Goal: Task Accomplishment & Management: Manage account settings

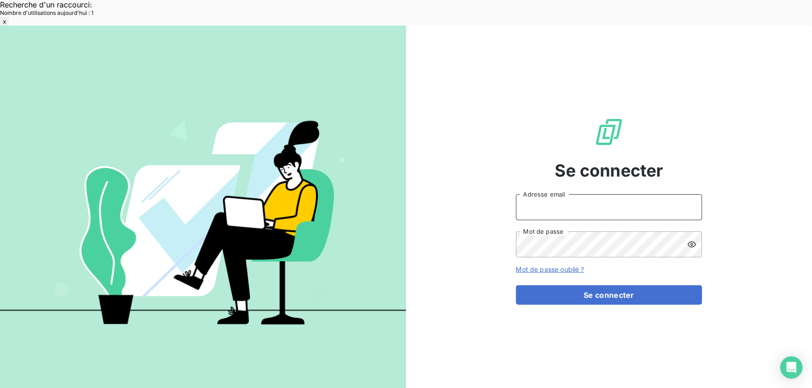
type input "[EMAIL_ADDRESS][DOMAIN_NAME]"
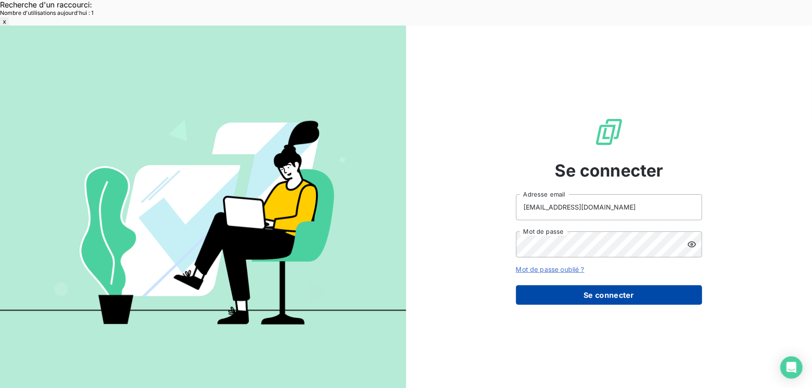
click at [592, 286] on button "Se connecter" at bounding box center [609, 296] width 186 height 20
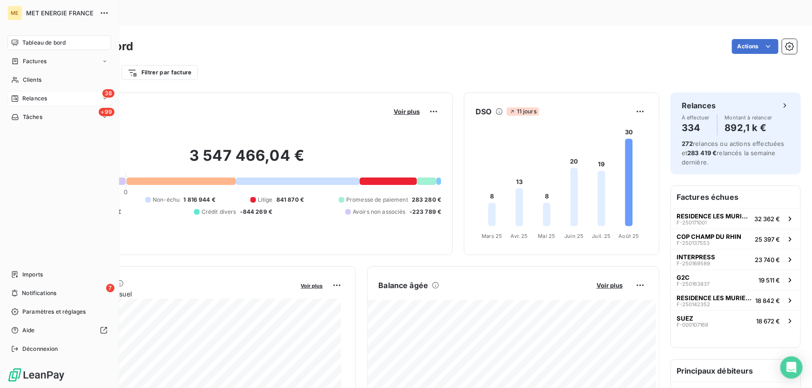
click at [53, 100] on div "38 Relances" at bounding box center [59, 98] width 104 height 15
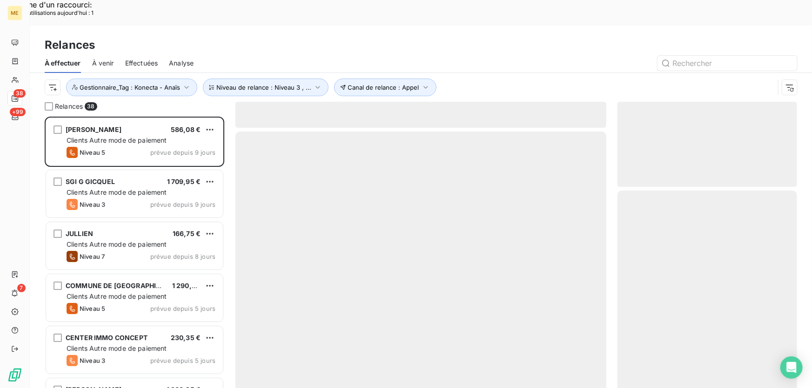
scroll to position [291, 173]
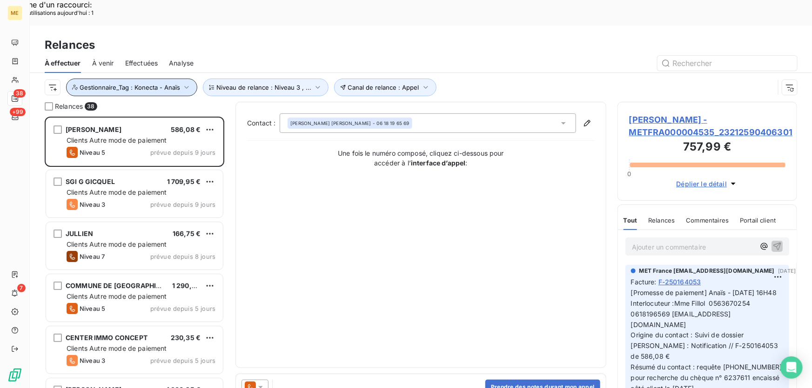
click at [154, 84] on span "Gestionnaire_Tag : Konecta - Anaïs" at bounding box center [130, 87] width 100 height 7
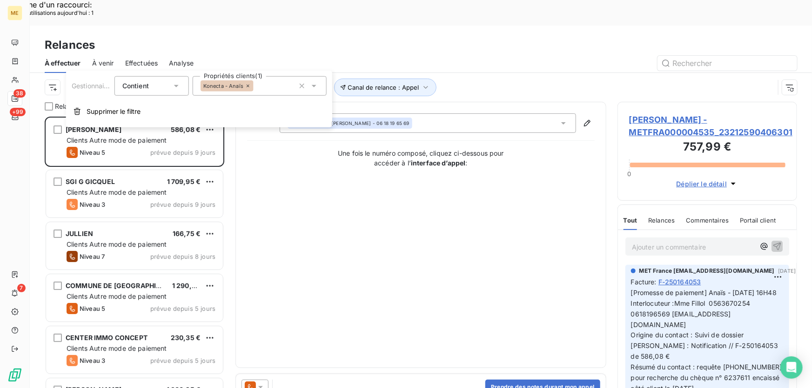
click at [230, 86] on span "Konecta - Anaïs" at bounding box center [223, 86] width 40 height 6
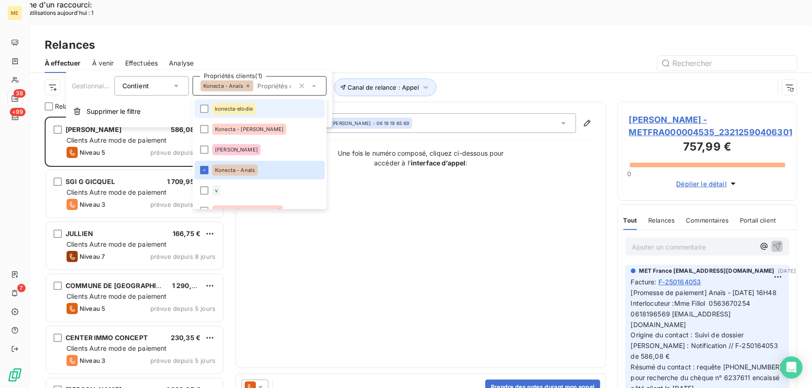
drag, startPoint x: 254, startPoint y: 106, endPoint x: 257, endPoint y: 119, distance: 12.5
click at [254, 108] on div "konecta-elodie" at bounding box center [233, 108] width 43 height 11
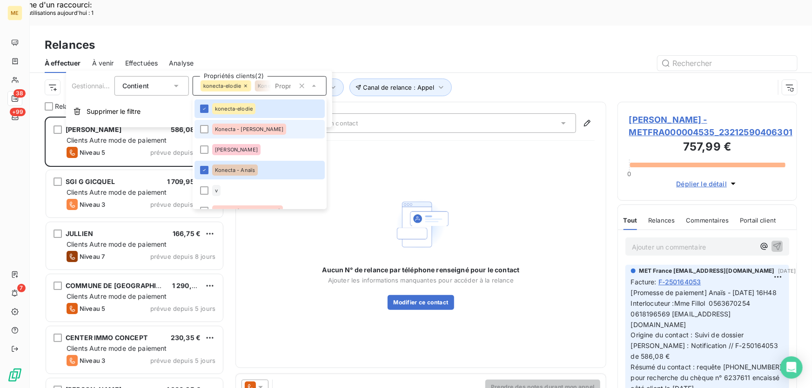
click at [258, 129] on li "Konecta - Cindy" at bounding box center [259, 129] width 130 height 19
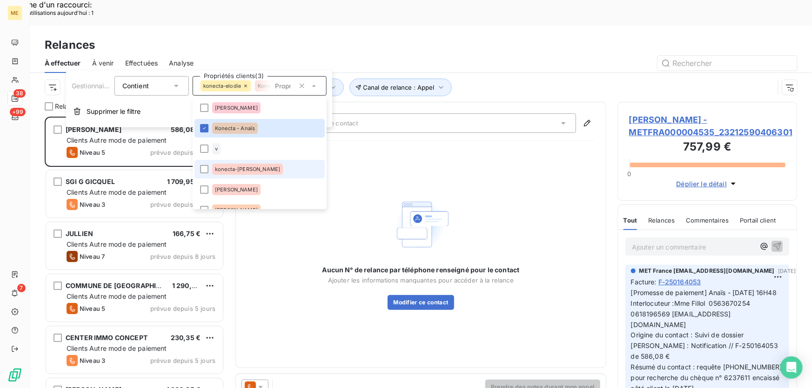
click at [243, 164] on div "konecta-[PERSON_NAME]" at bounding box center [247, 169] width 71 height 11
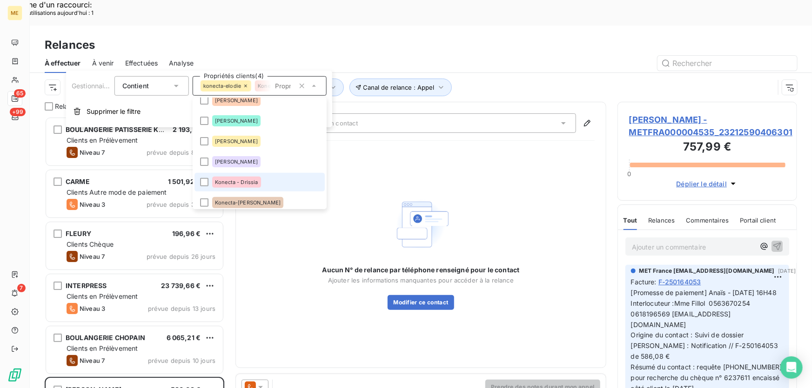
scroll to position [169, 0]
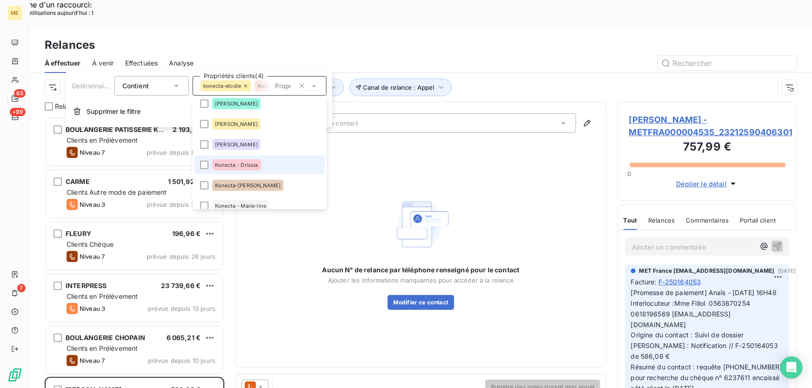
click at [243, 167] on div "Konecta - Drissia" at bounding box center [236, 165] width 49 height 11
click at [236, 187] on span "Konecta-[PERSON_NAME]" at bounding box center [248, 186] width 66 height 6
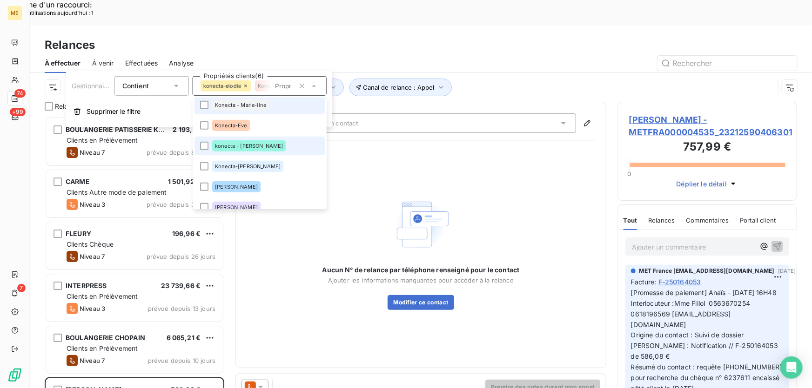
scroll to position [253, 0]
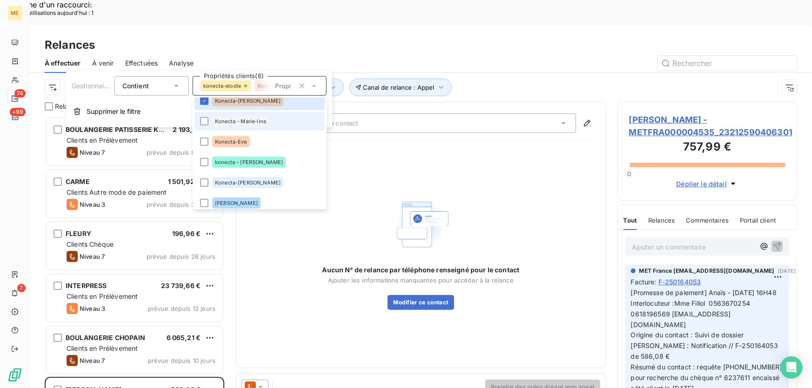
click at [248, 121] on span "Konecta - Marie-line" at bounding box center [240, 122] width 51 height 6
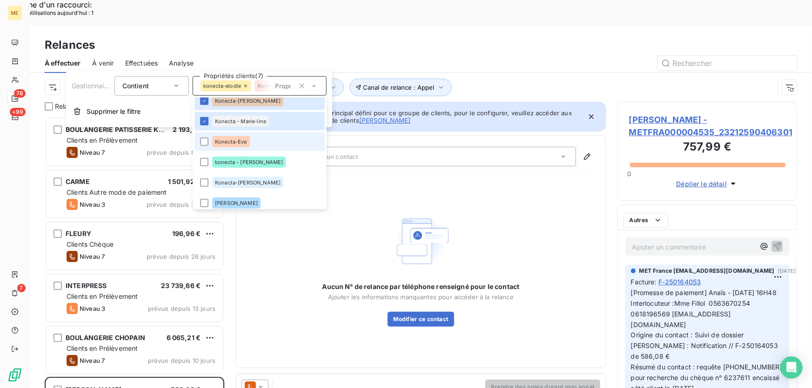
click at [237, 150] on li "Konecta-Eve" at bounding box center [259, 142] width 130 height 19
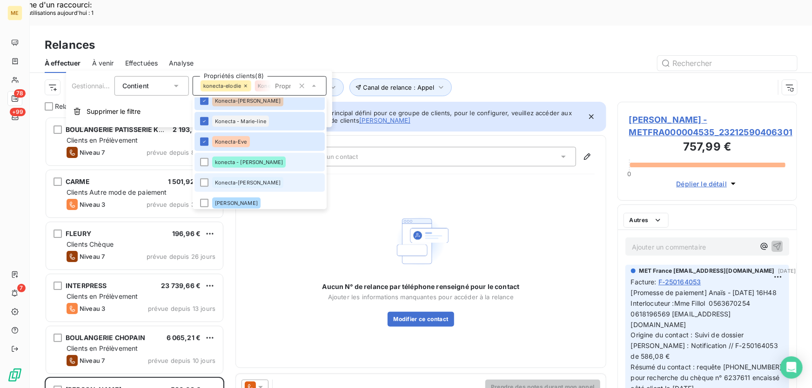
drag, startPoint x: 237, startPoint y: 163, endPoint x: 237, endPoint y: 180, distance: 16.7
click at [238, 166] on div "konecta - [PERSON_NAME]" at bounding box center [248, 162] width 73 height 11
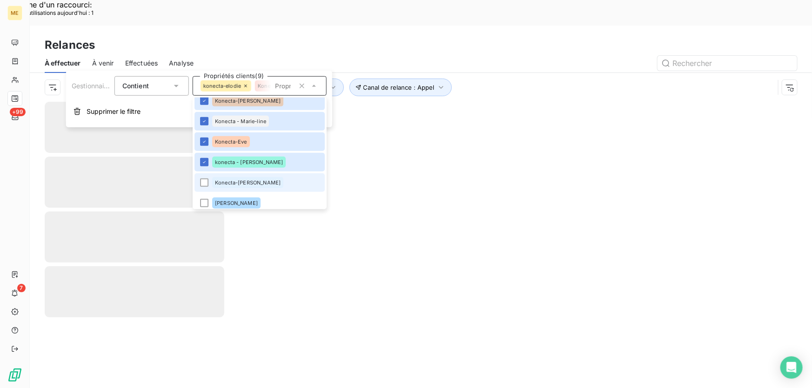
click at [237, 181] on span "Konecta-[PERSON_NAME]" at bounding box center [248, 183] width 66 height 6
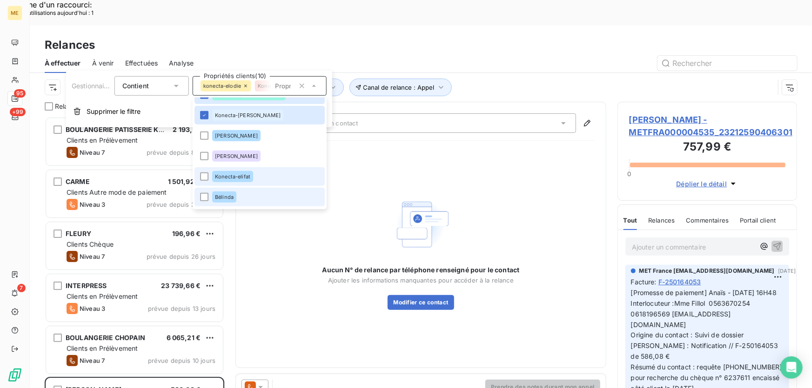
scroll to position [338, 0]
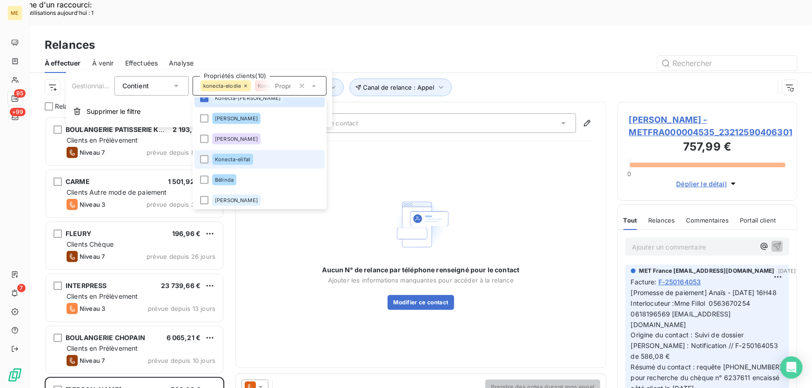
click at [236, 161] on span "Konecta-elifat" at bounding box center [232, 160] width 35 height 6
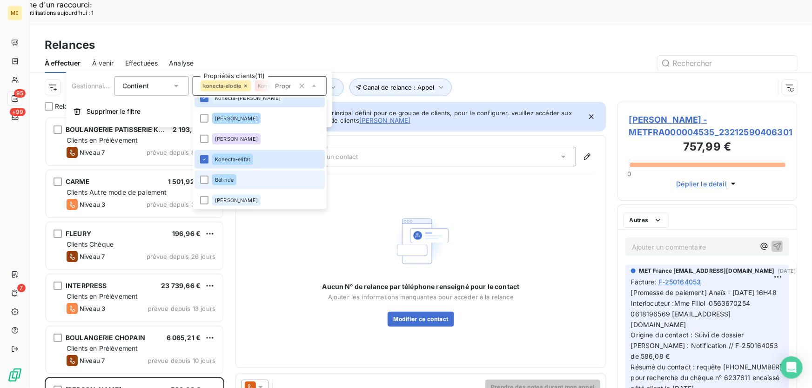
scroll to position [291, 173]
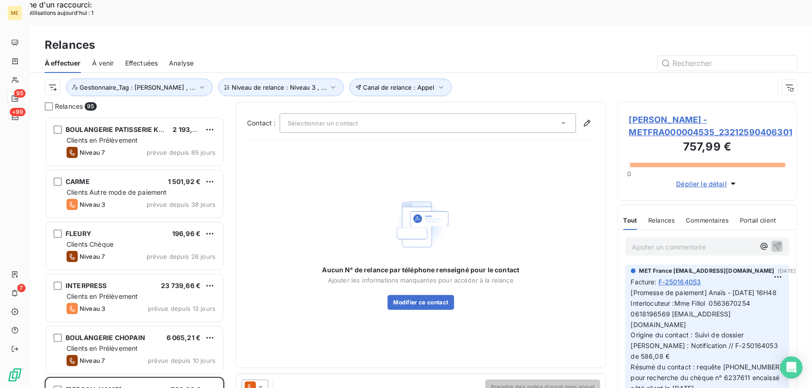
click at [533, 56] on div at bounding box center [501, 63] width 592 height 15
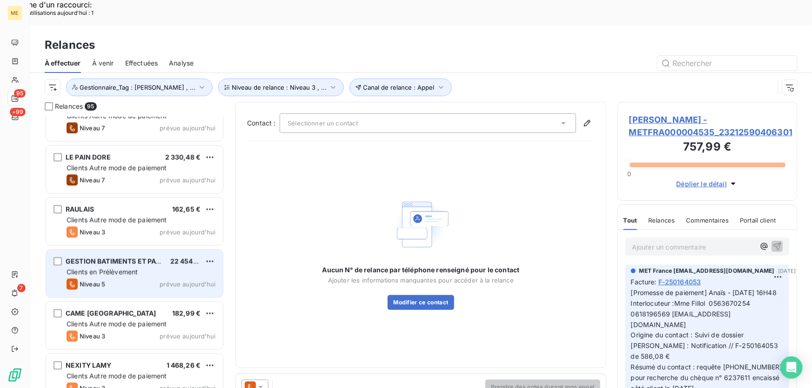
scroll to position [0, 0]
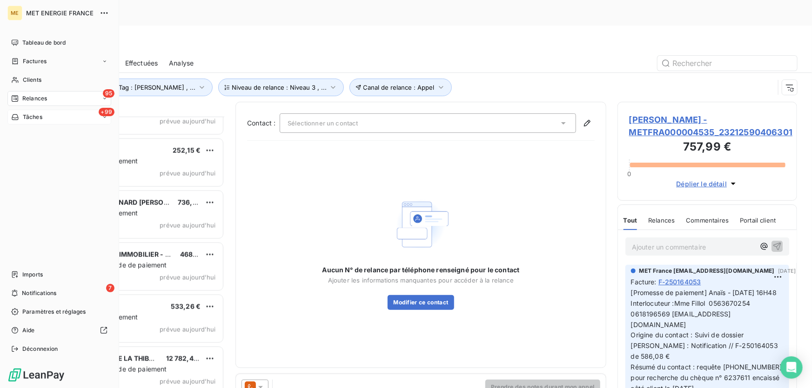
click at [51, 114] on div "+99 Tâches" at bounding box center [59, 117] width 104 height 15
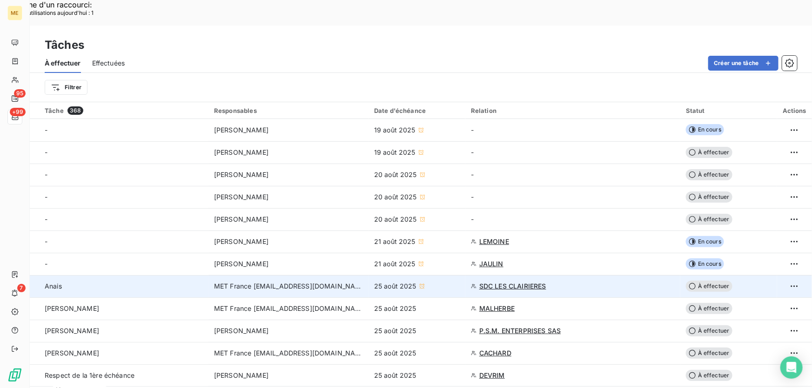
click at [460, 275] on td "25 août 2025" at bounding box center [416, 286] width 97 height 22
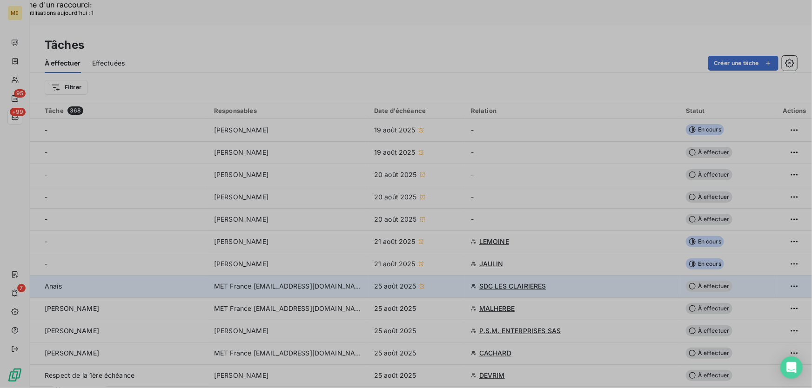
type input "25/08/2025"
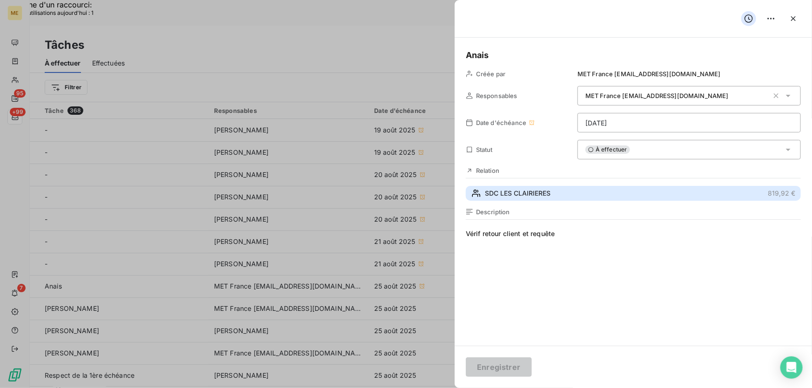
click at [571, 191] on button "SDC LES CLAIRIERES 819,92 €" at bounding box center [633, 193] width 335 height 15
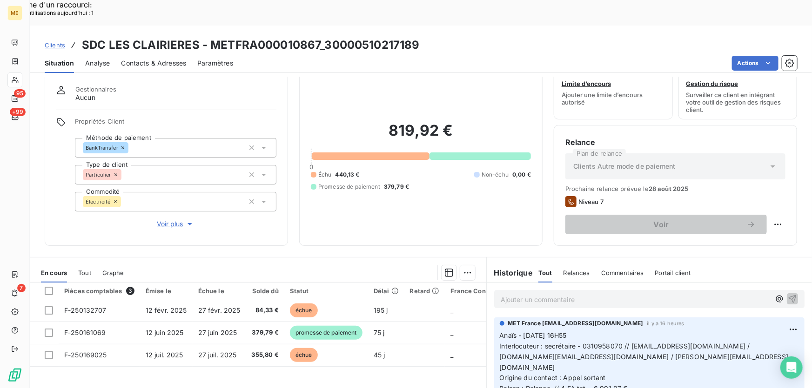
scroll to position [42, 0]
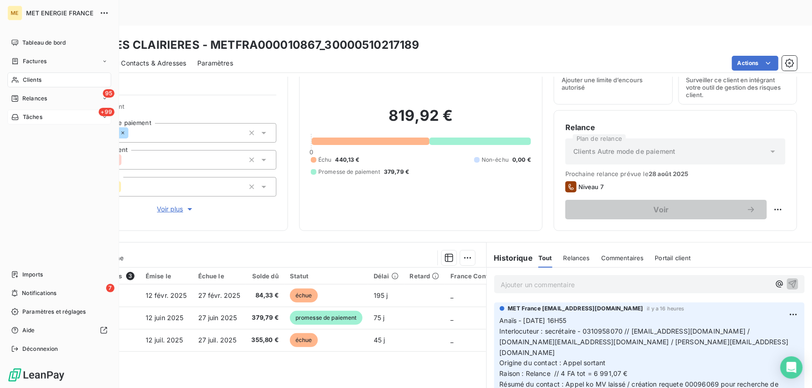
click at [33, 120] on span "Tâches" at bounding box center [33, 117] width 20 height 8
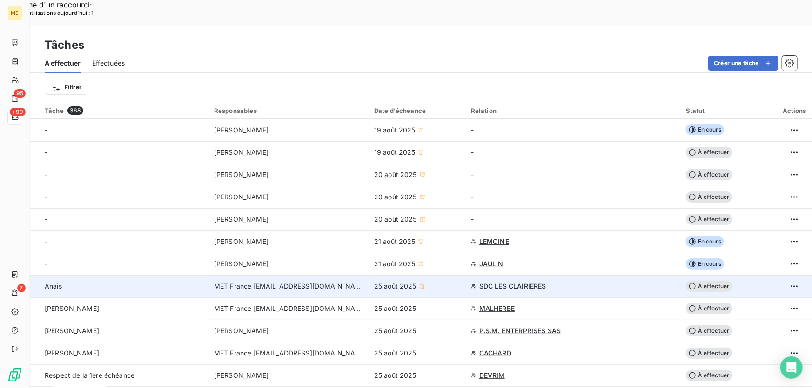
click at [452, 282] on div "25 août 2025" at bounding box center [417, 286] width 86 height 9
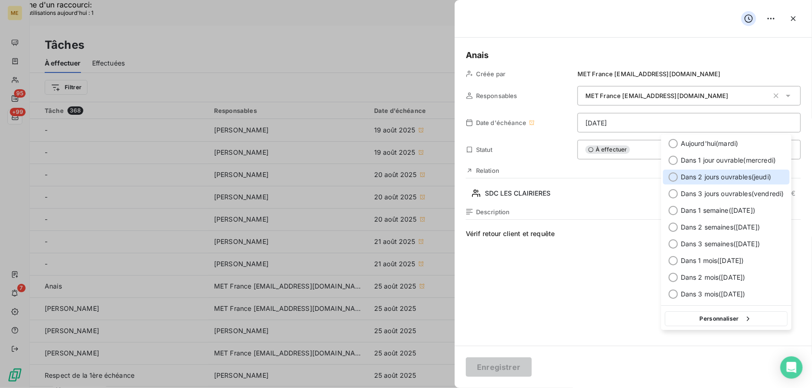
click at [707, 175] on span "Dans 2 jours ouvrables ( jeudi )" at bounding box center [725, 177] width 90 height 9
type input "28/08/2025"
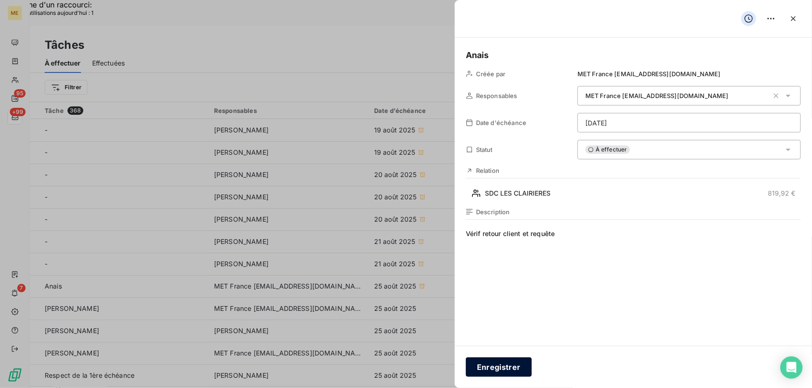
click at [489, 371] on button "Enregistrer" at bounding box center [499, 368] width 66 height 20
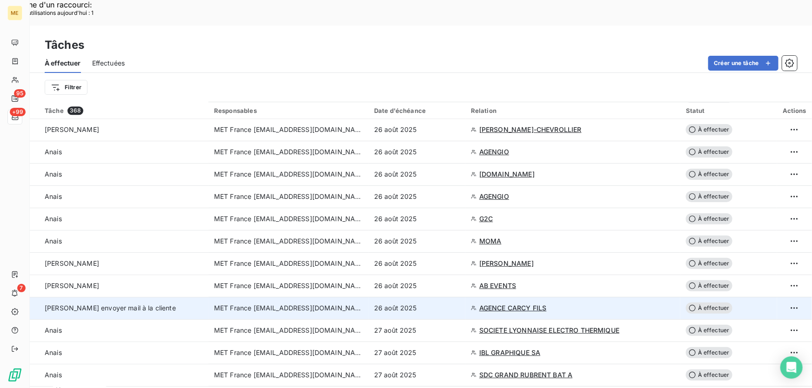
scroll to position [1141, 0]
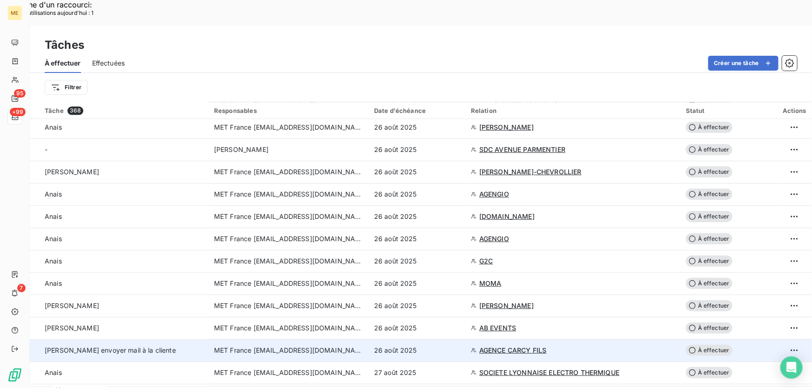
click at [430, 346] on div "26 août 2025" at bounding box center [417, 350] width 86 height 9
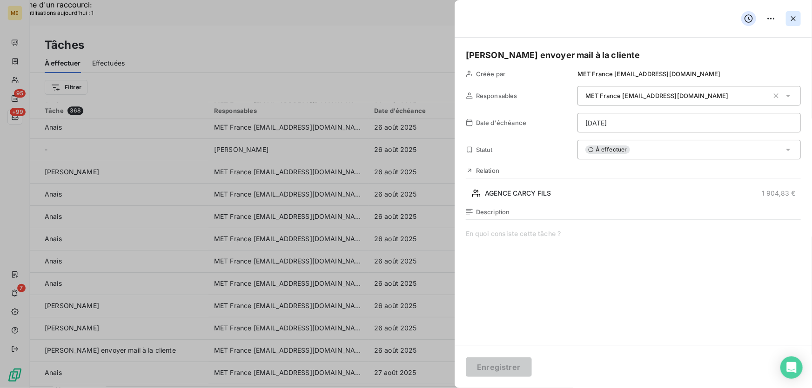
click at [795, 15] on icon "button" at bounding box center [792, 18] width 9 height 9
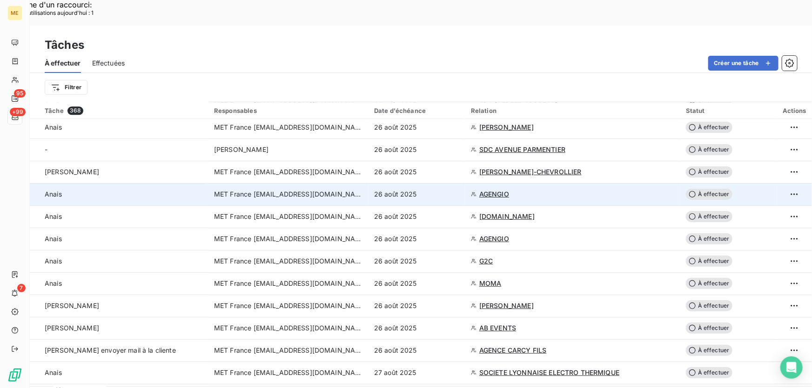
click at [432, 183] on td "26 août 2025" at bounding box center [416, 194] width 97 height 22
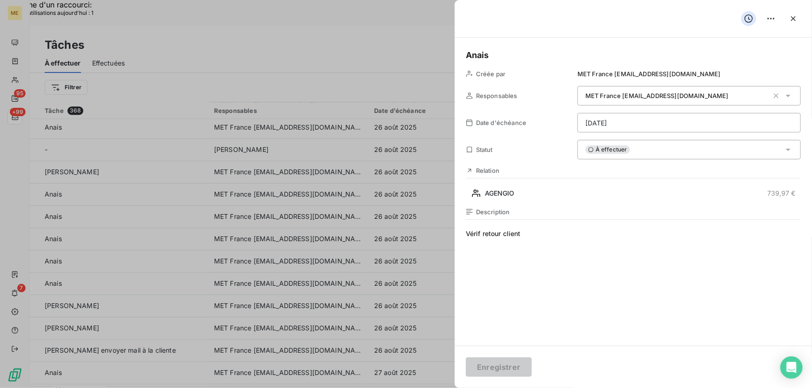
click at [650, 152] on div "À effectuer" at bounding box center [688, 150] width 223 height 20
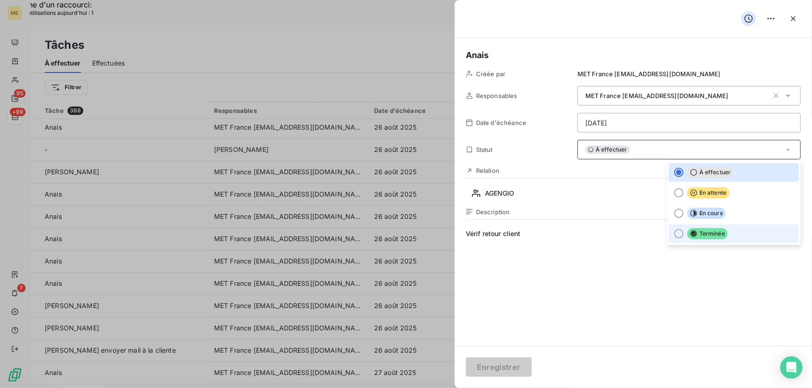
click at [692, 235] on span "Terminée" at bounding box center [707, 233] width 40 height 11
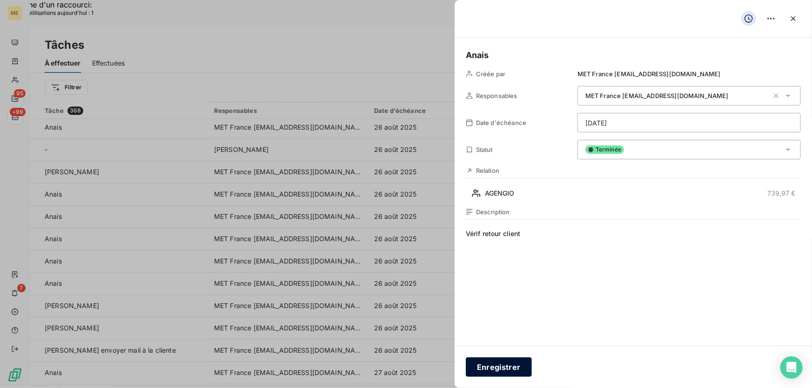
click at [512, 368] on button "Enregistrer" at bounding box center [499, 368] width 66 height 20
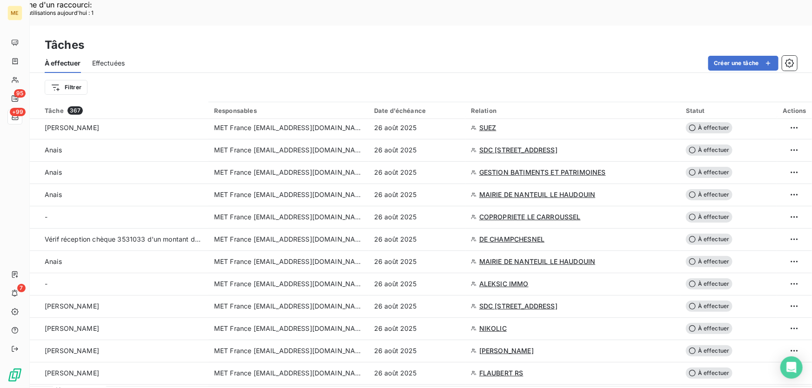
scroll to position [253, 0]
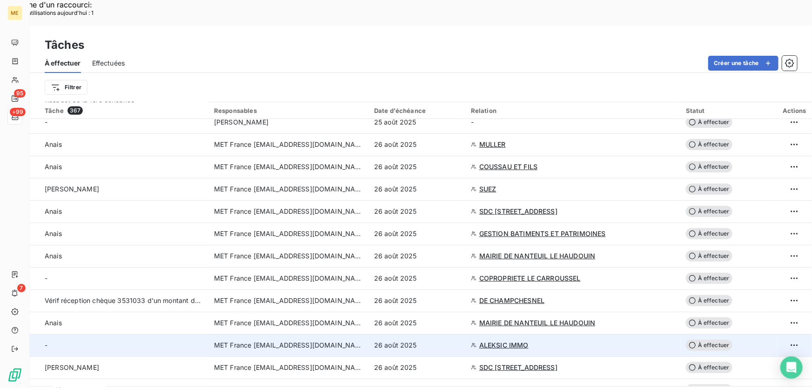
click at [466, 334] on td "ALEKSIC IMMO" at bounding box center [572, 345] width 215 height 22
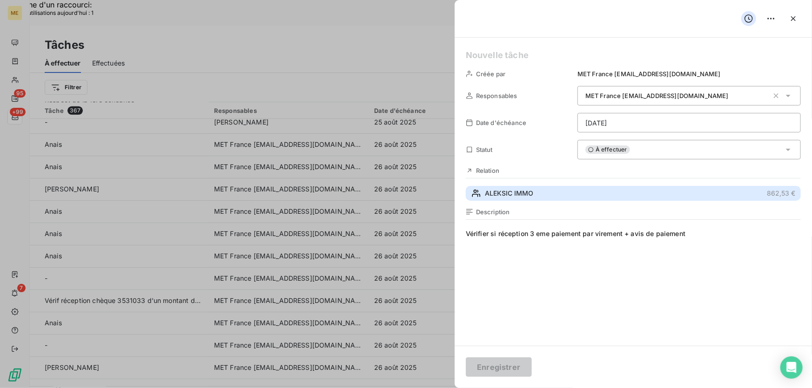
click at [544, 192] on button "ALEKSIC IMMO 862,53 €" at bounding box center [633, 193] width 335 height 15
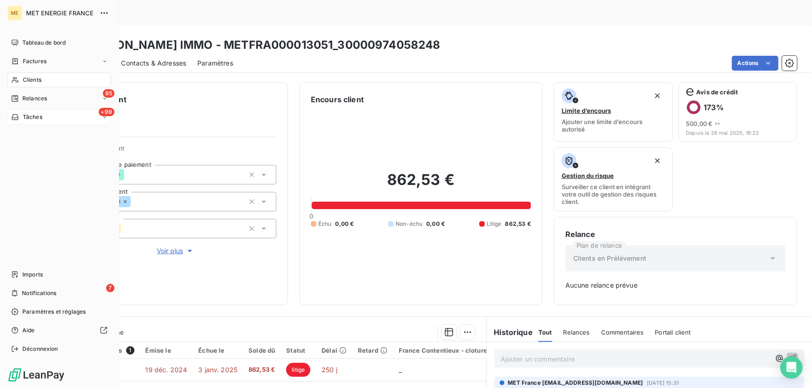
click at [60, 114] on div "+99 Tâches" at bounding box center [59, 117] width 104 height 15
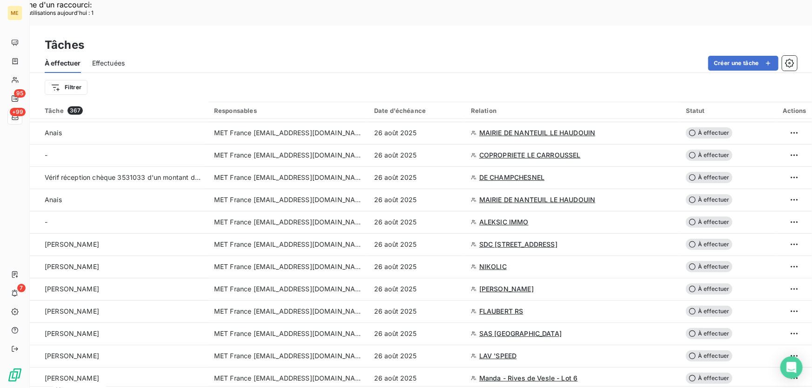
scroll to position [423, 0]
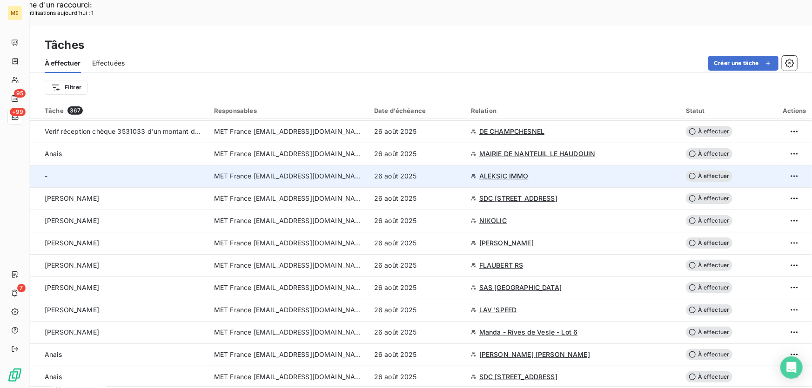
click at [444, 172] on div "26 août 2025" at bounding box center [417, 176] width 86 height 9
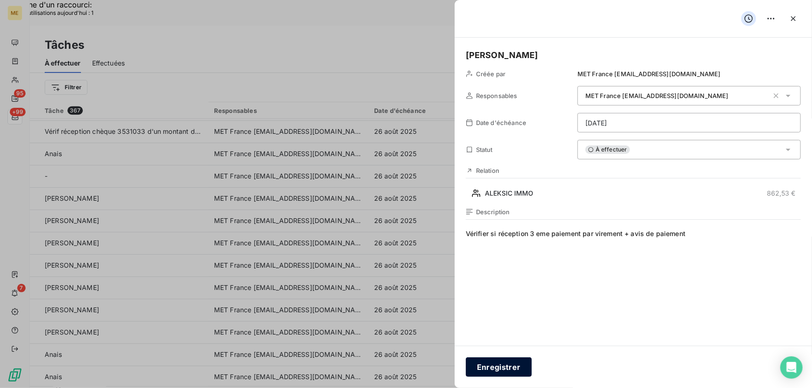
click at [505, 371] on button "Enregistrer" at bounding box center [499, 368] width 66 height 20
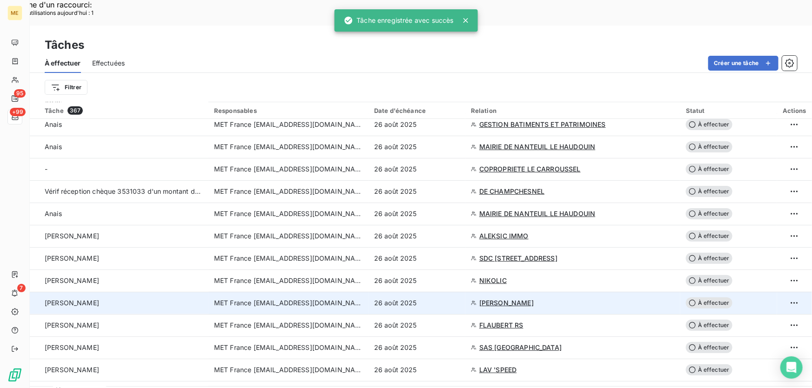
scroll to position [253, 0]
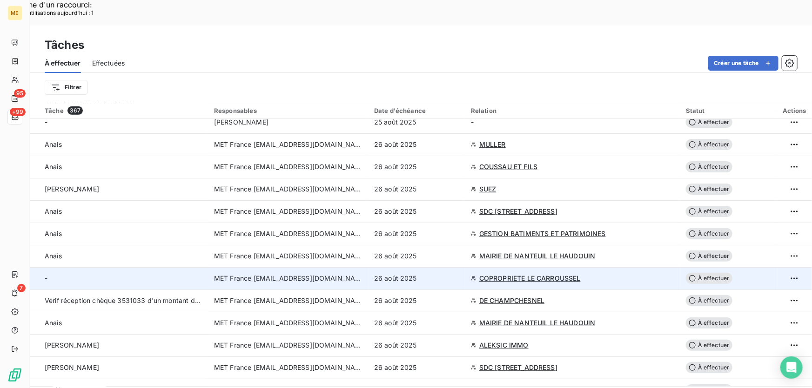
click at [499, 274] on span "COPROPRIETE LE CARROUSSEL" at bounding box center [529, 278] width 101 height 9
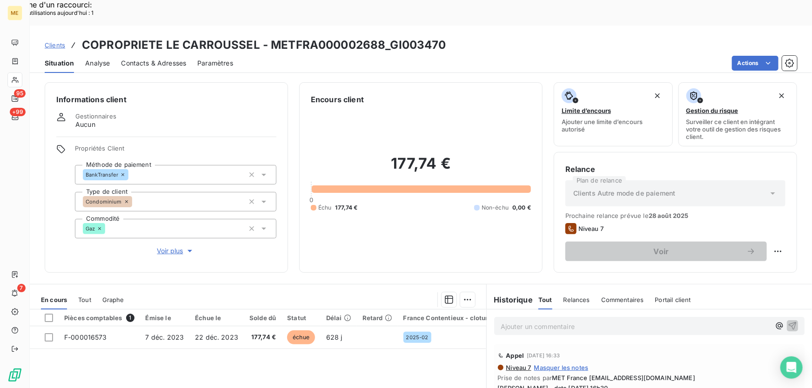
click at [177, 224] on div "Informations client Gestionnaires Aucun Propriétés Client Méthode de paiement B…" at bounding box center [166, 177] width 243 height 191
click at [170, 246] on span "Voir plus" at bounding box center [175, 250] width 37 height 9
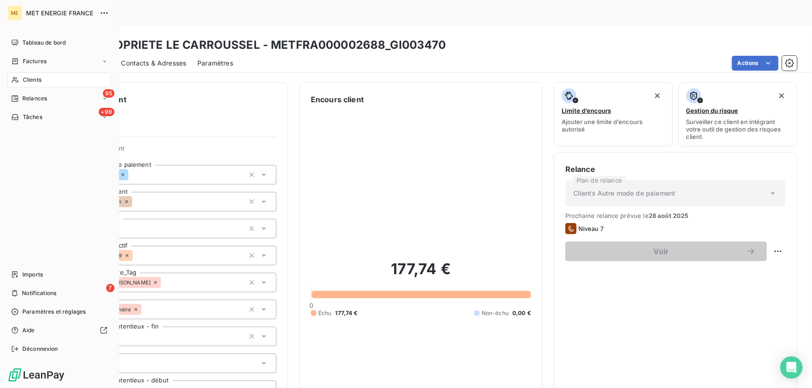
click at [19, 115] on div "Tâches" at bounding box center [26, 117] width 31 height 8
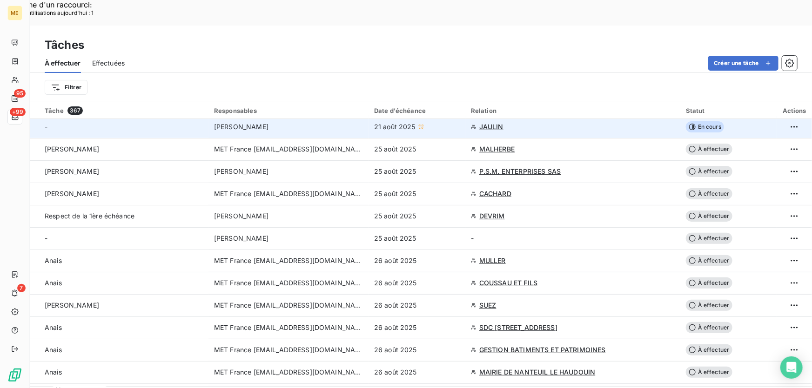
scroll to position [253, 0]
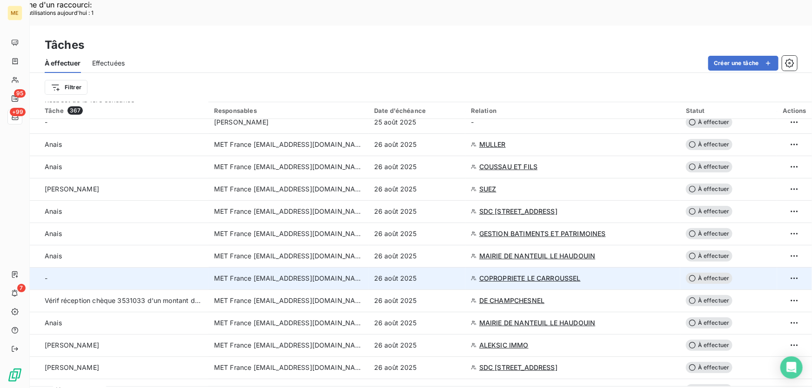
click at [440, 274] on div "26 août 2025" at bounding box center [417, 278] width 86 height 9
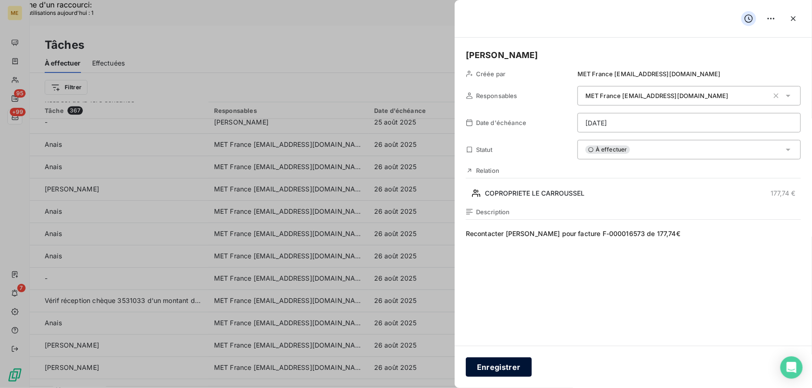
click at [498, 367] on button "Enregistrer" at bounding box center [499, 368] width 66 height 20
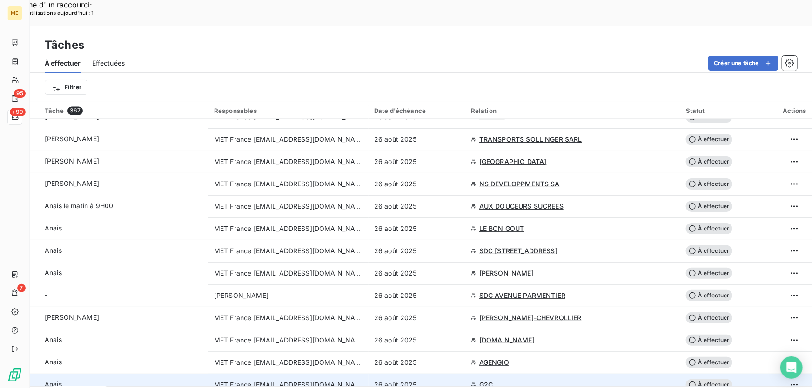
scroll to position [972, 0]
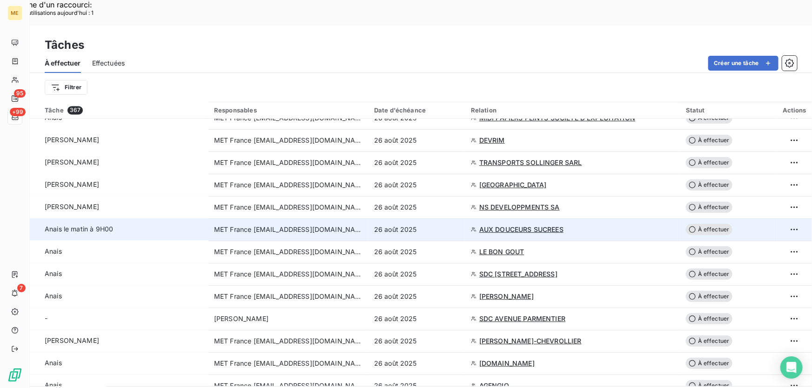
click at [447, 225] on div "26 août 2025" at bounding box center [417, 229] width 86 height 9
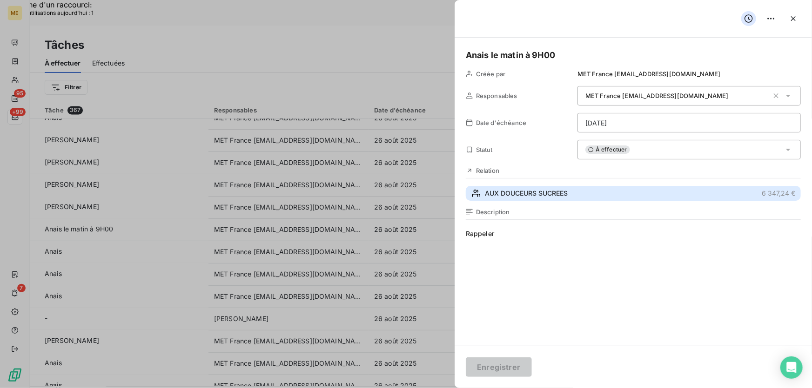
click at [518, 197] on span "AUX DOUCEURS SUCREES" at bounding box center [526, 193] width 83 height 9
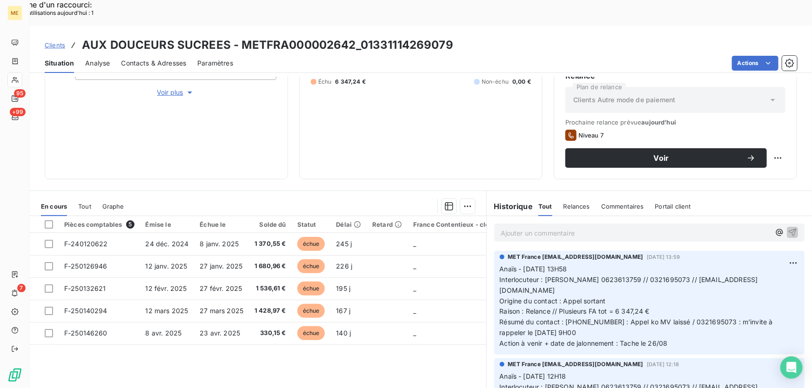
scroll to position [167, 0]
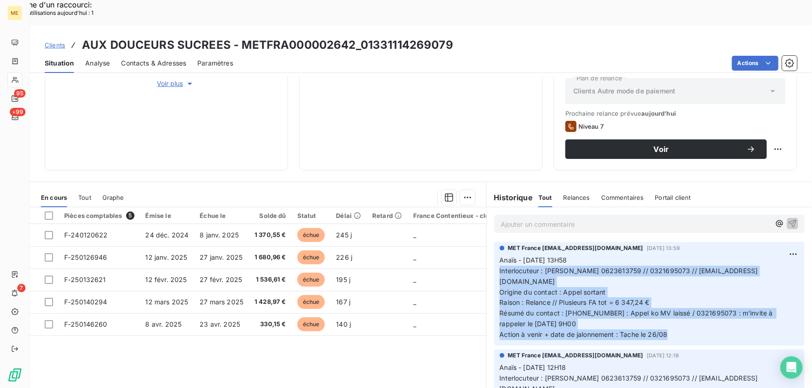
drag, startPoint x: 674, startPoint y: 307, endPoint x: 490, endPoint y: 245, distance: 194.6
click at [494, 245] on div "MET France met-france@recouvrement.met.com 22 août 2025, 13:59 Anaïs - 22/08/20…" at bounding box center [649, 294] width 310 height 104
copy p "Interlocuteur : Mr Matthieu Elouard 0623613759 // 0321695073 // elouard.mathieu…"
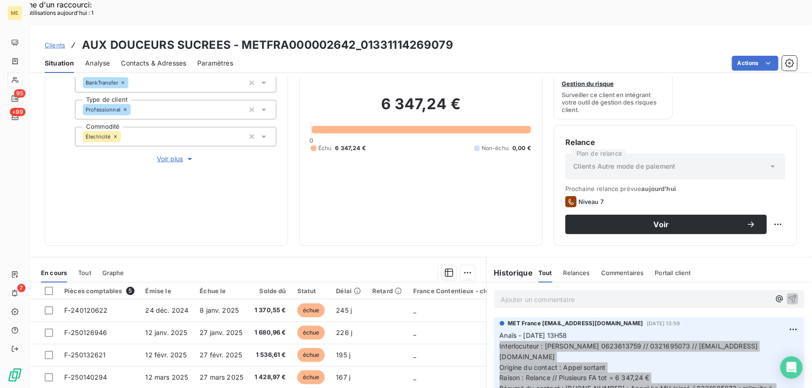
scroll to position [0, 0]
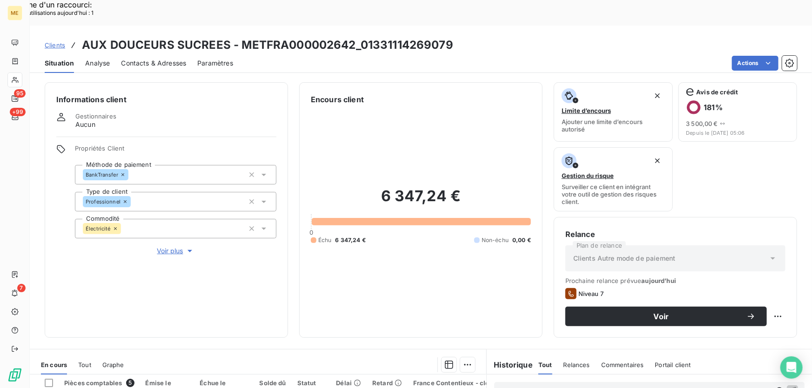
click at [357, 37] on div "Clients AUX DOUCEURS SUCREES - METFRA000002642_01331114269079" at bounding box center [421, 45] width 782 height 17
copy h3 "01331114269079"
drag, startPoint x: 169, startPoint y: 223, endPoint x: 391, endPoint y: 257, distance: 224.0
click at [169, 246] on span "Voir plus" at bounding box center [175, 250] width 37 height 9
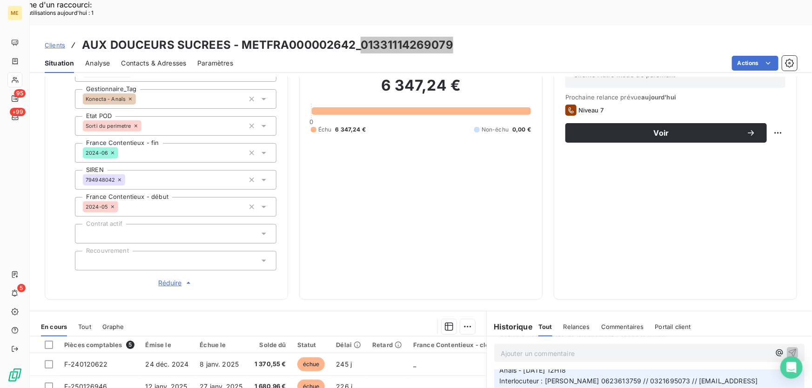
scroll to position [180, 0]
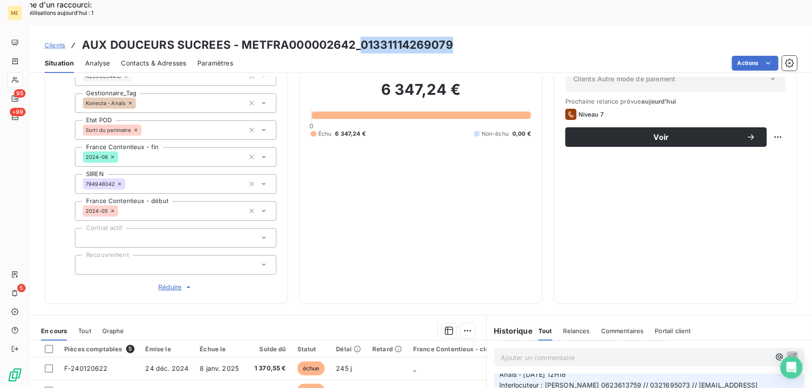
click at [358, 37] on h3 "AUX DOUCEURS SUCREES - METFRA000002642_01331114269079" at bounding box center [267, 45] width 371 height 17
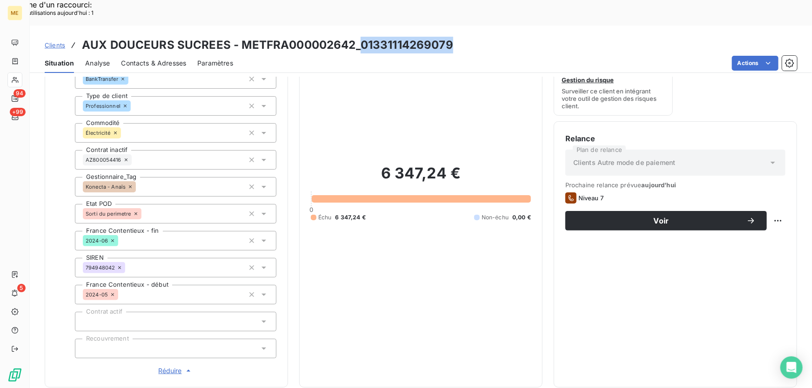
scroll to position [0, 0]
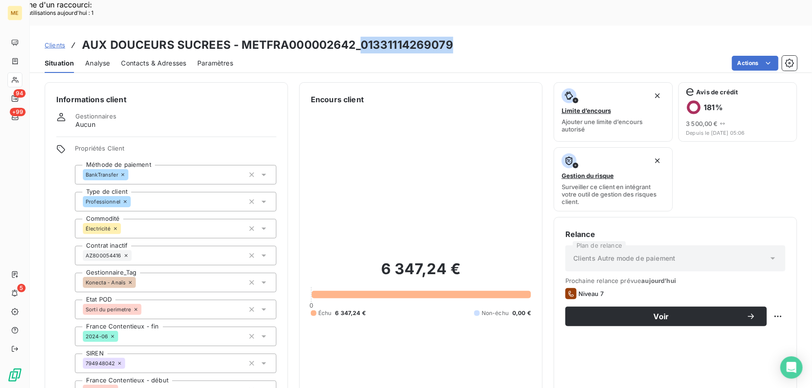
click at [280, 37] on h3 "AUX DOUCEURS SUCREES - METFRA000002642_01331114269079" at bounding box center [267, 45] width 371 height 17
click at [349, 37] on h3 "AUX DOUCEURS SUCREES - METFRA000002642_01331114269079" at bounding box center [267, 45] width 371 height 17
click at [238, 37] on h3 "AUX DOUCEURS SUCREES - METFRA000002642_01331114269079" at bounding box center [267, 45] width 371 height 17
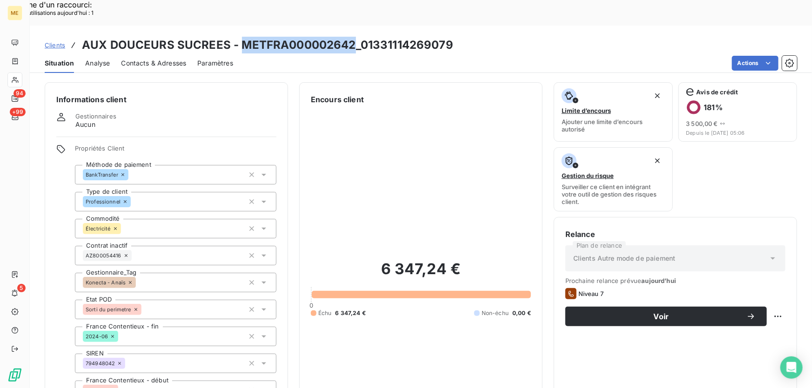
copy h3 "METFRA000002642"
click at [358, 37] on div "Clients AUX DOUCEURS SUCREES - METFRA000002642_01331114269079" at bounding box center [421, 45] width 782 height 17
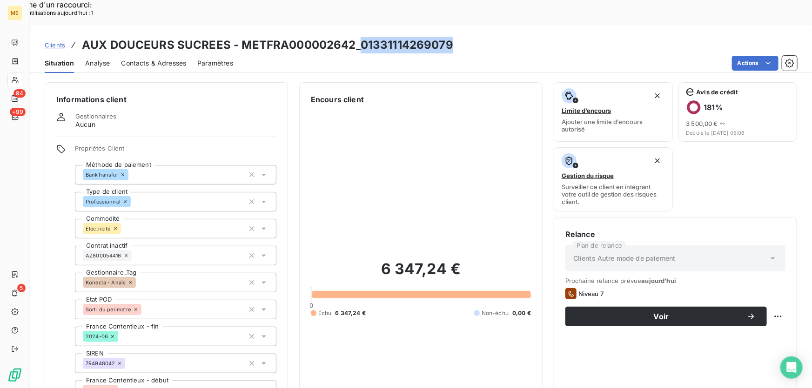
copy h3 "01331114269079"
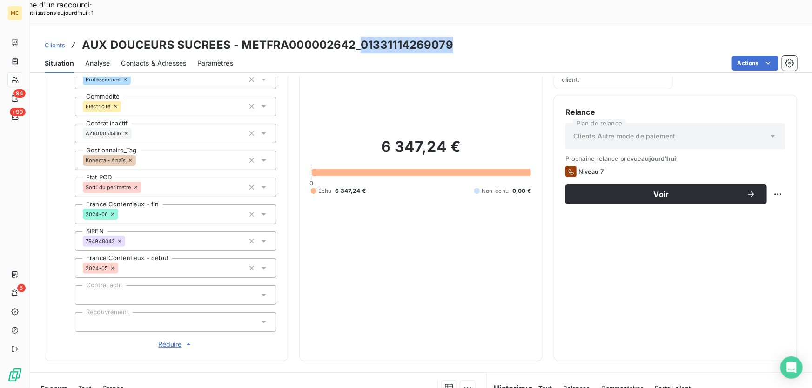
scroll to position [126, 0]
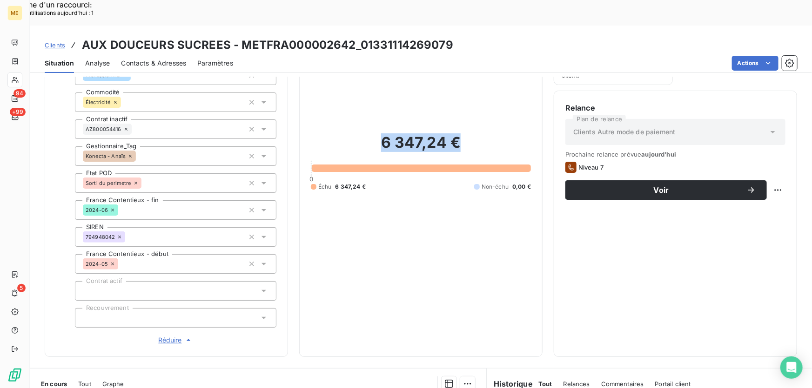
drag, startPoint x: 458, startPoint y: 117, endPoint x: 379, endPoint y: 119, distance: 78.6
click at [379, 133] on h2 "6 347,24 €" at bounding box center [421, 147] width 220 height 28
copy h2 "6 347,24 €"
drag, startPoint x: 451, startPoint y: 124, endPoint x: 447, endPoint y: 135, distance: 11.6
click at [451, 133] on h2 "6 347,24 €" at bounding box center [421, 147] width 220 height 28
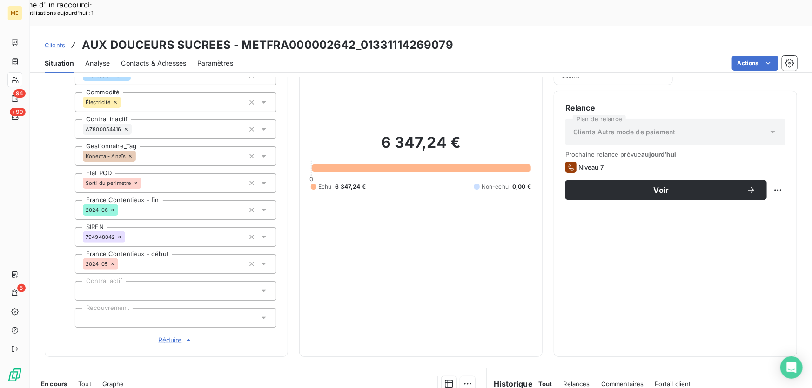
click at [417, 195] on div "6 347,24 € 0 Échu 6 347,24 € Non-échu 0,00 €" at bounding box center [421, 162] width 220 height 367
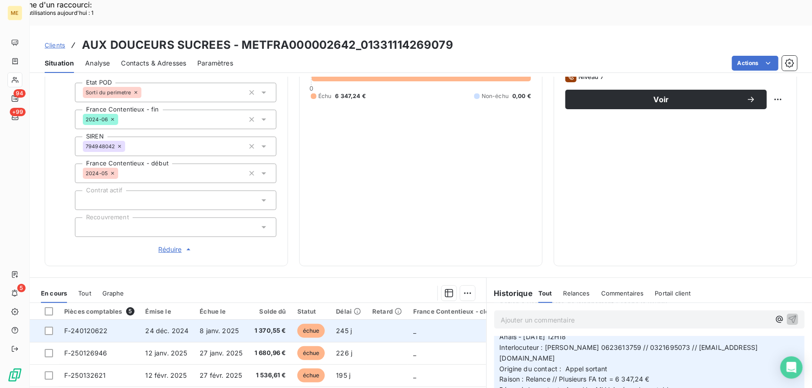
scroll to position [306, 0]
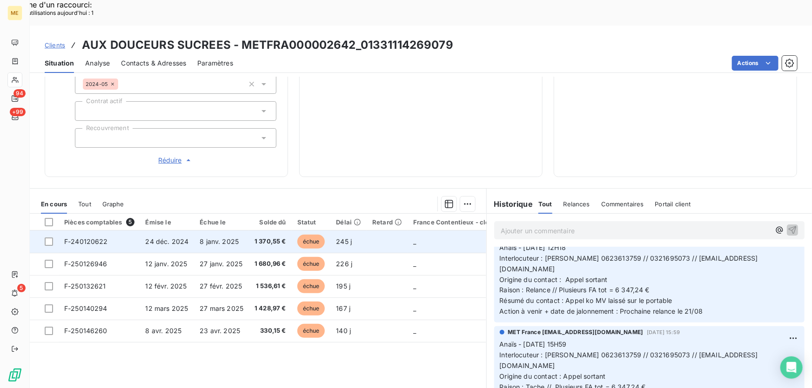
click at [244, 231] on td "8 janv. 2025" at bounding box center [221, 242] width 55 height 22
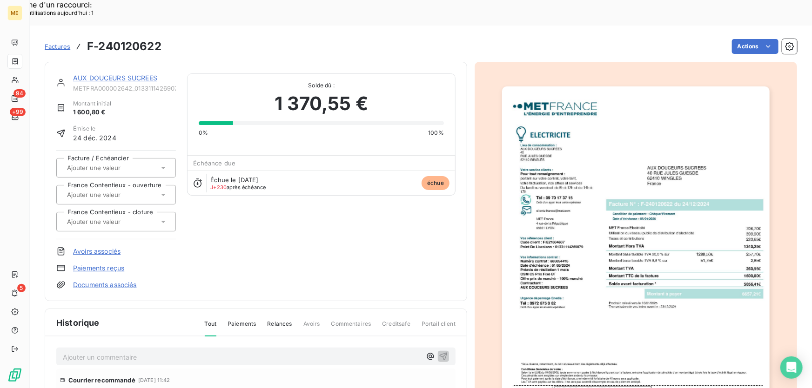
click at [655, 195] on img "button" at bounding box center [635, 275] width 267 height 379
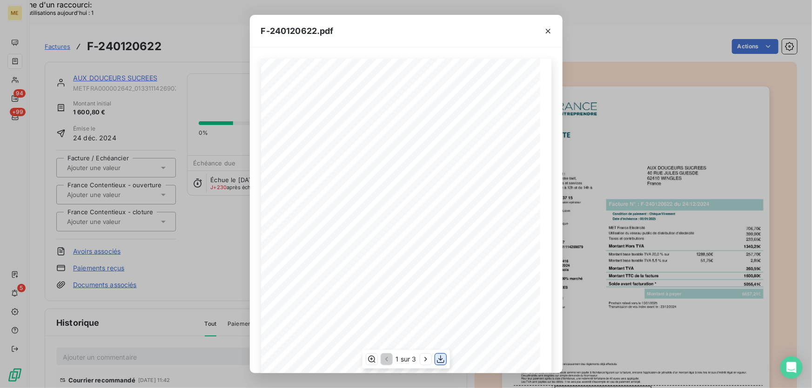
click at [442, 360] on icon "button" at bounding box center [440, 359] width 9 height 9
click at [482, 32] on div "F-240120622.pdf" at bounding box center [406, 31] width 313 height 33
click at [548, 30] on icon "button" at bounding box center [547, 31] width 9 height 9
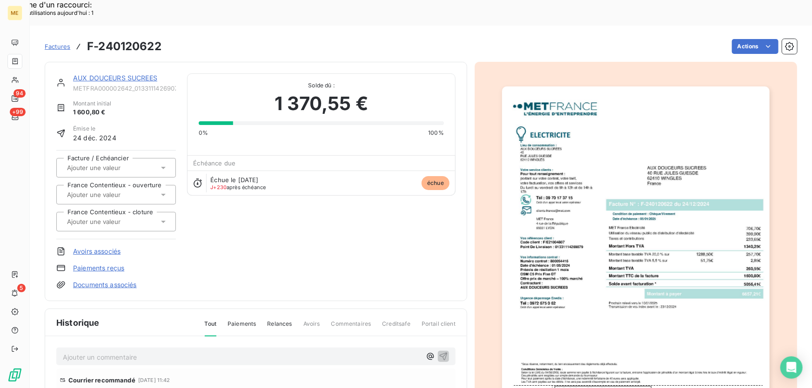
click at [116, 74] on link "AUX DOUCEURS SUCREES" at bounding box center [115, 78] width 84 height 8
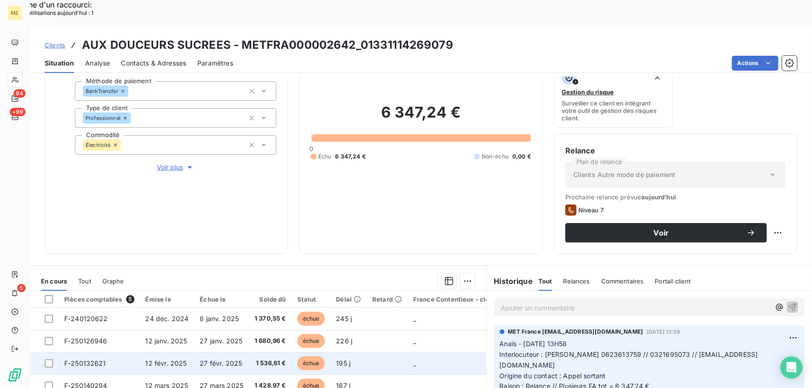
scroll to position [84, 0]
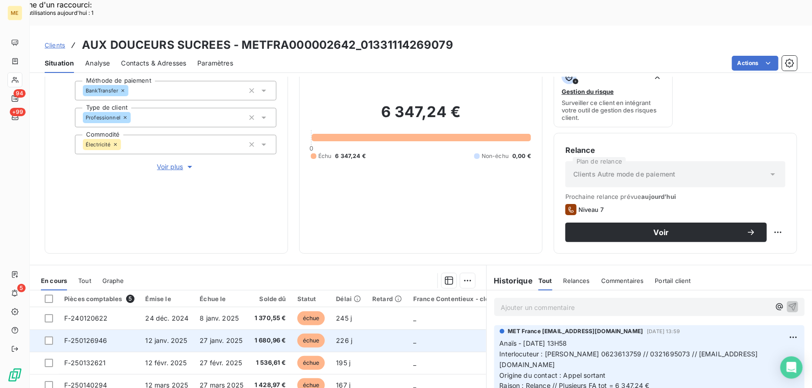
click at [213, 330] on td "27 janv. 2025" at bounding box center [221, 341] width 55 height 22
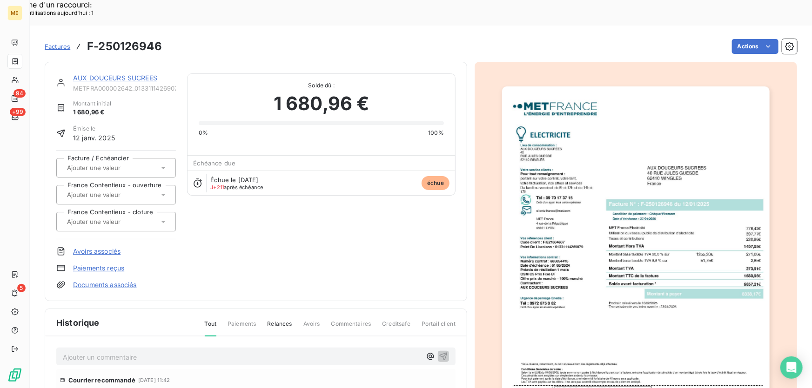
click at [669, 275] on img "button" at bounding box center [635, 275] width 267 height 379
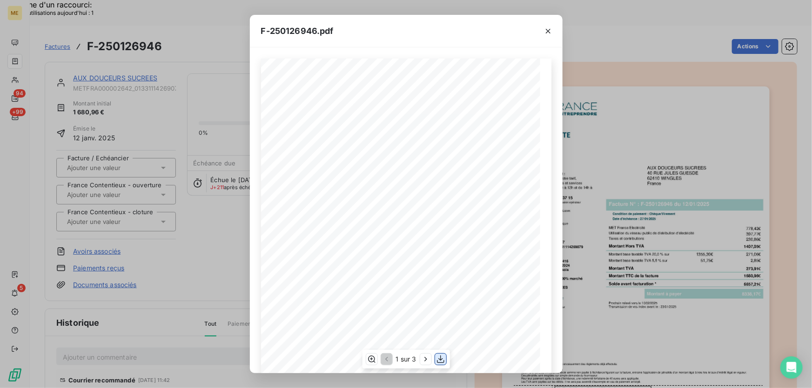
click at [439, 362] on icon "button" at bounding box center [440, 359] width 9 height 9
click at [544, 31] on icon "button" at bounding box center [547, 31] width 9 height 9
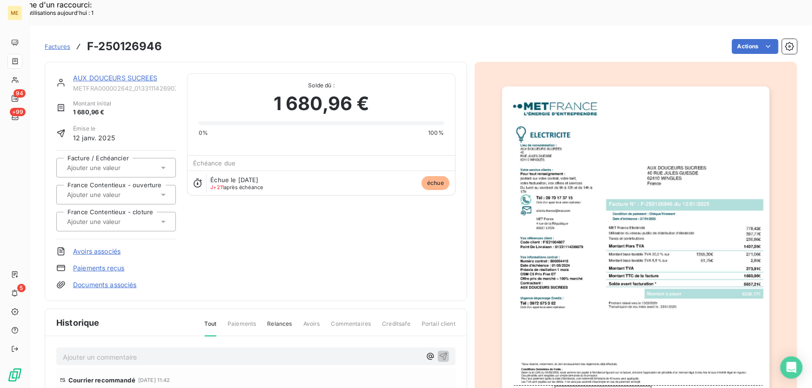
click at [91, 74] on link "AUX DOUCEURS SUCREES" at bounding box center [115, 78] width 84 height 8
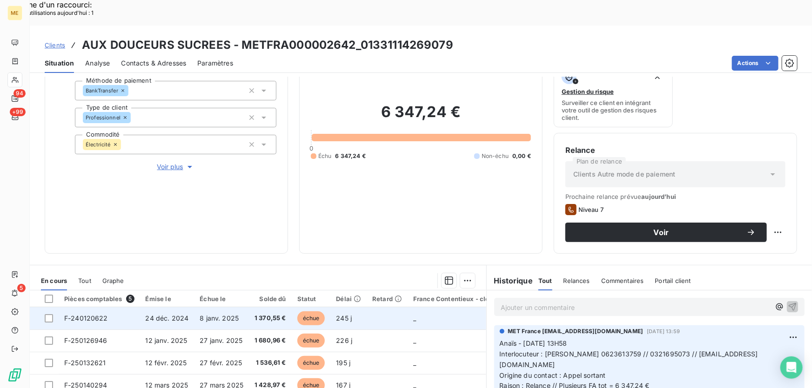
scroll to position [126, 0]
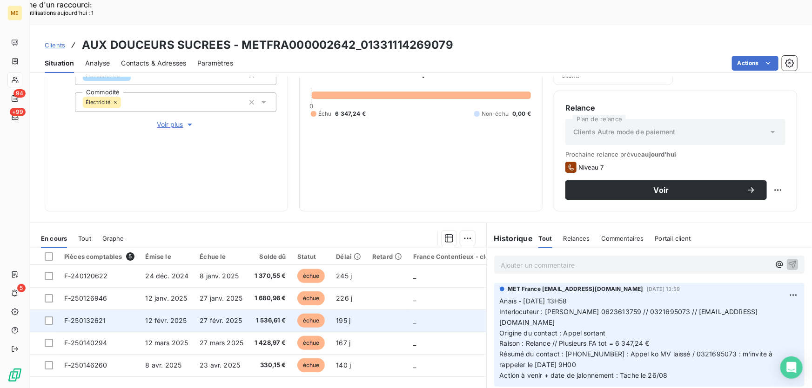
click at [237, 317] on span "27 févr. 2025" at bounding box center [221, 321] width 42 height 8
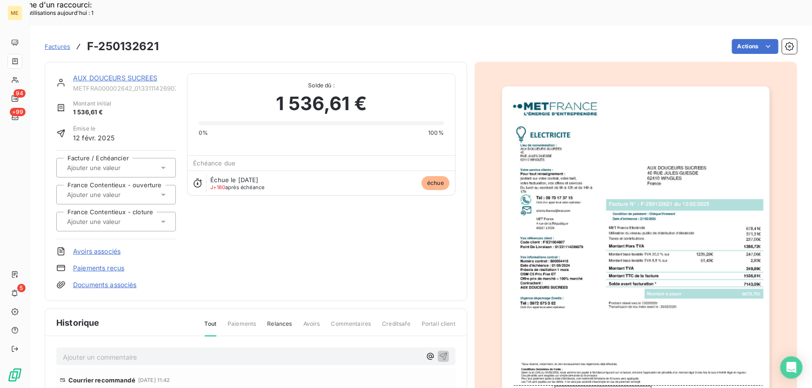
click at [639, 278] on img "button" at bounding box center [635, 275] width 267 height 379
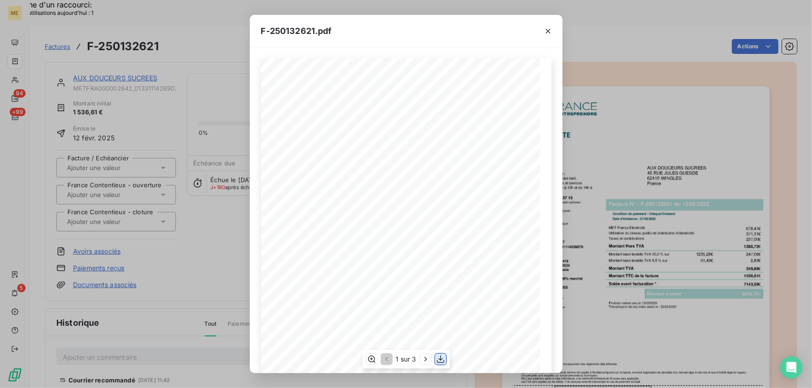
click at [441, 362] on icon "button" at bounding box center [440, 359] width 9 height 9
click at [502, 28] on div "F-250132621.pdf" at bounding box center [406, 31] width 313 height 33
click at [547, 28] on icon "button" at bounding box center [547, 31] width 9 height 9
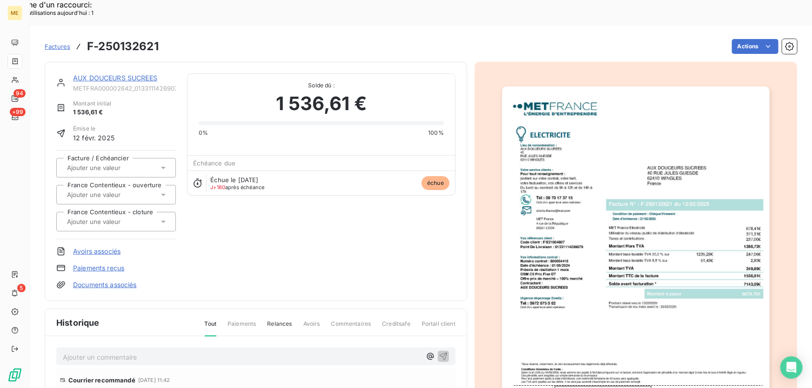
click at [106, 74] on link "AUX DOUCEURS SUCREES" at bounding box center [115, 78] width 84 height 8
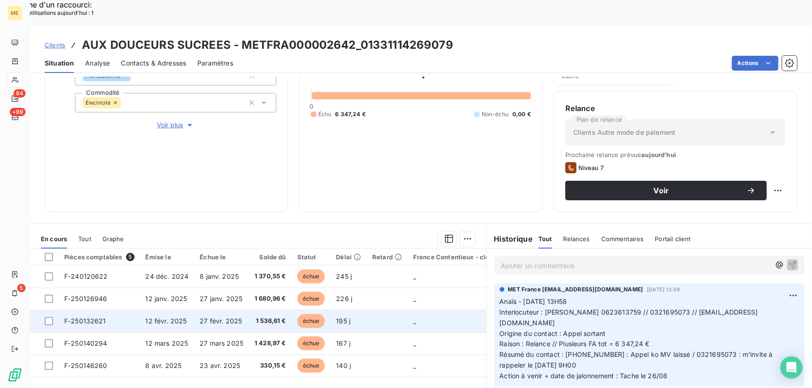
scroll to position [167, 0]
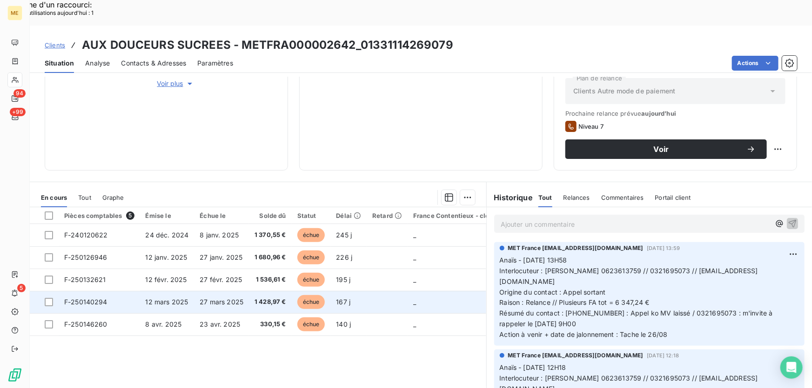
click at [242, 291] on td "27 mars 2025" at bounding box center [221, 302] width 55 height 22
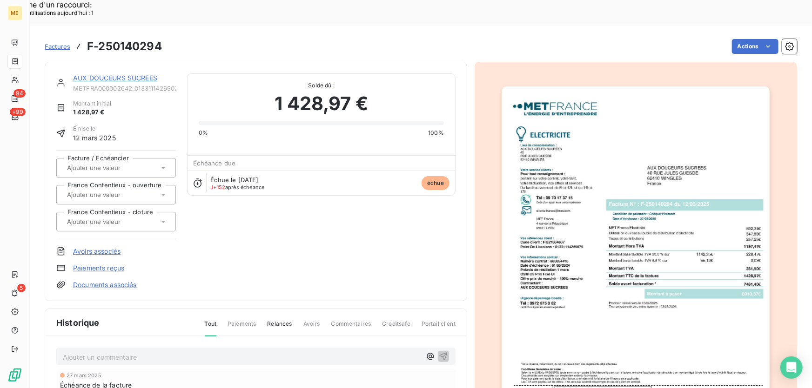
click at [632, 265] on img "button" at bounding box center [635, 275] width 267 height 379
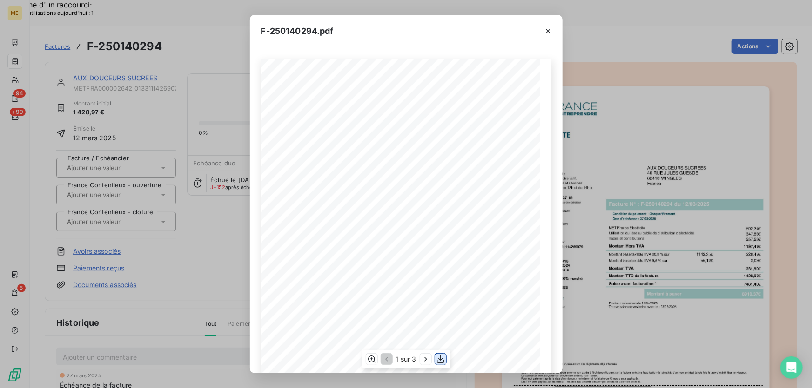
click at [443, 359] on icon "button" at bounding box center [440, 359] width 9 height 9
click at [546, 31] on icon "button" at bounding box center [547, 31] width 9 height 9
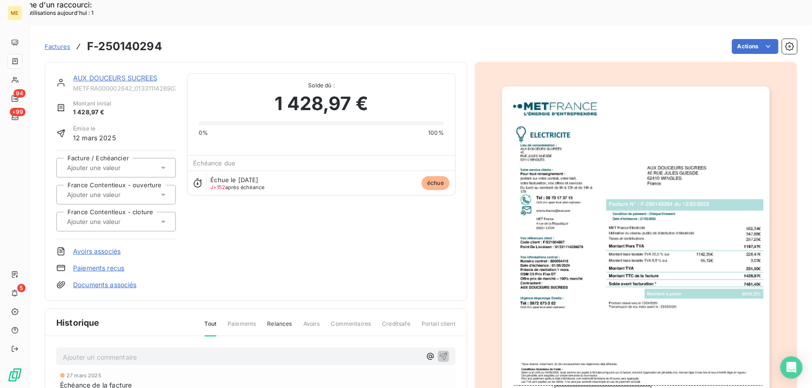
click at [110, 74] on link "AUX DOUCEURS SUCREES" at bounding box center [115, 78] width 84 height 8
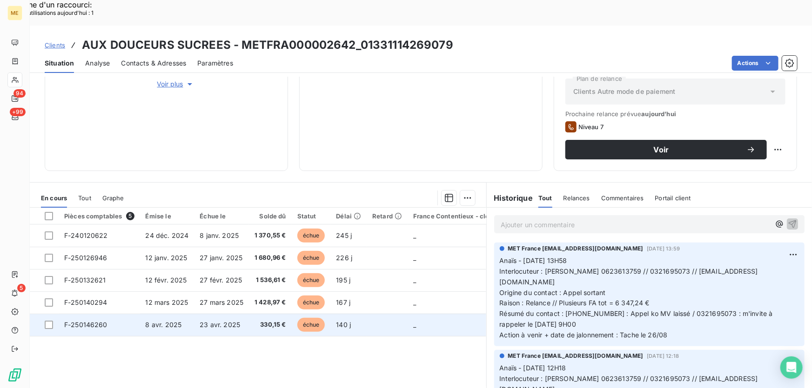
scroll to position [167, 0]
click at [241, 313] on td "23 avr. 2025" at bounding box center [221, 324] width 55 height 22
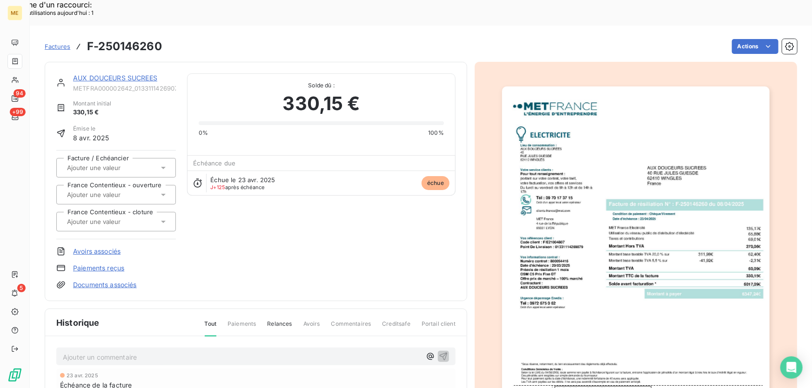
click at [665, 237] on img "button" at bounding box center [635, 275] width 267 height 379
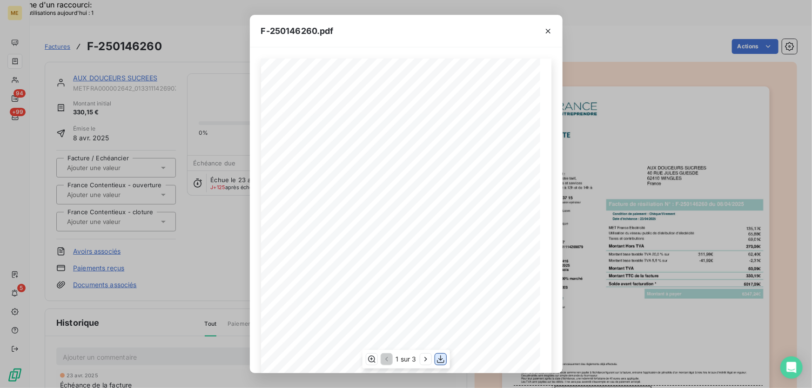
click at [441, 358] on icon "button" at bounding box center [440, 359] width 9 height 9
drag, startPoint x: 475, startPoint y: 33, endPoint x: 512, endPoint y: 30, distance: 37.7
click at [476, 33] on div "F-250146260.pdf" at bounding box center [406, 31] width 313 height 33
click at [550, 28] on icon "button" at bounding box center [547, 31] width 9 height 9
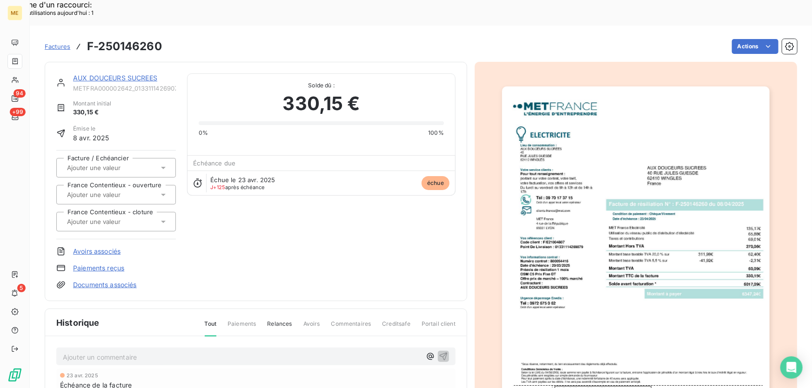
click at [122, 74] on link "AUX DOUCEURS SUCREES" at bounding box center [115, 78] width 84 height 8
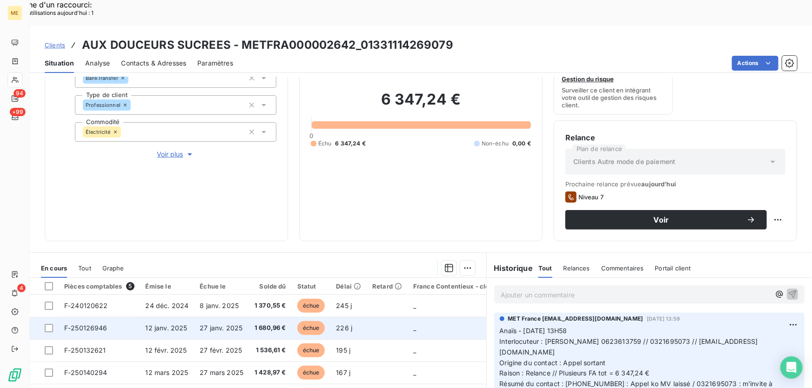
scroll to position [167, 0]
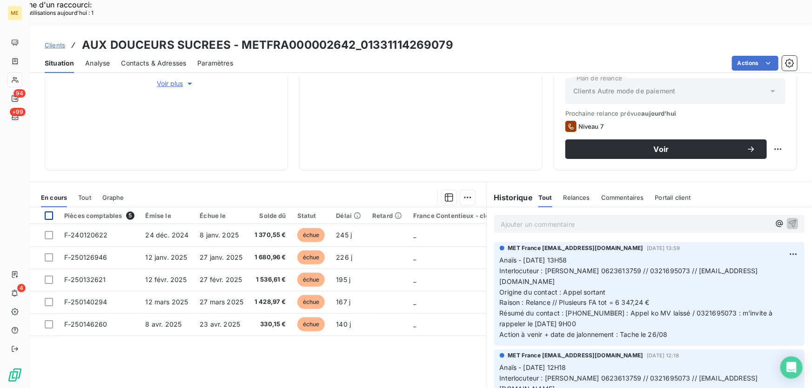
click at [51, 212] on div at bounding box center [49, 216] width 8 height 8
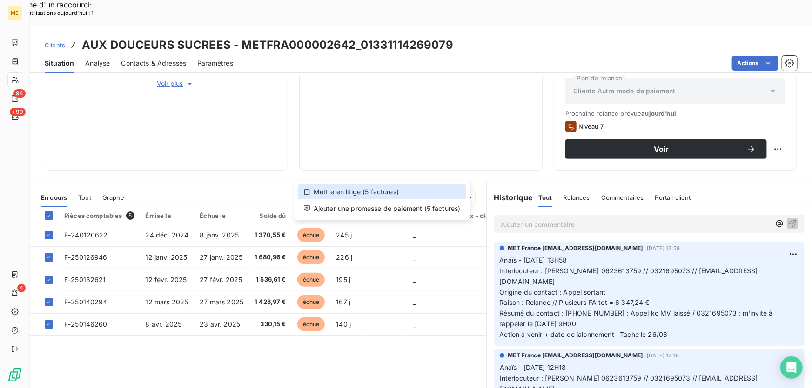
click at [430, 193] on div "Mettre en litige (5 factures)" at bounding box center [382, 192] width 168 height 15
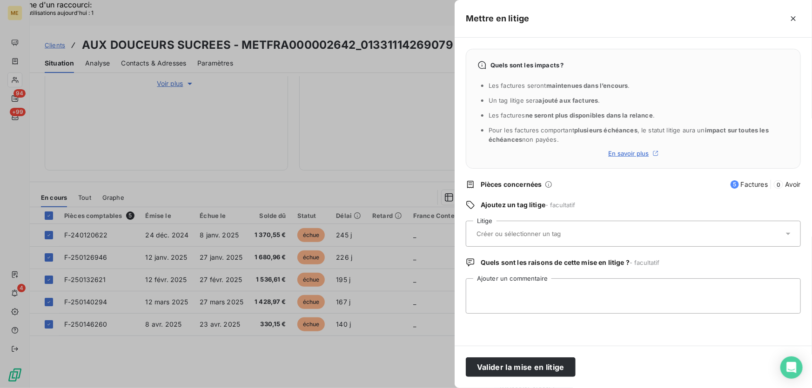
click at [382, 121] on div at bounding box center [406, 194] width 812 height 388
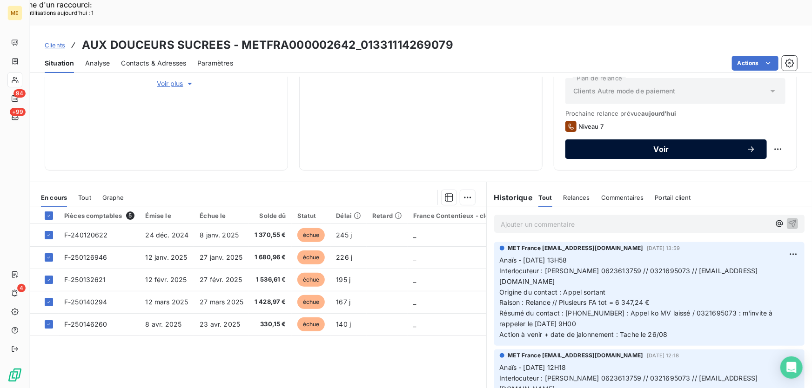
click at [664, 146] on span "Voir" at bounding box center [661, 149] width 170 height 7
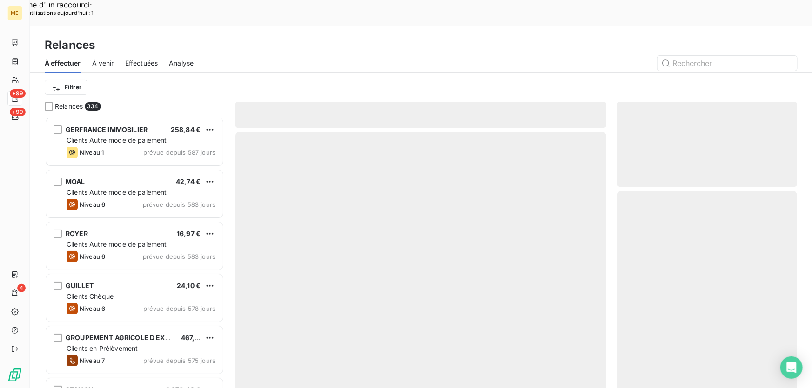
scroll to position [291, 173]
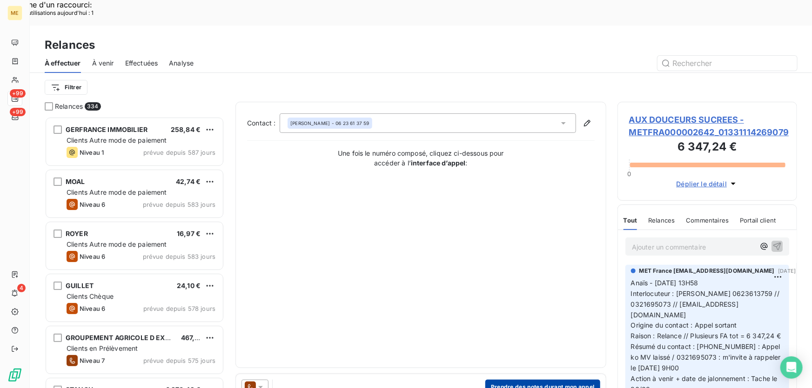
click at [512, 380] on button "Prendre des notes durant mon appel" at bounding box center [542, 387] width 115 height 15
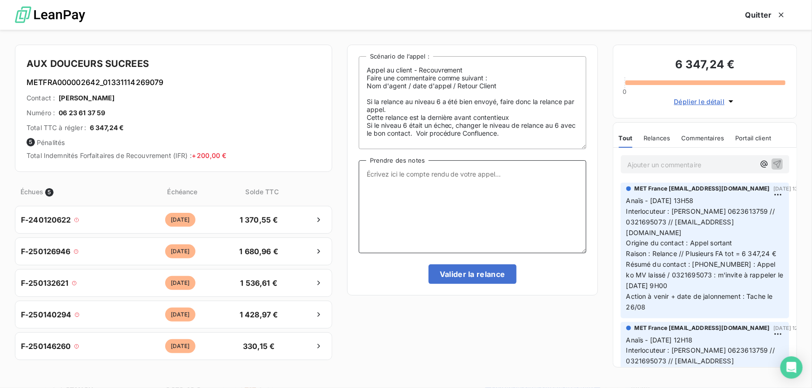
click at [455, 187] on textarea "Prendre des notes" at bounding box center [472, 206] width 227 height 93
paste textarea "Anaïs - 26/08/2025 - 9H03 Interlocuteur : Mr Matthieu Elouard 0623613759 // 032…"
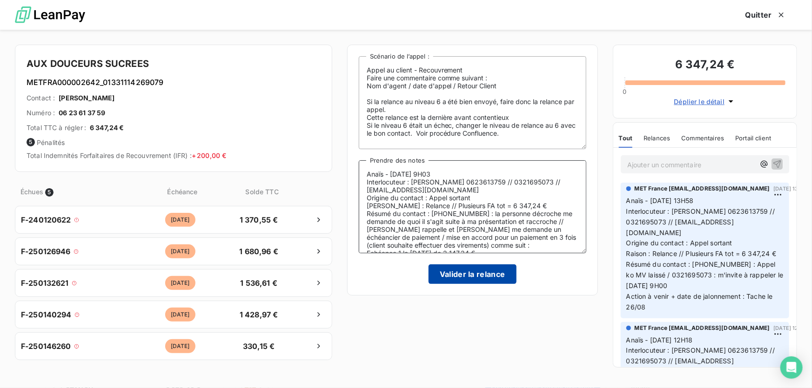
scroll to position [54, 0]
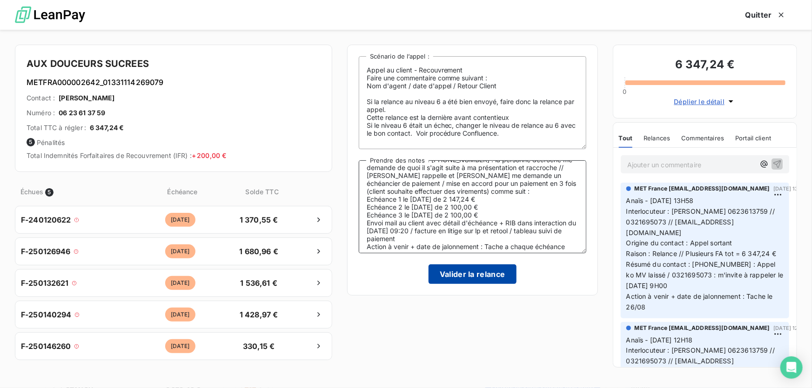
type textarea "Anaïs - 26/08/2025 - 9H03 Interlocuteur : Mr Matthieu Elouard 0623613759 // 032…"
click at [443, 273] on button "Valider la relance" at bounding box center [472, 275] width 88 height 20
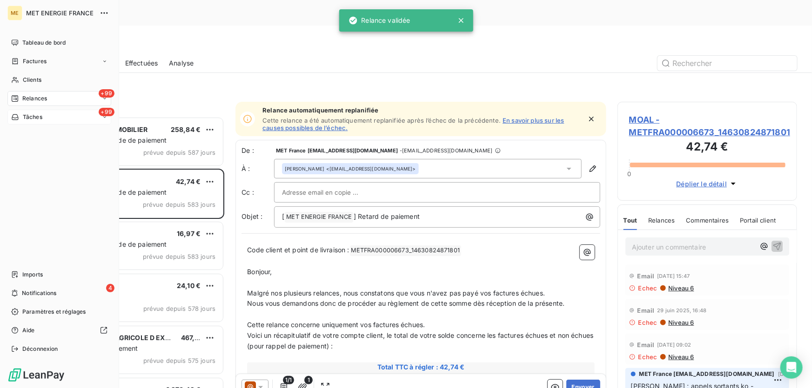
click at [45, 119] on div "+99 Tâches" at bounding box center [59, 117] width 104 height 15
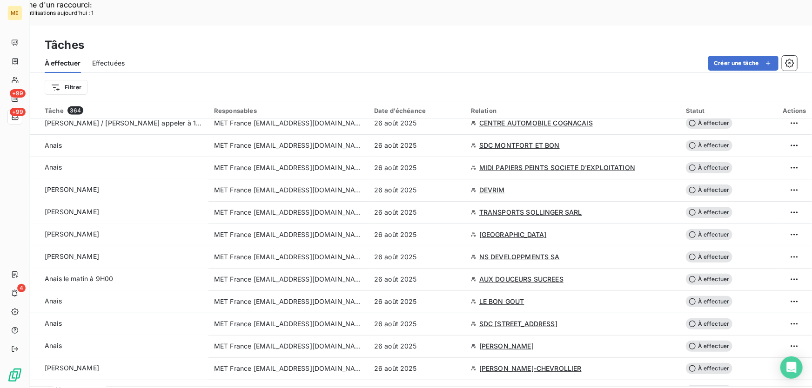
scroll to position [845, 0]
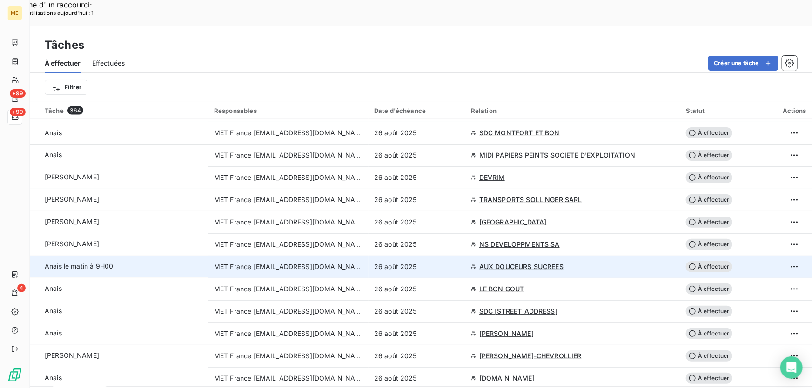
click at [505, 262] on span "AUX DOUCEURS SUCREES" at bounding box center [521, 266] width 84 height 9
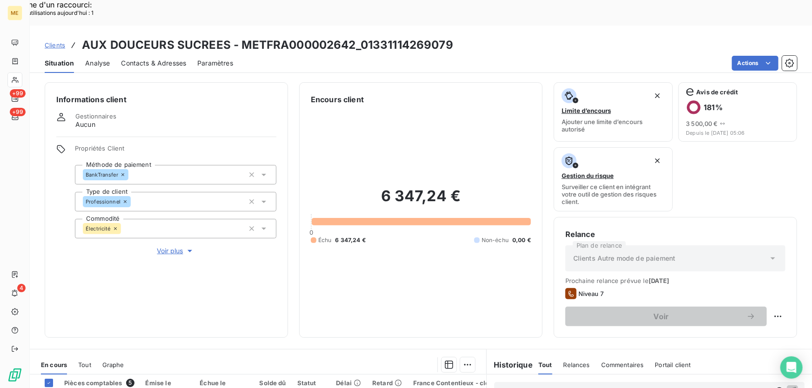
scroll to position [167, 0]
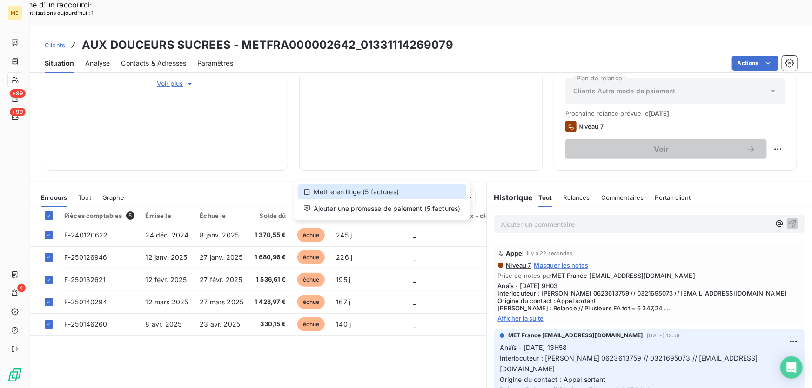
click at [434, 193] on div "Mettre en litige (5 factures)" at bounding box center [382, 192] width 168 height 15
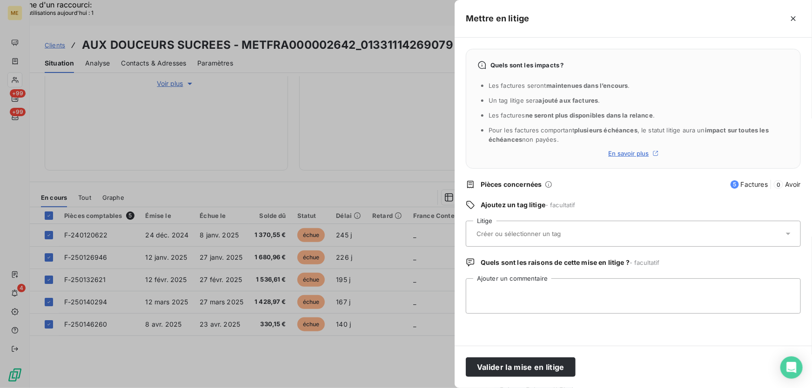
click at [595, 234] on div at bounding box center [628, 234] width 310 height 20
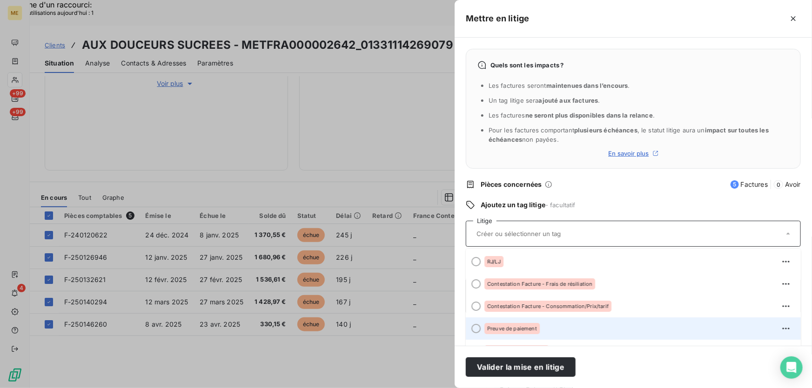
scroll to position [84, 0]
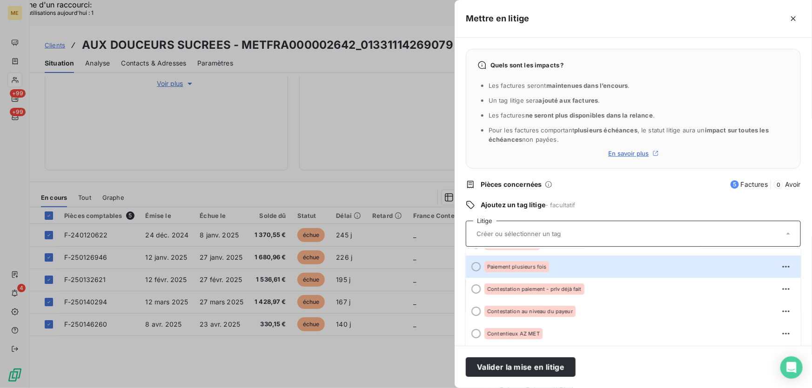
click at [548, 269] on div "Paiement plusieurs fois" at bounding box center [638, 266] width 309 height 15
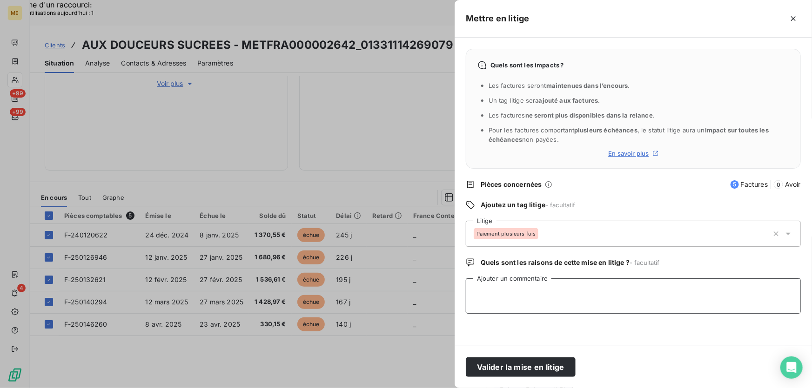
click at [546, 294] on textarea "Ajouter un commentaire" at bounding box center [633, 296] width 335 height 35
paste textarea "Anaïs - 26/08/2025 - 9H03 Interlocuteur : Mr Matthieu Elouard 0623613759 // 032…"
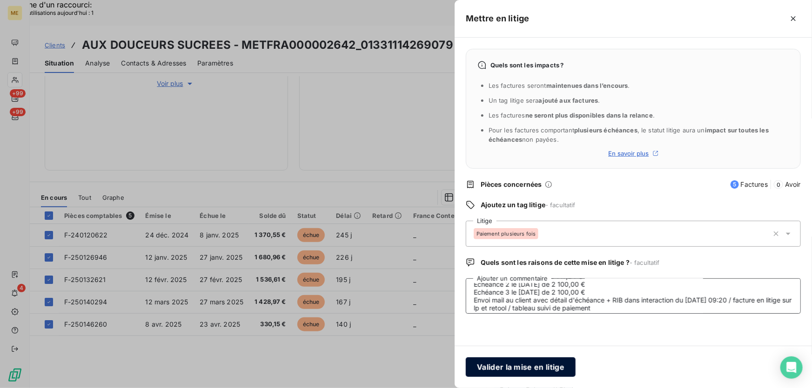
type textarea "Anaïs - 26/08/2025 - 9H03 Interlocuteur : Mr Matthieu Elouard 0623613759 // 032…"
click at [529, 372] on button "Valider la mise en litige" at bounding box center [521, 368] width 110 height 20
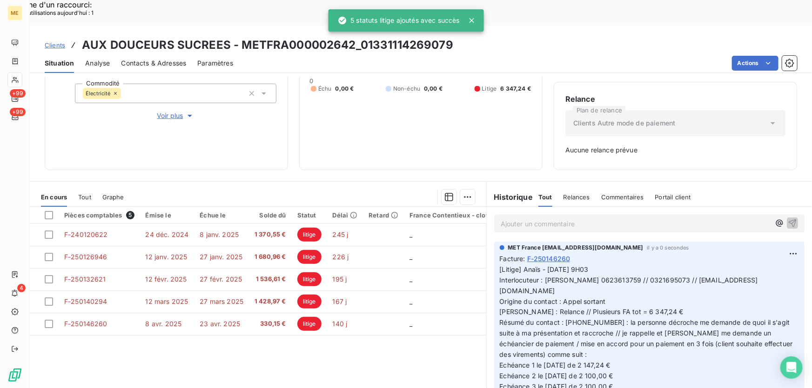
scroll to position [135, 0]
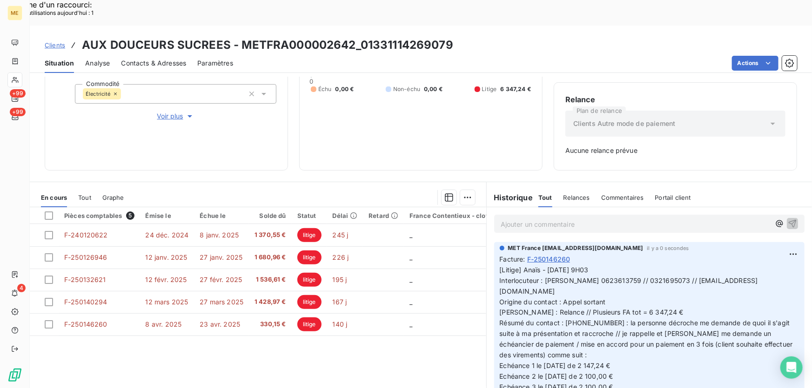
click at [392, 111] on div "6 347,24 € 0 Échu 0,00 € Non-échu 0,00 € Litige 6 347,24 €" at bounding box center [421, 64] width 220 height 189
drag, startPoint x: 63, startPoint y: 206, endPoint x: 809, endPoint y: 235, distance: 746.0
click at [63, 224] on tbody "F-240120622 24 déc. 2024 8 janv. 2025 1 370,55 € litige 245 j _ _ _ F-250126946…" at bounding box center [358, 280] width 656 height 112
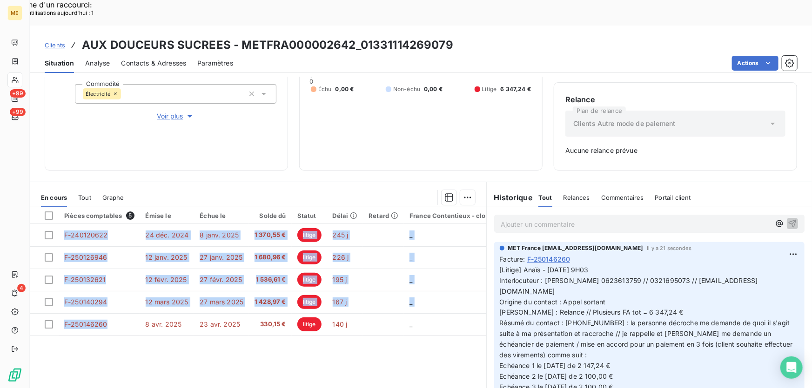
click at [237, 37] on div "Clients AUX DOUCEURS SUCREES - METFRA000002642_01331114269079" at bounding box center [421, 45] width 782 height 17
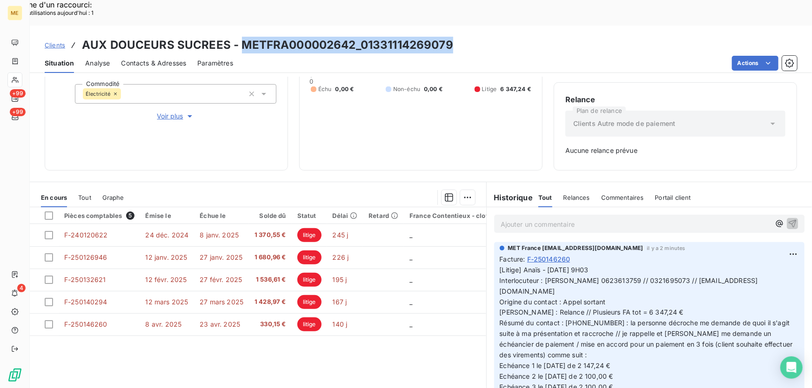
copy h3 "METFRA000002642_01331114269079"
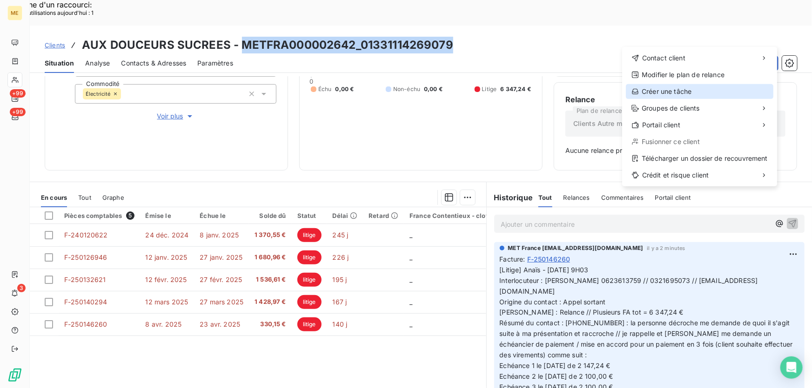
click at [658, 89] on div "Créer une tâche" at bounding box center [698, 91] width 147 height 15
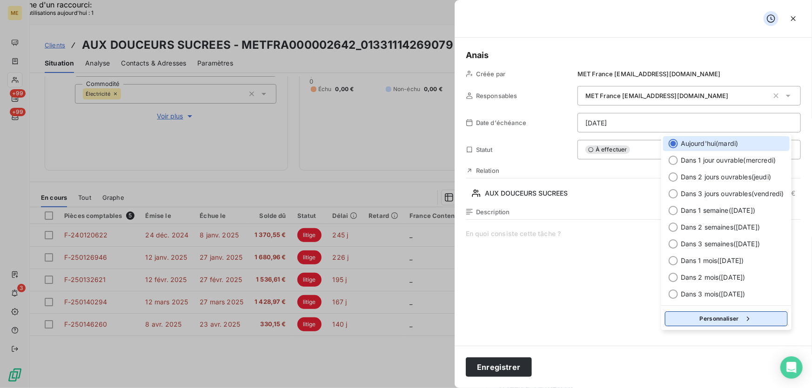
click at [701, 321] on button "Personnaliser" at bounding box center [726, 319] width 123 height 15
select select "7"
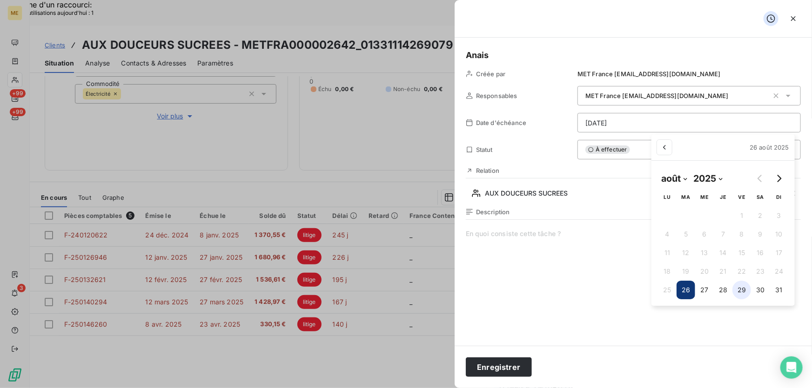
click at [743, 291] on button "29" at bounding box center [741, 290] width 19 height 19
type input "29/08/2025"
click at [508, 234] on span at bounding box center [633, 318] width 335 height 179
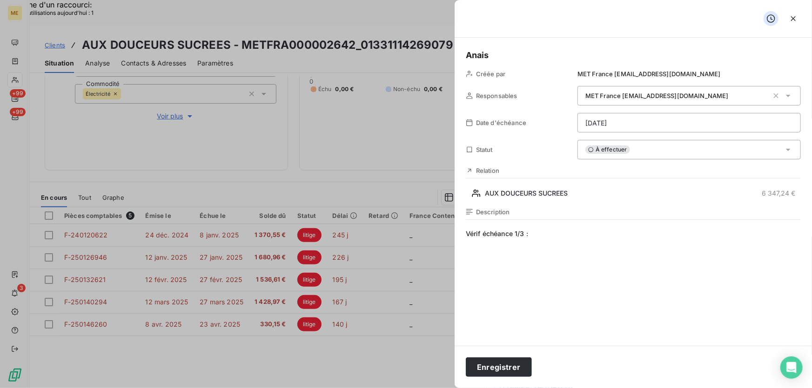
click at [566, 231] on span "Vérif échéance 1/3 :" at bounding box center [633, 318] width 335 height 179
click at [494, 366] on button "Enregistrer" at bounding box center [499, 368] width 66 height 20
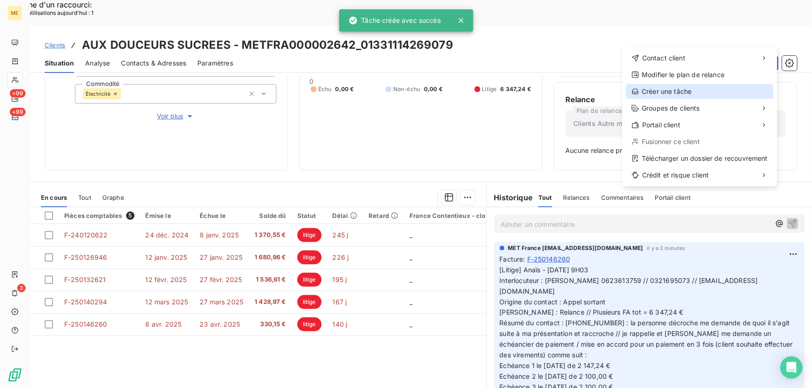
click at [637, 93] on icon at bounding box center [635, 92] width 6 height 6
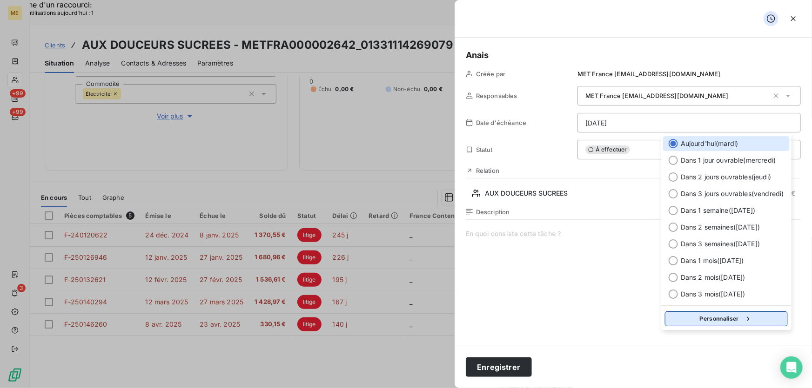
click at [707, 323] on button "Personnaliser" at bounding box center [726, 319] width 123 height 15
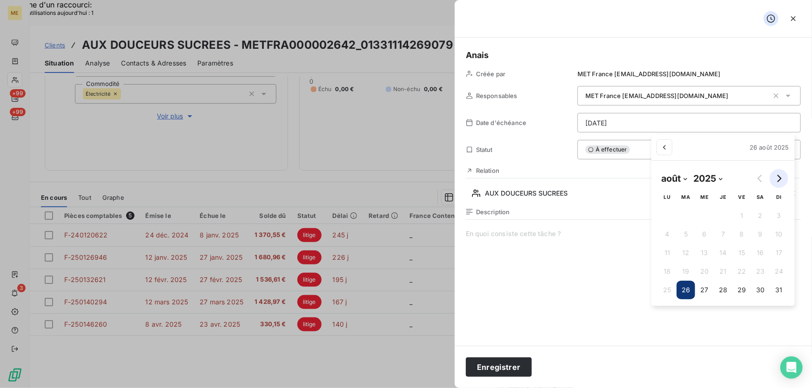
click at [778, 181] on icon "Go to next month" at bounding box center [779, 178] width 4 height 7
select select "8"
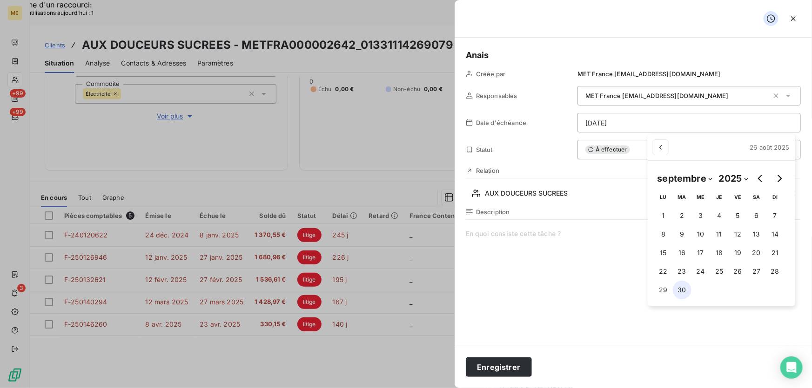
click at [678, 291] on button "30" at bounding box center [681, 290] width 19 height 19
type input "30/09/2025"
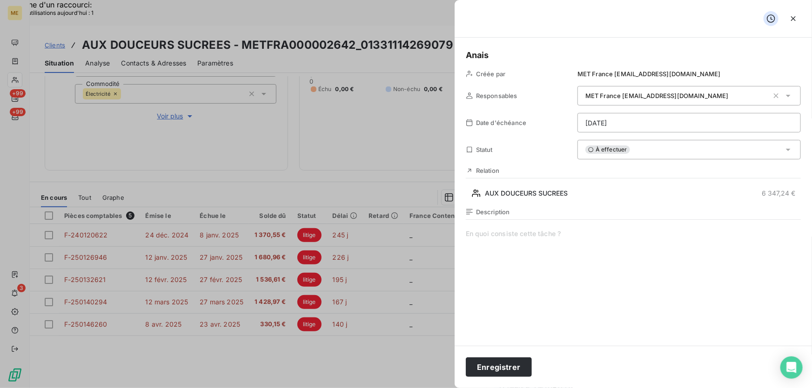
click at [561, 236] on span at bounding box center [633, 318] width 335 height 179
click at [620, 236] on span "Vérif paiement 2/3 :" at bounding box center [633, 318] width 335 height 179
click at [488, 366] on button "Enregistrer" at bounding box center [499, 368] width 66 height 20
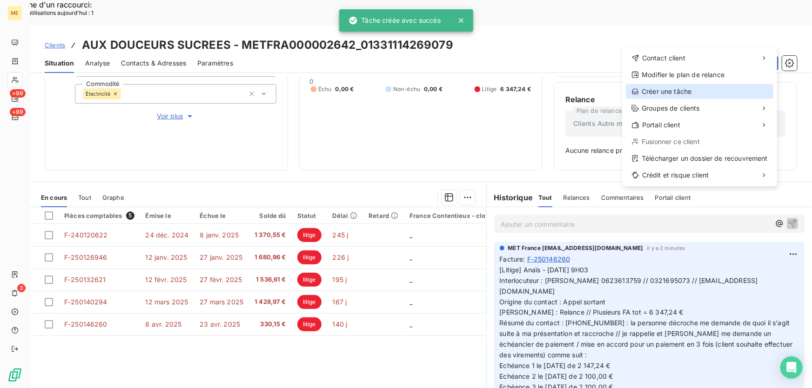
click at [688, 91] on div "Créer une tâche" at bounding box center [698, 91] width 147 height 15
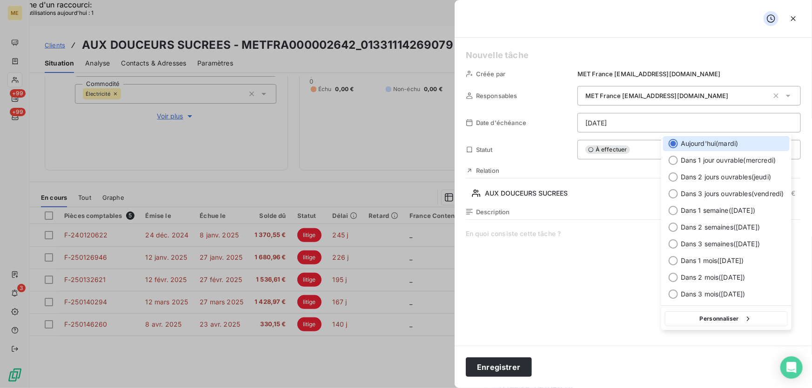
drag, startPoint x: 739, startPoint y: 316, endPoint x: 732, endPoint y: 309, distance: 9.9
click at [738, 316] on button "Personnaliser" at bounding box center [726, 319] width 123 height 15
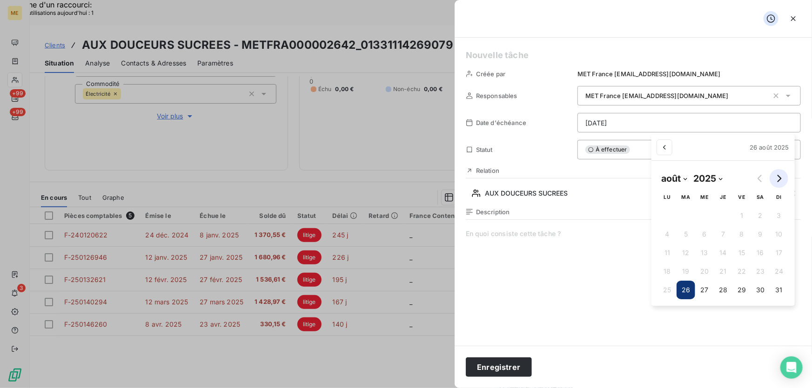
click at [777, 180] on icon "Go to next month" at bounding box center [778, 178] width 7 height 7
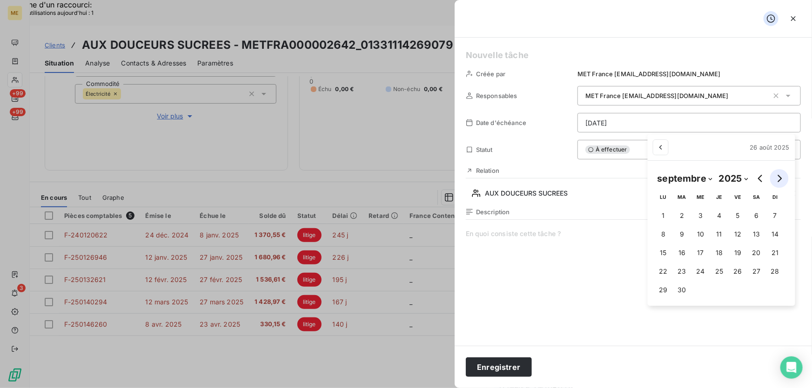
click at [778, 179] on icon "Go to next month" at bounding box center [778, 178] width 7 height 7
select select "9"
click at [705, 291] on button "29" at bounding box center [704, 290] width 19 height 19
type input "29/10/2025"
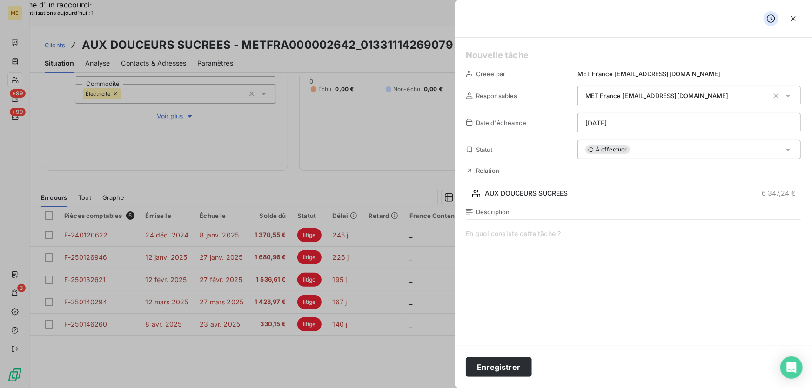
click at [498, 43] on div "Créée par MET France met-france@recouvrement.met.com Responsables MET France me…" at bounding box center [632, 192] width 357 height 308
click at [493, 52] on h5 at bounding box center [633, 55] width 335 height 13
click at [639, 252] on span at bounding box center [633, 318] width 335 height 179
paste span
click at [488, 368] on button "Enregistrer" at bounding box center [499, 368] width 66 height 20
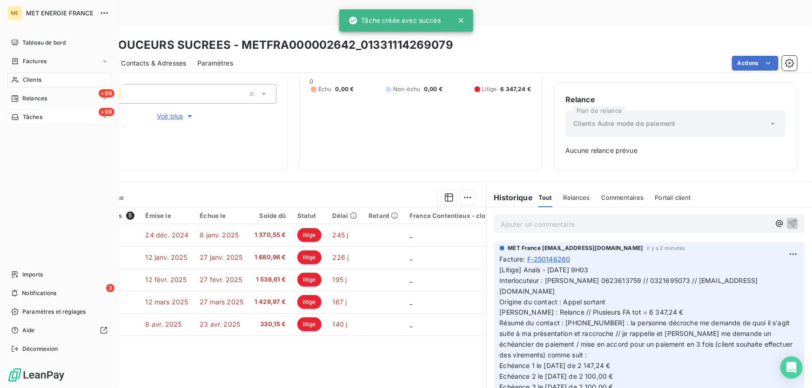
click at [18, 116] on icon at bounding box center [15, 117] width 7 height 6
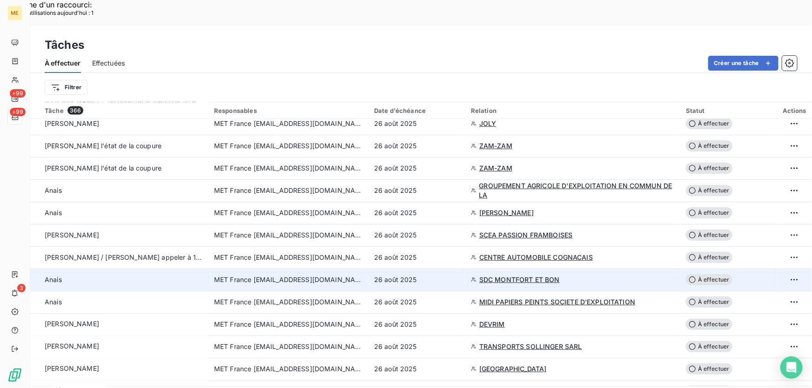
scroll to position [719, 0]
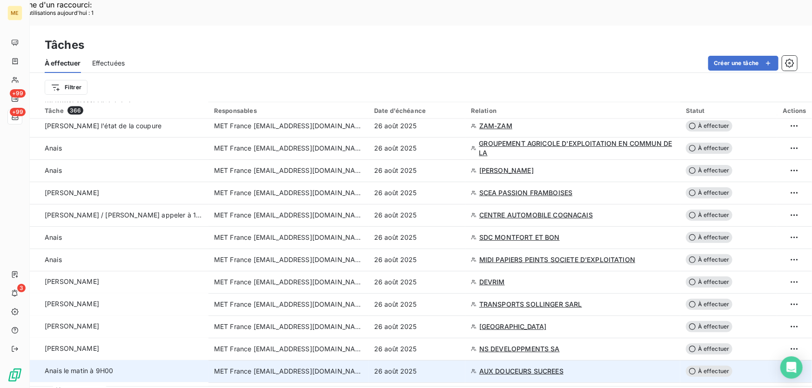
click at [452, 367] on div "26 août 2025" at bounding box center [417, 371] width 86 height 9
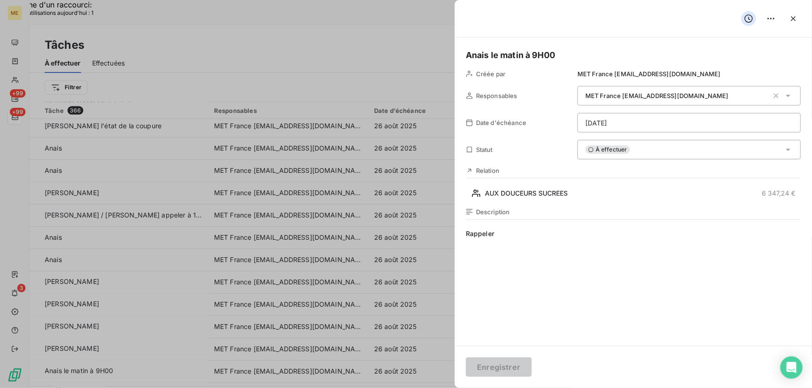
click at [642, 152] on div "À effectuer" at bounding box center [688, 150] width 223 height 20
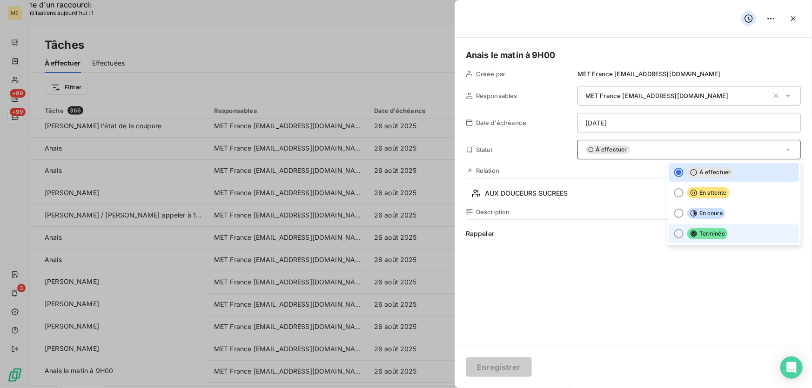
click at [693, 234] on span "Terminée" at bounding box center [707, 233] width 40 height 11
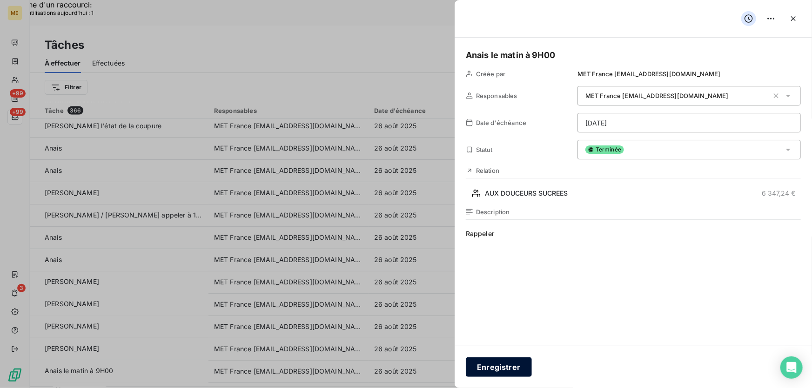
click at [488, 369] on button "Enregistrer" at bounding box center [499, 368] width 66 height 20
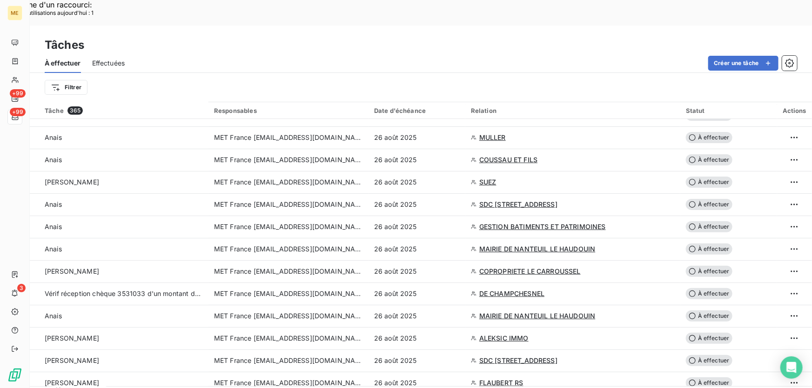
scroll to position [84, 0]
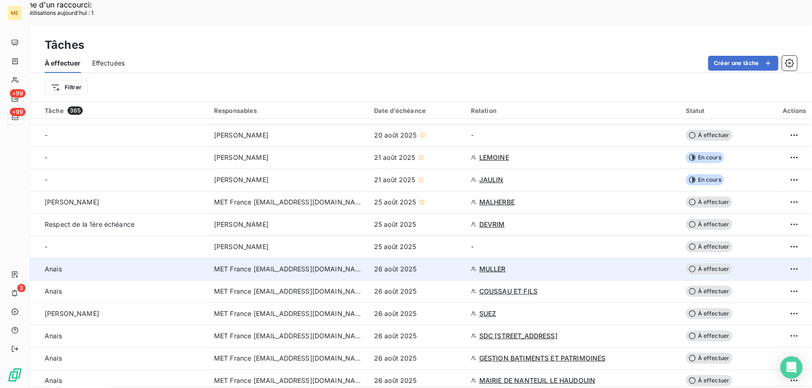
click at [449, 265] on div "26 août 2025" at bounding box center [417, 269] width 86 height 9
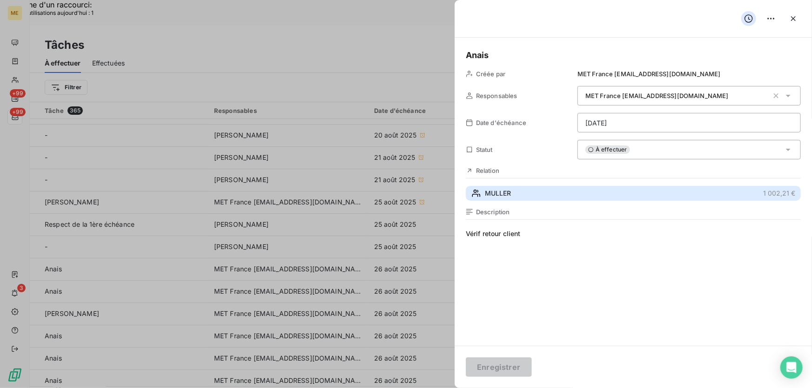
click at [604, 195] on button "MULLER 1 002,21 €" at bounding box center [633, 193] width 335 height 15
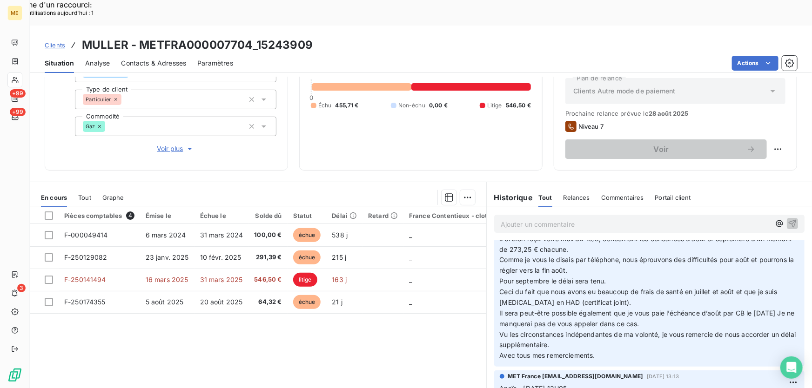
scroll to position [253, 0]
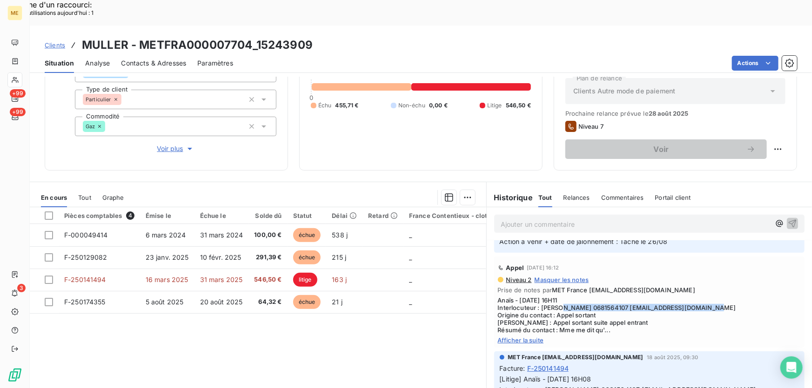
drag, startPoint x: 537, startPoint y: 281, endPoint x: 689, endPoint y: 283, distance: 152.1
click at [689, 297] on span "Anaïs - 18/08/2025 - 16H11 Interlocuteur : Mme Muller 0681564107 bertmuller@est…" at bounding box center [649, 315] width 303 height 37
copy span "[PERSON_NAME] 0681564107 [EMAIL_ADDRESS][DOMAIN_NAME]"
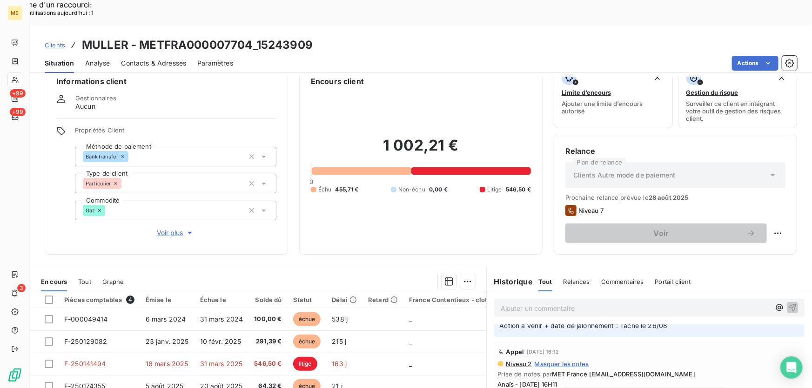
scroll to position [18, 0]
drag, startPoint x: 455, startPoint y: 123, endPoint x: 372, endPoint y: 126, distance: 83.7
click at [372, 137] on h2 "1 002,21 €" at bounding box center [421, 151] width 220 height 28
copy h2 "1 002,21 €"
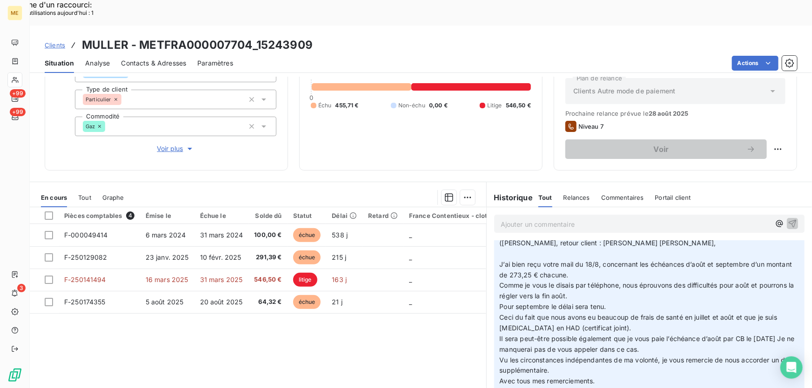
scroll to position [0, 0]
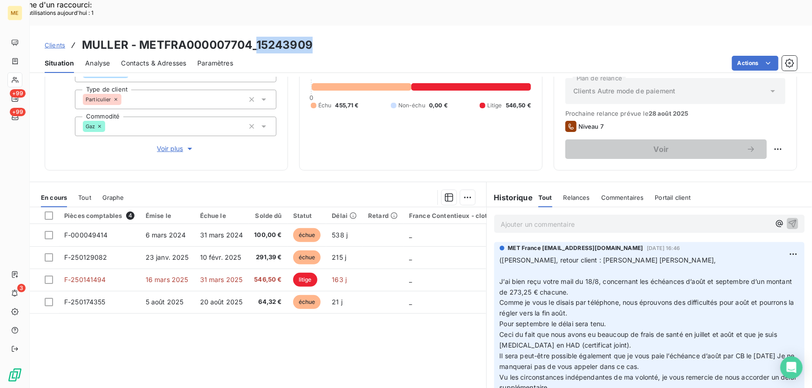
drag, startPoint x: 309, startPoint y: 19, endPoint x: 257, endPoint y: 23, distance: 52.3
click at [257, 37] on h3 "MULLER - METFRA000007704_15243909" at bounding box center [197, 45] width 231 height 17
copy h3 "15243909"
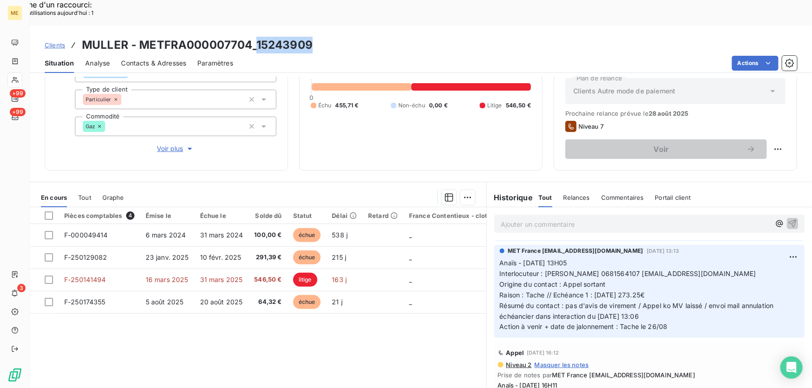
scroll to position [169, 0]
click at [178, 144] on span "Voir plus" at bounding box center [175, 148] width 37 height 9
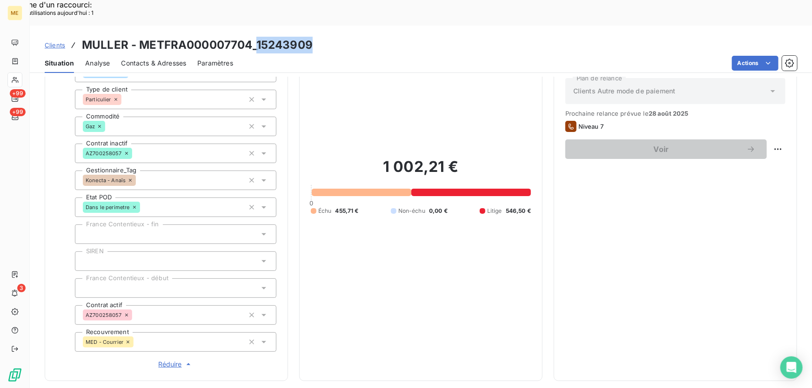
scroll to position [306, 0]
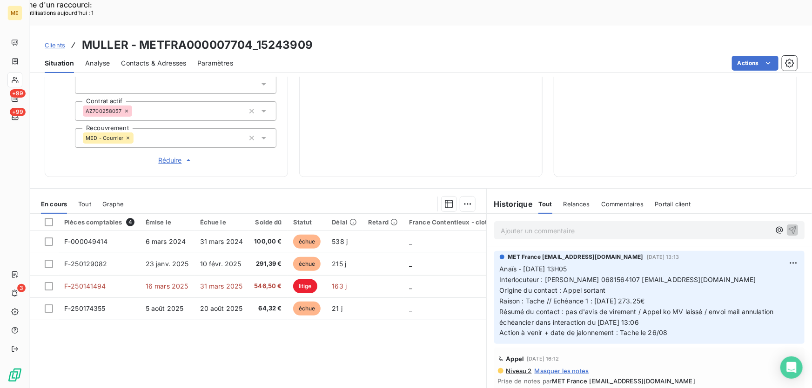
click at [321, 53] on div "Situation Analyse Contacts & Adresses Paramètres Actions" at bounding box center [421, 63] width 782 height 20
drag, startPoint x: 312, startPoint y: 18, endPoint x: 257, endPoint y: 22, distance: 55.0
click at [257, 37] on div "Clients MULLER - METFRA000007704_15243909" at bounding box center [421, 45] width 782 height 17
copy h3 "15243909"
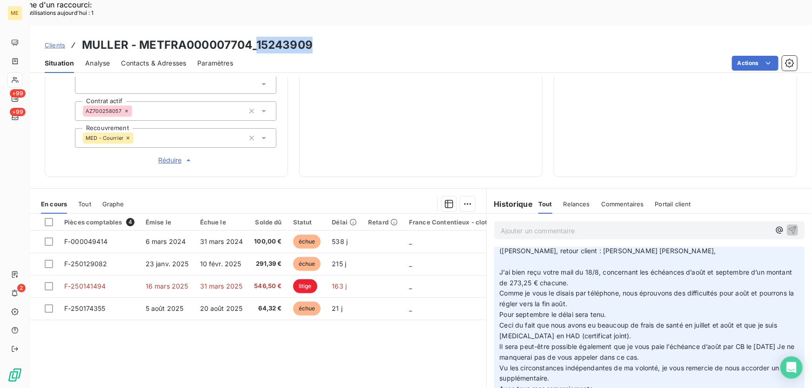
scroll to position [0, 0]
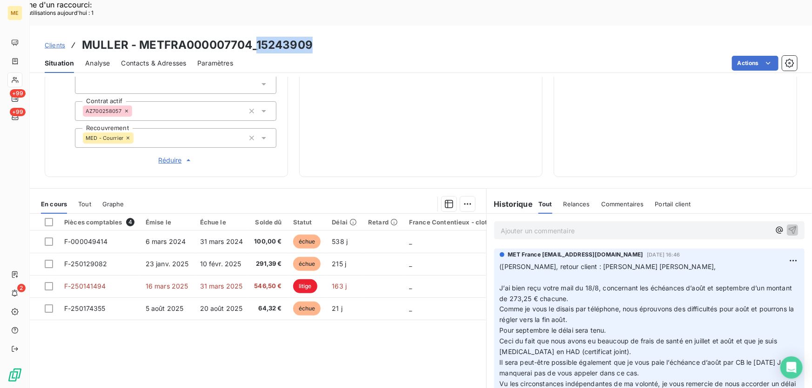
click at [214, 37] on h3 "MULLER - METFRA000007704_15243909" at bounding box center [197, 45] width 231 height 17
click at [144, 37] on h3 "MULLER - METFRA000007704_15243909" at bounding box center [197, 45] width 231 height 17
click at [141, 37] on h3 "MULLER - METFRA000007704_15243909" at bounding box center [197, 45] width 231 height 17
click at [272, 37] on h3 "MULLER - METFRA000007704_15243909" at bounding box center [197, 45] width 231 height 17
click at [318, 37] on div "Clients MULLER - METFRA000007704_15243909" at bounding box center [421, 45] width 782 height 17
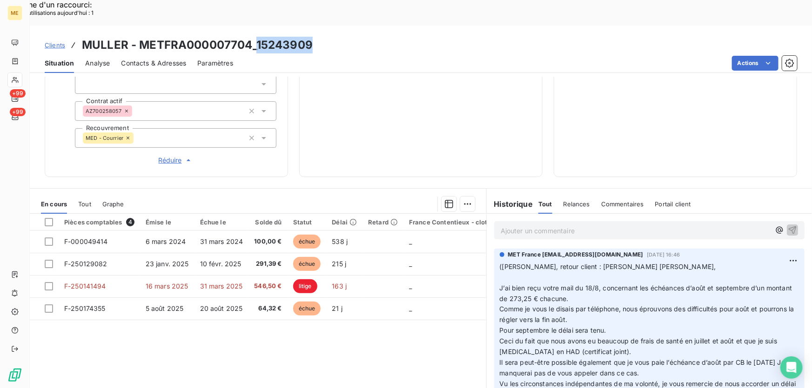
drag, startPoint x: 318, startPoint y: 18, endPoint x: 256, endPoint y: 22, distance: 62.0
click at [256, 37] on div "Clients MULLER - METFRA000007704_15243909" at bounding box center [421, 45] width 782 height 17
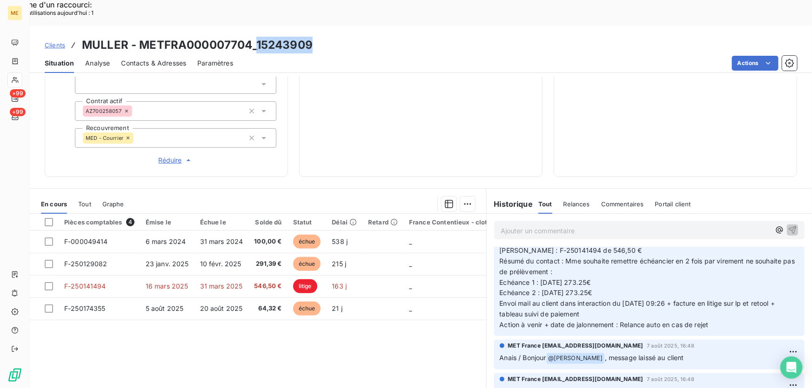
scroll to position [423, 0]
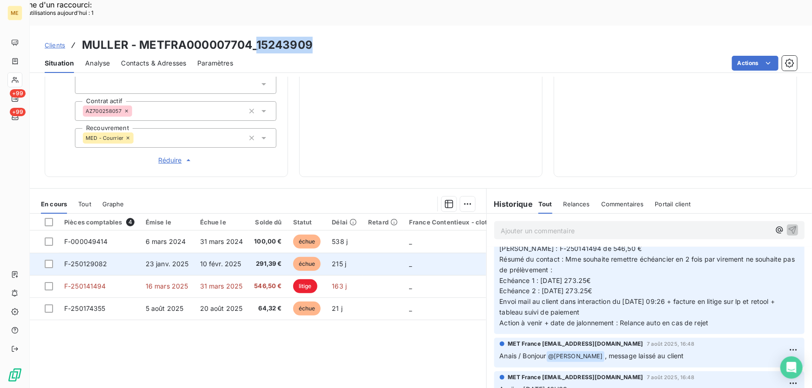
click at [599, 247] on span "[Litige] Anaïs - 14/08/2025 - 16H08 Interlocuteur : Mme Muller 0681564107 bertm…" at bounding box center [647, 270] width 297 height 114
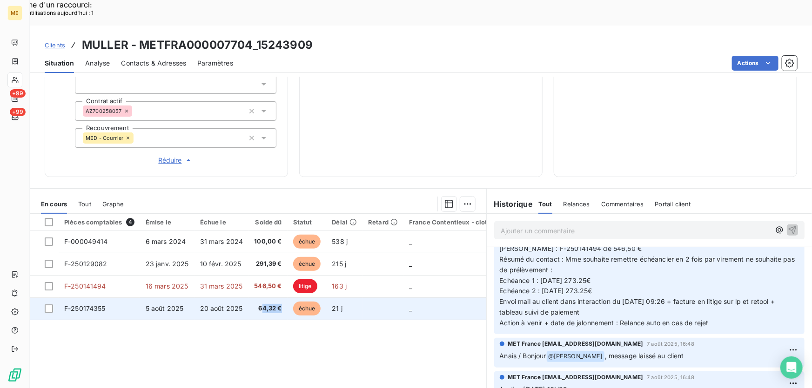
drag, startPoint x: 261, startPoint y: 279, endPoint x: 293, endPoint y: 279, distance: 31.6
click at [293, 298] on tr "F-250174355 5 août 2025 20 août 2025 64,32 € échue 21 j _ _ _" at bounding box center [358, 309] width 656 height 22
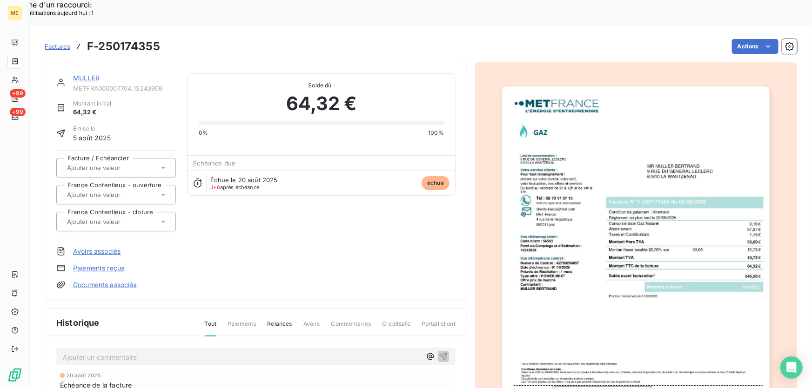
click at [79, 74] on link "MULLER" at bounding box center [86, 78] width 27 height 8
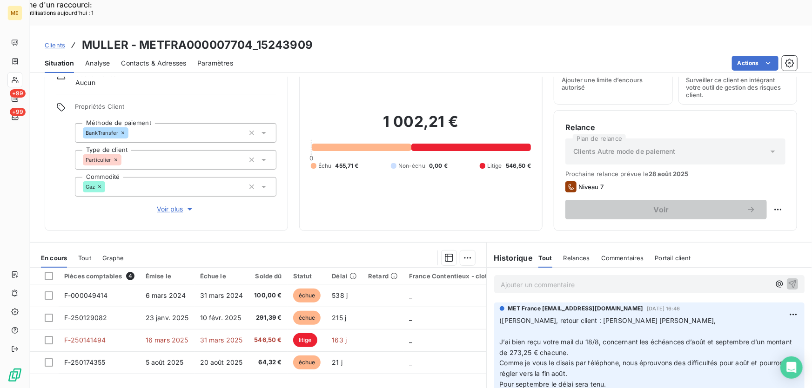
scroll to position [102, 0]
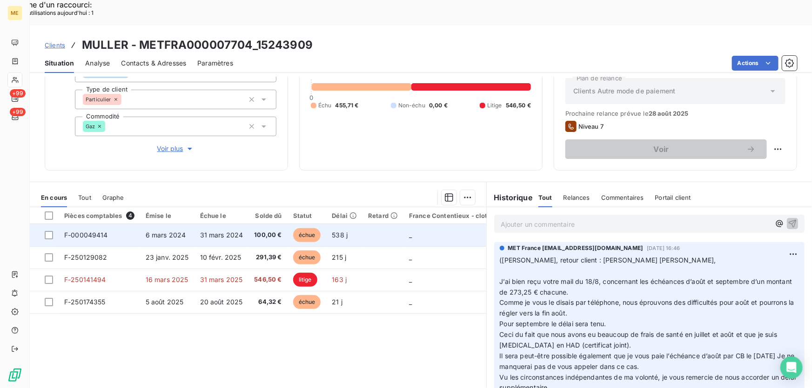
click at [63, 224] on td "F-000049414" at bounding box center [99, 235] width 81 height 22
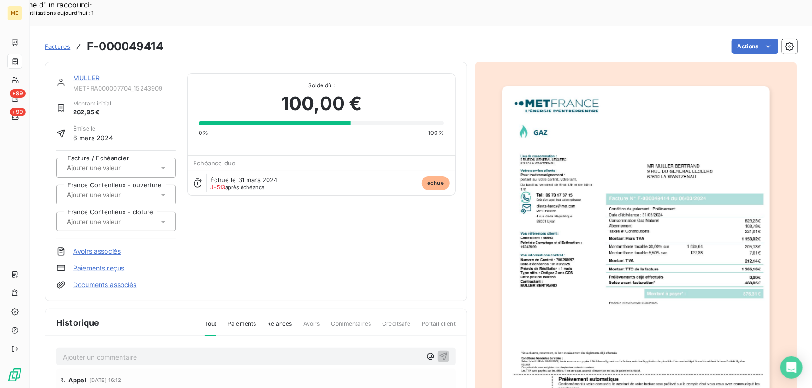
click at [79, 74] on link "MULLER" at bounding box center [86, 78] width 27 height 8
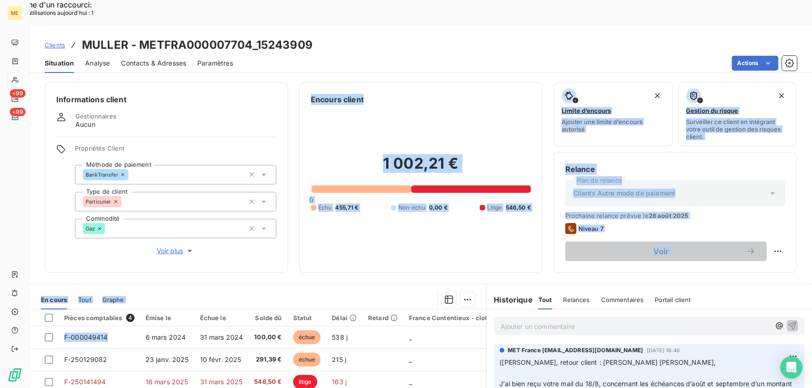
drag, startPoint x: 108, startPoint y: 309, endPoint x: 73, endPoint y: 222, distance: 93.9
click at [69, 226] on div "Informations client Gestionnaires Aucun Propriétés Client Méthode de paiement B…" at bounding box center [421, 245] width 782 height 337
drag, startPoint x: 107, startPoint y: 333, endPoint x: 85, endPoint y: 218, distance: 117.0
click at [85, 218] on div "Informations client Gestionnaires Aucun Propriétés Client Méthode de paiement B…" at bounding box center [421, 245] width 782 height 337
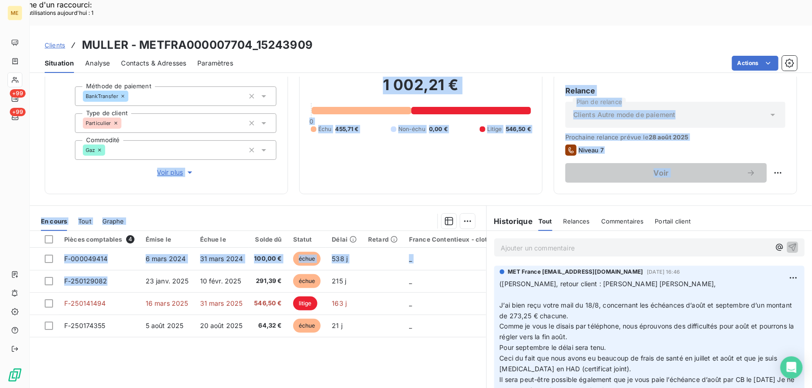
scroll to position [84, 0]
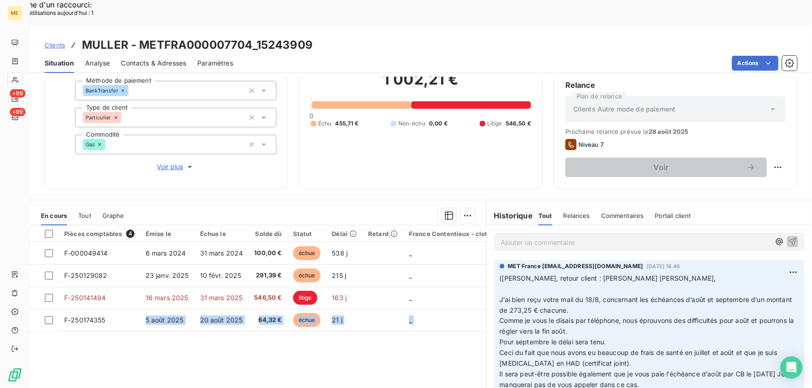
drag, startPoint x: 107, startPoint y: 293, endPoint x: 73, endPoint y: 379, distance: 92.4
click at [72, 379] on div "Pièces comptables 4 Émise le Échue le Solde dû Statut Délai Retard France Conte…" at bounding box center [258, 329] width 456 height 207
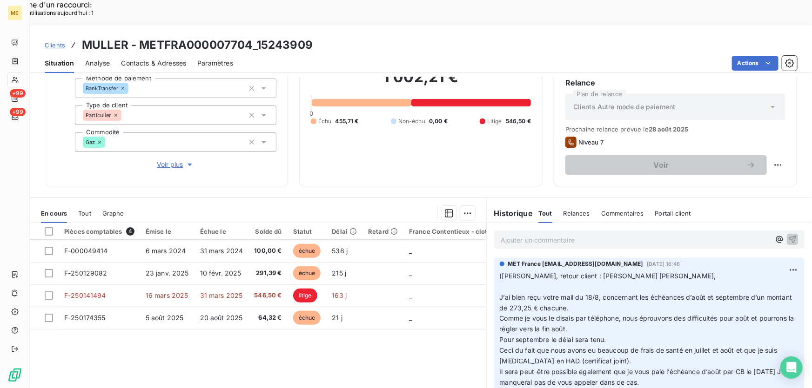
click at [619, 231] on div "Ajouter un commentaire ﻿" at bounding box center [649, 240] width 310 height 18
click at [611, 234] on p "Ajouter un commentaire ﻿" at bounding box center [634, 240] width 269 height 12
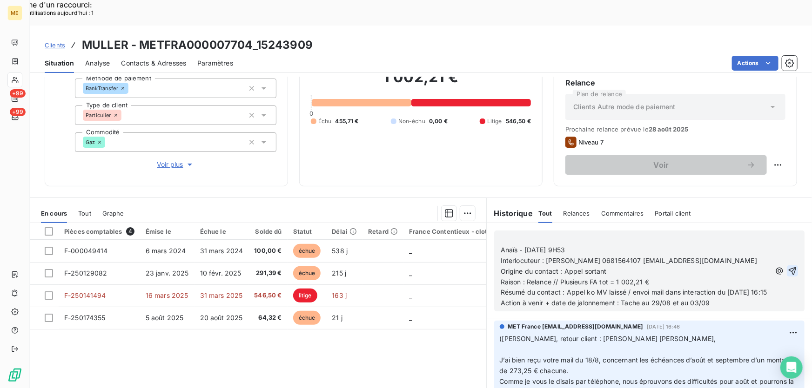
click at [787, 266] on icon "button" at bounding box center [791, 270] width 9 height 9
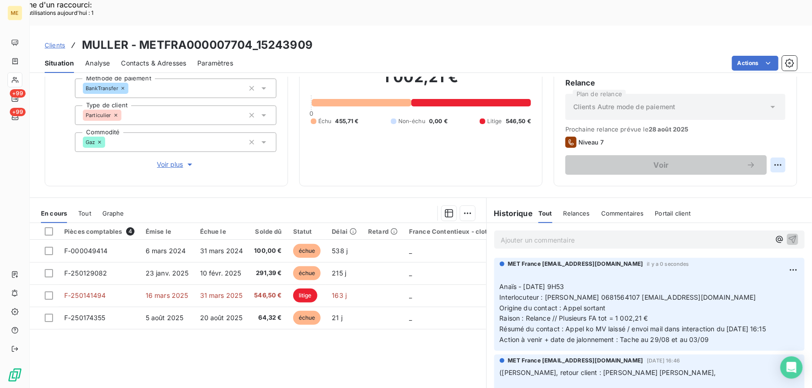
click at [759, 159] on div "Replanifier cette action" at bounding box center [733, 159] width 83 height 15
select select "7"
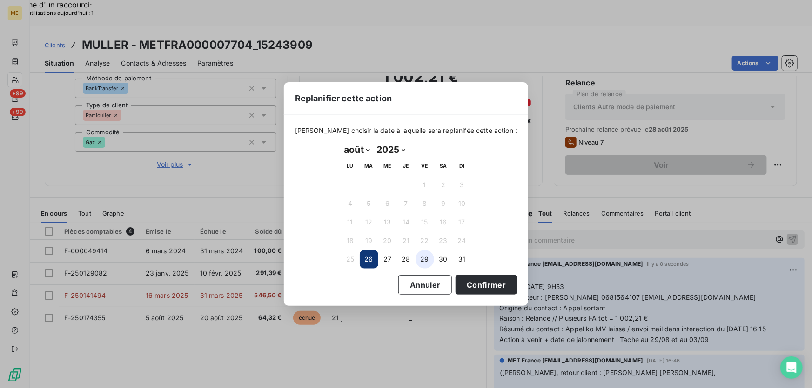
drag, startPoint x: 428, startPoint y: 258, endPoint x: 432, endPoint y: 262, distance: 5.9
click at [430, 260] on button "29" at bounding box center [424, 259] width 19 height 19
drag, startPoint x: 487, startPoint y: 285, endPoint x: 498, endPoint y: 285, distance: 10.7
click at [487, 285] on button "Confirmer" at bounding box center [485, 285] width 61 height 20
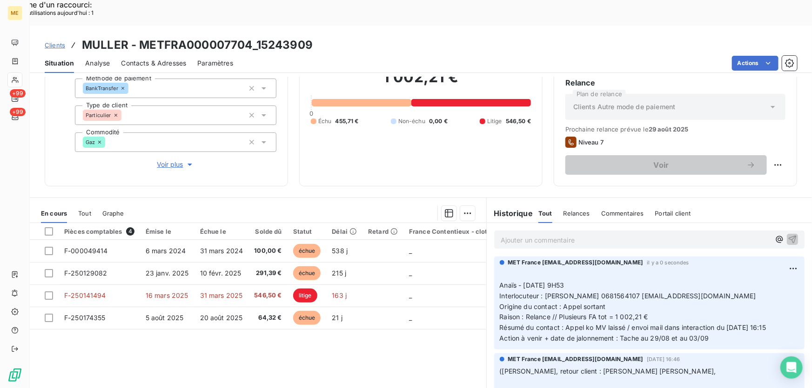
scroll to position [0, 0]
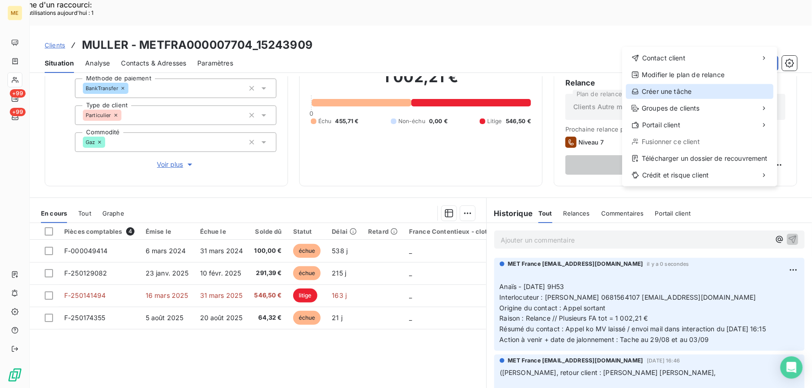
click at [676, 93] on div "Créer une tâche" at bounding box center [698, 91] width 147 height 15
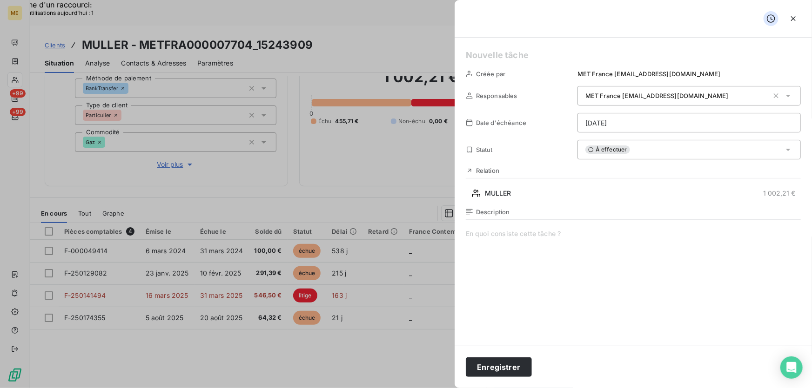
click at [523, 54] on h5 at bounding box center [633, 55] width 335 height 13
click at [484, 236] on span at bounding box center [633, 318] width 335 height 179
click at [486, 238] on span at bounding box center [633, 318] width 335 height 179
click at [483, 237] on span at bounding box center [633, 318] width 335 height 179
click at [491, 235] on span at bounding box center [633, 318] width 335 height 179
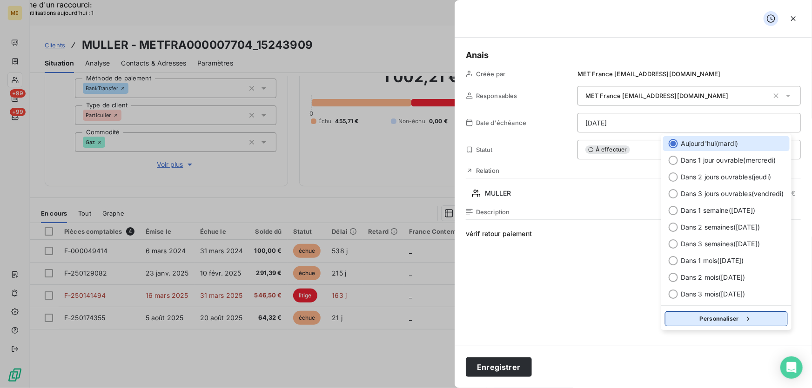
click at [734, 320] on button "Personnaliser" at bounding box center [726, 319] width 123 height 15
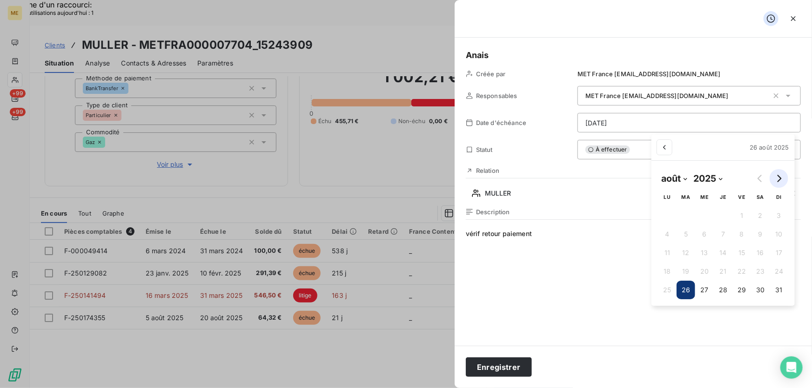
click at [781, 176] on icon "Go to next month" at bounding box center [778, 178] width 7 height 7
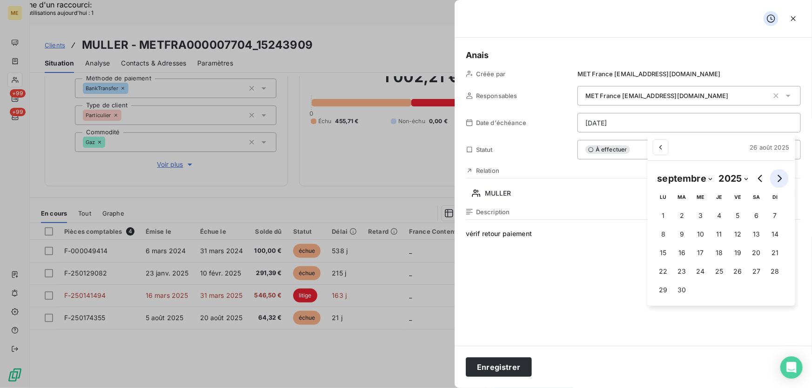
select select "8"
click at [708, 214] on button "3" at bounding box center [700, 215] width 19 height 19
click at [705, 215] on button "3" at bounding box center [700, 215] width 19 height 19
click at [700, 217] on button "3" at bounding box center [700, 215] width 19 height 19
type input "03/09/2025"
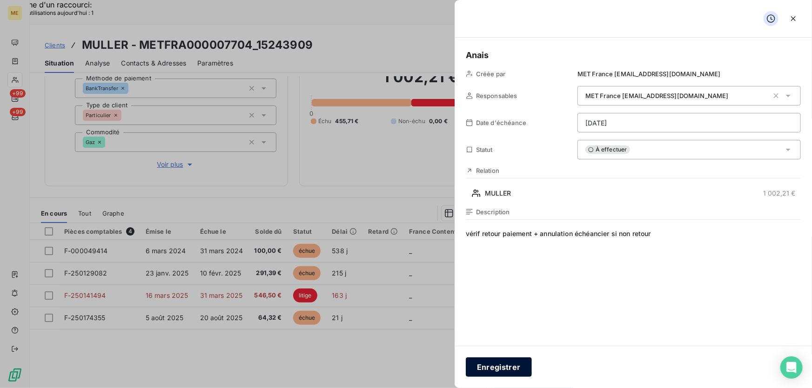
click at [510, 366] on button "Enregistrer" at bounding box center [499, 368] width 66 height 20
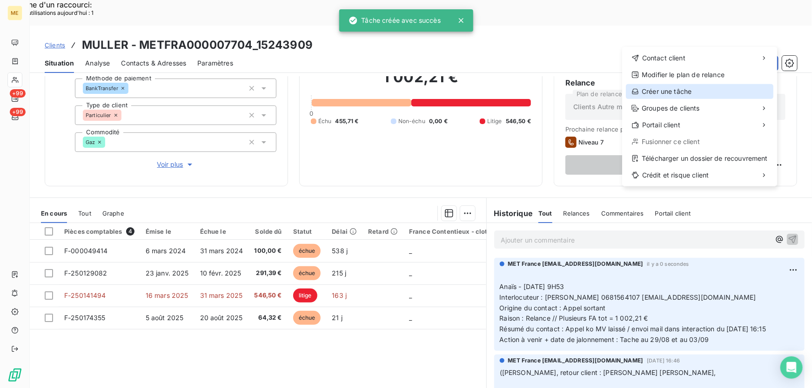
click at [666, 88] on div "Créer une tâche" at bounding box center [698, 91] width 147 height 15
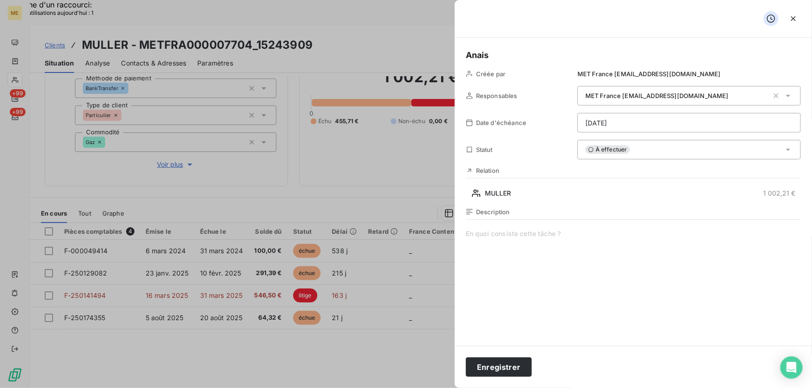
click at [516, 229] on span at bounding box center [633, 318] width 335 height 179
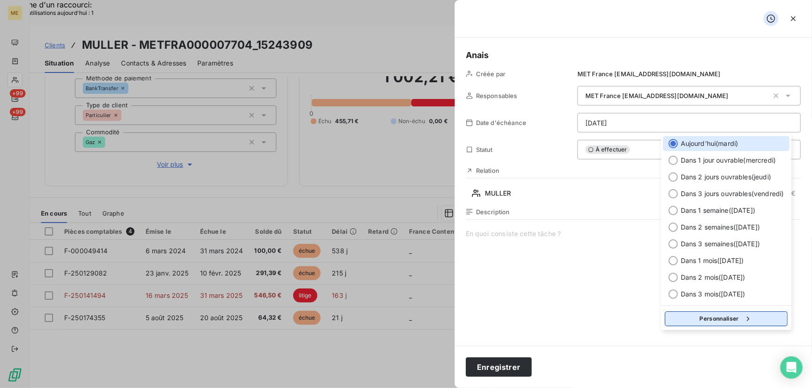
click at [712, 317] on button "Personnaliser" at bounding box center [726, 319] width 123 height 15
select select "7"
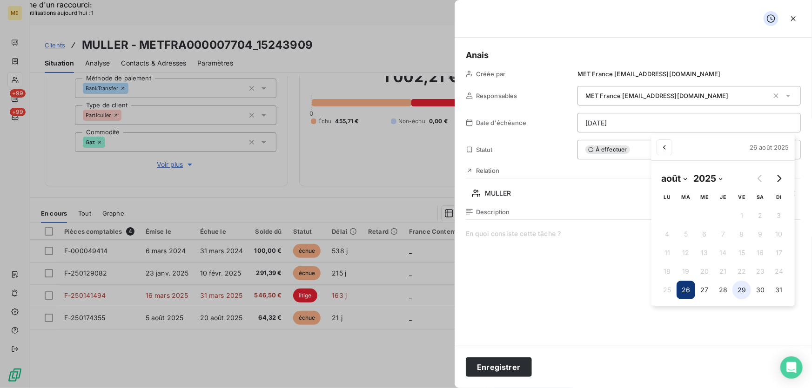
click at [738, 291] on button "29" at bounding box center [741, 290] width 19 height 19
type input "29/08/2025"
click at [517, 233] on span at bounding box center [633, 318] width 335 height 179
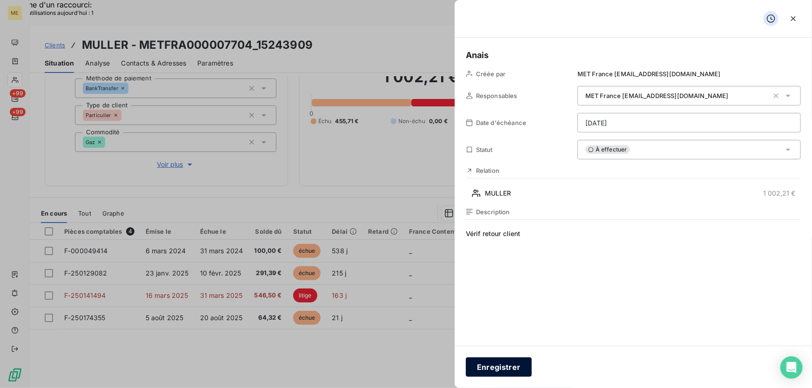
click at [482, 372] on button "Enregistrer" at bounding box center [499, 368] width 66 height 20
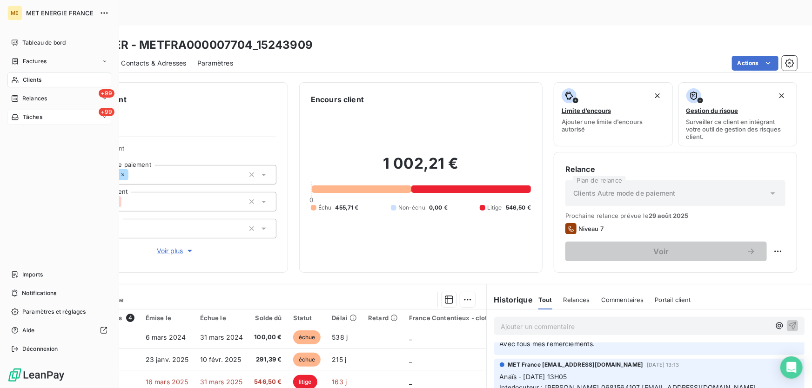
click at [50, 116] on div "+99 Tâches" at bounding box center [59, 117] width 104 height 15
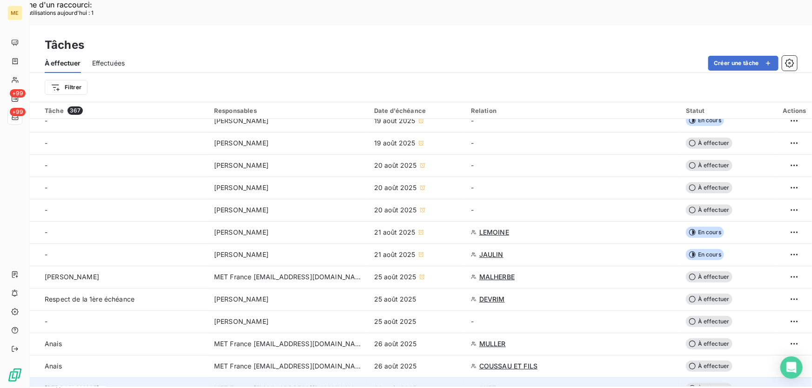
scroll to position [42, 0]
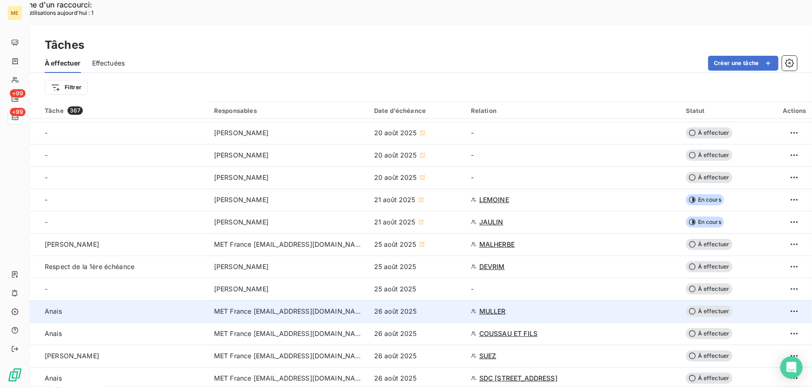
click at [452, 307] on div "26 août 2025" at bounding box center [417, 311] width 86 height 9
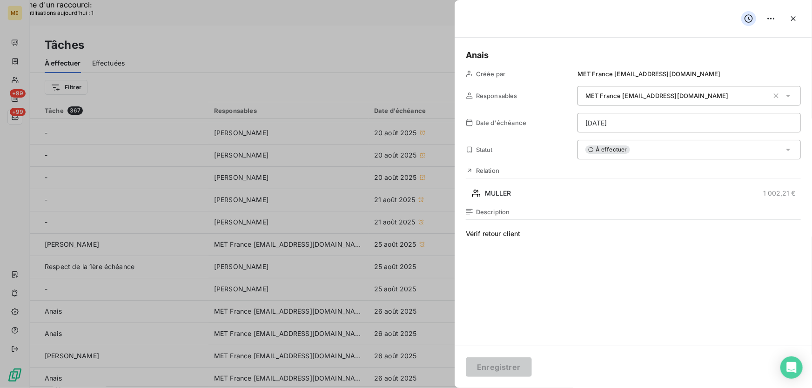
click at [669, 156] on div "À effectuer" at bounding box center [688, 150] width 223 height 20
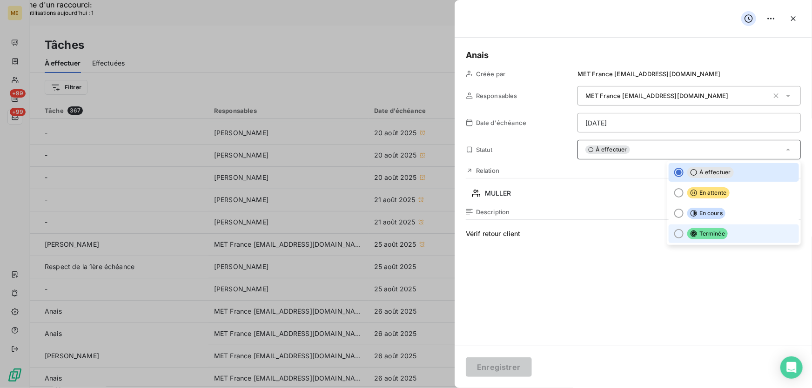
click at [688, 237] on span "Terminée" at bounding box center [707, 233] width 40 height 11
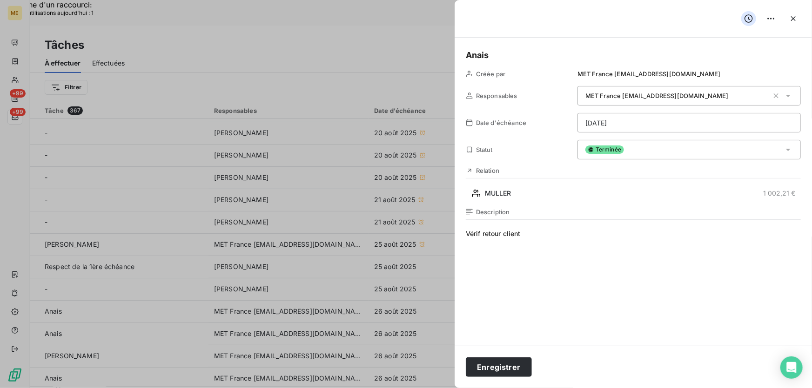
click at [479, 377] on div "Enregistrer" at bounding box center [632, 367] width 357 height 42
click at [489, 368] on button "Enregistrer" at bounding box center [499, 368] width 66 height 20
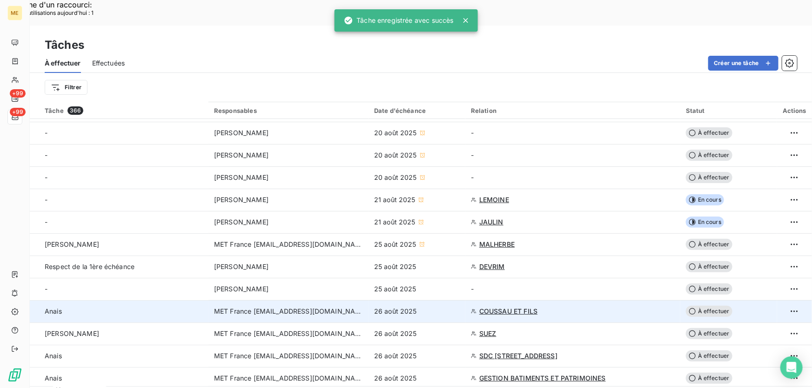
click at [439, 307] on div "26 août 2025" at bounding box center [417, 311] width 86 height 9
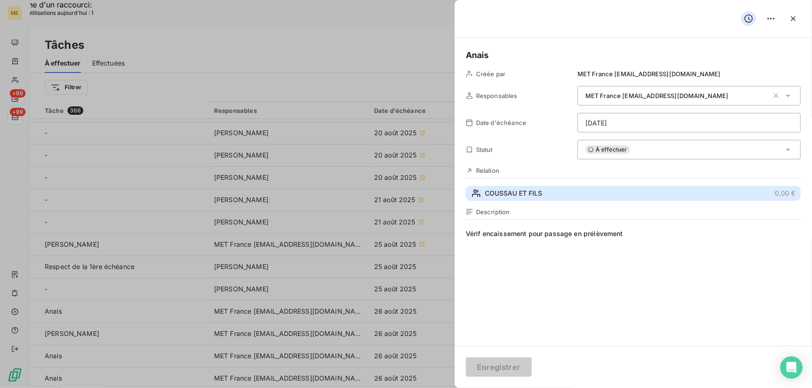
click at [547, 196] on button "COUSSAU ET FILS 0,00 €" at bounding box center [633, 193] width 335 height 15
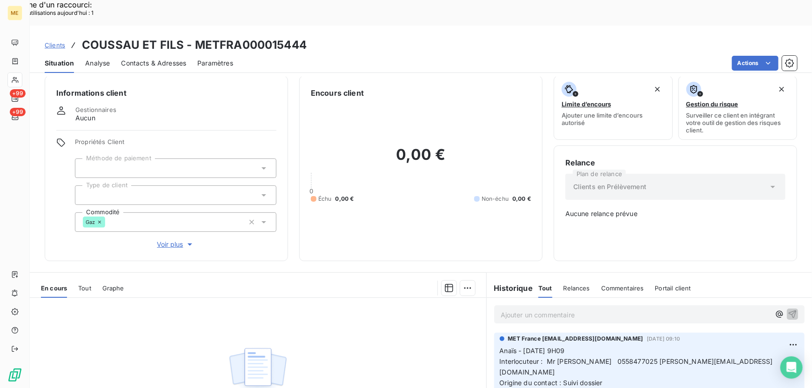
scroll to position [6, 0]
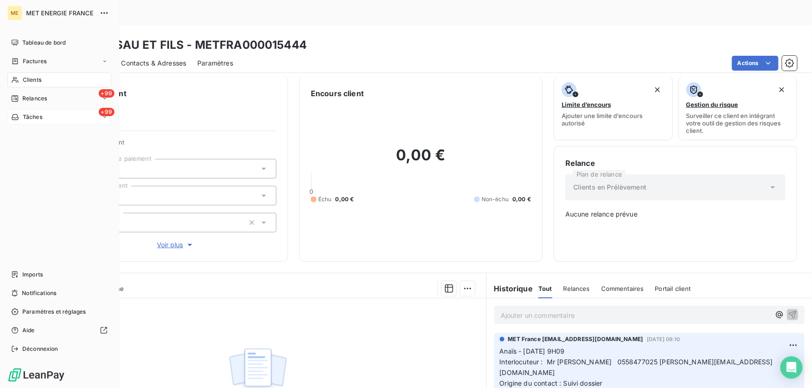
click at [18, 116] on icon at bounding box center [15, 116] width 8 height 7
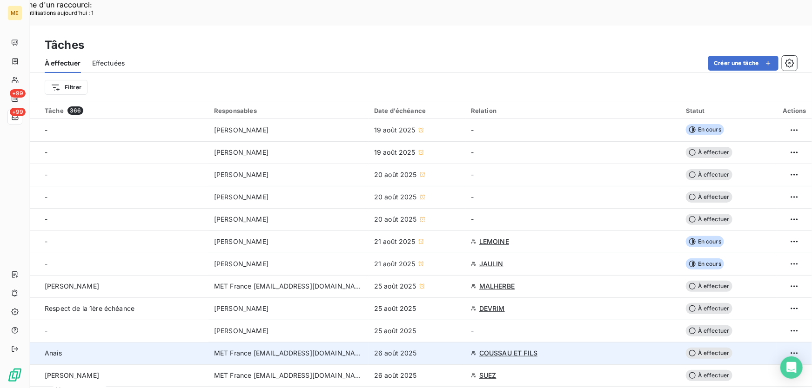
click at [440, 349] on div "26 août 2025" at bounding box center [417, 353] width 86 height 9
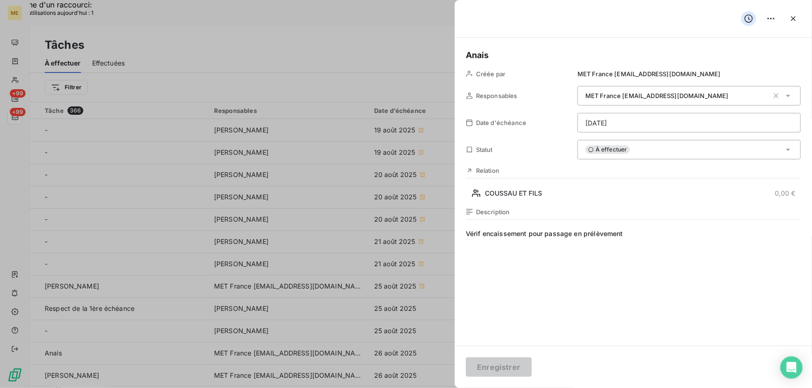
click at [649, 152] on div "À effectuer" at bounding box center [688, 150] width 223 height 20
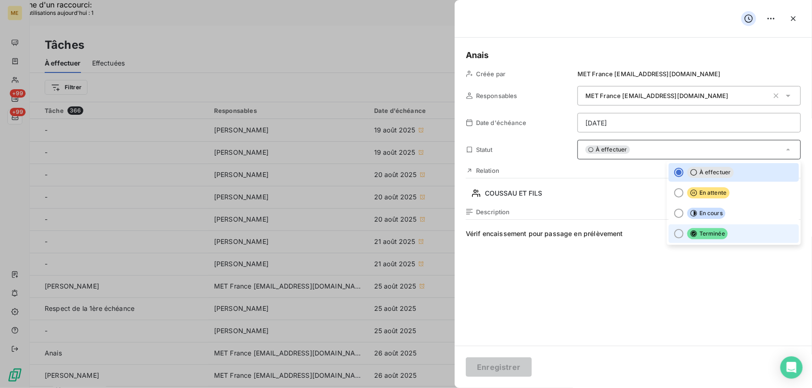
click at [709, 232] on span "Terminée" at bounding box center [707, 233] width 40 height 11
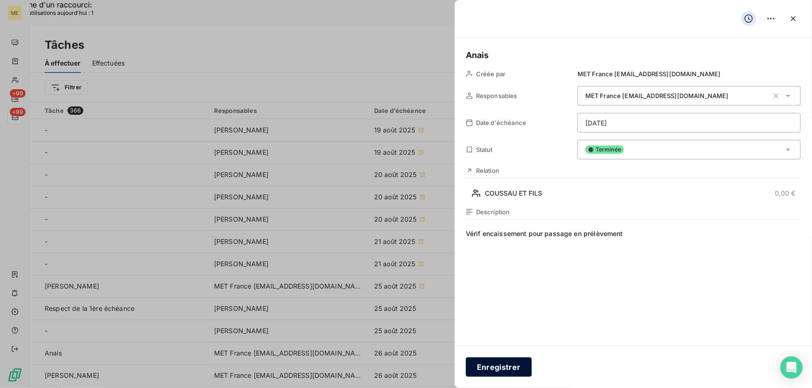
click at [512, 365] on button "Enregistrer" at bounding box center [499, 368] width 66 height 20
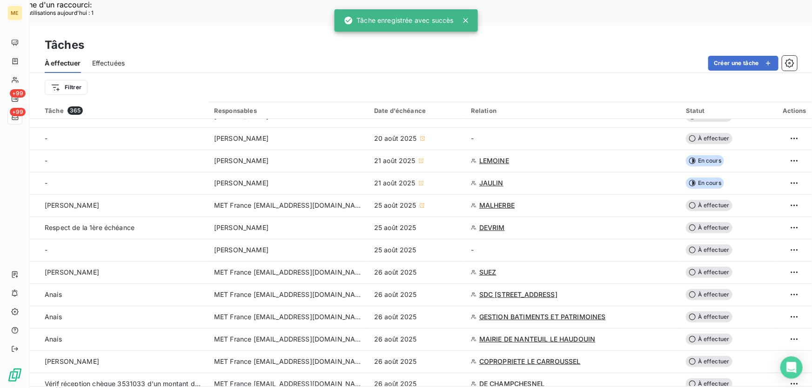
scroll to position [84, 0]
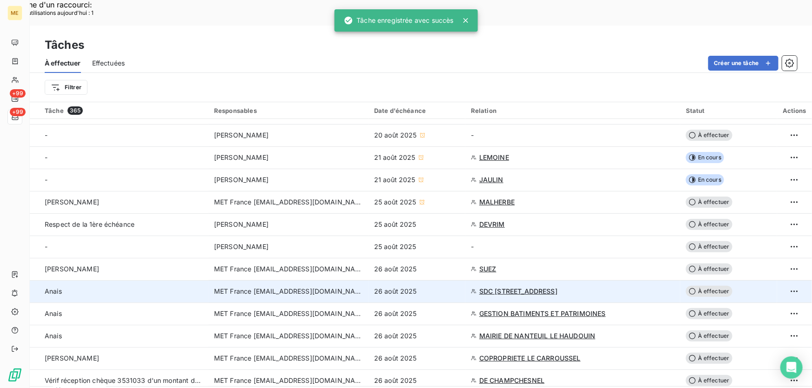
click at [447, 287] on div "26 août 2025" at bounding box center [417, 291] width 86 height 9
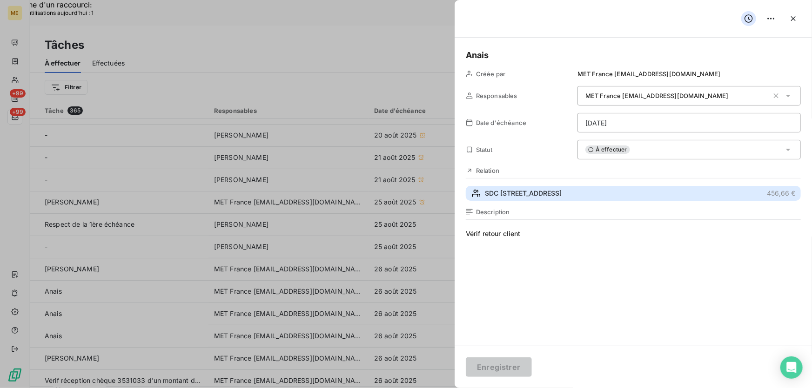
click at [521, 194] on span "SDC 14 RUE CARNOT" at bounding box center [523, 193] width 77 height 9
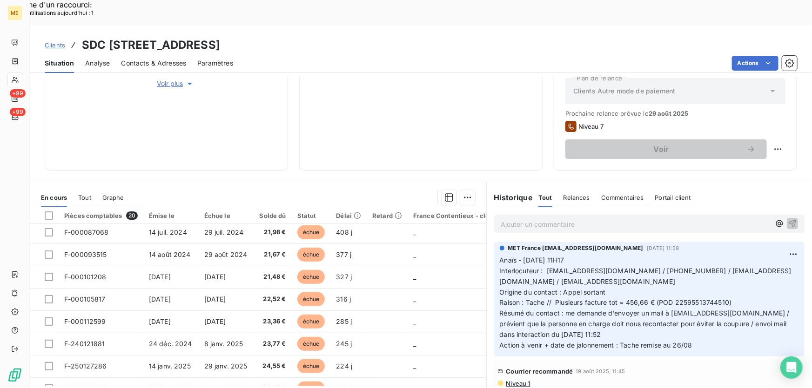
scroll to position [287, 0]
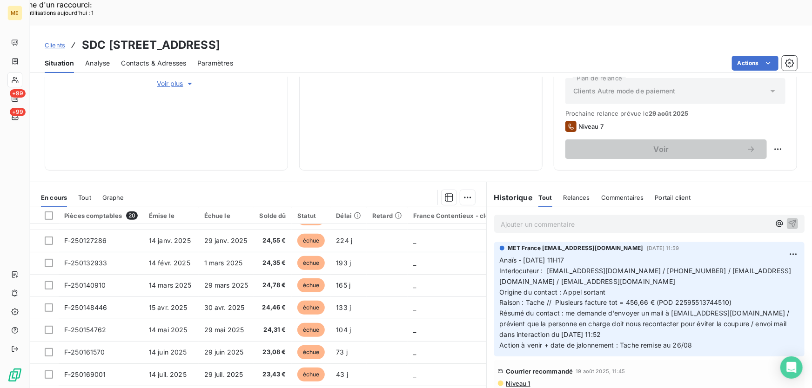
drag, startPoint x: 293, startPoint y: 360, endPoint x: 309, endPoint y: 363, distance: 16.4
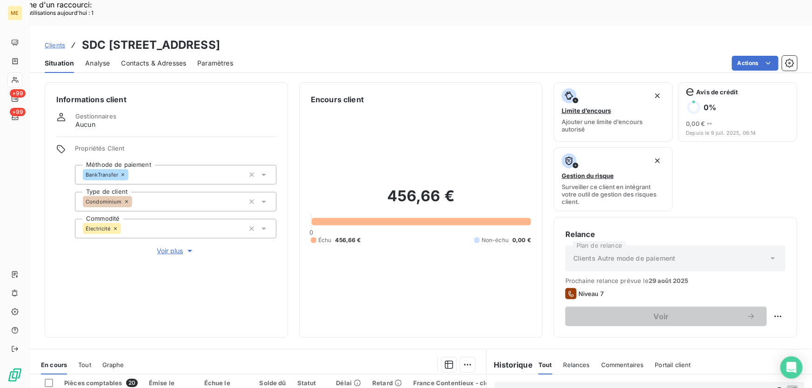
scroll to position [167, 0]
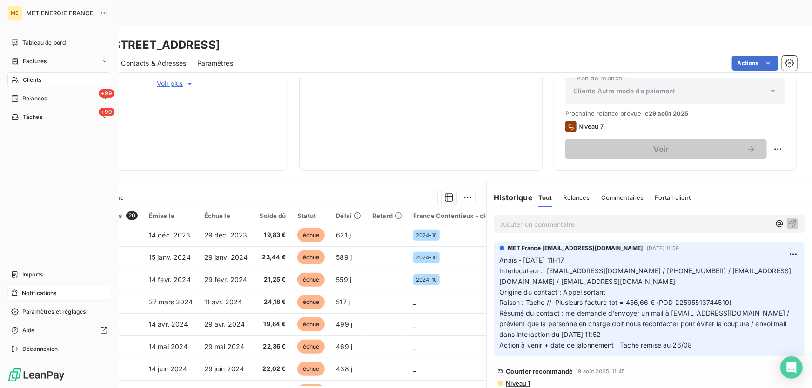
click at [34, 295] on span "Notifications" at bounding box center [39, 293] width 34 height 8
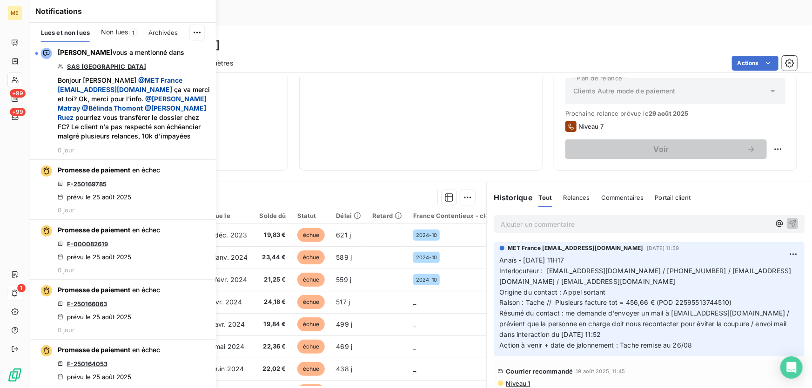
click at [120, 33] on span "Non lues" at bounding box center [114, 31] width 27 height 9
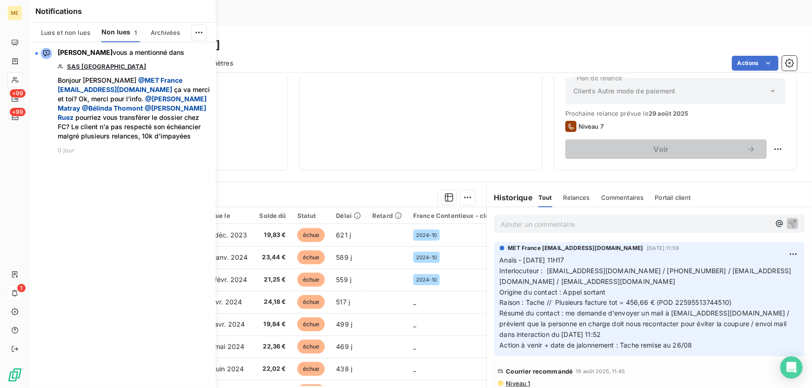
click at [78, 33] on span "Lues et non lues" at bounding box center [65, 32] width 49 height 7
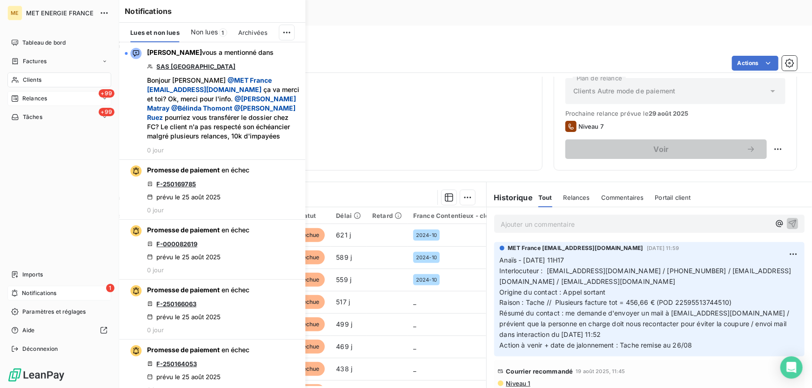
click at [22, 103] on div "+99 Relances" at bounding box center [59, 98] width 104 height 15
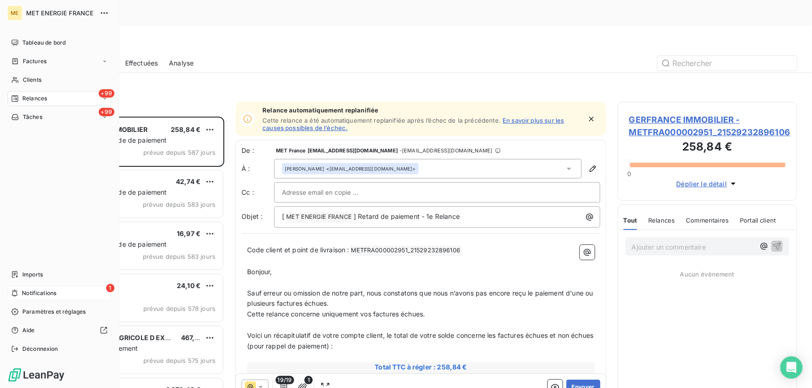
scroll to position [291, 173]
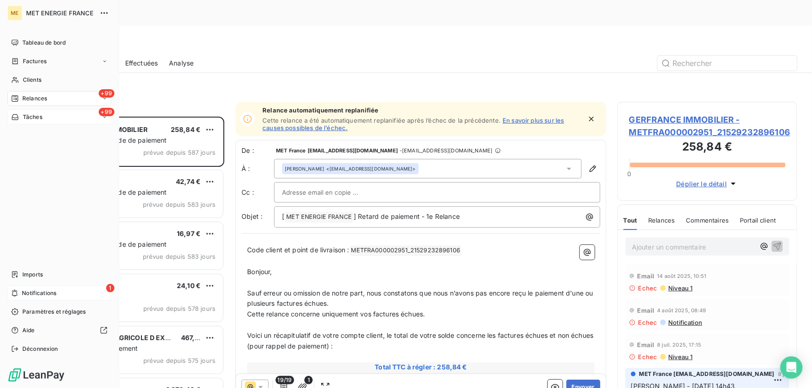
click at [27, 115] on span "Tâches" at bounding box center [33, 117] width 20 height 8
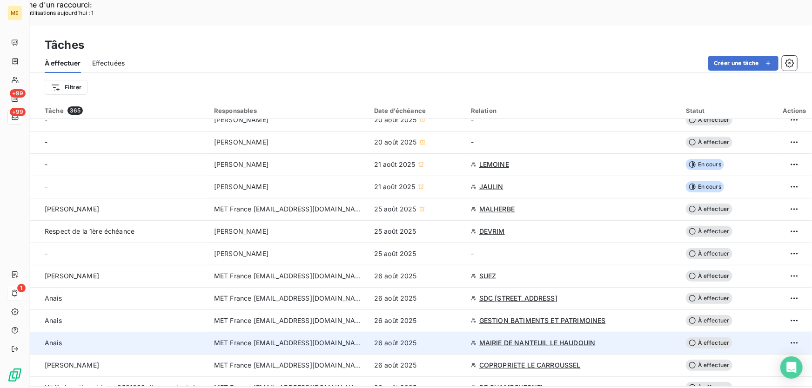
scroll to position [84, 0]
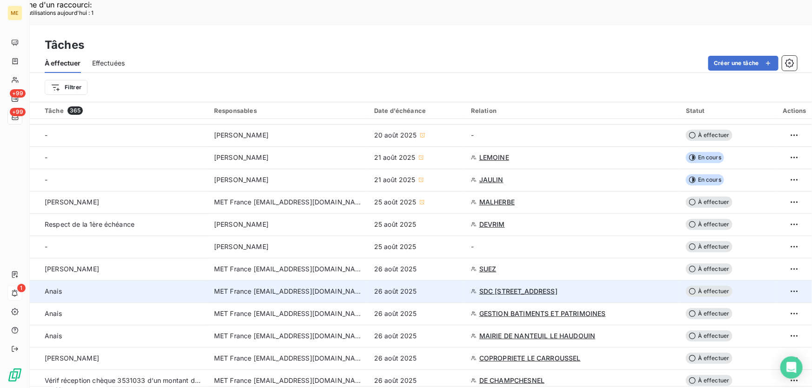
click at [433, 287] on div "26 août 2025" at bounding box center [417, 291] width 86 height 9
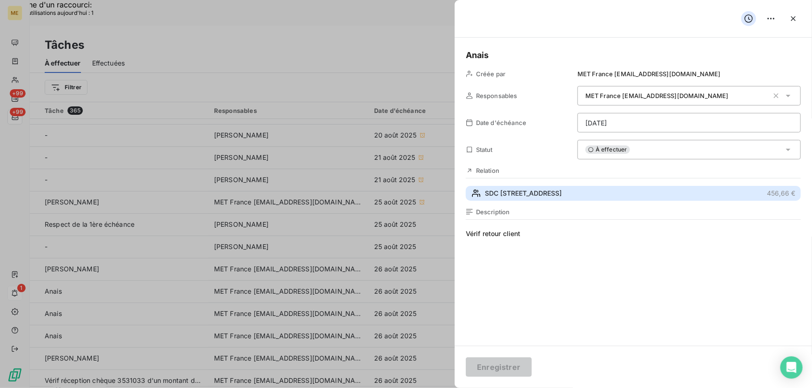
click at [567, 195] on button "SDC 14 RUE CARNOT 456,66 €" at bounding box center [633, 193] width 335 height 15
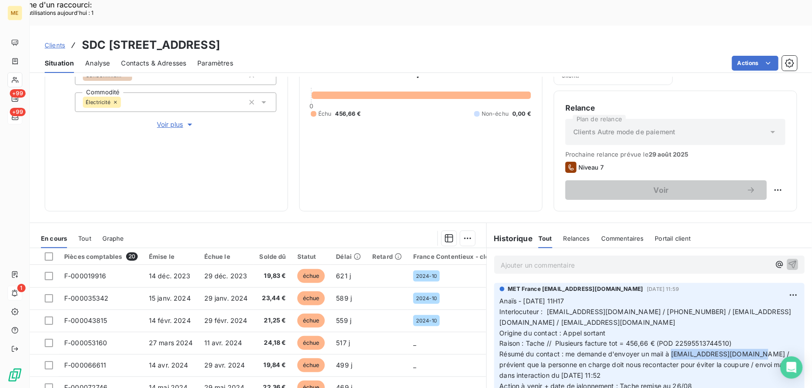
drag, startPoint x: 752, startPoint y: 330, endPoint x: 668, endPoint y: 327, distance: 84.2
click at [668, 350] on span "Résumé du contact : me demande d'envoyer un mail à accueil@unicia-group.com / p…" at bounding box center [645, 364] width 292 height 29
click at [220, 37] on h3 "SDC 14 RUE CARNOT - METFRA000007052_22595513744510" at bounding box center [151, 45] width 138 height 17
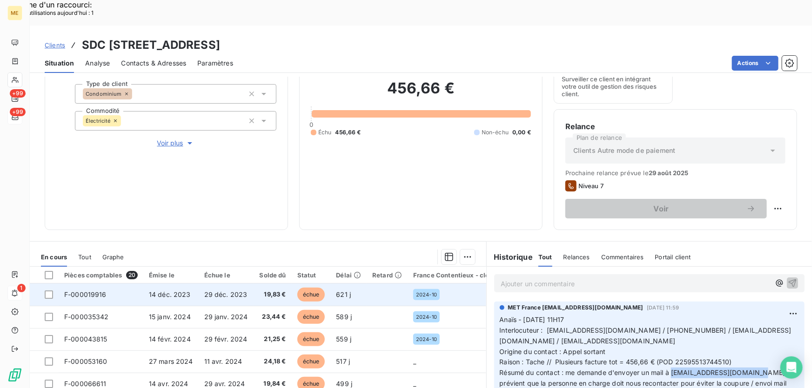
scroll to position [167, 0]
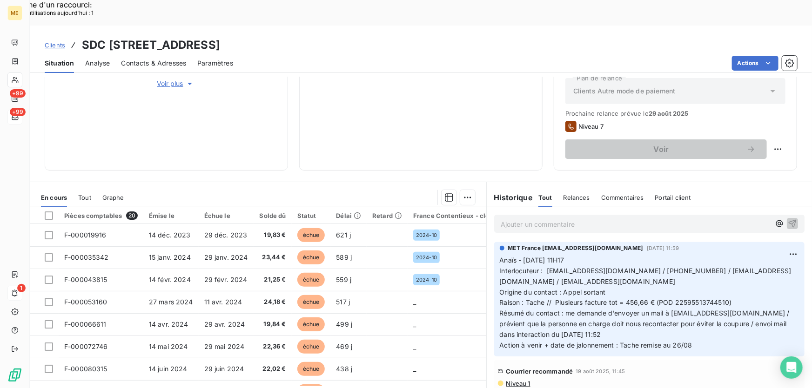
click at [670, 259] on p "Anaïs - 20/08/2025 - 11H17 Interlocuteur : contact@mhd-immo.com / 0986653030 / …" at bounding box center [648, 303] width 299 height 96
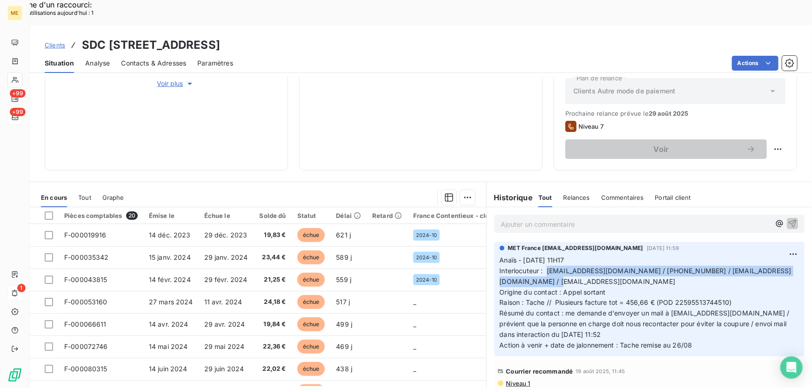
drag, startPoint x: 543, startPoint y: 246, endPoint x: 576, endPoint y: 254, distance: 34.4
click at [576, 255] on p "Anaïs - 20/08/2025 - 11H17 Interlocuteur : contact@mhd-immo.com / 0986653030 / …" at bounding box center [648, 303] width 299 height 96
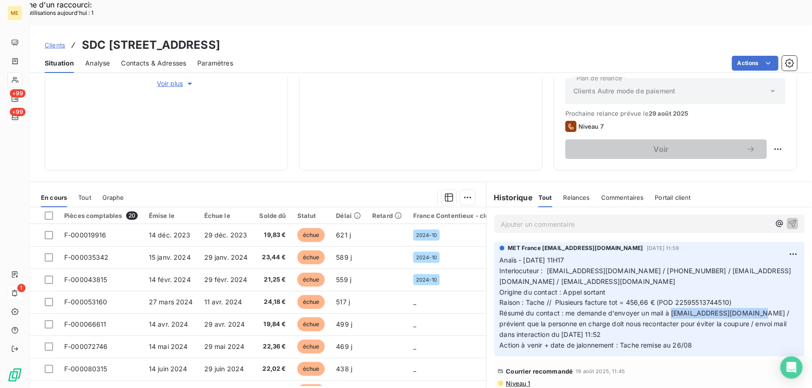
drag, startPoint x: 752, startPoint y: 288, endPoint x: 668, endPoint y: 292, distance: 83.3
click at [668, 309] on span "Résumé du contact : me demande d'envoyer un mail à accueil@unicia-group.com / p…" at bounding box center [645, 323] width 292 height 29
drag, startPoint x: 552, startPoint y: 278, endPoint x: 739, endPoint y: 274, distance: 186.5
click at [739, 274] on p "Anaïs - 20/08/2025 - 11H17 Interlocuteur : contact@mhd-immo.com / 0986653030 / …" at bounding box center [648, 303] width 299 height 96
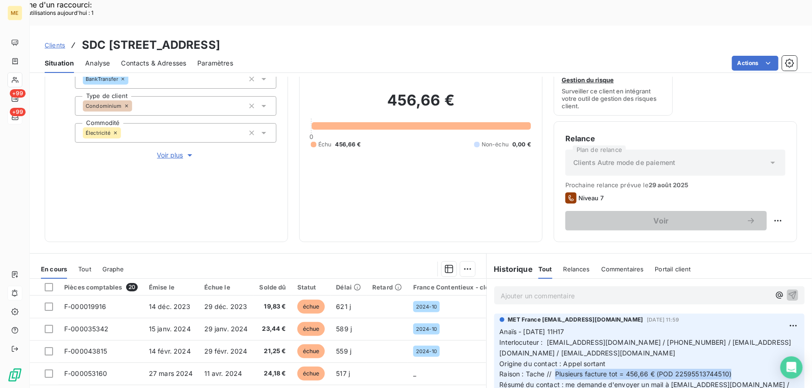
scroll to position [0, 0]
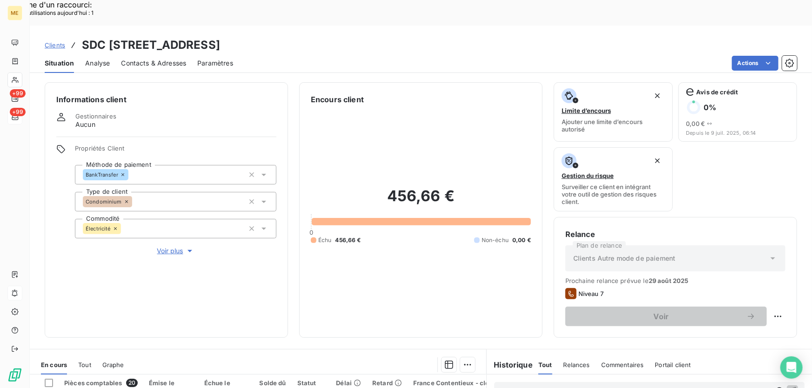
click at [170, 246] on span "Voir plus" at bounding box center [175, 250] width 37 height 9
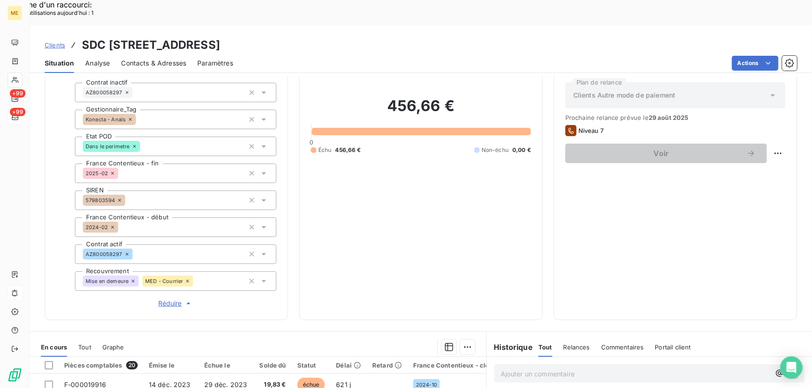
scroll to position [211, 0]
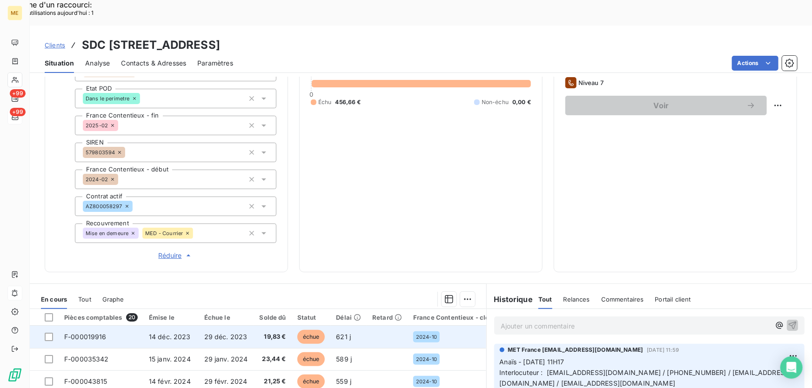
click at [218, 333] on span "29 déc. 2023" at bounding box center [225, 337] width 43 height 8
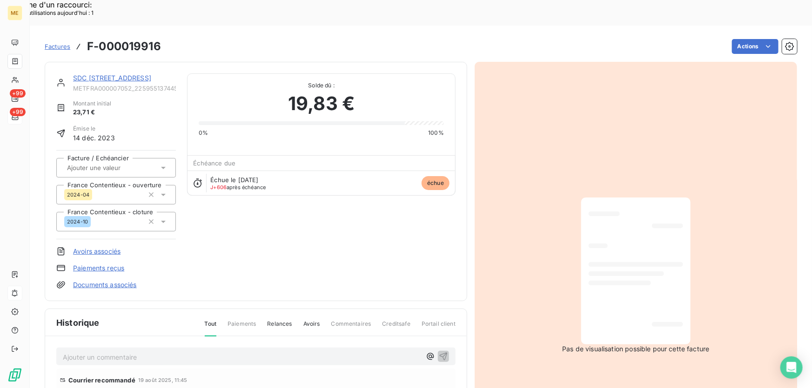
click at [113, 74] on link "SDC 14 RUE CARNOT" at bounding box center [112, 78] width 78 height 8
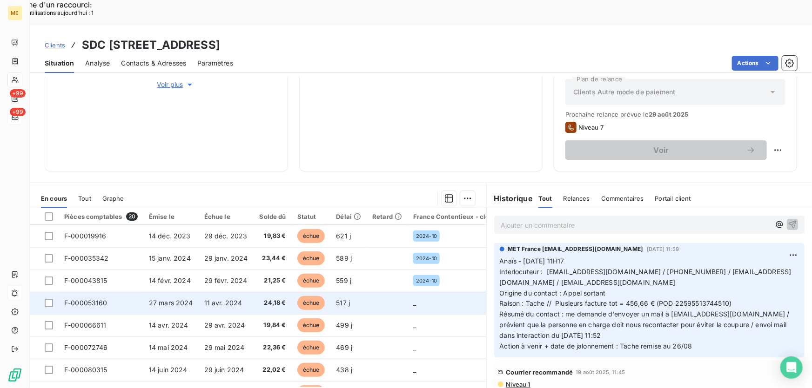
scroll to position [167, 0]
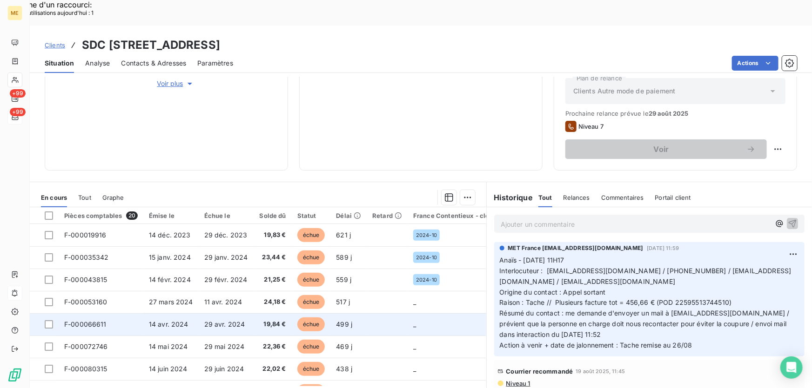
click at [209, 320] on span "29 avr. 2024" at bounding box center [224, 324] width 41 height 8
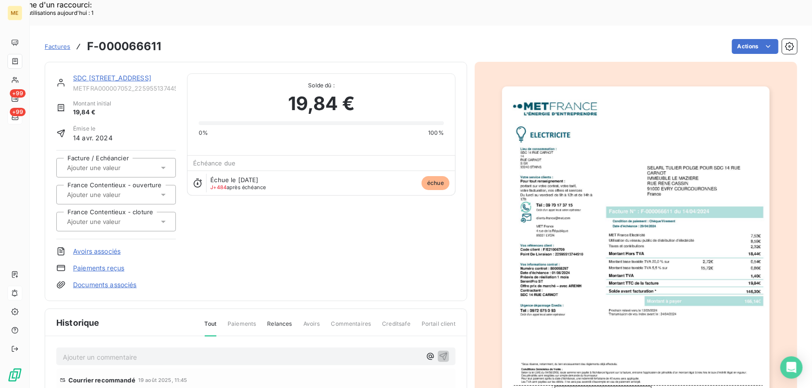
click at [118, 74] on link "SDC 14 RUE CARNOT" at bounding box center [112, 78] width 78 height 8
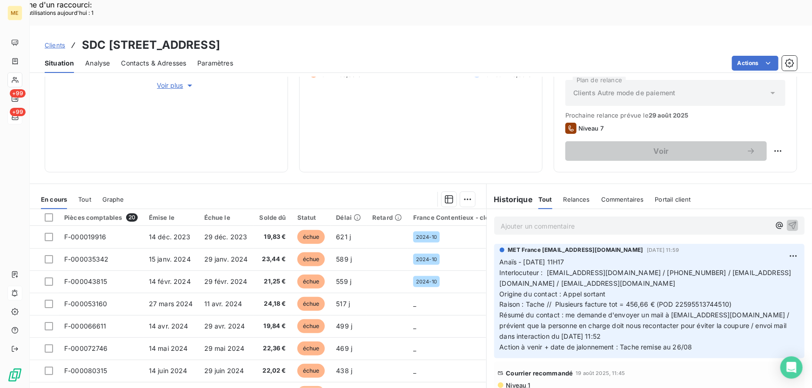
scroll to position [167, 0]
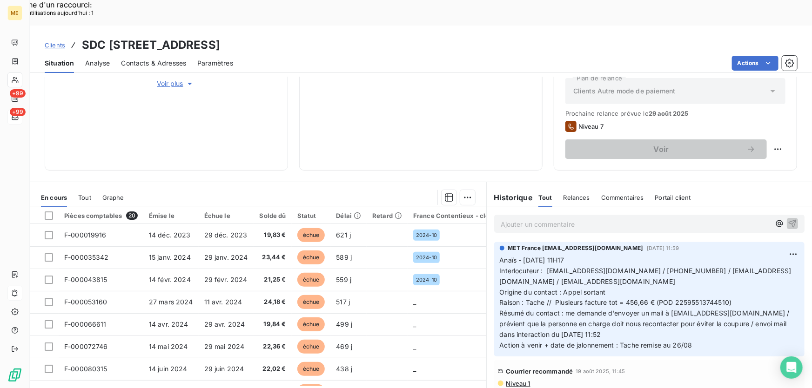
click at [679, 267] on span "Interlocuteur : contact@mhd-immo.com / 0986653030 / ffok@unicia-group.com / day…" at bounding box center [645, 276] width 292 height 19
click at [751, 146] on div "Replanifier cette action" at bounding box center [733, 143] width 83 height 15
select select "7"
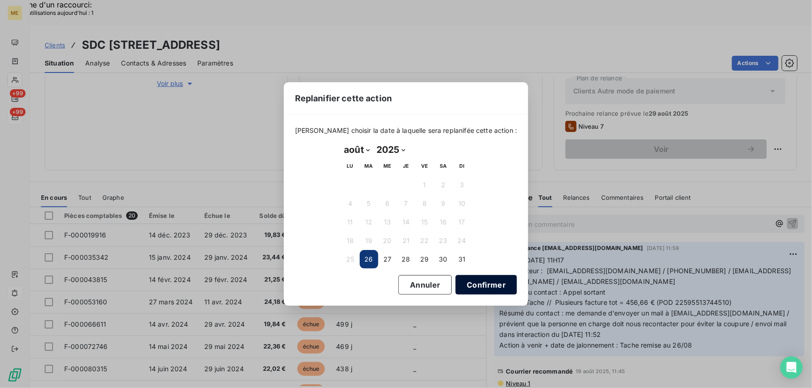
click at [472, 283] on button "Confirmer" at bounding box center [485, 285] width 61 height 20
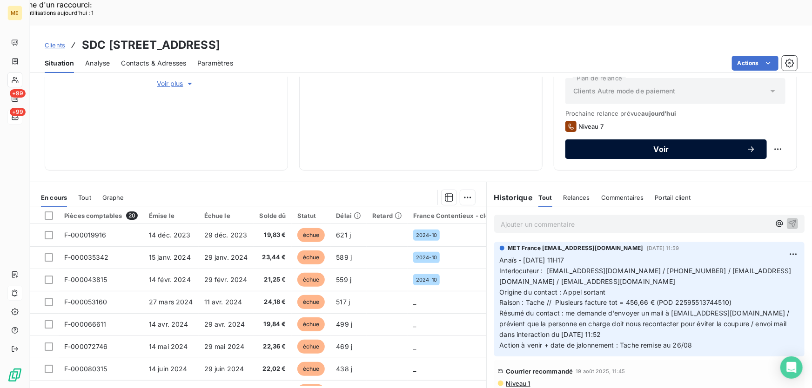
click at [677, 146] on span "Voir" at bounding box center [661, 149] width 170 height 7
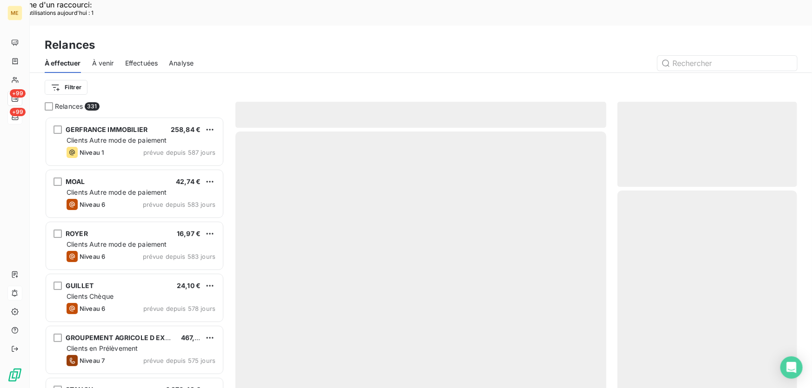
scroll to position [291, 173]
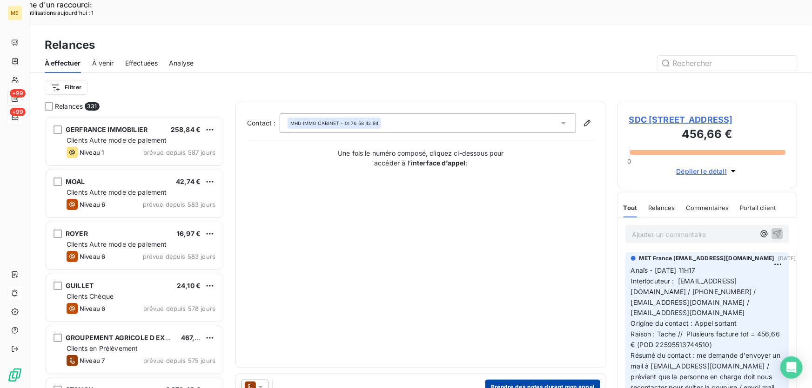
click at [528, 380] on button "Prendre des notes durant mon appel" at bounding box center [542, 387] width 115 height 15
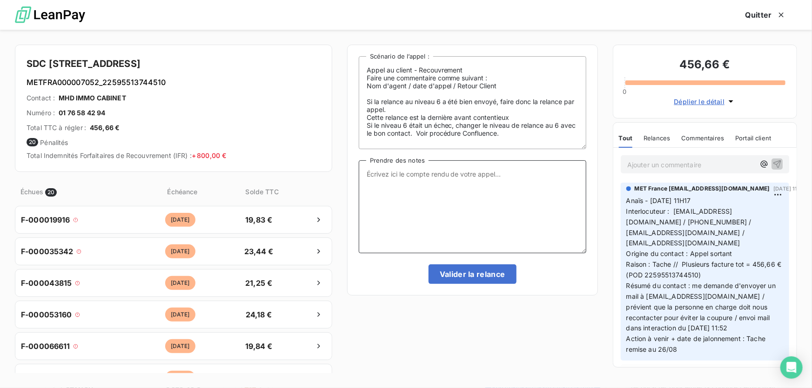
click at [442, 199] on textarea "Prendre des notes" at bounding box center [472, 206] width 227 height 93
paste textarea "Anaïs - 26/08/2025 - 10H06 Interlocuteur : contact@mhd-immo.com / 0986653030 / …"
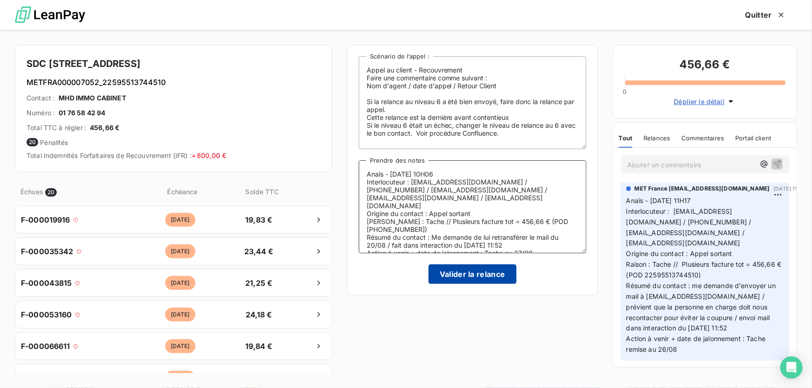
type textarea "Anaïs - 26/08/2025 - 10H06 Interlocuteur : contact@mhd-immo.com / 0986653030 / …"
click at [444, 265] on button "Valider la relance" at bounding box center [472, 275] width 88 height 20
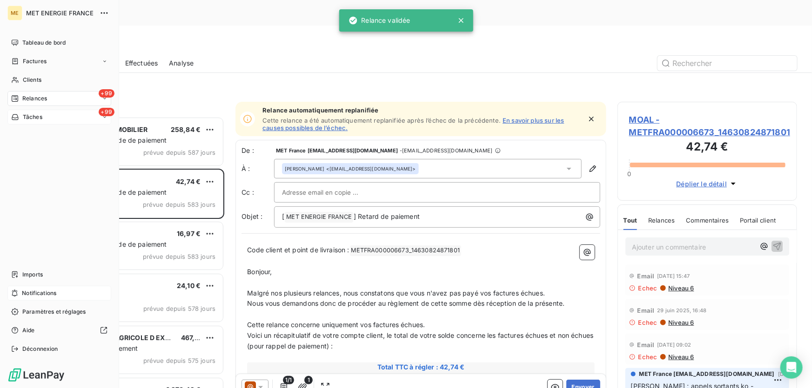
click at [31, 115] on span "Tâches" at bounding box center [33, 117] width 20 height 8
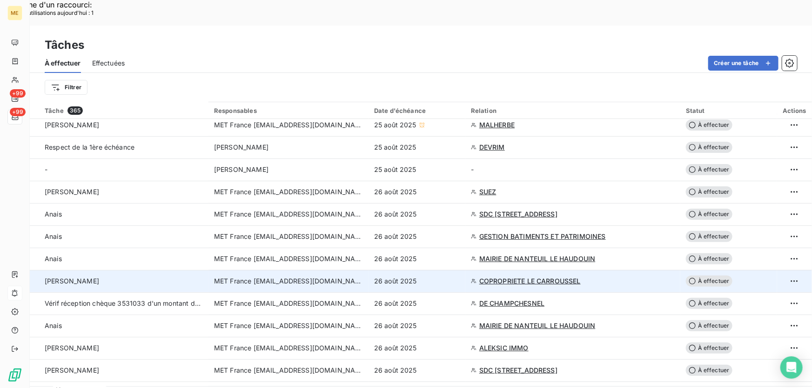
scroll to position [169, 0]
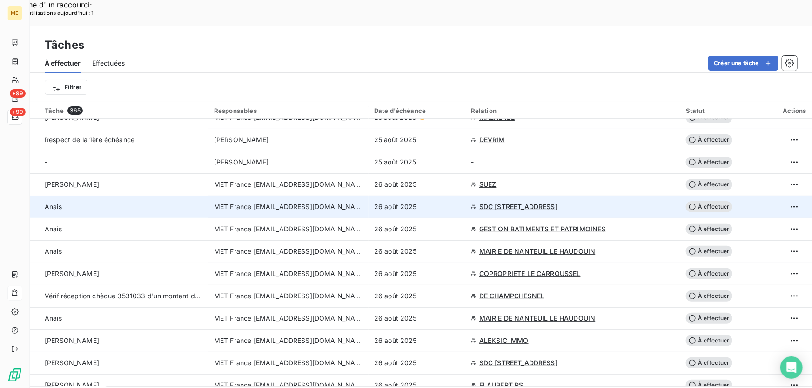
click at [442, 202] on div "26 août 2025" at bounding box center [417, 206] width 86 height 9
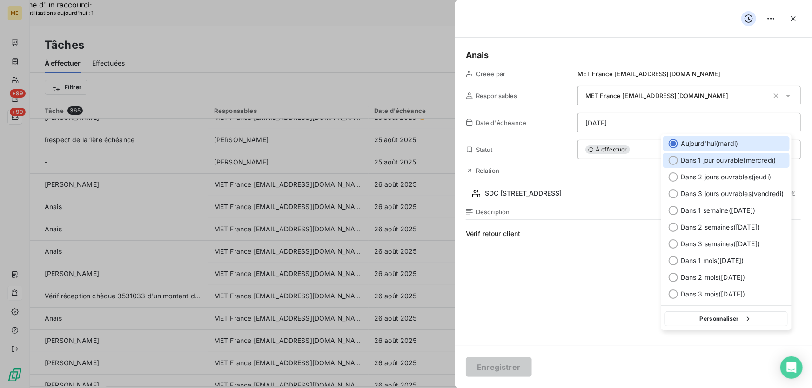
click at [700, 159] on span "Dans 1 jour ouvrable ( mercredi )" at bounding box center [727, 160] width 95 height 9
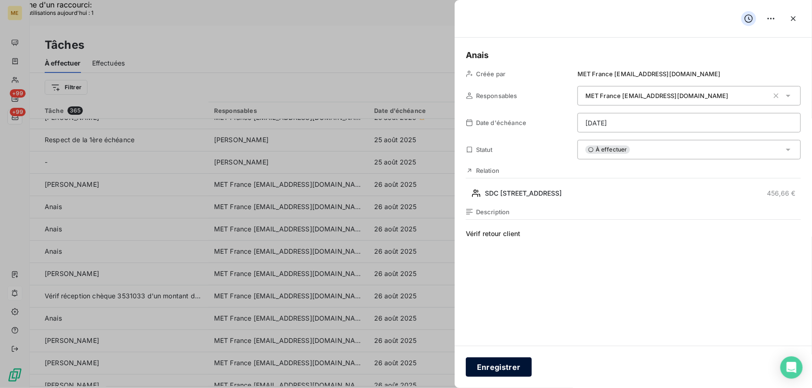
click at [488, 365] on button "Enregistrer" at bounding box center [499, 368] width 66 height 20
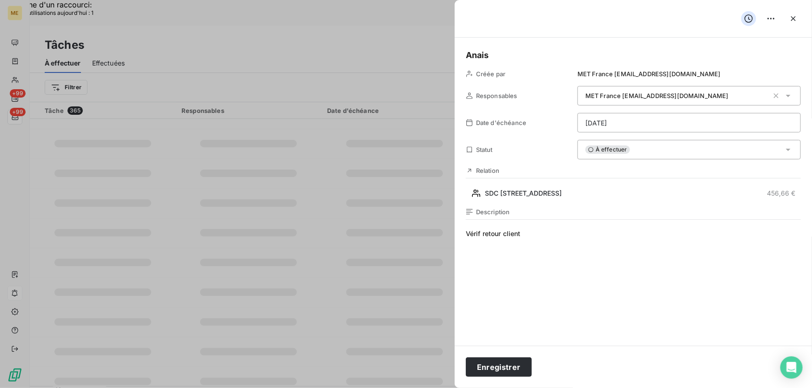
type input "26/08/2025"
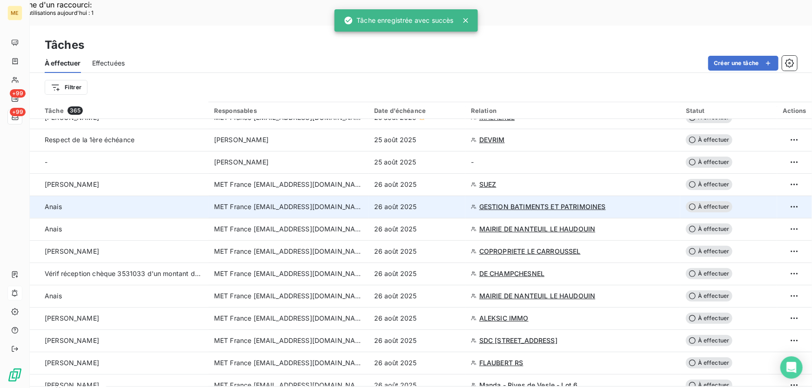
click at [453, 202] on div "26 août 2025" at bounding box center [417, 206] width 86 height 9
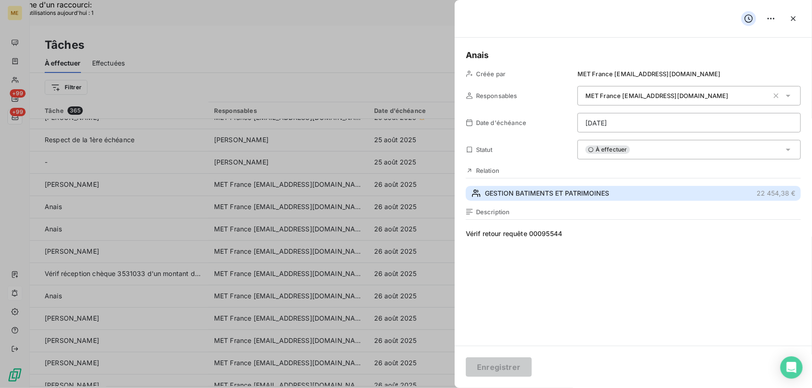
click at [566, 200] on button "GESTION BATIMENTS ET PATRIMOINES 22 454,38 €" at bounding box center [633, 193] width 335 height 15
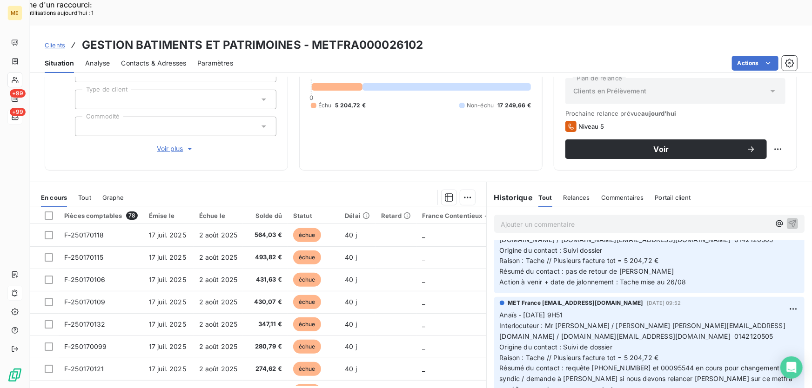
scroll to position [84, 0]
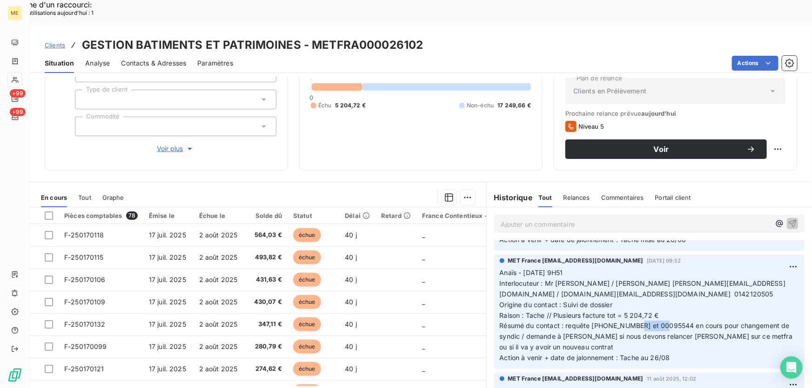
drag, startPoint x: 663, startPoint y: 300, endPoint x: 632, endPoint y: 299, distance: 30.3
click at [632, 322] on span "Résumé du contact : requête 00095545 et 00095544 en cours pour changement de sy…" at bounding box center [646, 336] width 295 height 29
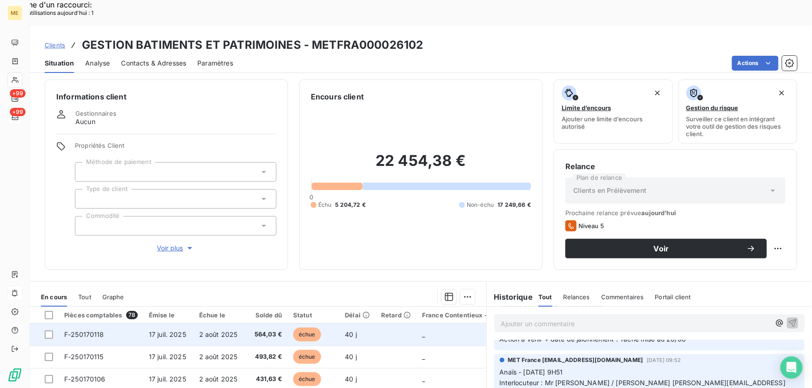
scroll to position [0, 0]
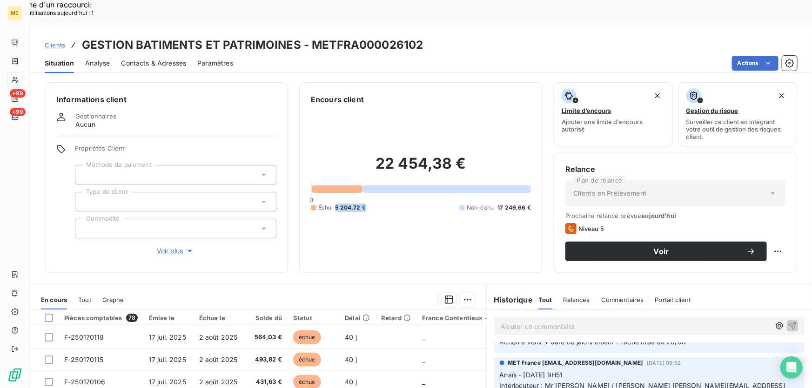
drag, startPoint x: 367, startPoint y: 172, endPoint x: 330, endPoint y: 176, distance: 37.4
click at [330, 176] on div "22 454,38 € 0 Échu 5 204,72 € Non-échu 17 249,66 €" at bounding box center [421, 183] width 220 height 156
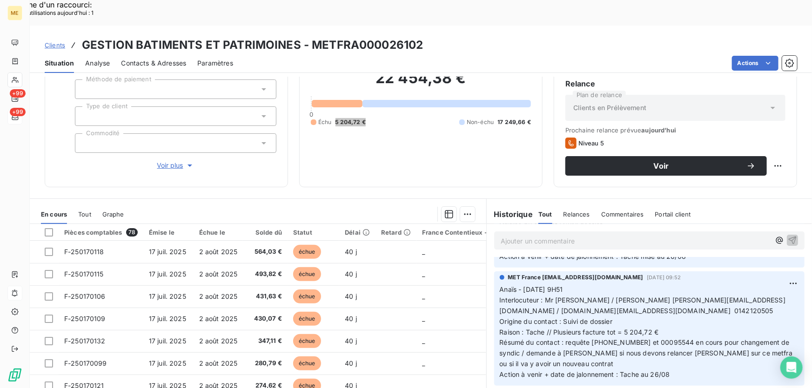
scroll to position [102, 0]
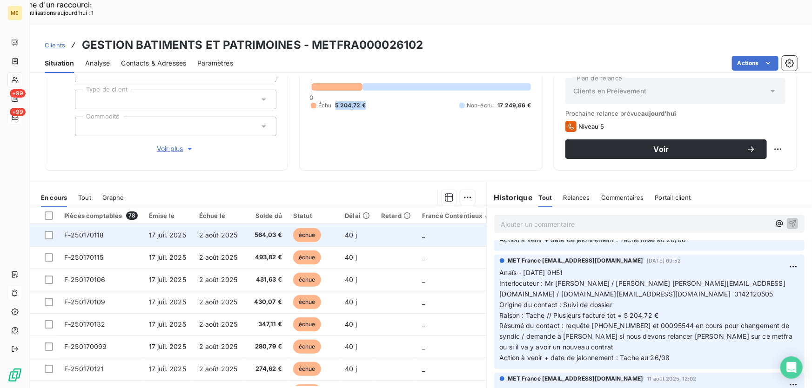
click at [236, 224] on td "2 août 2025" at bounding box center [218, 235] width 50 height 22
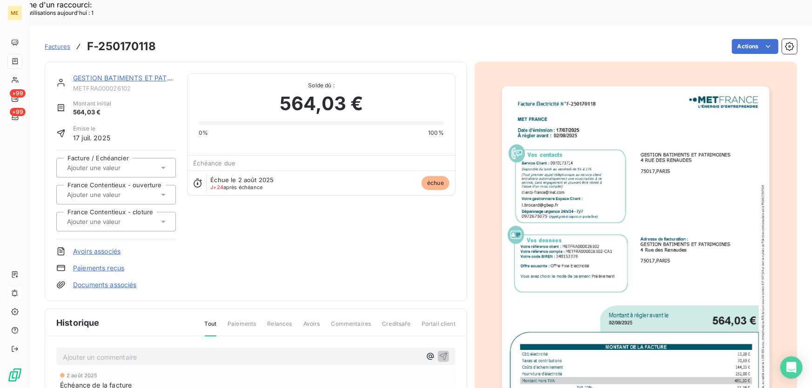
click at [649, 221] on img "button" at bounding box center [636, 275] width 268 height 379
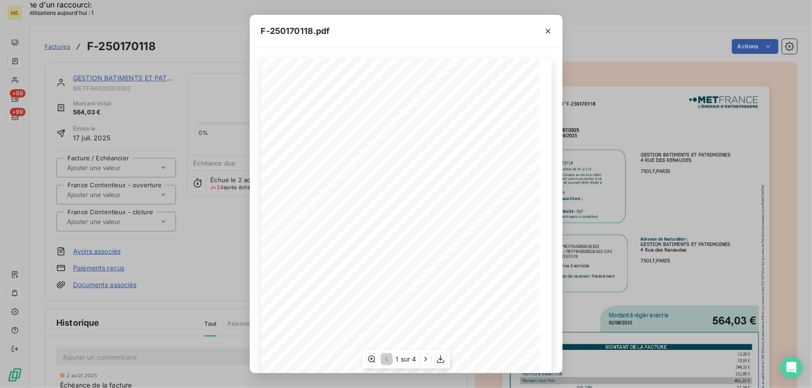
scroll to position [102, 0]
click at [424, 361] on icon "button" at bounding box center [425, 360] width 2 height 4
click at [442, 362] on icon "button" at bounding box center [440, 359] width 9 height 9
click at [550, 28] on icon "button" at bounding box center [547, 31] width 9 height 9
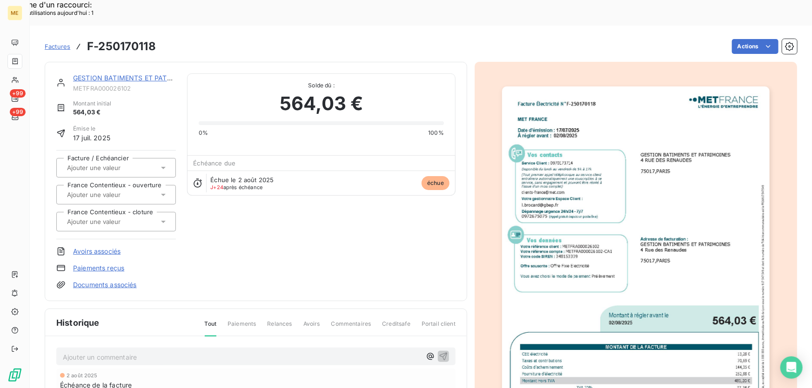
click at [111, 74] on link "GESTION BATIMENTS ET PATRIMOINES" at bounding box center [136, 78] width 126 height 8
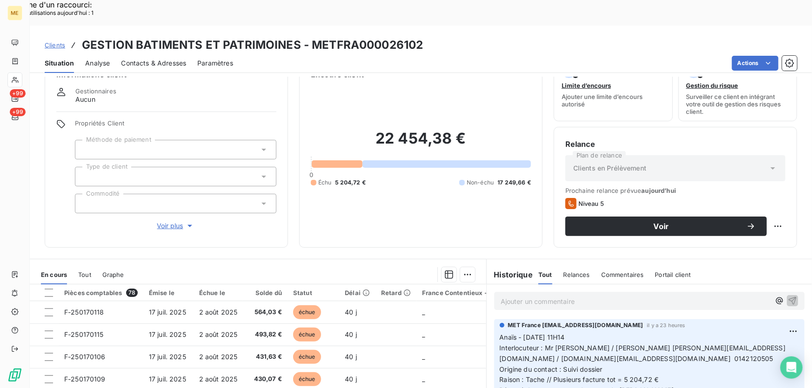
scroll to position [42, 0]
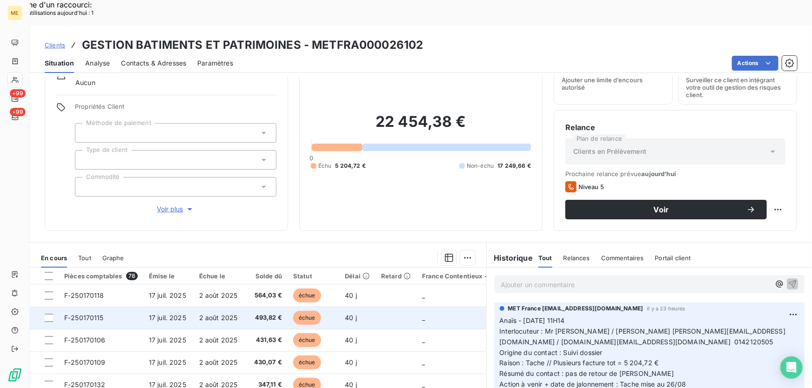
click at [384, 307] on td at bounding box center [395, 318] width 41 height 22
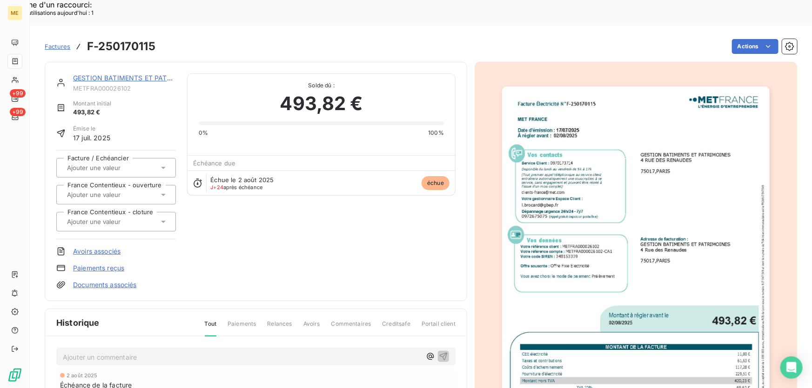
click at [674, 274] on img "button" at bounding box center [636, 275] width 268 height 379
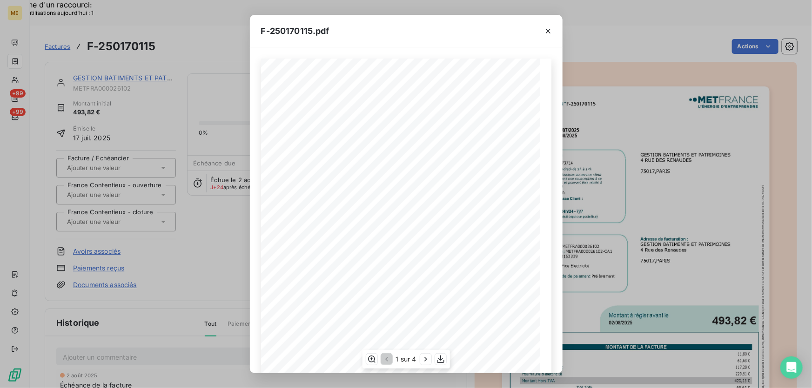
scroll to position [102, 0]
click at [443, 357] on icon "button" at bounding box center [440, 359] width 9 height 9
click at [549, 32] on icon "button" at bounding box center [547, 31] width 9 height 9
click at [546, 27] on icon "button" at bounding box center [547, 31] width 9 height 9
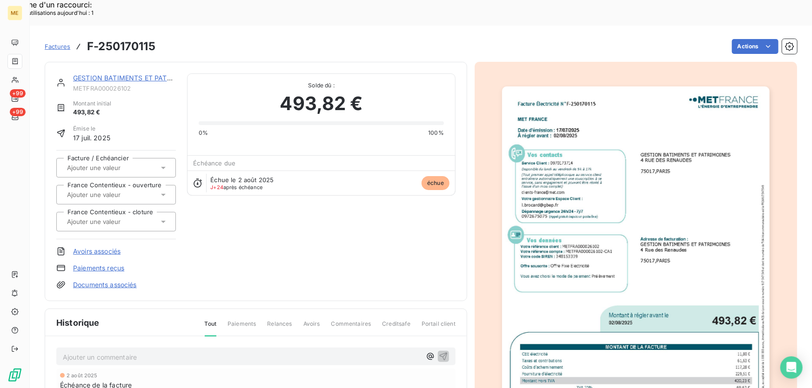
click at [118, 53] on div "F-250170115.pdf Facture Électricité N° F-250170115 MET Energie France 4, rue de…" at bounding box center [406, 194] width 812 height 388
click at [118, 74] on link "GESTION BATIMENTS ET PATRIMOINES" at bounding box center [136, 78] width 126 height 8
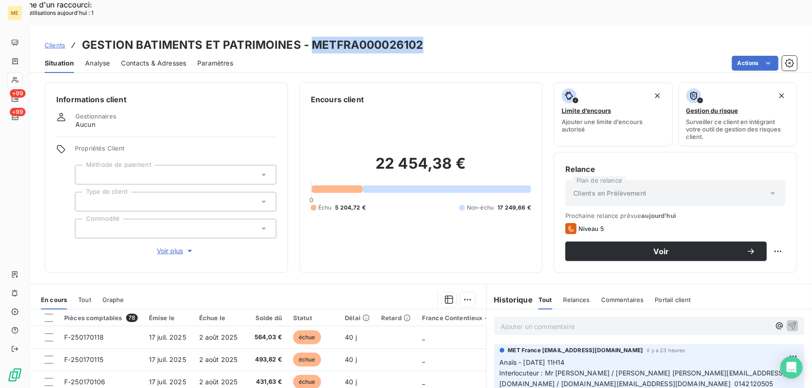
drag, startPoint x: 425, startPoint y: 20, endPoint x: 310, endPoint y: 18, distance: 114.9
click at [310, 37] on div "Clients GESTION BATIMENTS ET PATRIMOINES - METFRA000026102" at bounding box center [421, 45] width 782 height 17
copy h3 "METFRA000026102"
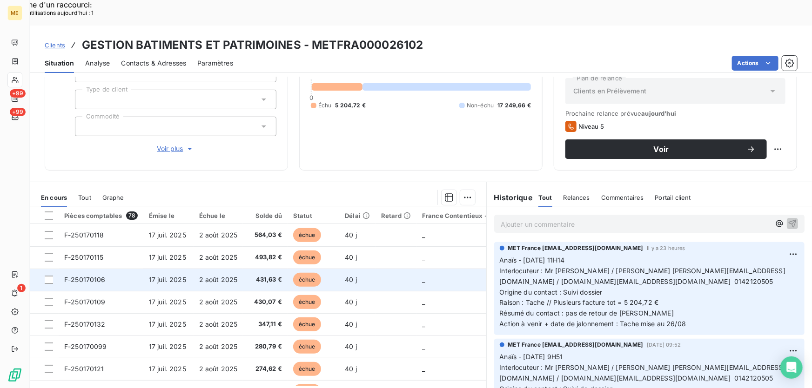
click at [234, 276] on span "2 août 2025" at bounding box center [218, 280] width 39 height 8
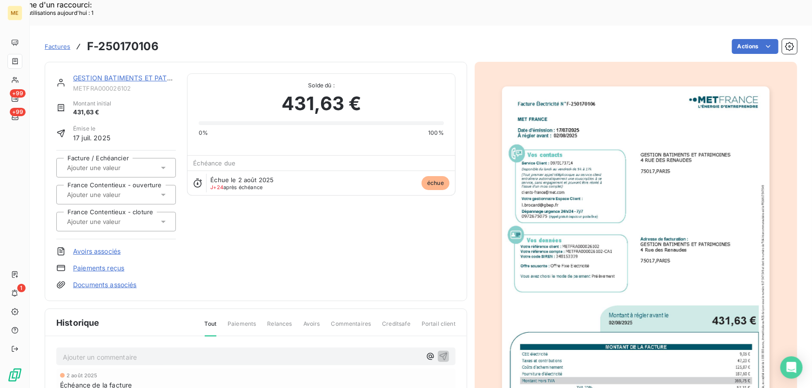
click at [621, 264] on img "button" at bounding box center [636, 275] width 268 height 379
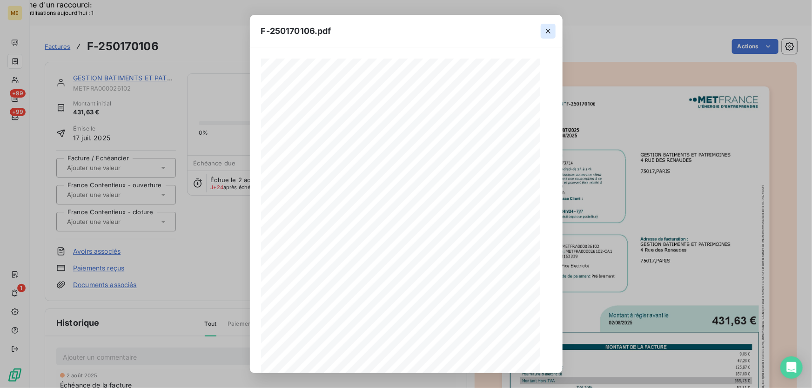
click at [547, 30] on icon "button" at bounding box center [548, 31] width 5 height 5
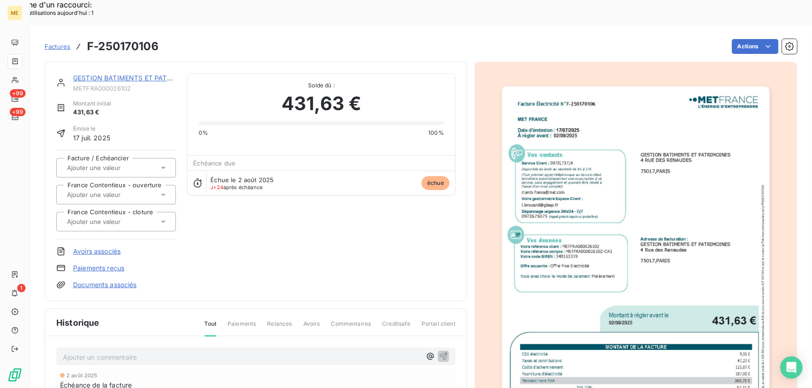
click at [684, 274] on img "button" at bounding box center [636, 275] width 268 height 379
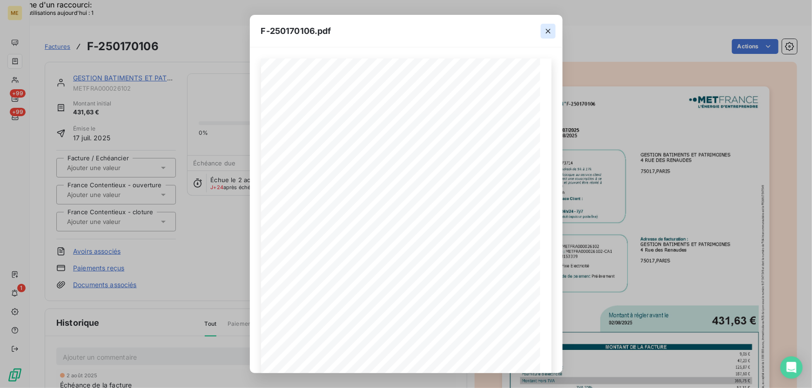
click at [545, 31] on icon "button" at bounding box center [547, 31] width 9 height 9
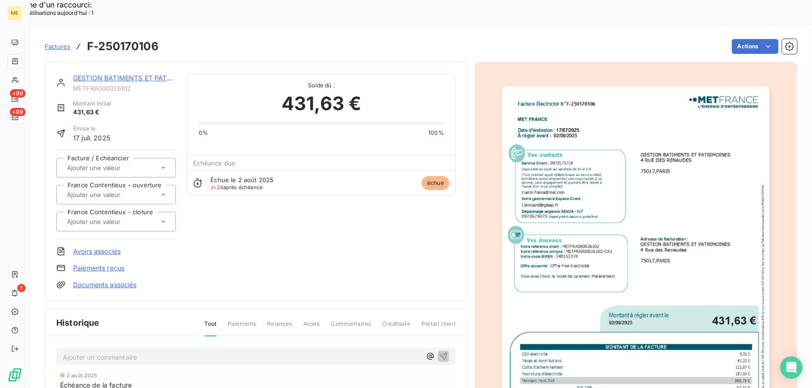
scroll to position [102, 0]
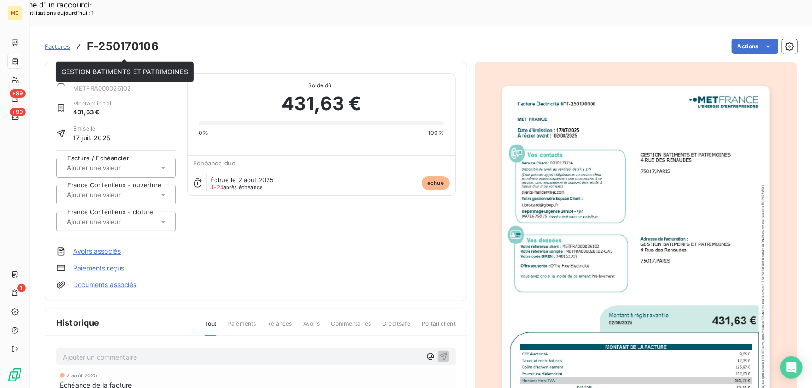
click at [113, 74] on link "GESTION BATIMENTS ET PATRIMOINES" at bounding box center [136, 78] width 126 height 8
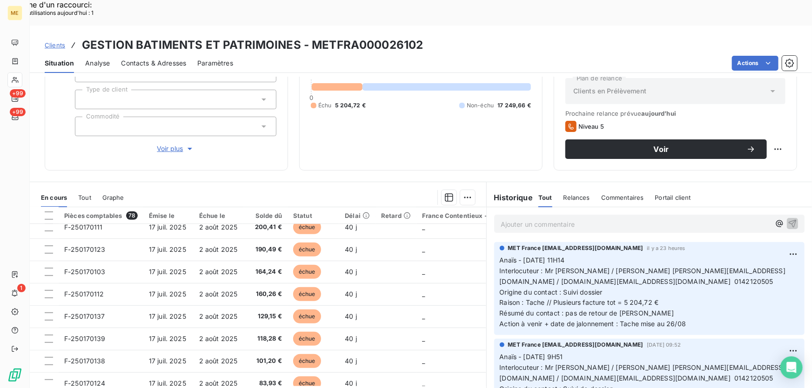
scroll to position [296, 0]
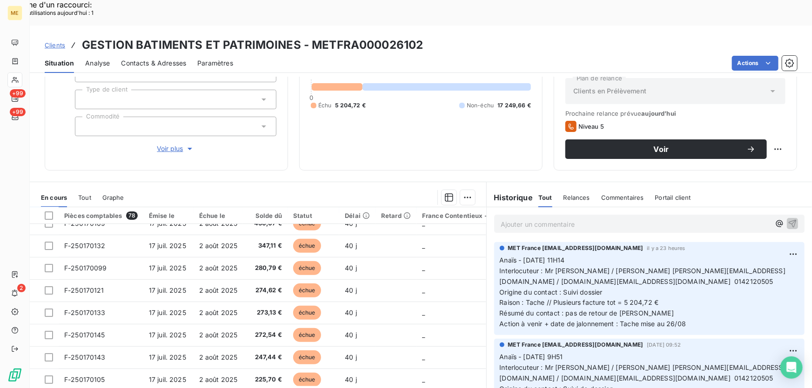
scroll to position [211, 0]
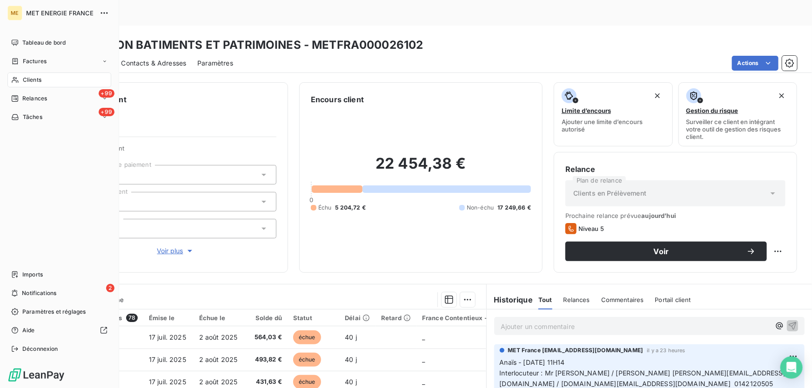
click at [32, 79] on span "Clients" at bounding box center [32, 80] width 19 height 8
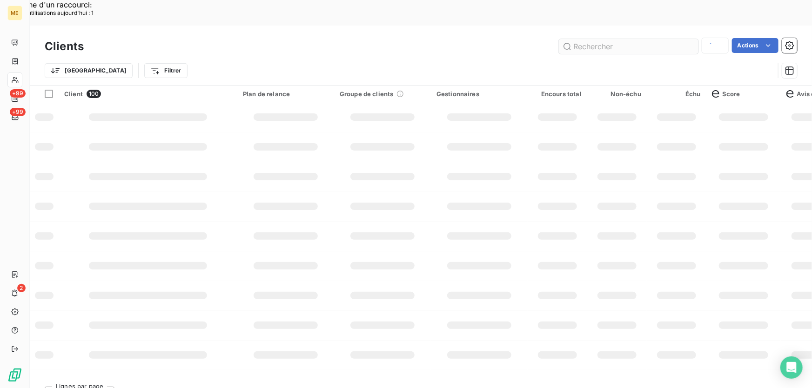
type input "sci louis"
click at [636, 39] on input "text" at bounding box center [629, 46] width 140 height 15
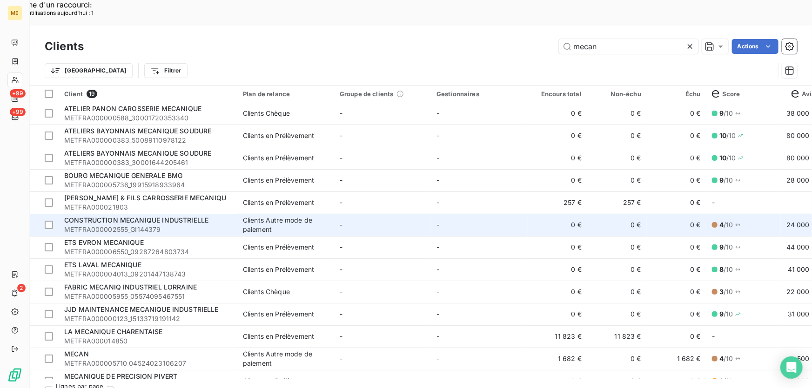
scroll to position [150, 0]
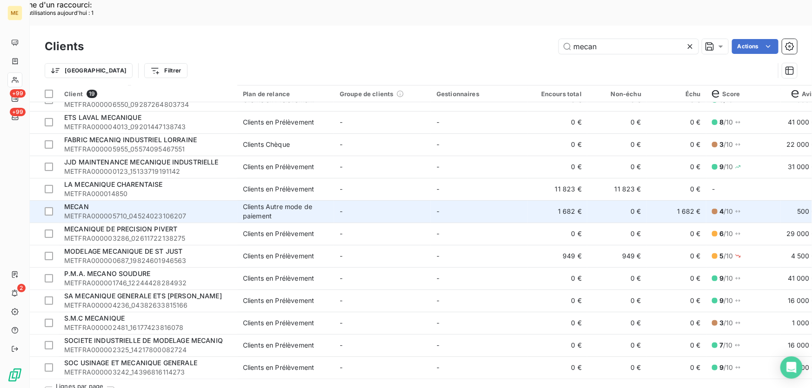
type input "mecan"
click at [441, 200] on td "-" at bounding box center [479, 211] width 97 height 22
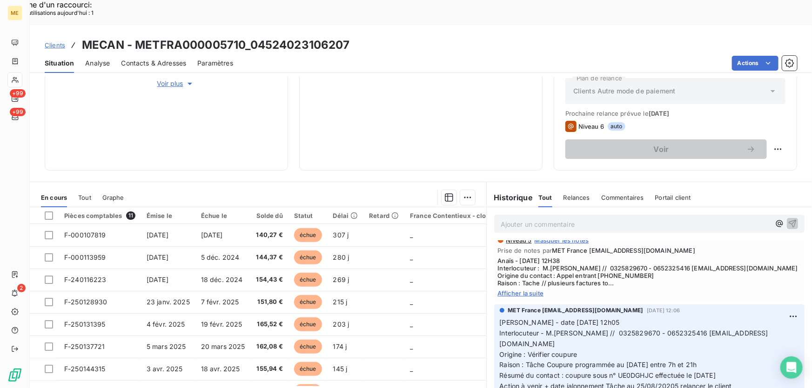
scroll to position [42, 0]
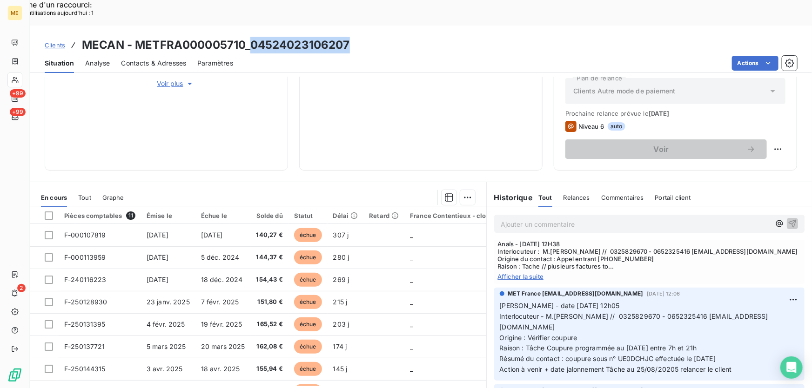
drag, startPoint x: 353, startPoint y: 25, endPoint x: 253, endPoint y: 23, distance: 100.5
click at [253, 37] on div "Clients MECAN - METFRA000005710_04524023106207" at bounding box center [421, 45] width 782 height 17
copy h3 "04524023106207"
drag, startPoint x: 684, startPoint y: 226, endPoint x: 784, endPoint y: 226, distance: 100.0
click at [784, 240] on span "Anaïs - [DATE] 12H38 Interlocuteur : M.[PERSON_NAME] // 0325829670 - 0652325416…" at bounding box center [649, 255] width 303 height 30
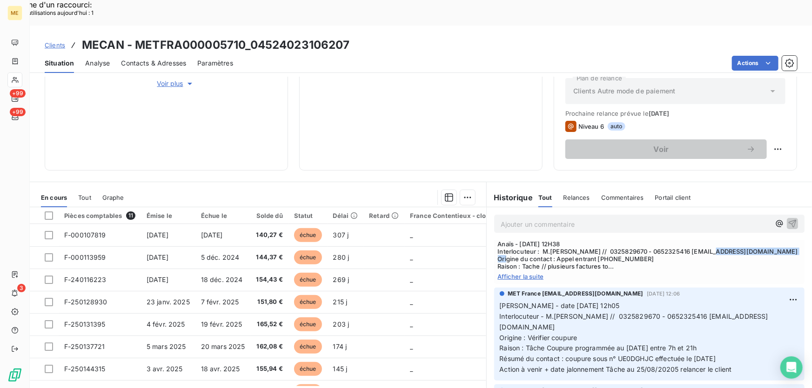
copy span "[EMAIL_ADDRESS][DOMAIN_NAME]"
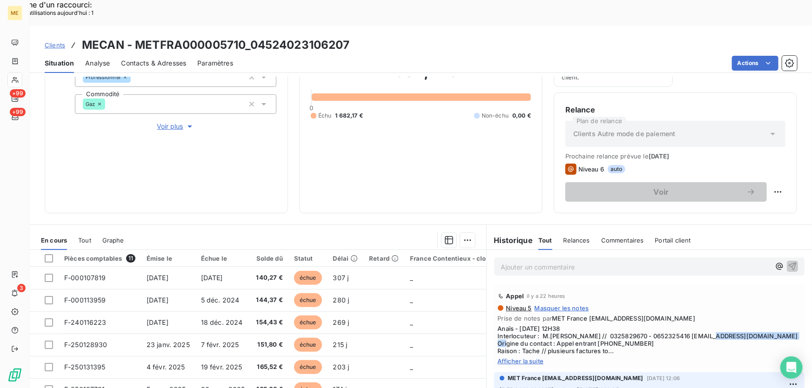
scroll to position [126, 0]
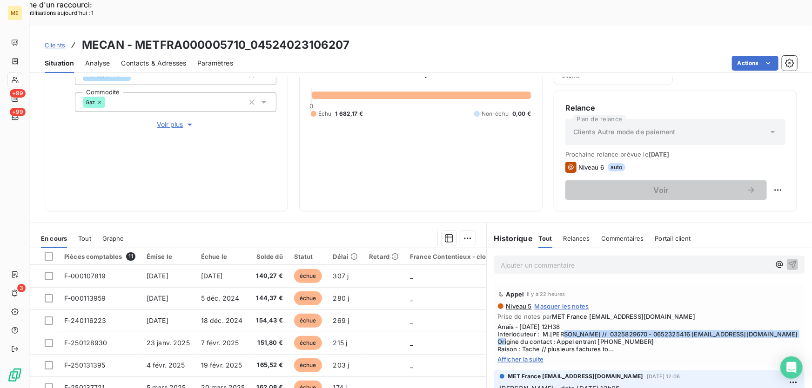
drag, startPoint x: 538, startPoint y: 308, endPoint x: 791, endPoint y: 310, distance: 252.5
click at [791, 310] on div "Appel il y a 22 heures Niveau 5 Masquer les notes Prise de notes par MET France…" at bounding box center [649, 325] width 310 height 84
copy span "M.[PERSON_NAME] // 0325829670 - 0652325416 [EMAIL_ADDRESS][DOMAIN_NAME]"
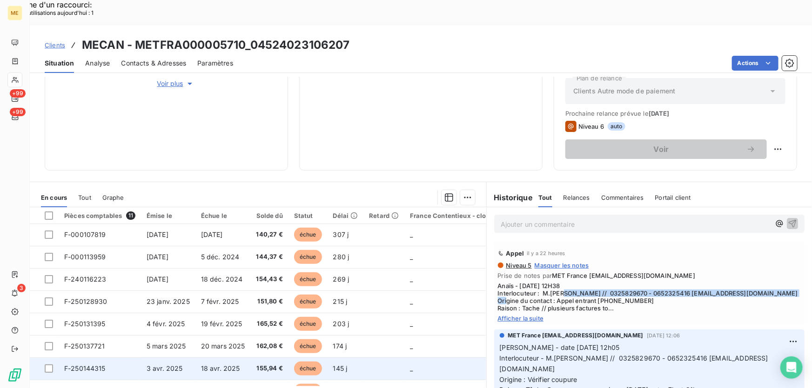
scroll to position [0, 0]
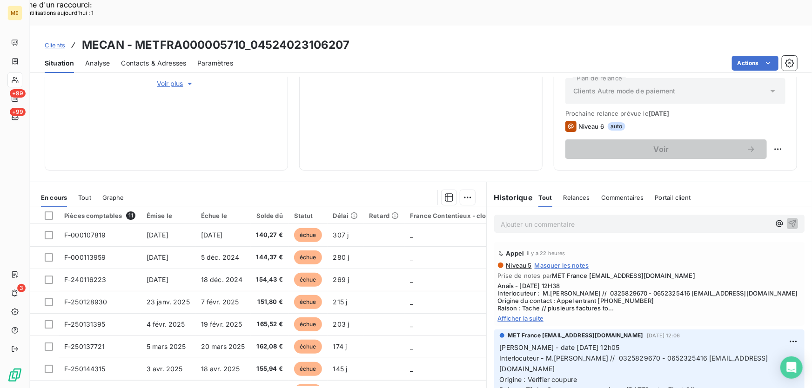
click at [526, 315] on span "Afficher la suite" at bounding box center [649, 318] width 303 height 7
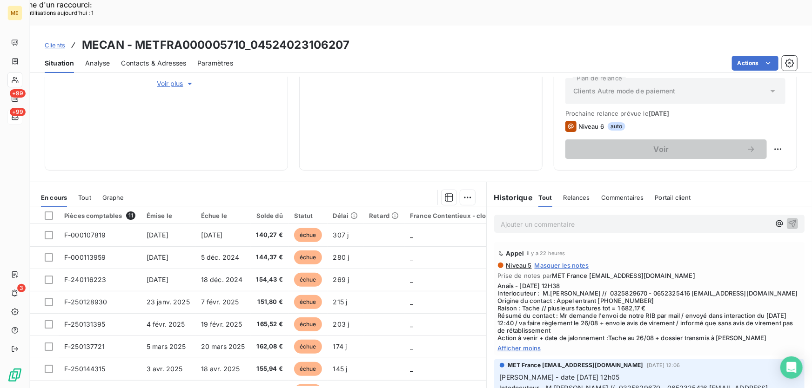
click at [17, 116] on icon at bounding box center [15, 116] width 8 height 7
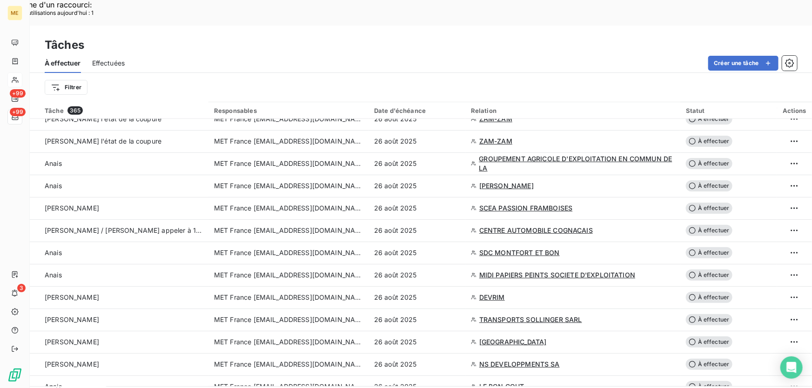
scroll to position [676, 0]
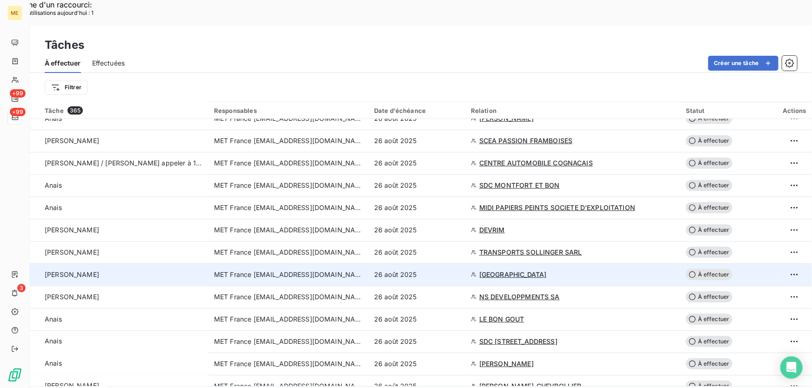
scroll to position [676, 0]
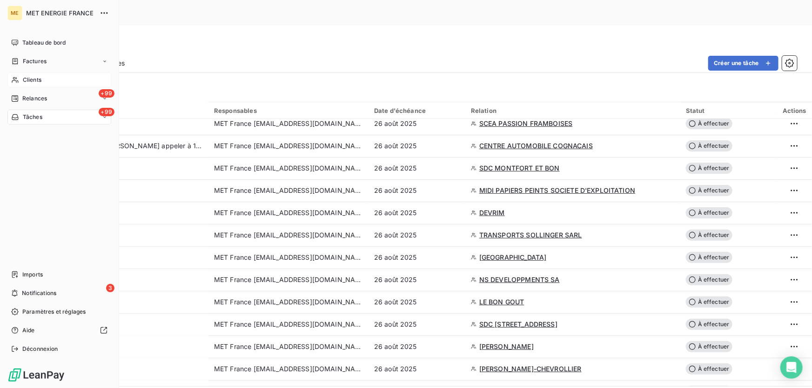
click at [24, 78] on span "Clients" at bounding box center [32, 80] width 19 height 8
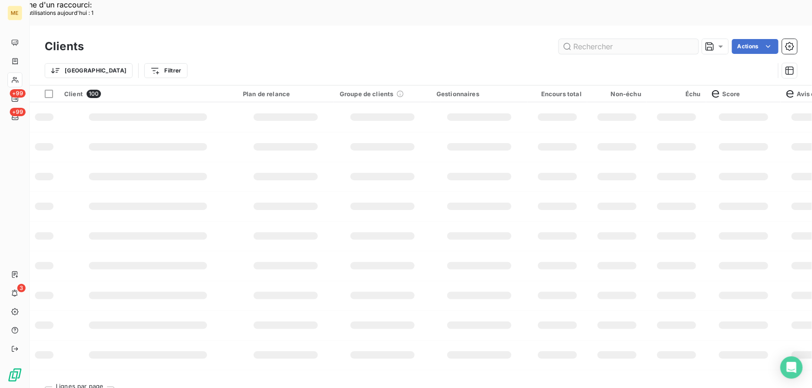
click at [580, 39] on input "text" at bounding box center [629, 46] width 140 height 15
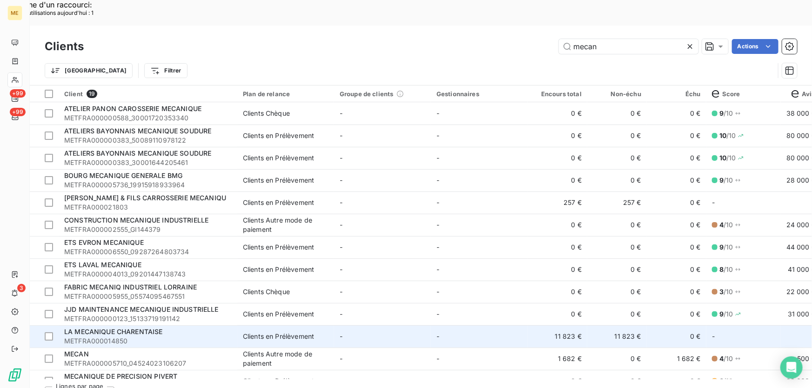
scroll to position [84, 0]
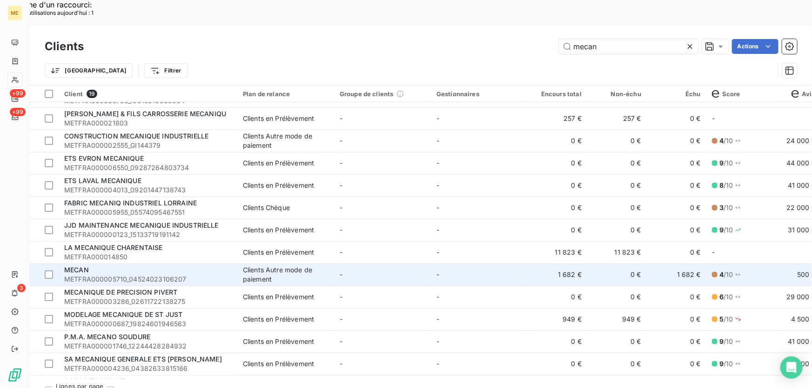
type input "mecan"
click at [418, 264] on td "-" at bounding box center [382, 275] width 97 height 22
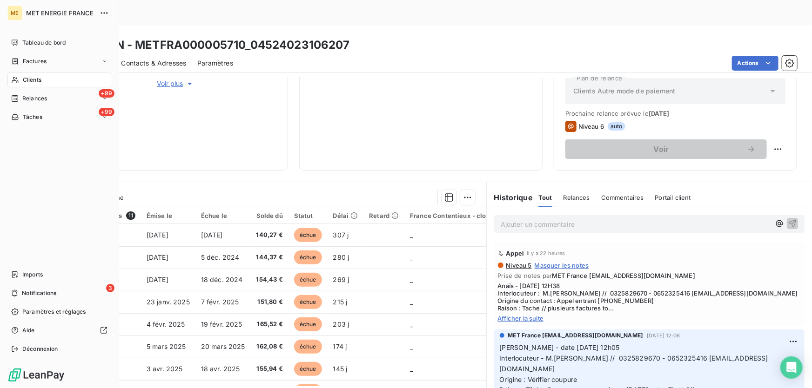
click at [27, 82] on span "Clients" at bounding box center [32, 80] width 19 height 8
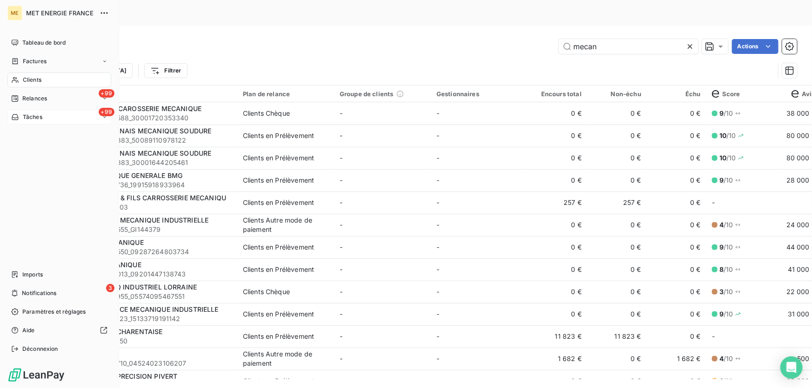
click at [33, 116] on span "Tâches" at bounding box center [33, 117] width 20 height 8
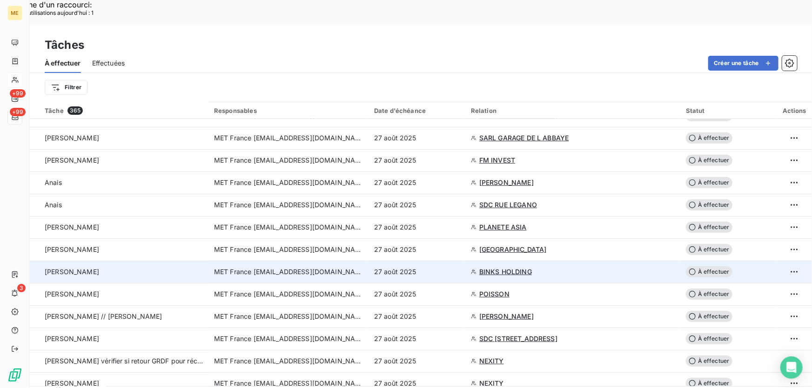
scroll to position [1964, 0]
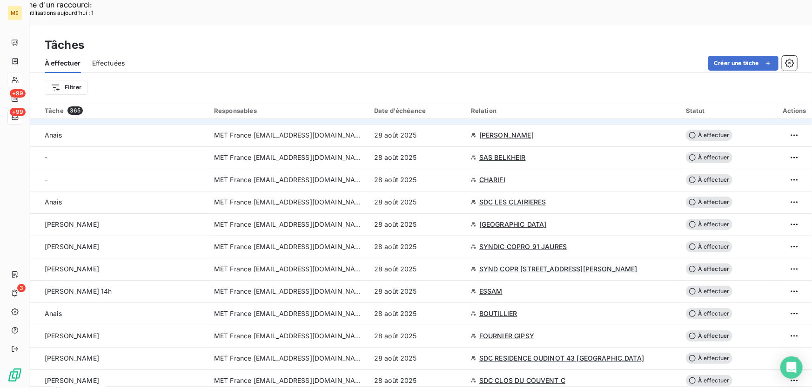
scroll to position [0, 0]
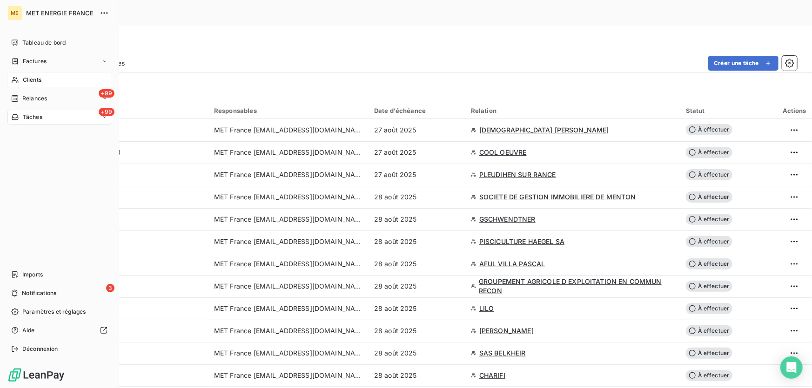
click at [37, 121] on div "+99 Tâches" at bounding box center [59, 117] width 104 height 15
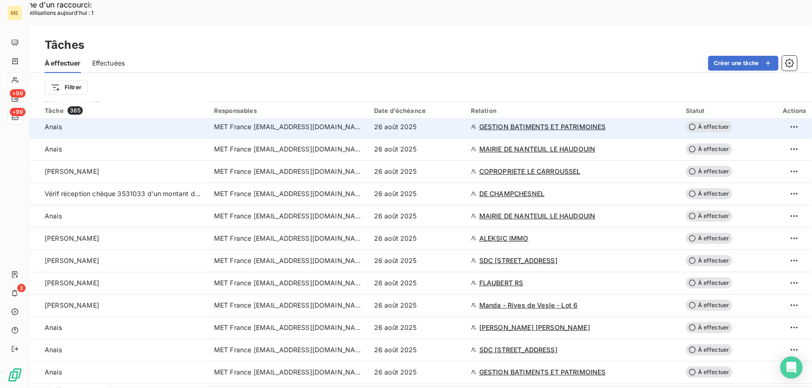
scroll to position [169, 0]
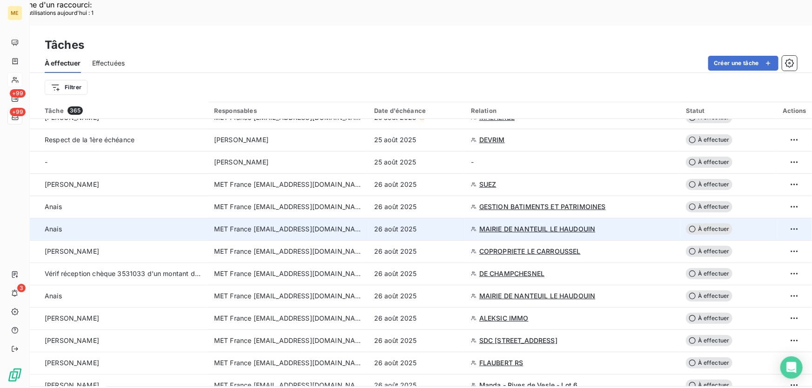
click at [496, 225] on span "MAIRIE DE NANTEUIL LE HAUDOUIN" at bounding box center [537, 229] width 116 height 9
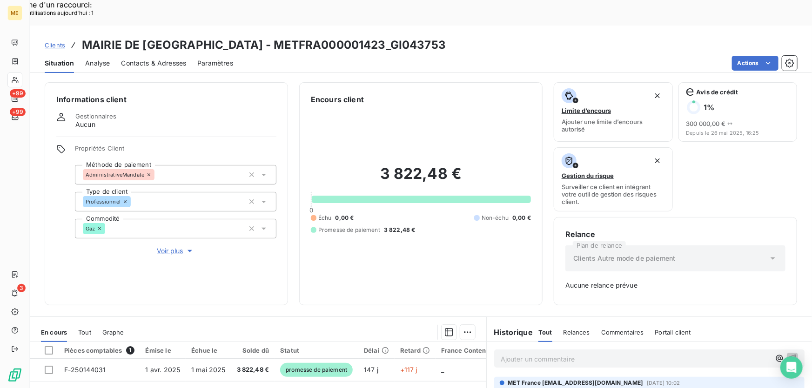
scroll to position [135, 0]
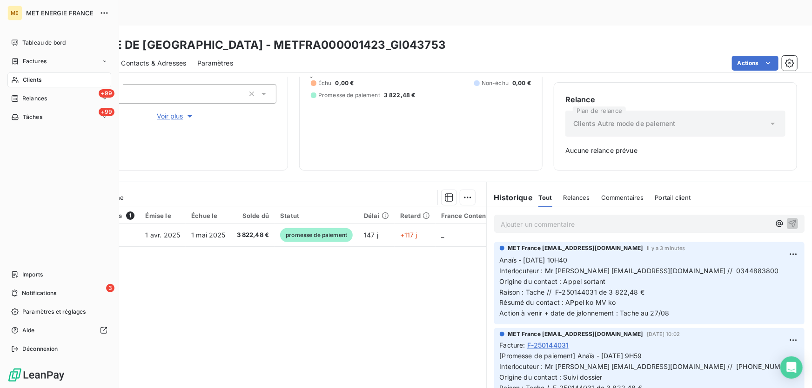
click at [16, 81] on icon at bounding box center [15, 80] width 7 height 6
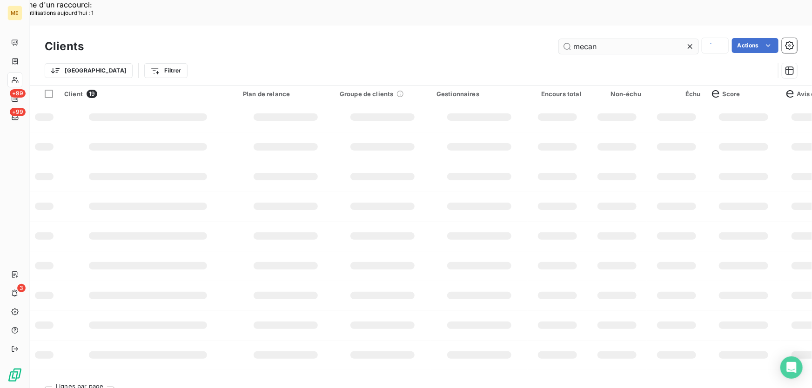
click at [595, 39] on input "mecan" at bounding box center [629, 46] width 140 height 15
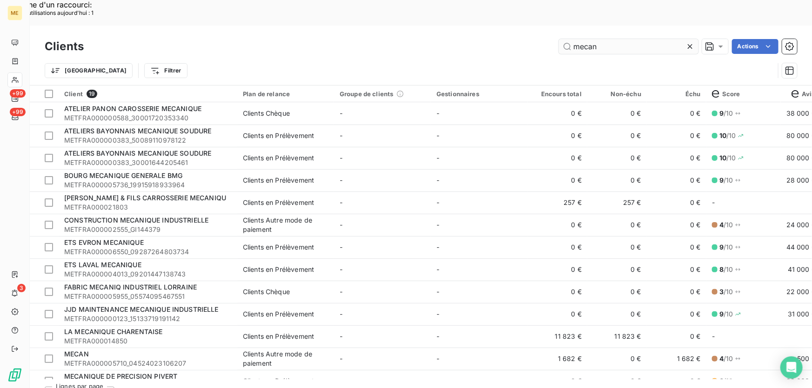
click at [595, 39] on input "mecan" at bounding box center [629, 46] width 140 height 15
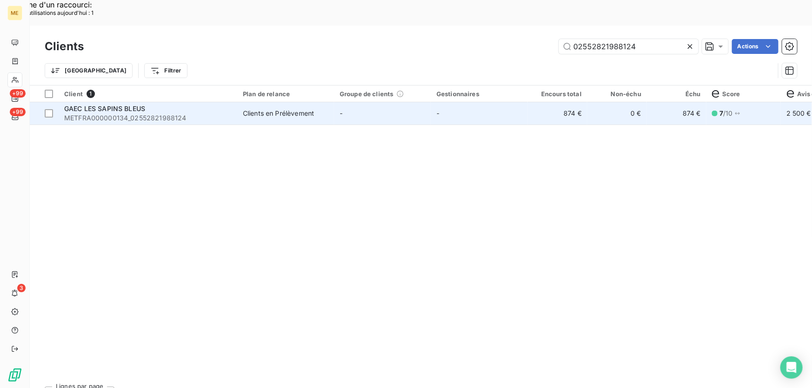
type input "02552821988124"
click at [401, 102] on td "-" at bounding box center [382, 113] width 97 height 22
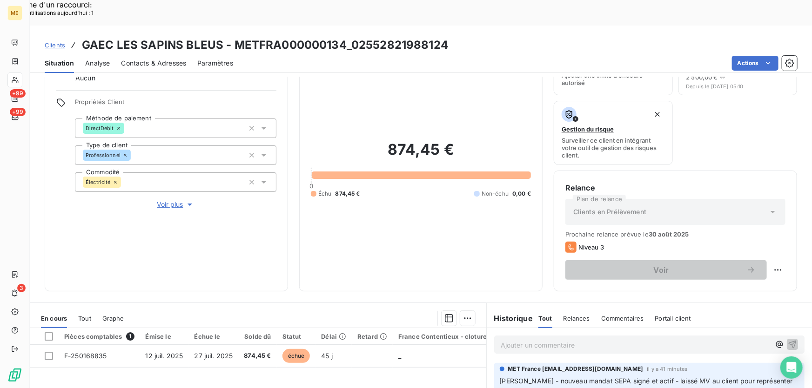
scroll to position [40, 0]
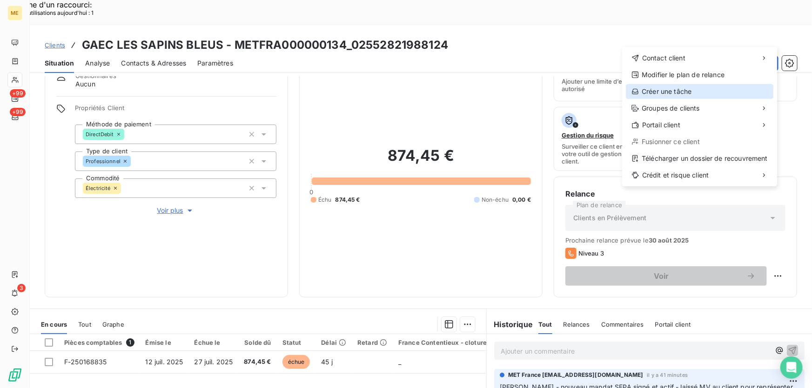
click at [684, 91] on div "Créer une tâche" at bounding box center [698, 91] width 147 height 15
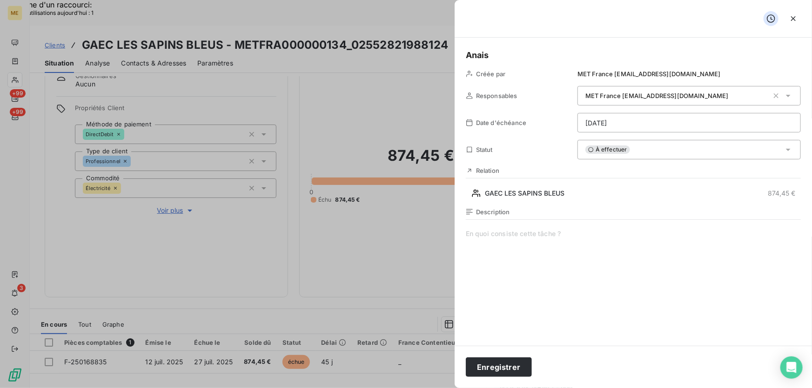
click at [535, 237] on span at bounding box center [633, 318] width 335 height 179
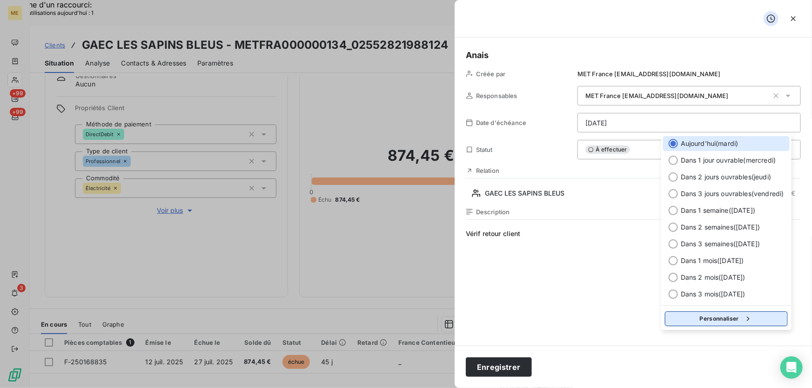
click at [707, 322] on button "Personnaliser" at bounding box center [726, 319] width 123 height 15
select select "7"
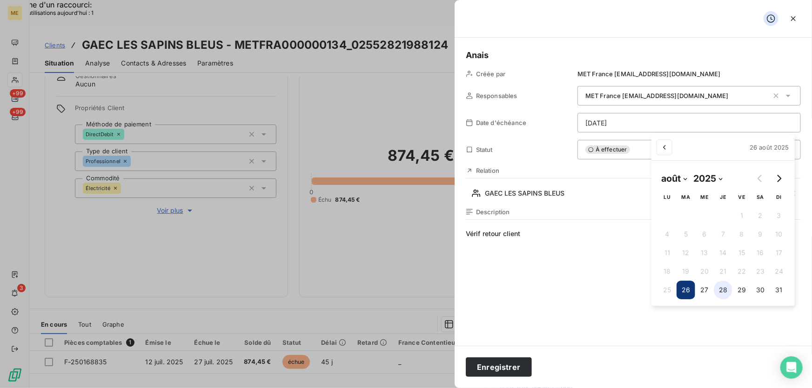
click at [724, 294] on button "28" at bounding box center [722, 290] width 19 height 19
type input "28/08/2025"
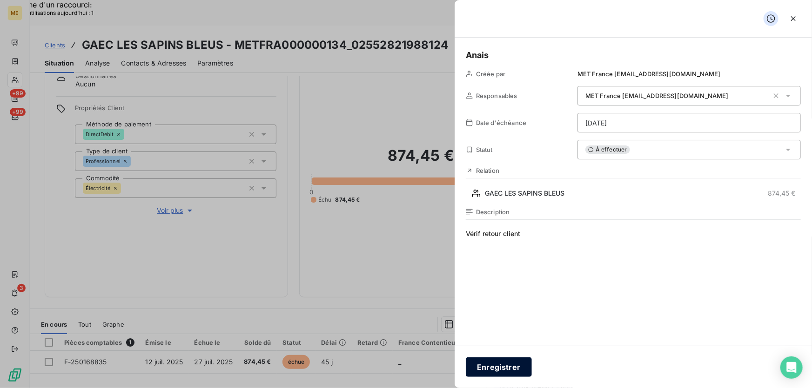
click at [510, 367] on button "Enregistrer" at bounding box center [499, 368] width 66 height 20
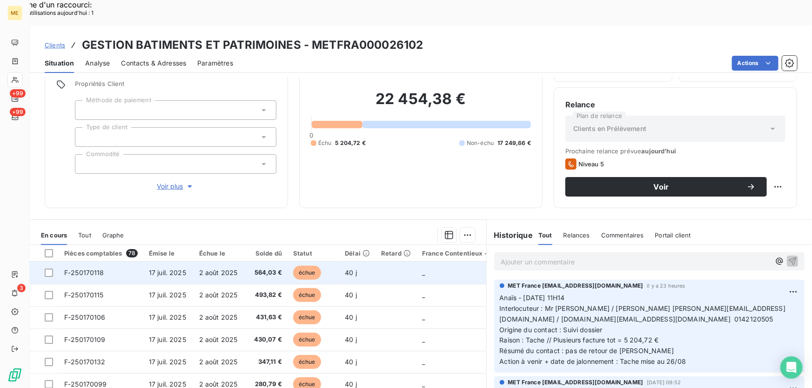
scroll to position [102, 0]
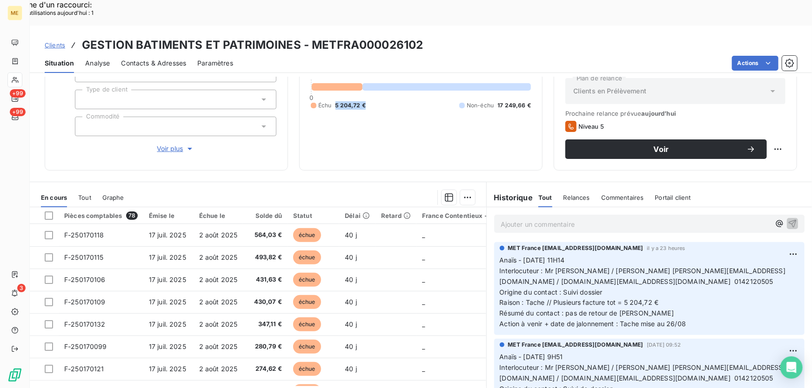
drag, startPoint x: 367, startPoint y: 74, endPoint x: 333, endPoint y: 76, distance: 34.0
click at [333, 101] on div "Échu 5 204,72 € Non-échu 17 249,66 €" at bounding box center [421, 105] width 220 height 8
copy span "5 204,72 €"
click at [637, 219] on p "Ajouter un commentaire ﻿" at bounding box center [634, 225] width 269 height 12
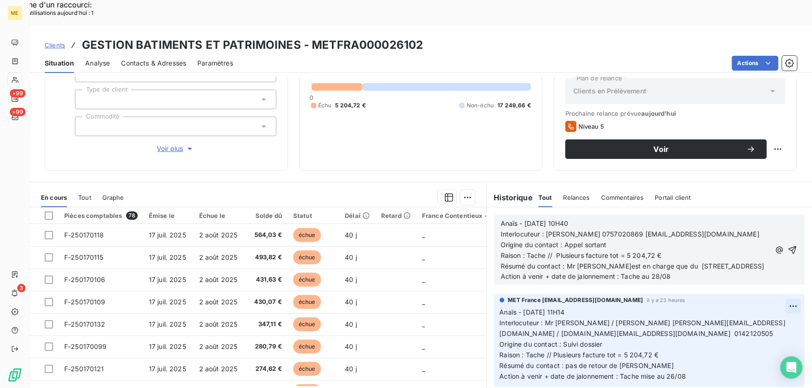
click at [787, 246] on icon "button" at bounding box center [791, 250] width 9 height 9
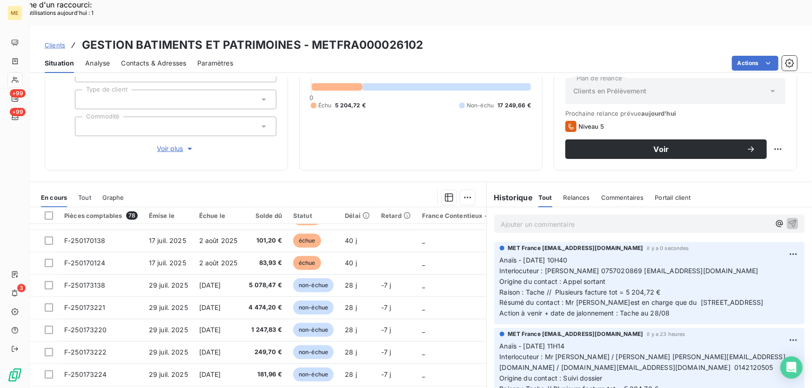
scroll to position [314, 0]
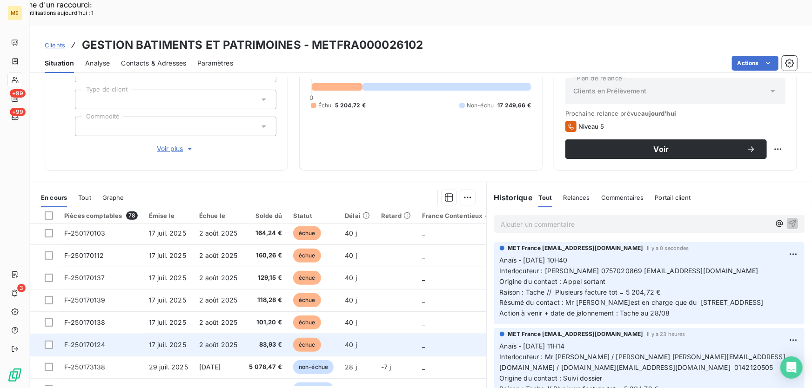
click at [382, 334] on td at bounding box center [395, 345] width 41 height 22
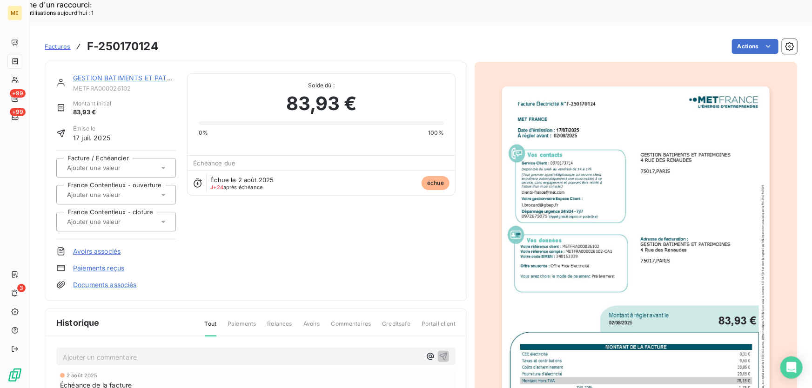
click at [584, 263] on img "button" at bounding box center [636, 275] width 268 height 379
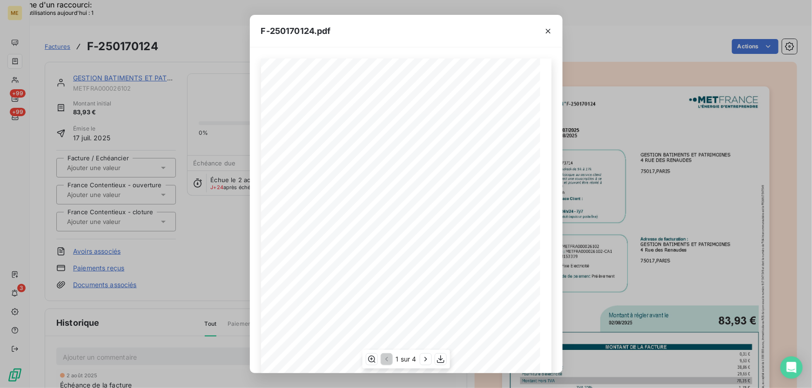
click at [465, 384] on div "F-250170124.pdf Loading page… Facture Électricité N° F-250170124 MET Energie Fr…" at bounding box center [406, 194] width 812 height 388
click at [448, 351] on div "1 sur 4" at bounding box center [405, 346] width 87 height 19
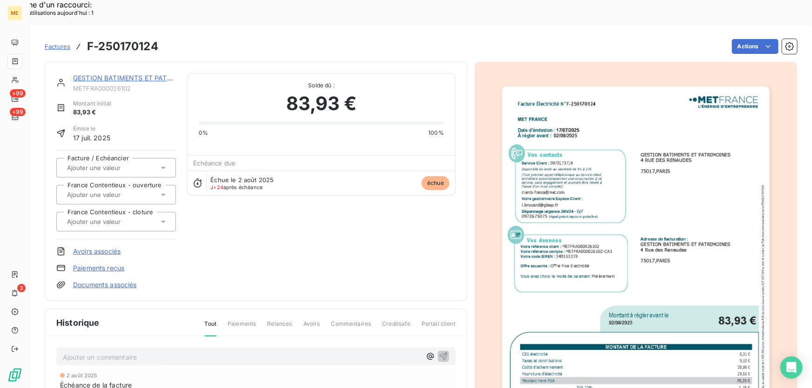
click at [642, 276] on img "button" at bounding box center [636, 275] width 268 height 379
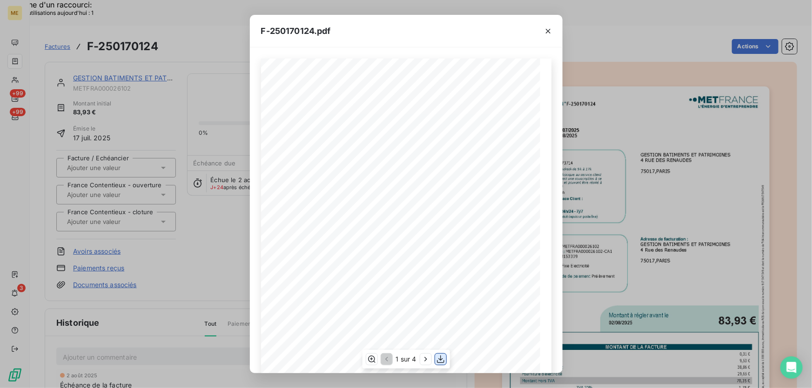
click at [439, 361] on icon "button" at bounding box center [440, 359] width 9 height 9
click at [548, 31] on icon "button" at bounding box center [548, 31] width 5 height 5
click at [547, 33] on icon "button" at bounding box center [547, 31] width 9 height 9
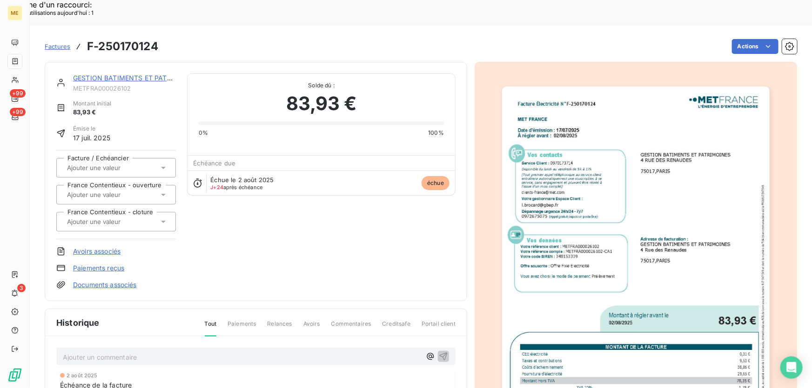
click at [545, 35] on icon "button" at bounding box center [540, 39] width 9 height 9
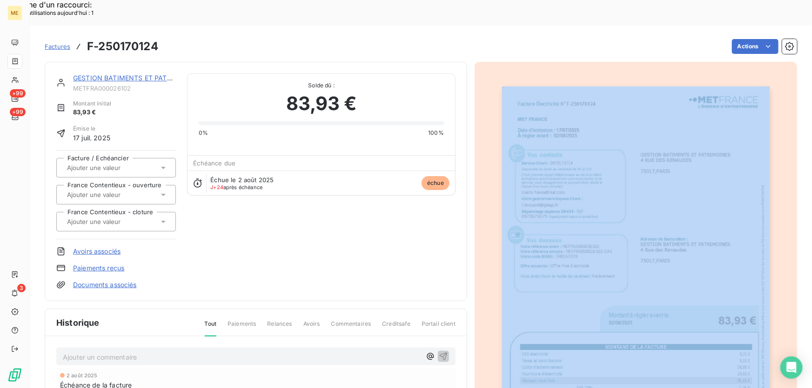
click at [546, 56] on div "GESTION BATIMENTS ET PATRIMOINES METFRA000026102 Montant initial 83,93 € Émise …" at bounding box center [421, 290] width 752 height 469
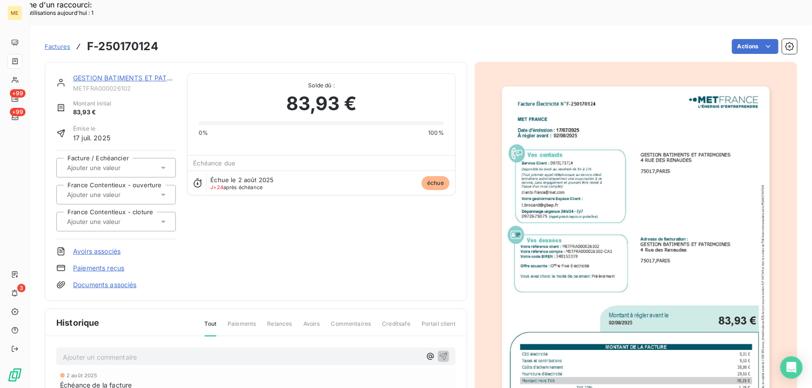
click at [157, 74] on link "GESTION BATIMENTS ET PATRIMOINES" at bounding box center [136, 78] width 126 height 8
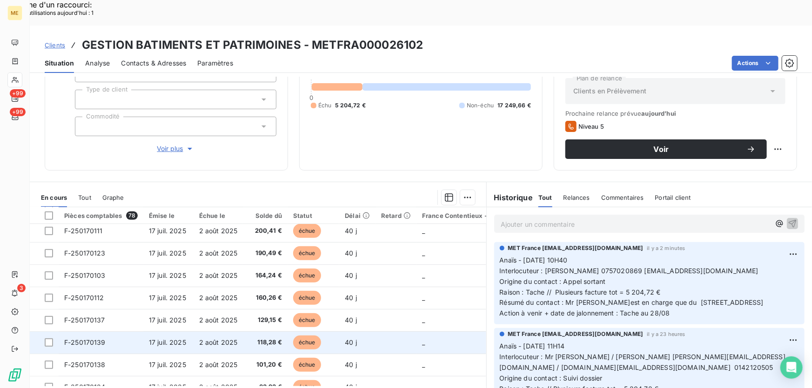
scroll to position [314, 0]
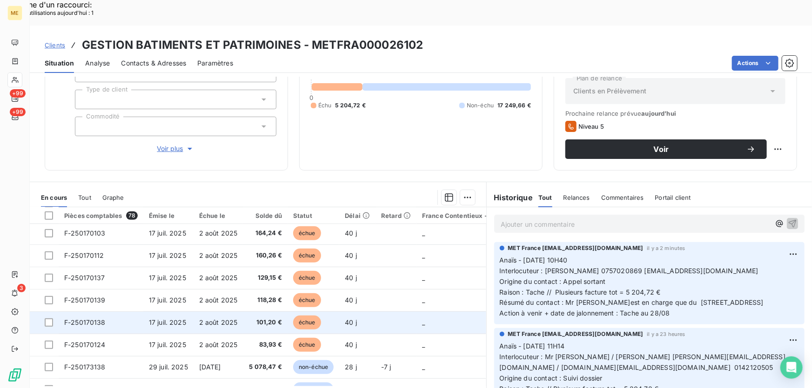
click at [323, 312] on td "échue" at bounding box center [313, 323] width 52 height 22
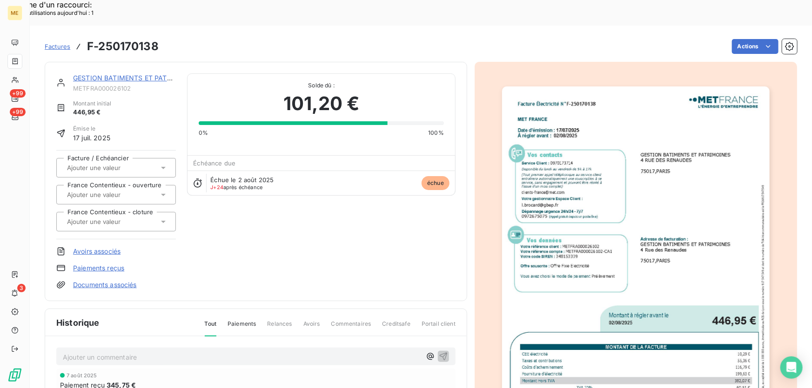
click at [695, 218] on img "button" at bounding box center [636, 275] width 268 height 379
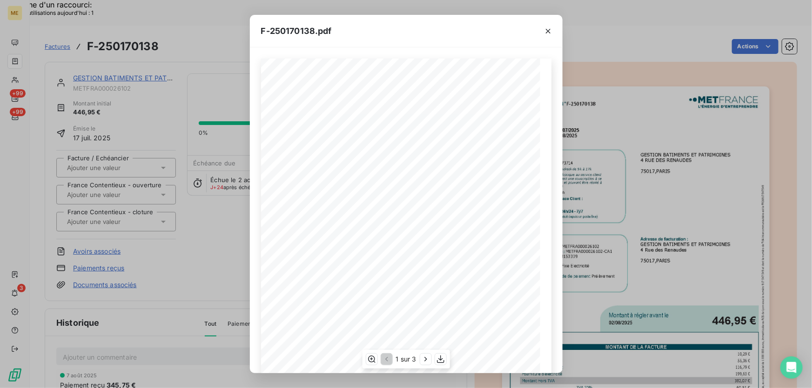
scroll to position [102, 0]
click at [438, 359] on icon "button" at bounding box center [440, 360] width 7 height 8
click at [548, 27] on icon "button" at bounding box center [547, 31] width 9 height 9
click at [548, 28] on icon "button" at bounding box center [547, 31] width 9 height 9
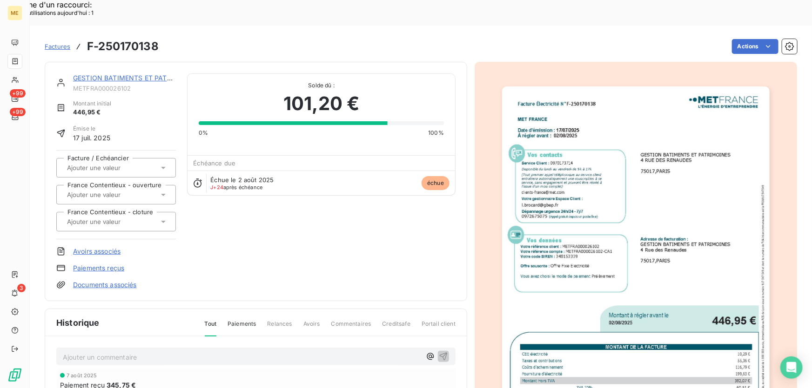
click at [149, 74] on link "GESTION BATIMENTS ET PATRIMOINES" at bounding box center [136, 78] width 126 height 8
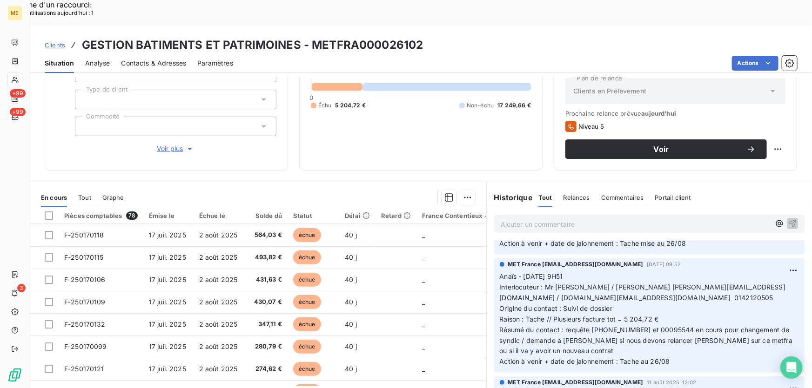
scroll to position [169, 0]
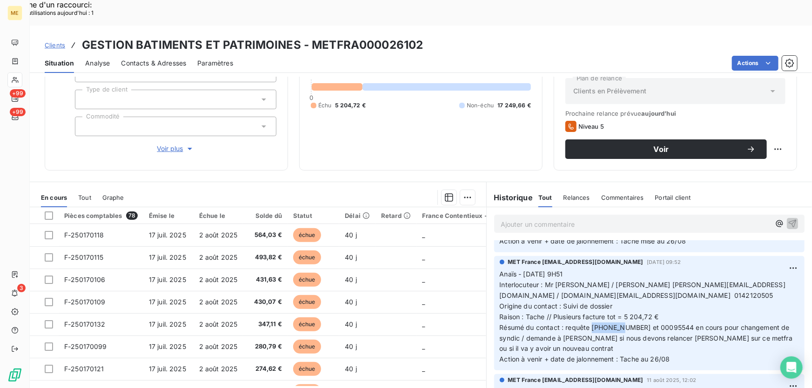
drag, startPoint x: 618, startPoint y: 301, endPoint x: 589, endPoint y: 302, distance: 28.8
click at [589, 324] on span "Résumé du contact : requête [PHONE_NUMBER] et 00095544 en cours pour changement…" at bounding box center [646, 338] width 295 height 29
copy span "00095545"
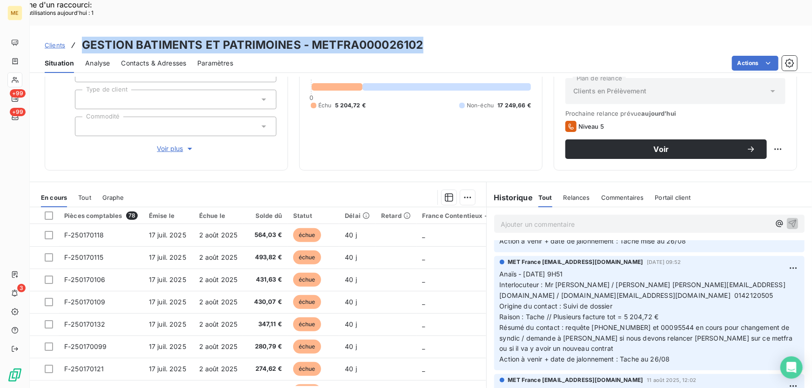
drag, startPoint x: 414, startPoint y: 18, endPoint x: 80, endPoint y: 20, distance: 333.9
click at [80, 37] on div "Clients GESTION BATIMENTS ET PATRIMOINES - METFRA000026102" at bounding box center [421, 45] width 782 height 17
copy h3 "GESTION BATIMENTS ET PATRIMOINES - METFRA000026102"
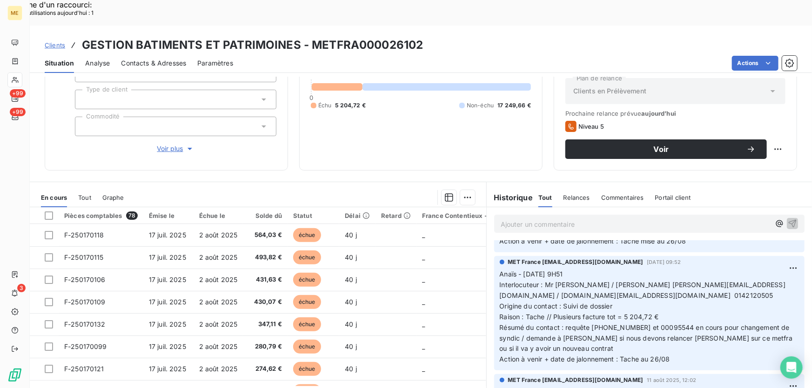
click at [394, 99] on div "22 454,38 € 0 Échu 5 204,72 € Non-échu 17 249,66 €" at bounding box center [421, 81] width 220 height 156
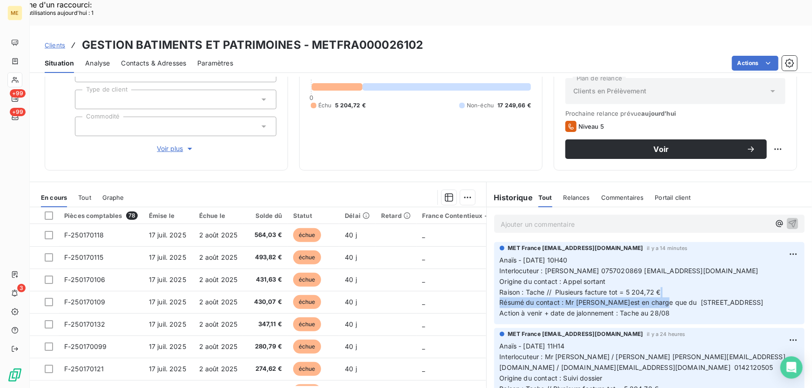
drag, startPoint x: 651, startPoint y: 274, endPoint x: 731, endPoint y: 267, distance: 80.3
click at [731, 267] on p "Anaïs - 26/08/2025 - 10H40 Interlocuteur : Mr MATHIEU 0757020869 gk@mavimmo.fr …" at bounding box center [648, 287] width 299 height 64
click at [745, 279] on p "Anaïs - 26/08/2025 - 10H40 Interlocuteur : Mr MATHIEU 0757020869 gk@mavimmo.fr …" at bounding box center [648, 287] width 299 height 64
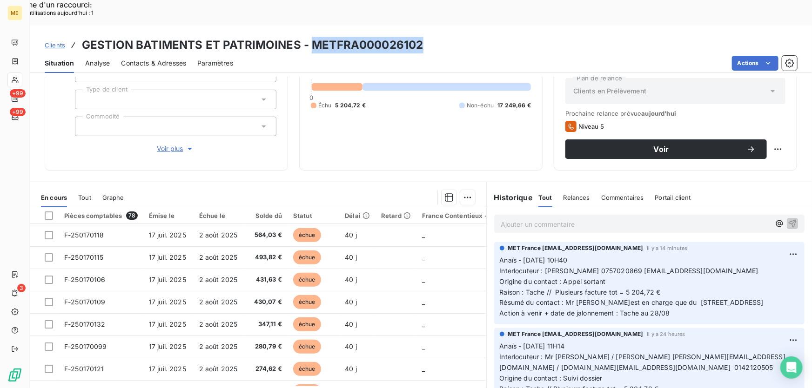
drag, startPoint x: 421, startPoint y: 19, endPoint x: 308, endPoint y: 22, distance: 113.1
click at [308, 37] on div "Clients GESTION BATIMENTS ET PATRIMOINES - METFRA000026102" at bounding box center [421, 45] width 782 height 17
copy h3 "METFRA000026102"
click at [442, 56] on div "Actions" at bounding box center [520, 63] width 552 height 15
drag, startPoint x: 419, startPoint y: 19, endPoint x: 309, endPoint y: 26, distance: 110.5
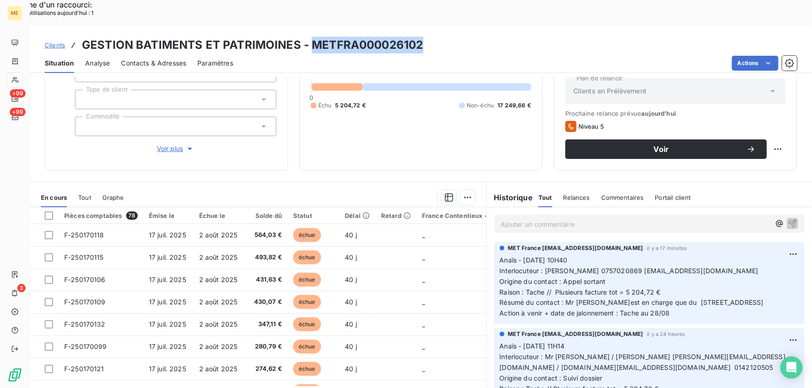
click at [309, 37] on h3 "GESTION BATIMENTS ET PATRIMOINES - METFRA000026102" at bounding box center [252, 45] width 341 height 17
copy h3 "METFRA000026102"
click at [471, 53] on div "Situation Analyse Contacts & Adresses Paramètres Actions" at bounding box center [421, 63] width 782 height 20
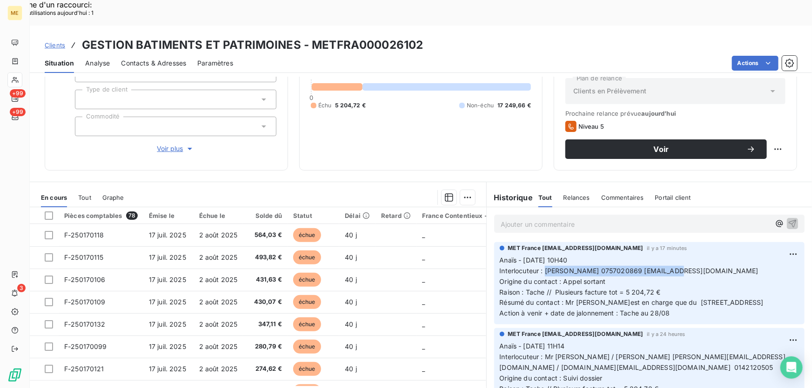
drag, startPoint x: 541, startPoint y: 246, endPoint x: 705, endPoint y: 244, distance: 164.2
click at [705, 255] on p "Anaïs - 26/08/2025 - 10H40 Interlocuteur : Mr MATHIEU 0757020869 gk@mavimmo.fr …" at bounding box center [648, 287] width 299 height 64
drag, startPoint x: 647, startPoint y: 275, endPoint x: 752, endPoint y: 278, distance: 104.7
click at [758, 278] on p "Anaïs - 26/08/2025 - 10H40 Interlocuteur : Mr MATHIEU 0757020869 gk@mavimmo.fr …" at bounding box center [648, 287] width 299 height 64
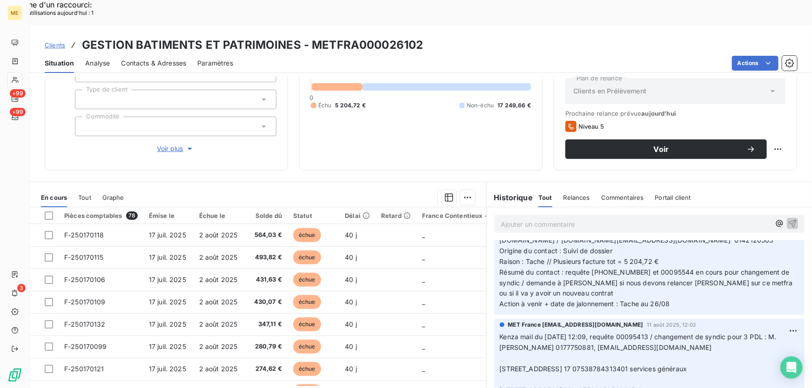
scroll to position [42, 0]
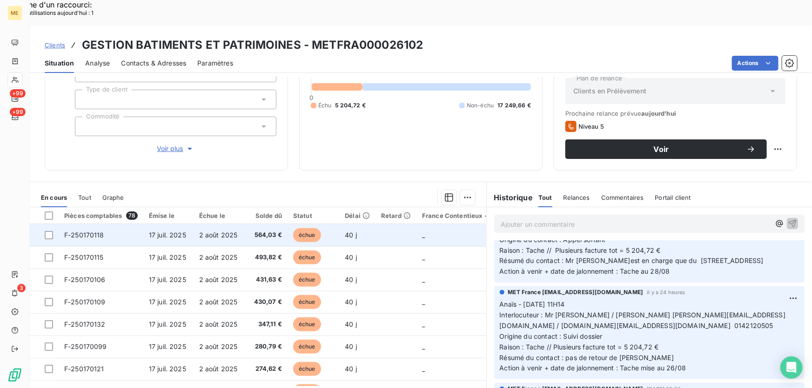
click at [373, 224] on td "40 j" at bounding box center [357, 235] width 36 height 22
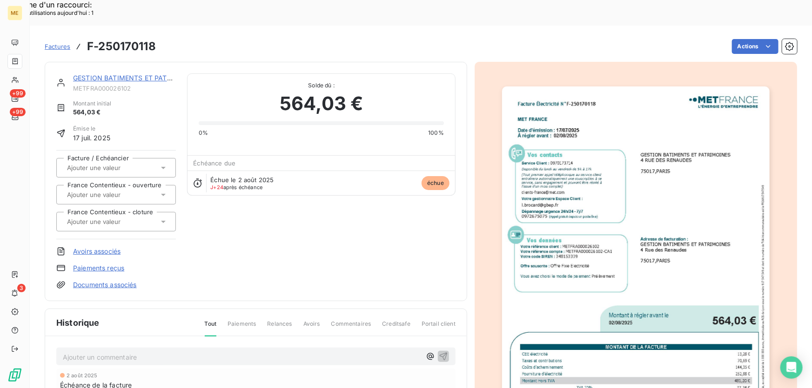
click at [706, 205] on img "button" at bounding box center [636, 275] width 268 height 379
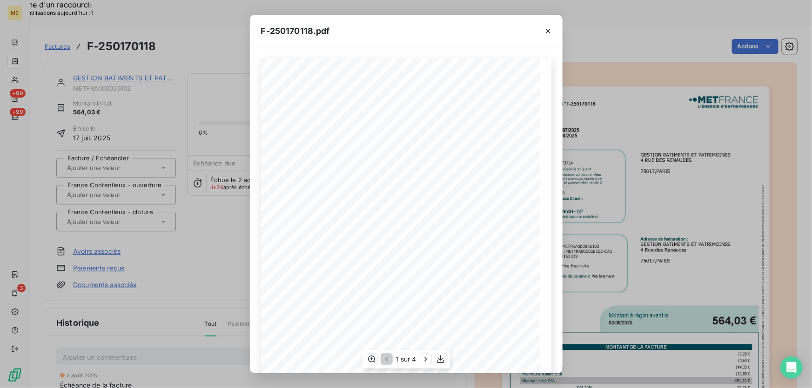
scroll to position [102, 0]
click at [440, 359] on icon "button" at bounding box center [440, 360] width 7 height 8
click at [546, 33] on icon "button" at bounding box center [548, 31] width 5 height 5
click at [550, 30] on icon "button" at bounding box center [547, 31] width 9 height 9
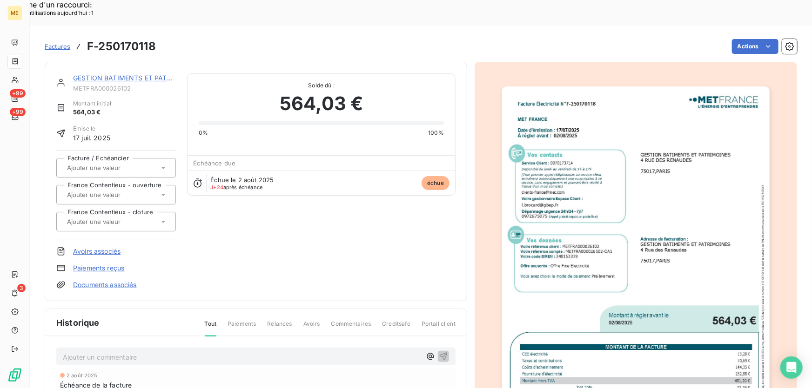
click at [161, 74] on link "GESTION BATIMENTS ET PATRIMOINES" at bounding box center [136, 78] width 126 height 8
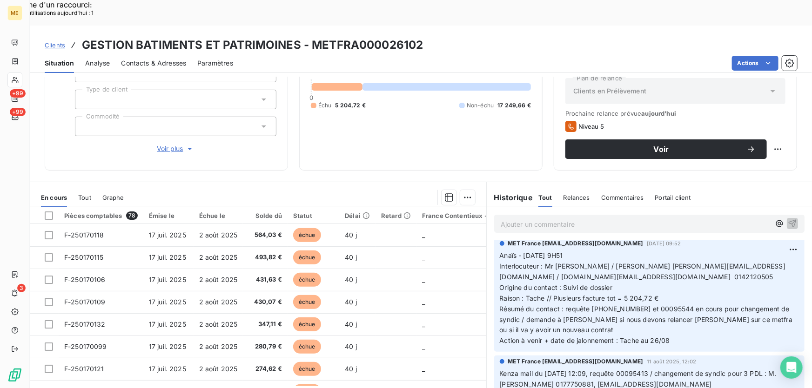
scroll to position [211, 0]
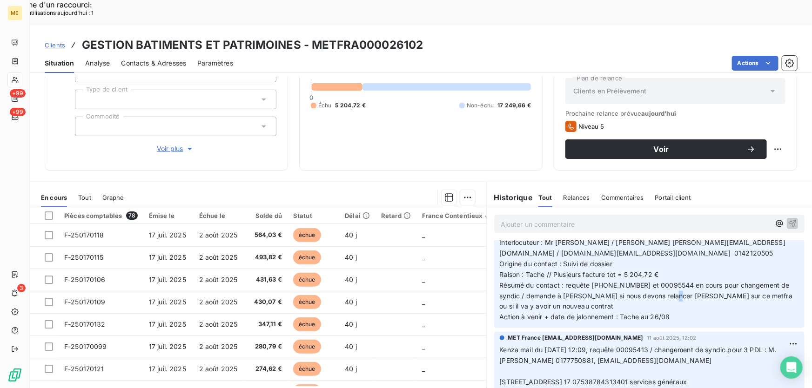
drag, startPoint x: 674, startPoint y: 270, endPoint x: 669, endPoint y: 272, distance: 4.9
click at [669, 281] on span "Résumé du contact : requête [PHONE_NUMBER] et 00095544 en cours pour changement…" at bounding box center [646, 295] width 295 height 29
click at [696, 281] on span "Résumé du contact : requête [PHONE_NUMBER] et 00095544 en cours pour changement…" at bounding box center [646, 295] width 295 height 29
drag, startPoint x: 675, startPoint y: 271, endPoint x: 642, endPoint y: 272, distance: 33.0
click at [643, 281] on span "Résumé du contact : requête [PHONE_NUMBER] et 00095544 en cours pour changement…" at bounding box center [646, 295] width 295 height 29
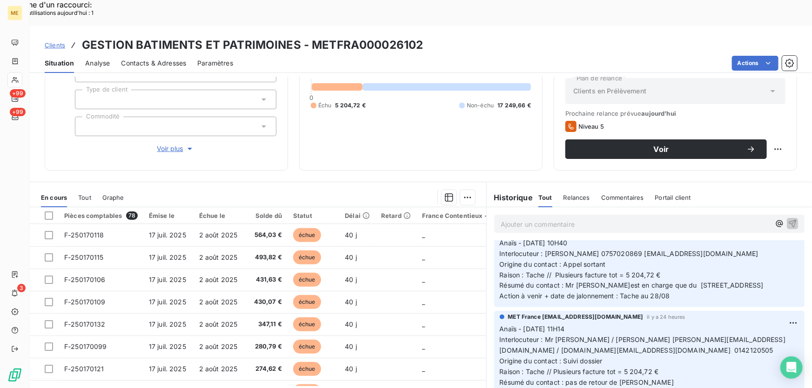
scroll to position [0, 0]
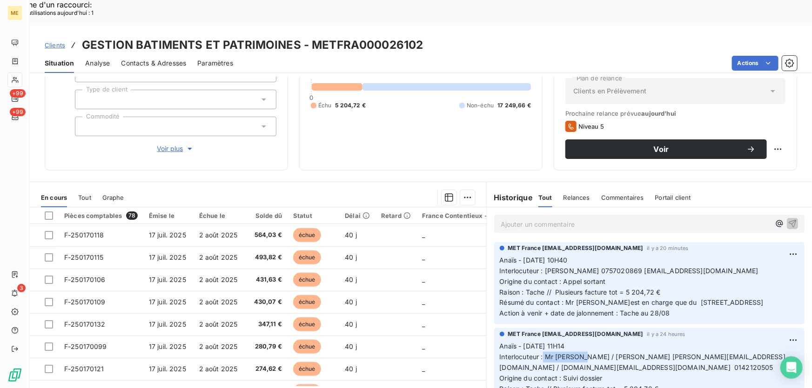
drag, startPoint x: 539, startPoint y: 333, endPoint x: 585, endPoint y: 332, distance: 45.6
click at [585, 353] on span "Interlocuteur : Mr [PERSON_NAME] / [PERSON_NAME] [PERSON_NAME][EMAIL_ADDRESS][D…" at bounding box center [642, 362] width 286 height 19
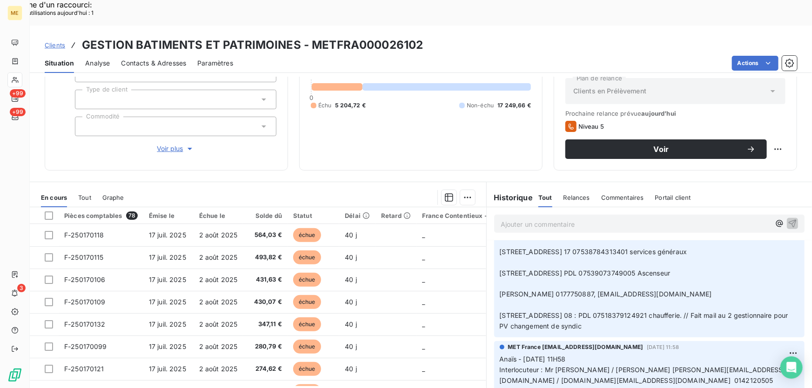
scroll to position [338, 0]
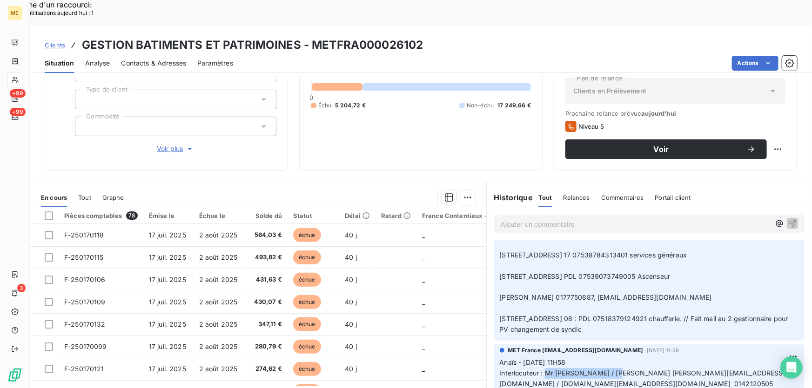
drag, startPoint x: 543, startPoint y: 348, endPoint x: 623, endPoint y: 353, distance: 80.1
drag, startPoint x: 541, startPoint y: 347, endPoint x: 565, endPoint y: 357, distance: 26.5
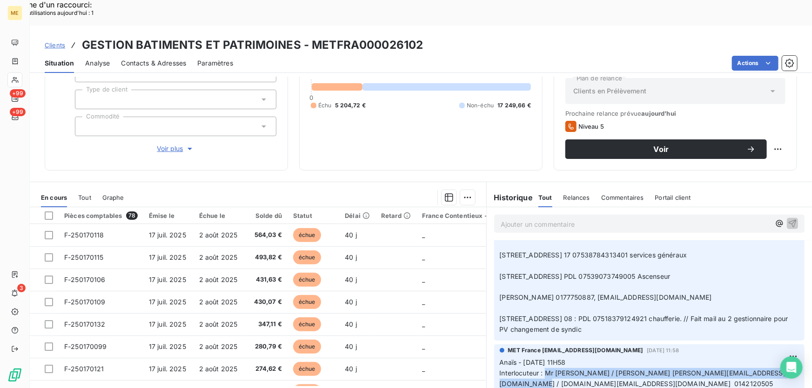
copy span "Mr [PERSON_NAME] / [PERSON_NAME] [PERSON_NAME][EMAIL_ADDRESS][DOMAIN_NAME] / [D…"
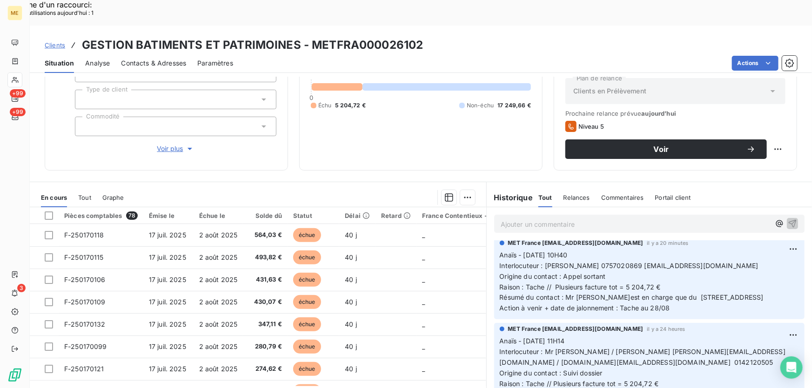
scroll to position [0, 0]
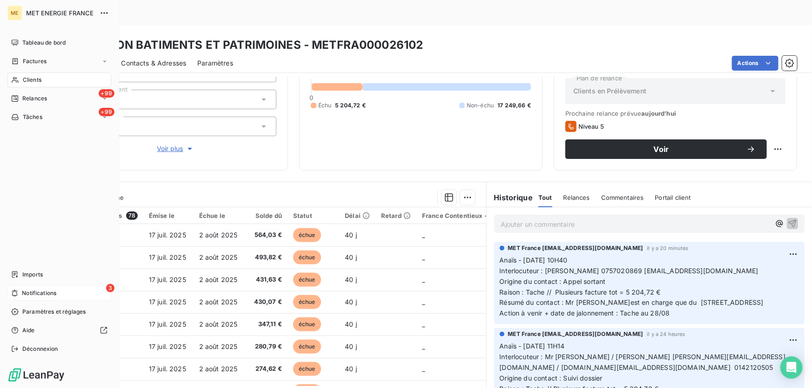
click at [20, 293] on div "3 Notifications" at bounding box center [59, 293] width 104 height 15
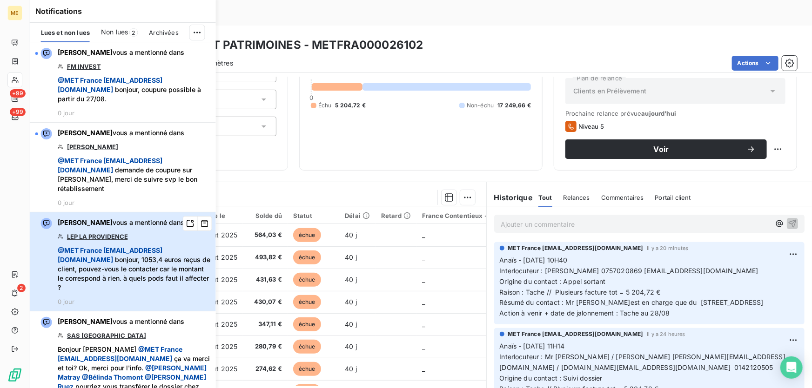
click at [153, 242] on div "Amélie Matray vous a mentionné dans LEP LA PROVIDENCE @ MET France met-france@r…" at bounding box center [134, 261] width 153 height 87
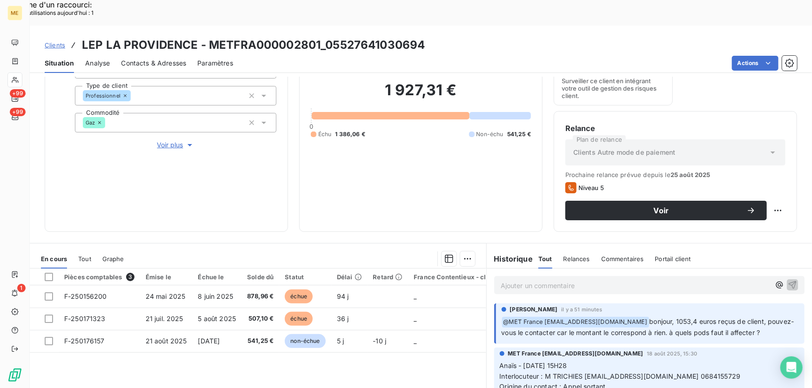
scroll to position [167, 0]
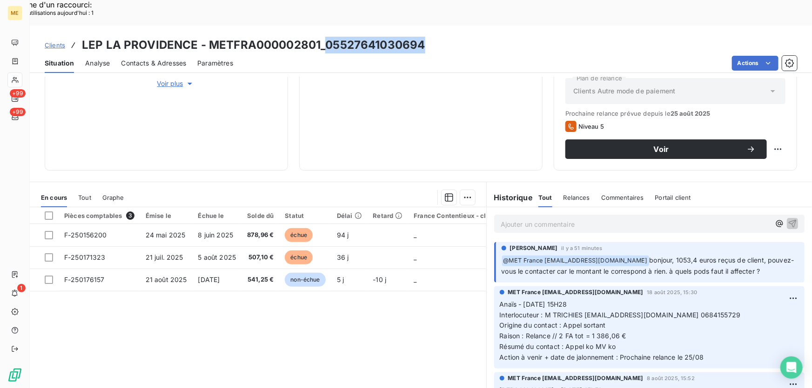
drag, startPoint x: 426, startPoint y: 20, endPoint x: 324, endPoint y: 26, distance: 102.5
click at [324, 37] on div "Clients LEP LA PROVIDENCE - METFRA000002801_05527641030694" at bounding box center [421, 45] width 782 height 17
copy h3 "05527641030694"
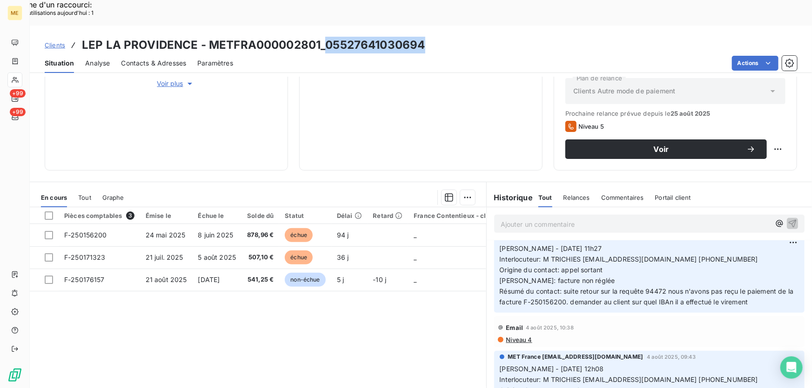
scroll to position [253, 0]
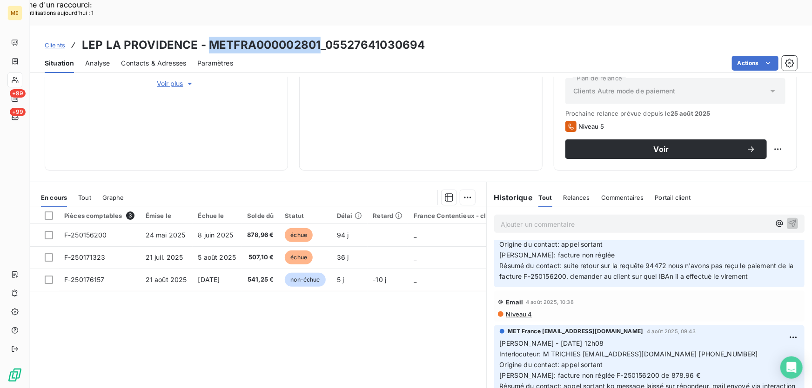
drag, startPoint x: 318, startPoint y: 19, endPoint x: 207, endPoint y: 25, distance: 110.8
click at [207, 37] on h3 "LEP LA PROVIDENCE - METFRA000002801_05527641030694" at bounding box center [253, 45] width 343 height 17
copy h3 "METFRA000002801"
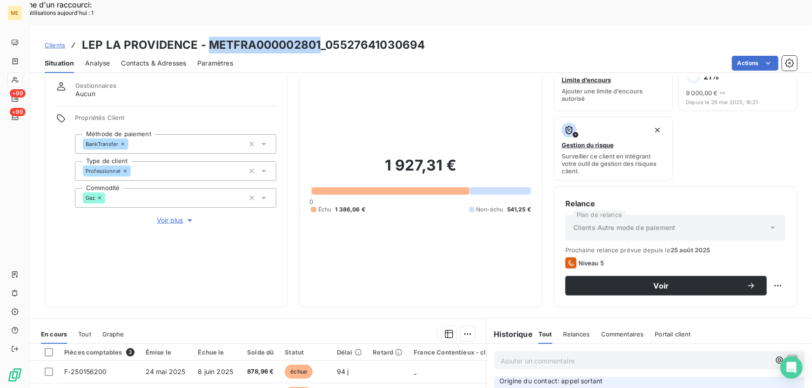
scroll to position [0, 0]
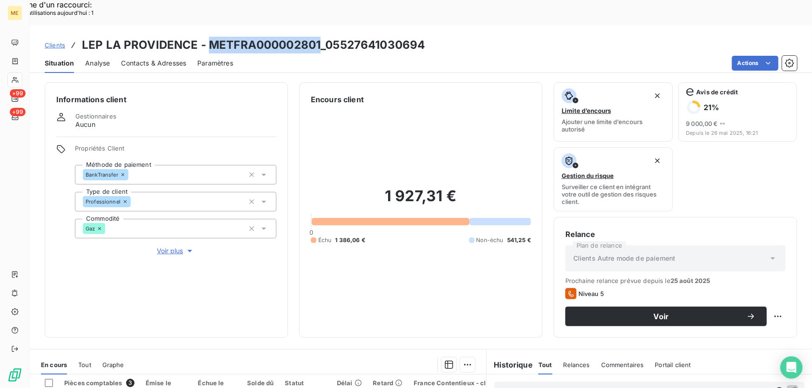
click at [164, 246] on span "Voir plus" at bounding box center [175, 250] width 37 height 9
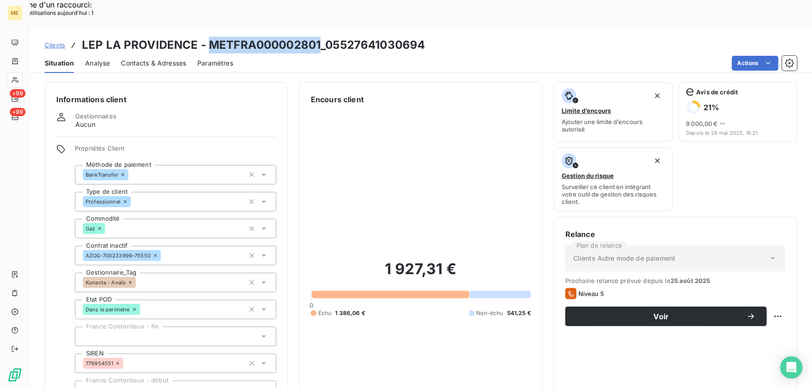
click at [55, 41] on span "Clients" at bounding box center [55, 44] width 20 height 7
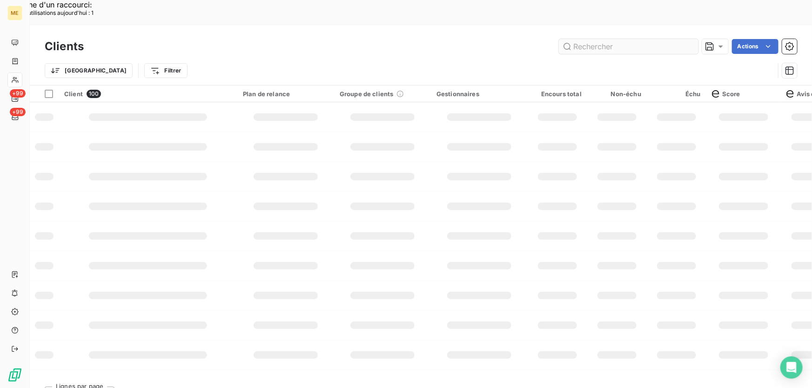
click at [609, 39] on input "text" at bounding box center [629, 46] width 140 height 15
click at [599, 39] on input "METFRA000002801" at bounding box center [629, 46] width 140 height 15
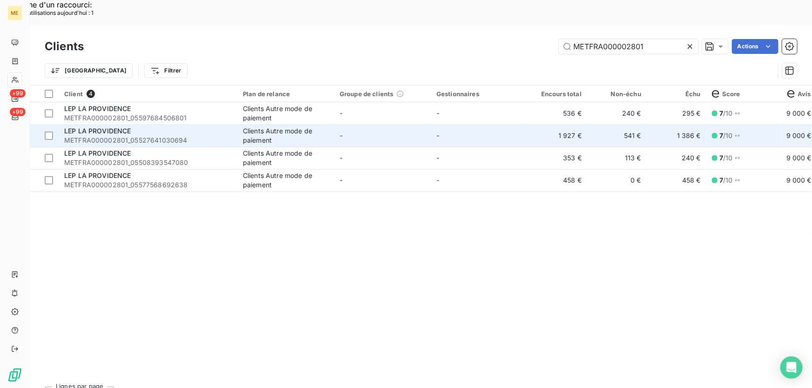
type input "METFRA000002801"
click at [475, 125] on td "-" at bounding box center [479, 136] width 97 height 22
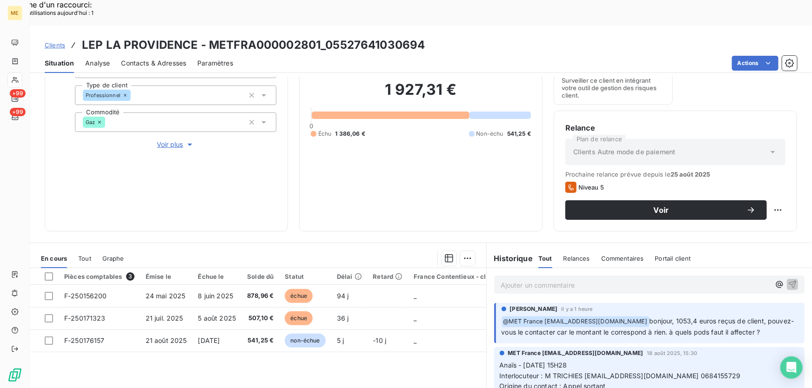
scroll to position [167, 0]
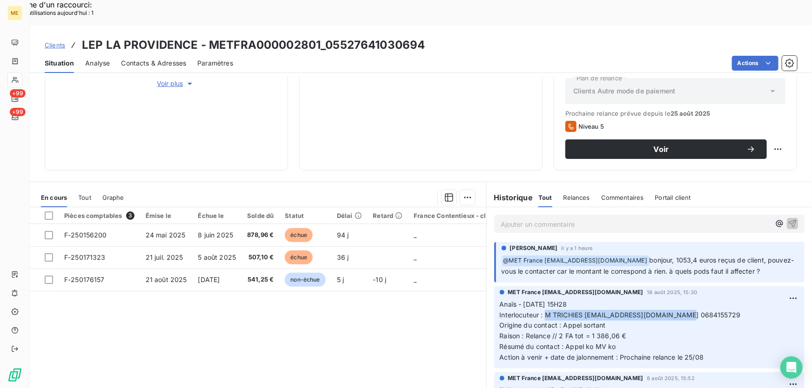
drag, startPoint x: 542, startPoint y: 290, endPoint x: 694, endPoint y: 287, distance: 152.6
click at [694, 299] on p "Anaïs - 18/08/2025 - 15H28 Interlocuteur : M TRICHIES trichies@aol.com 06841557…" at bounding box center [648, 331] width 299 height 64
copy span "M TRICHIES [EMAIL_ADDRESS][DOMAIN_NAME] 0684155729"
drag, startPoint x: 557, startPoint y: 313, endPoint x: 635, endPoint y: 307, distance: 78.3
click at [635, 307] on p "Anaïs - 18/08/2025 - 15H28 Interlocuteur : M TRICHIES trichies@aol.com 06841557…" at bounding box center [648, 331] width 299 height 64
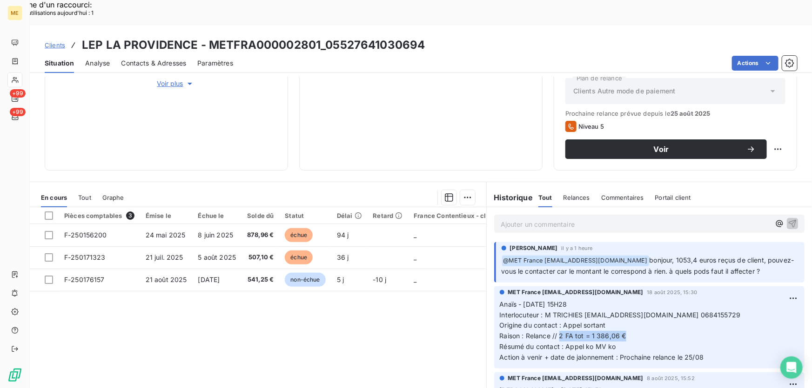
copy span "2 FA tot = 1 386,06 €"
drag, startPoint x: 316, startPoint y: 19, endPoint x: 209, endPoint y: 22, distance: 107.5
click at [209, 37] on h3 "LEP LA PROVIDENCE - METFRA000002801_05527641030694" at bounding box center [253, 45] width 343 height 17
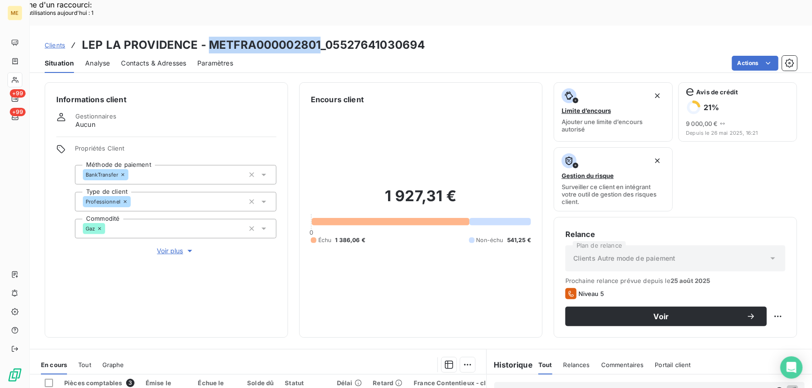
click at [62, 41] on span "Clients" at bounding box center [55, 44] width 20 height 7
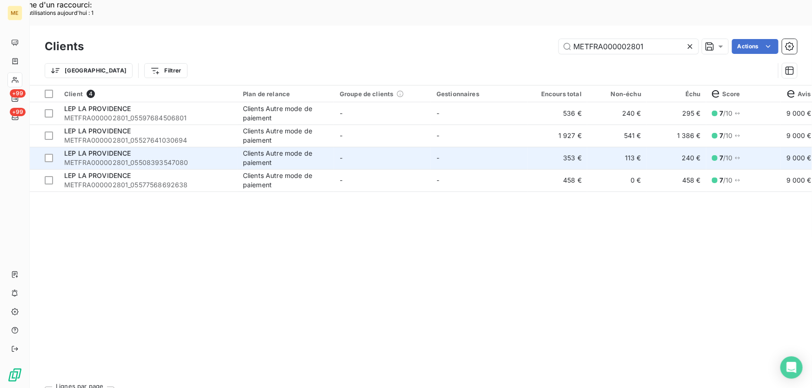
click at [486, 147] on td "-" at bounding box center [479, 158] width 97 height 22
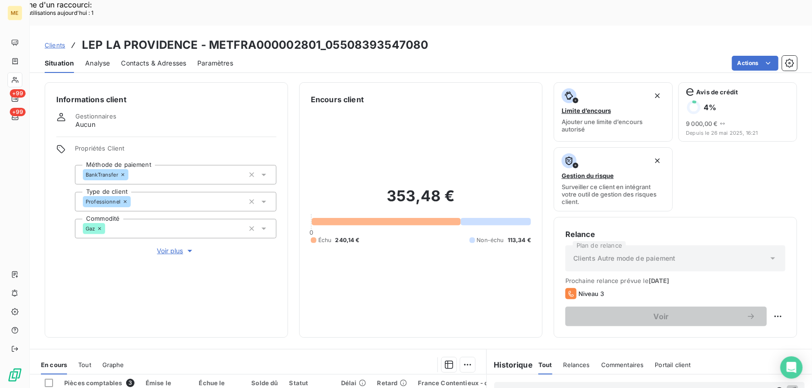
click at [53, 41] on span "Clients" at bounding box center [55, 44] width 20 height 7
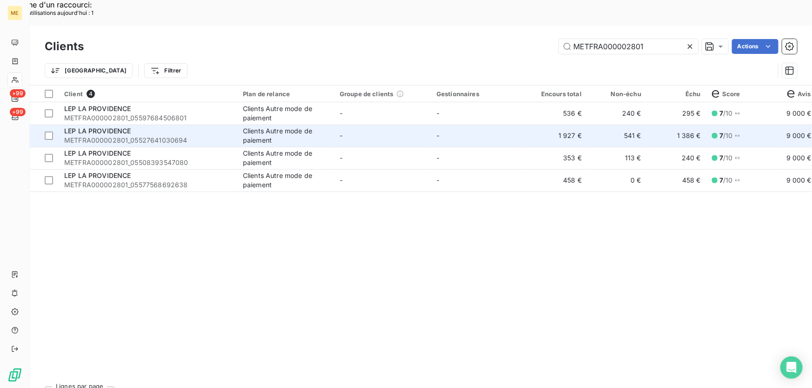
click at [507, 125] on td "-" at bounding box center [479, 136] width 97 height 22
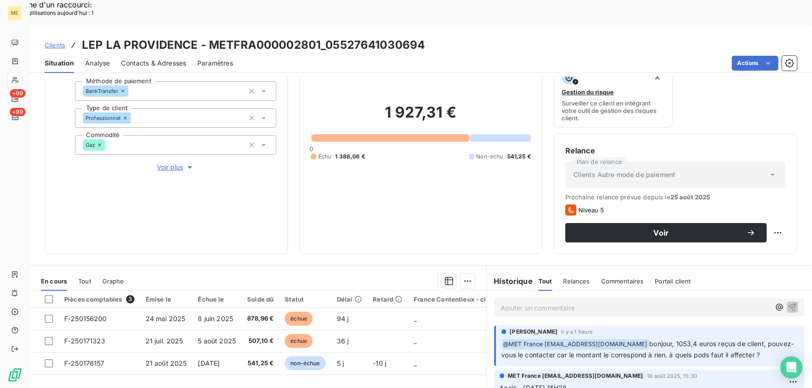
scroll to position [167, 0]
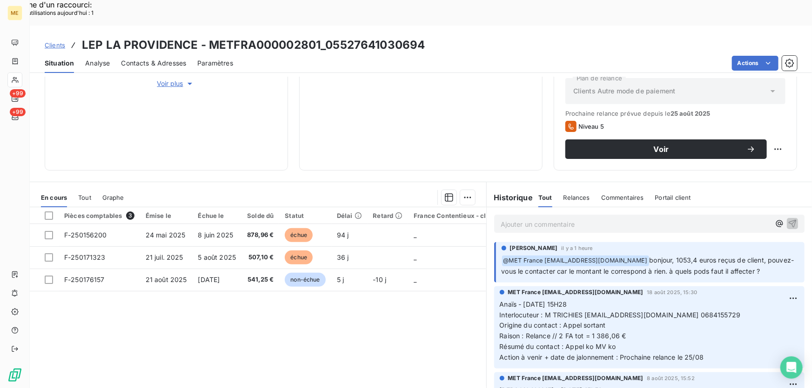
click at [50, 41] on span "Clients" at bounding box center [55, 44] width 20 height 7
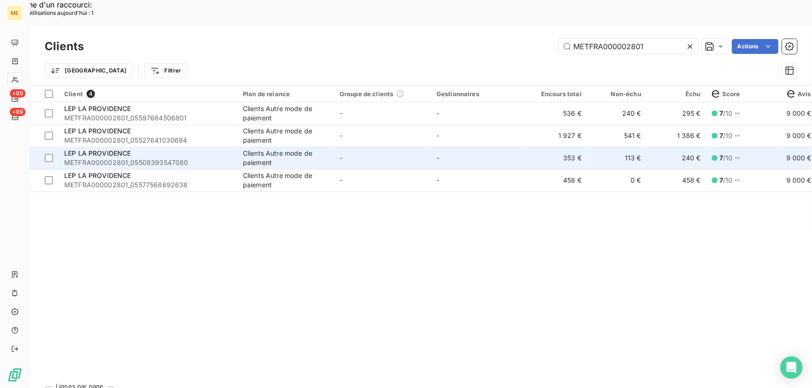
click at [476, 147] on td "-" at bounding box center [479, 158] width 97 height 22
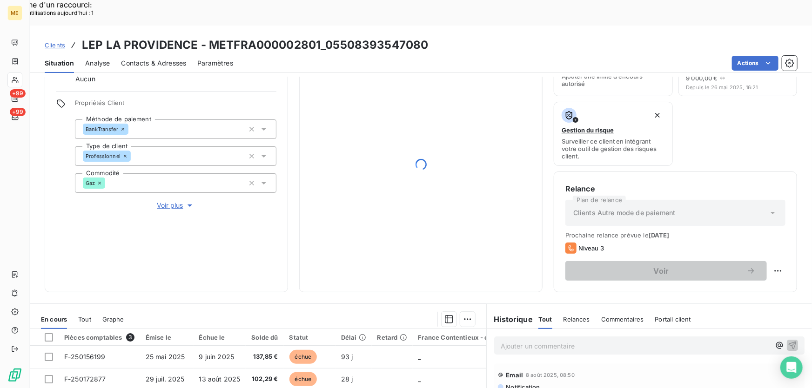
scroll to position [126, 0]
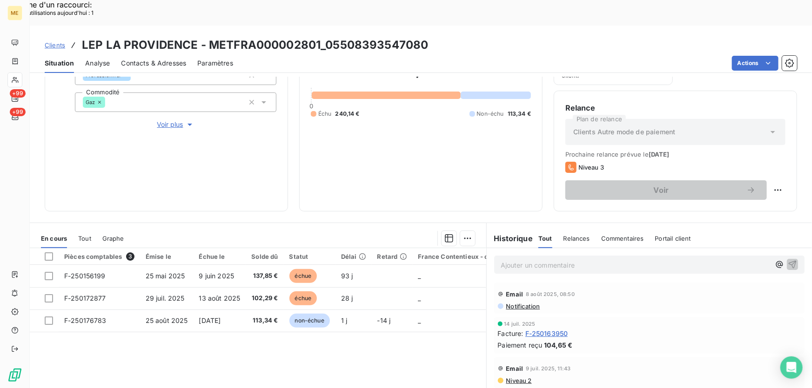
click at [60, 41] on span "Clients" at bounding box center [55, 44] width 20 height 7
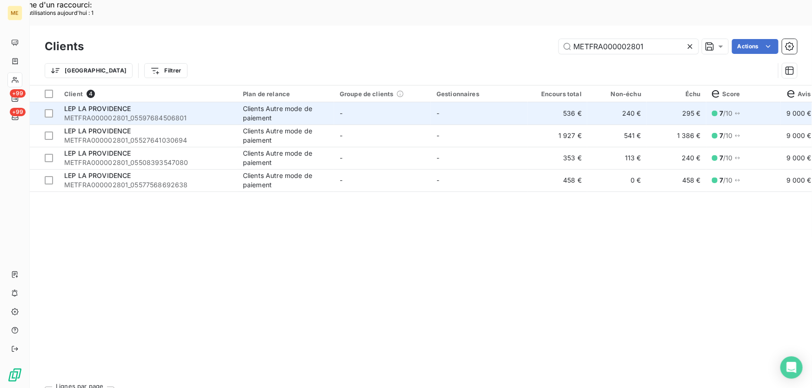
click at [311, 104] on div "Clients Autre mode de paiement" at bounding box center [286, 113] width 86 height 19
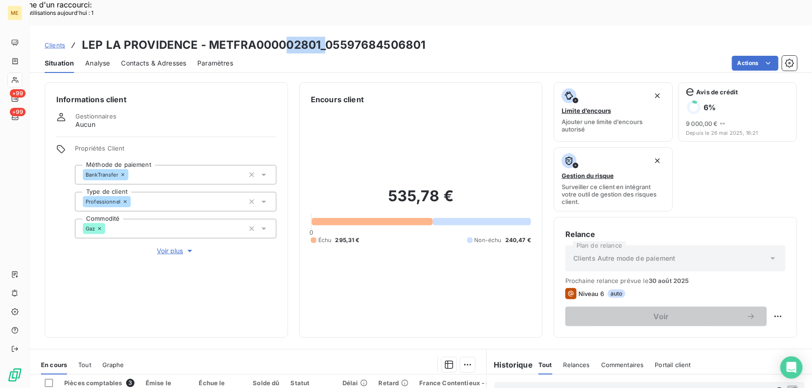
drag, startPoint x: 323, startPoint y: 19, endPoint x: 287, endPoint y: 20, distance: 35.9
click at [287, 37] on h3 "LEP LA PROVIDENCE - METFRA000002801_05597684506801" at bounding box center [254, 45] width 344 height 17
drag, startPoint x: 287, startPoint y: 20, endPoint x: 308, endPoint y: 22, distance: 21.0
click at [288, 37] on h3 "LEP LA PROVIDENCE - METFRA000002801_05597684506801" at bounding box center [254, 45] width 344 height 17
click at [336, 56] on div "Actions" at bounding box center [520, 63] width 552 height 15
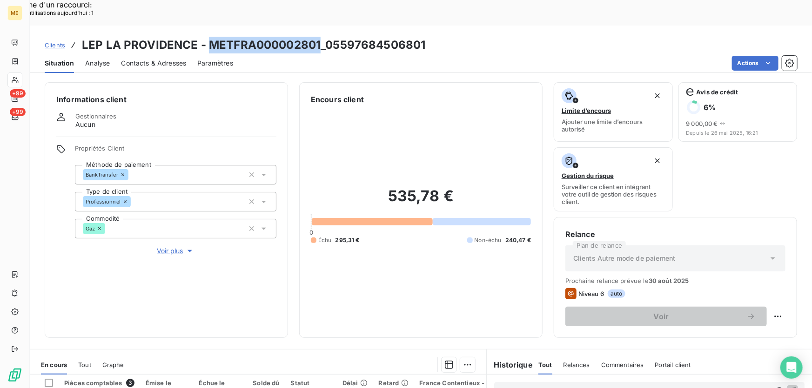
drag, startPoint x: 317, startPoint y: 18, endPoint x: 207, endPoint y: 22, distance: 109.8
click at [207, 37] on h3 "LEP LA PROVIDENCE - METFRA000002801_05597684506801" at bounding box center [254, 45] width 344 height 17
click at [245, 37] on h3 "LEP LA PROVIDENCE - METFRA000002801_05597684506801" at bounding box center [254, 45] width 344 height 17
drag, startPoint x: 314, startPoint y: 19, endPoint x: 209, endPoint y: 20, distance: 105.6
click at [209, 37] on h3 "LEP LA PROVIDENCE - METFRA000002801_05597684506801" at bounding box center [254, 45] width 344 height 17
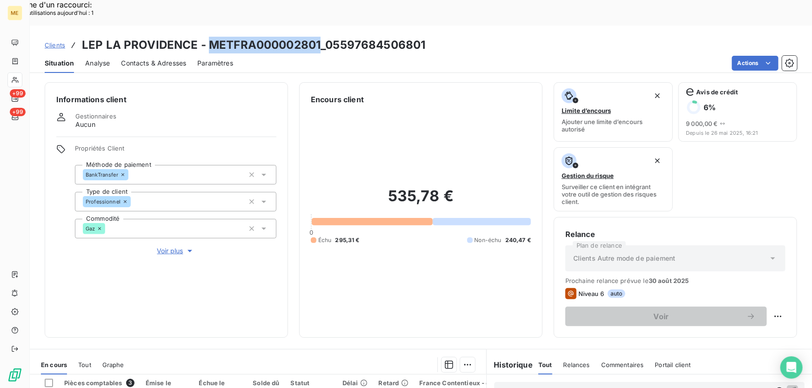
click at [147, 59] on span "Contacts & Adresses" at bounding box center [153, 63] width 65 height 9
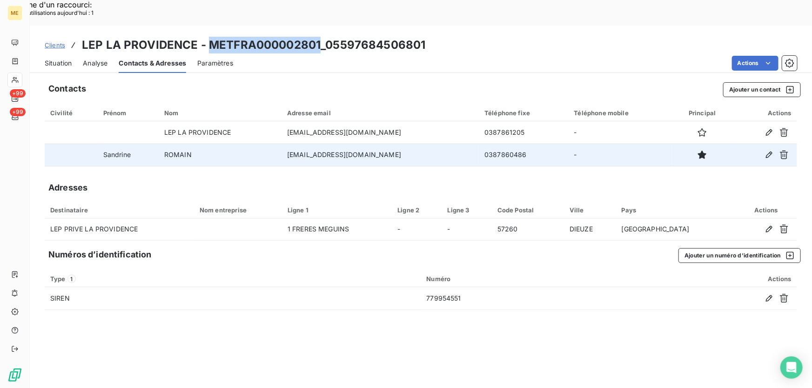
drag, startPoint x: 399, startPoint y: 131, endPoint x: 286, endPoint y: 132, distance: 113.5
click at [286, 144] on td "[EMAIL_ADDRESS][DOMAIN_NAME]" at bounding box center [379, 155] width 197 height 22
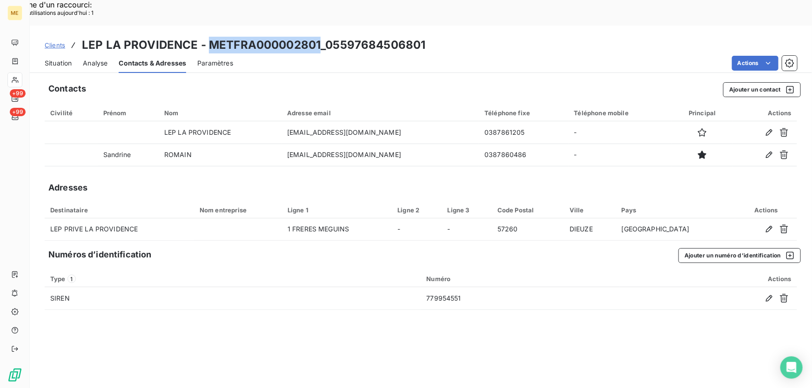
click at [92, 59] on span "Analyse" at bounding box center [95, 63] width 25 height 9
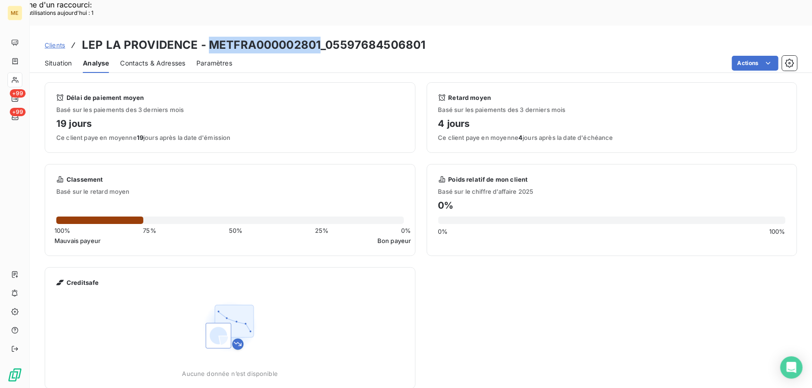
click at [50, 59] on span "Situation" at bounding box center [58, 63] width 27 height 9
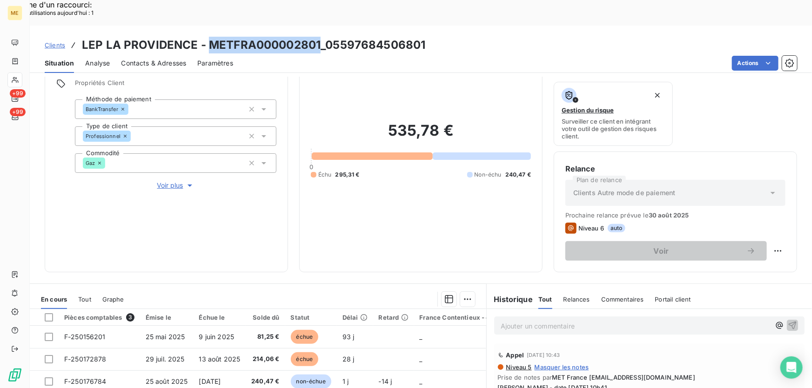
scroll to position [167, 0]
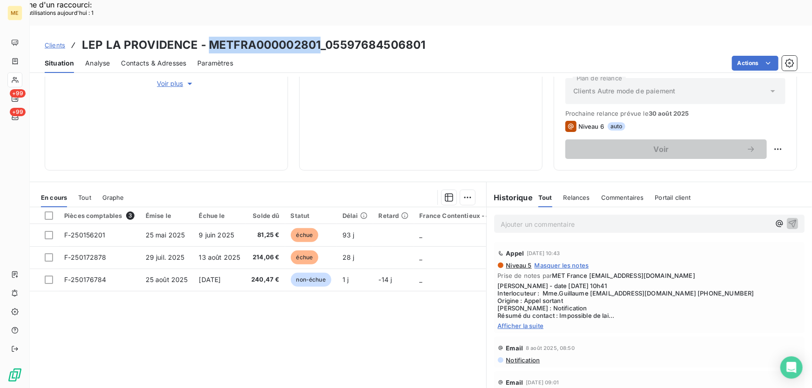
drag, startPoint x: 307, startPoint y: 20, endPoint x: 210, endPoint y: 23, distance: 97.7
click at [210, 37] on h3 "LEP LA PROVIDENCE - METFRA000002801_05597684506801" at bounding box center [254, 45] width 344 height 17
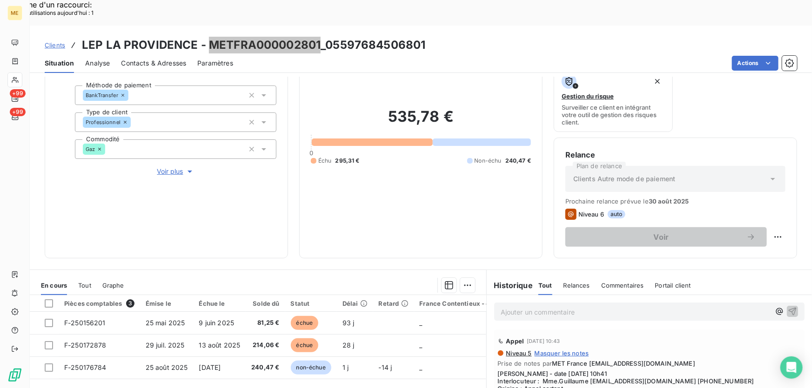
scroll to position [84, 0]
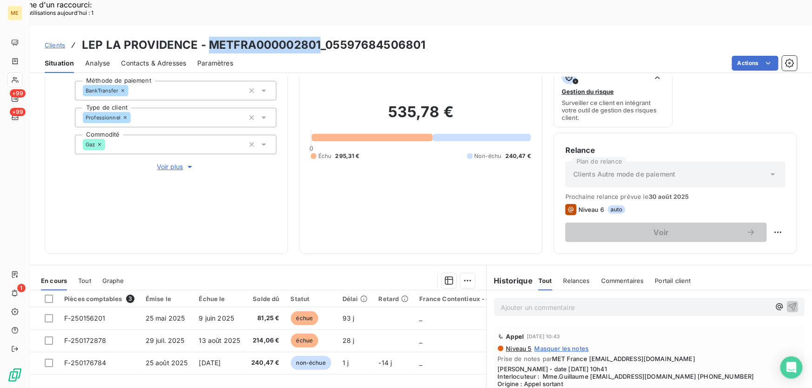
click at [51, 41] on span "Clients" at bounding box center [55, 44] width 20 height 7
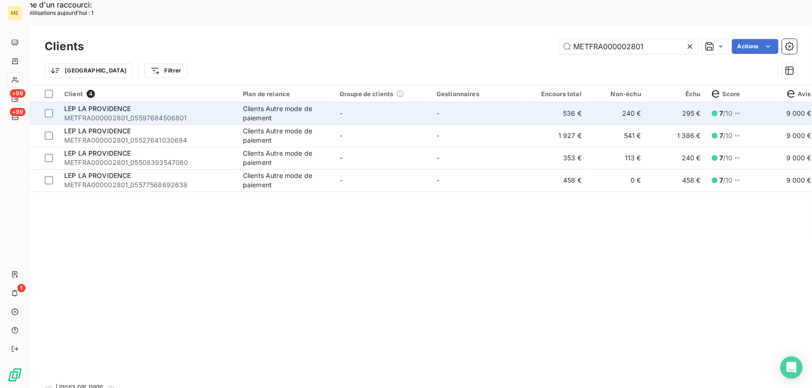
click at [180, 113] on span "METFRA000002801_05597684506801" at bounding box center [147, 117] width 167 height 9
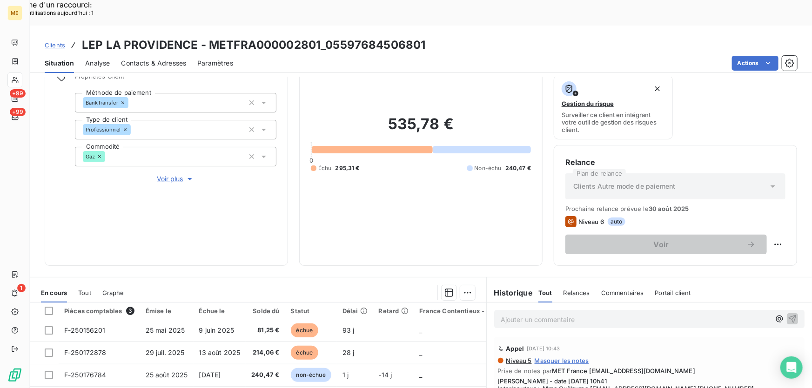
scroll to position [84, 0]
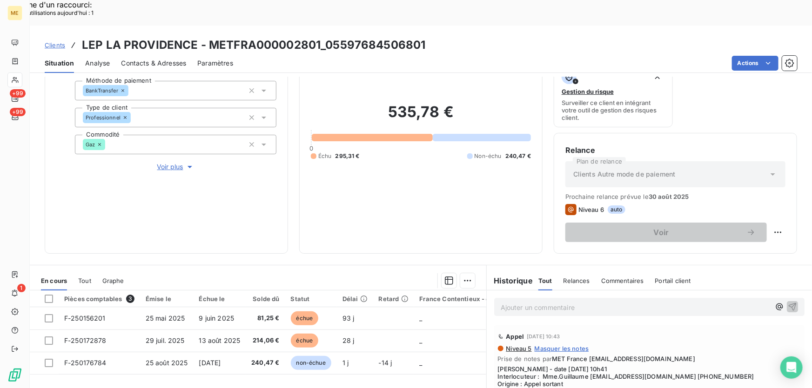
click at [57, 41] on span "Clients" at bounding box center [55, 44] width 20 height 7
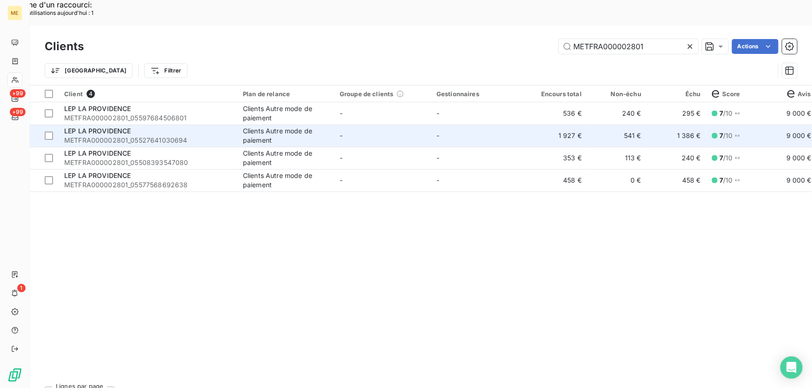
click at [498, 125] on td "-" at bounding box center [479, 136] width 97 height 22
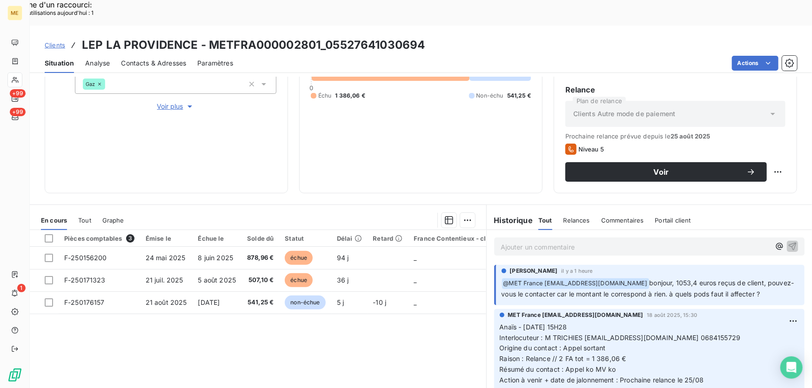
scroll to position [167, 0]
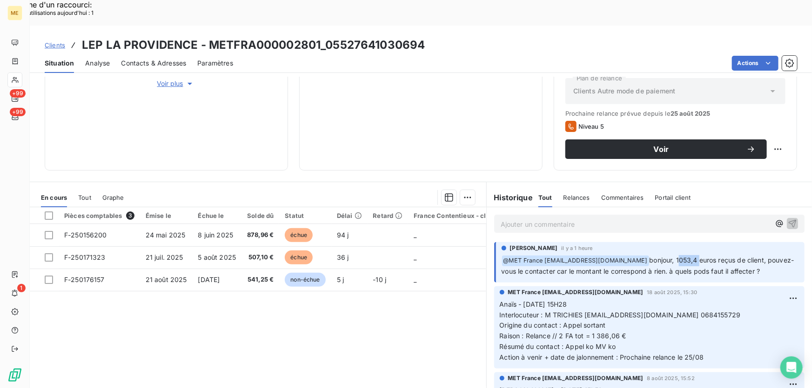
drag, startPoint x: 675, startPoint y: 234, endPoint x: 697, endPoint y: 237, distance: 22.0
click at [697, 256] on span "bonjour, 1053,4 euros reçus de client, pouvez-vous le contacter car le montant …" at bounding box center [647, 265] width 293 height 19
click at [553, 219] on p "Ajouter un commentaire ﻿" at bounding box center [634, 225] width 269 height 12
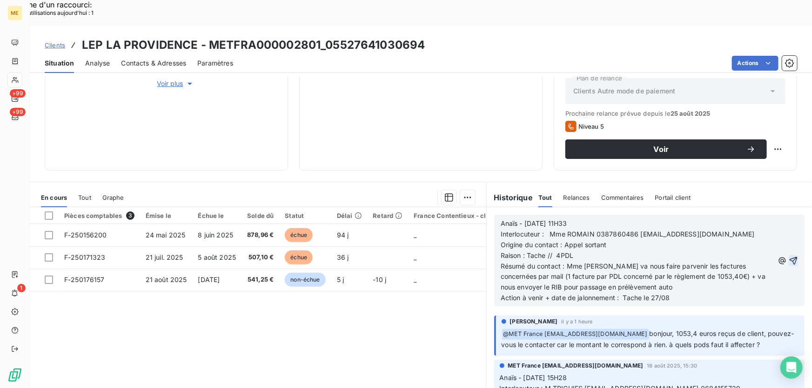
click at [788, 256] on icon "button" at bounding box center [792, 260] width 9 height 9
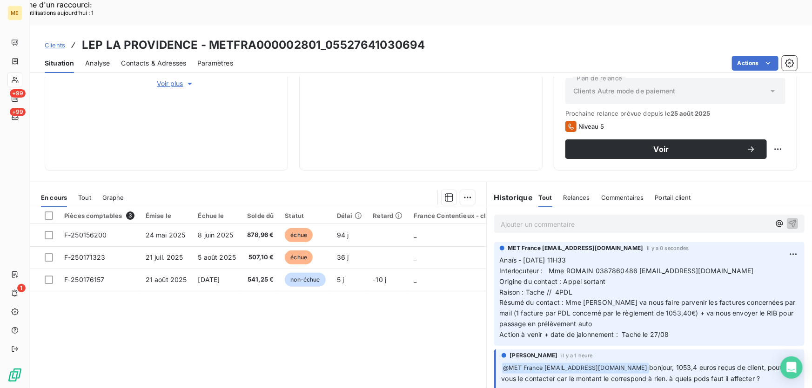
click at [615, 215] on div "Ajouter un commentaire ﻿" at bounding box center [649, 224] width 310 height 18
click at [612, 219] on p "Ajouter un commentaire ﻿" at bounding box center [634, 225] width 269 height 12
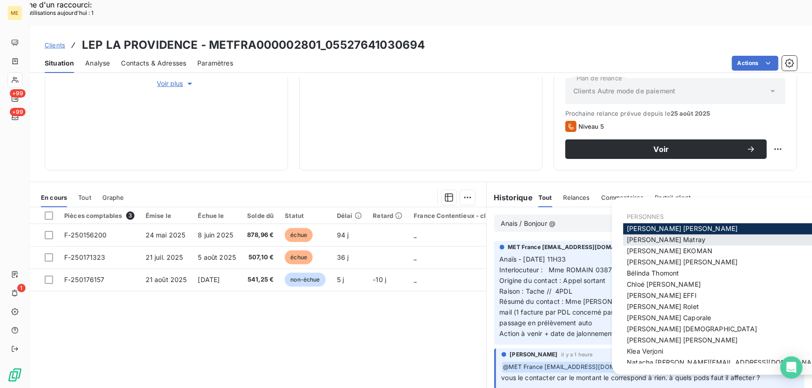
click at [639, 244] on span "Amélie Matray" at bounding box center [665, 240] width 79 height 8
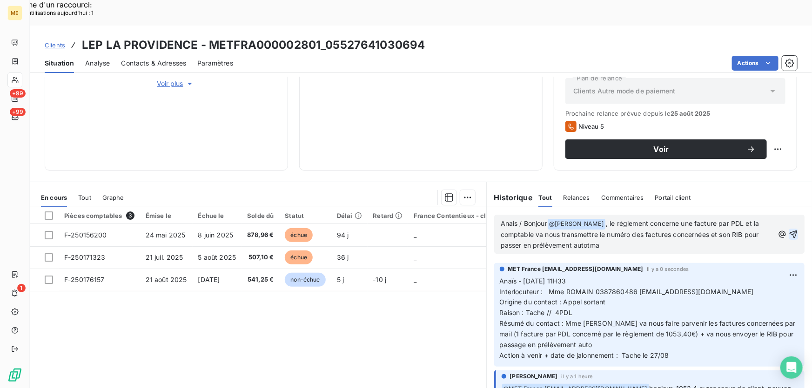
click at [599, 222] on p "Anais / Bonjour @ Amélie Matray ﻿ , le règlement concerne une facture par PDL e…" at bounding box center [636, 235] width 273 height 33
click at [788, 230] on icon "button" at bounding box center [792, 234] width 9 height 9
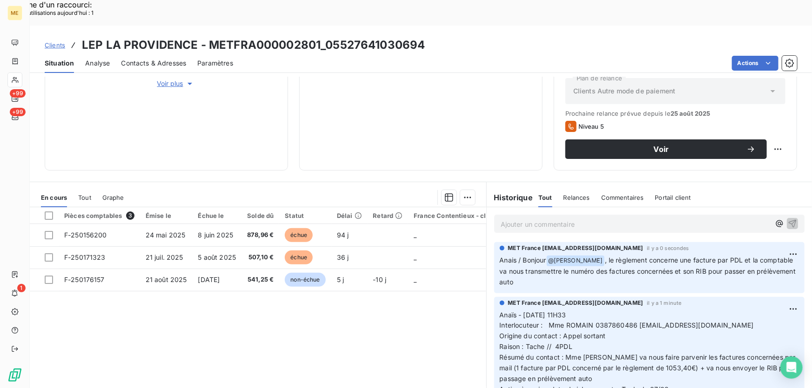
click at [50, 41] on span "Clients" at bounding box center [55, 44] width 20 height 7
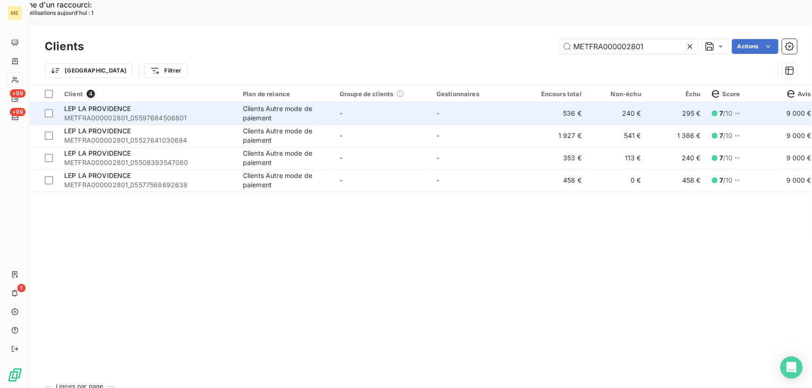
click at [423, 102] on td "-" at bounding box center [382, 113] width 97 height 22
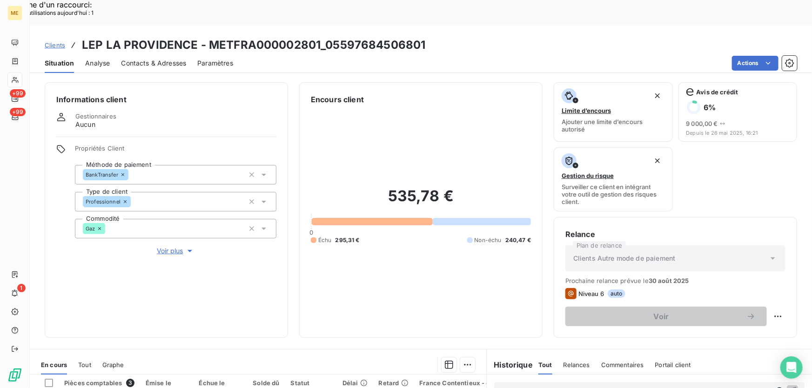
click at [171, 213] on div "Propriétés Client Méthode de paiement BankTransfer Type de client Professionnel…" at bounding box center [175, 201] width 201 height 112
click at [169, 246] on span "Voir plus" at bounding box center [175, 250] width 37 height 9
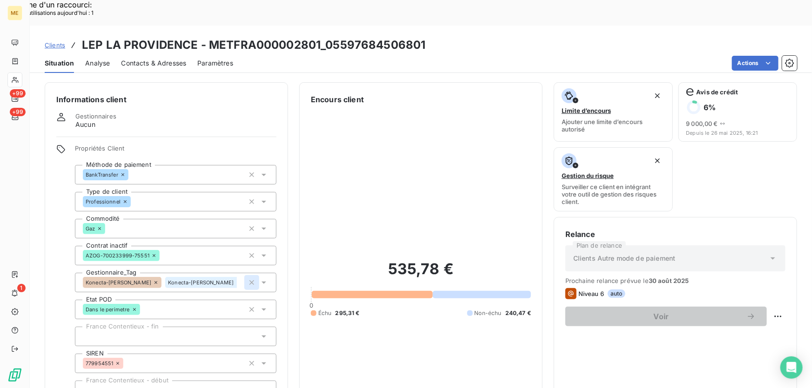
click at [253, 278] on icon "button" at bounding box center [251, 282] width 9 height 9
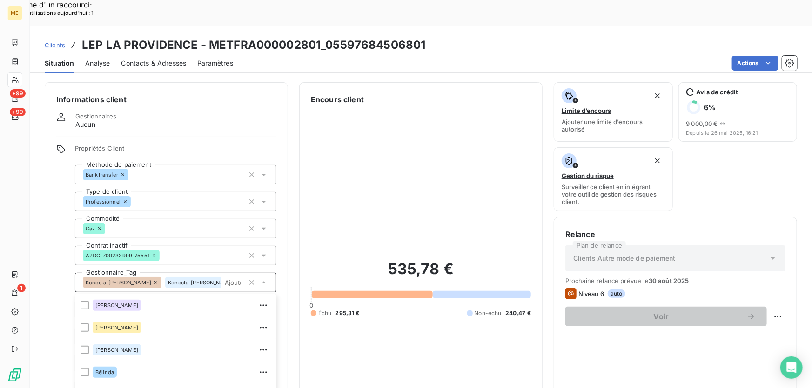
scroll to position [98, 0]
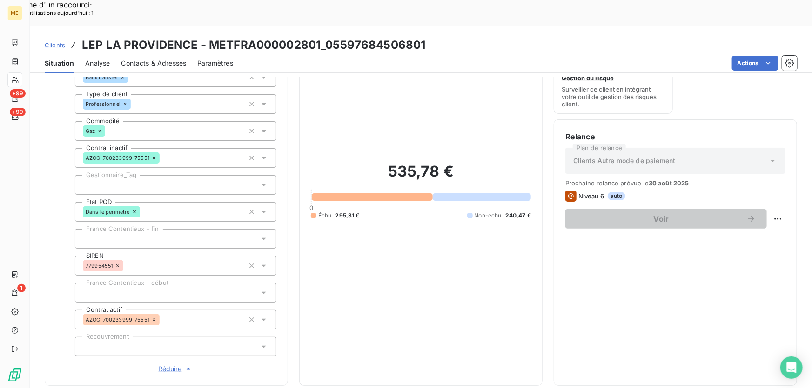
click at [152, 175] on div at bounding box center [175, 185] width 201 height 20
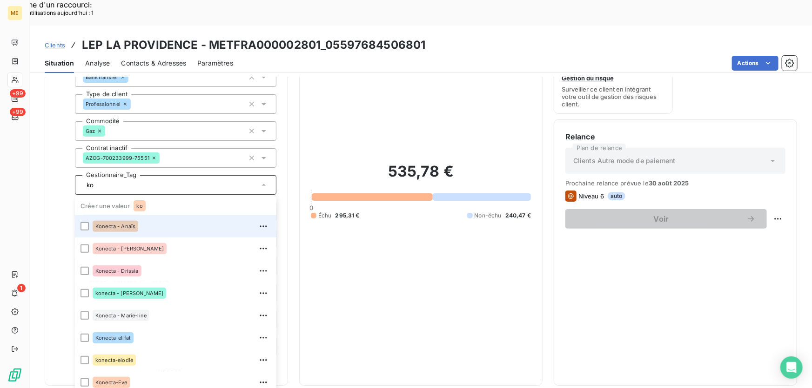
click at [126, 224] on span "Konecta - Anaïs" at bounding box center [115, 227] width 40 height 6
click at [182, 181] on input "ko" at bounding box center [190, 185] width 108 height 8
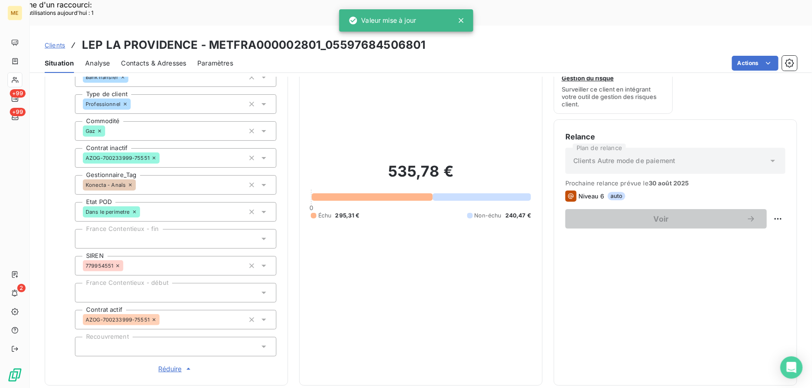
type input "ko"
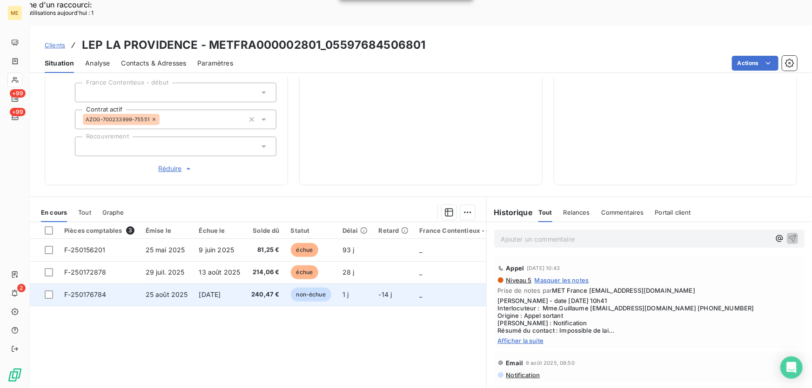
scroll to position [306, 0]
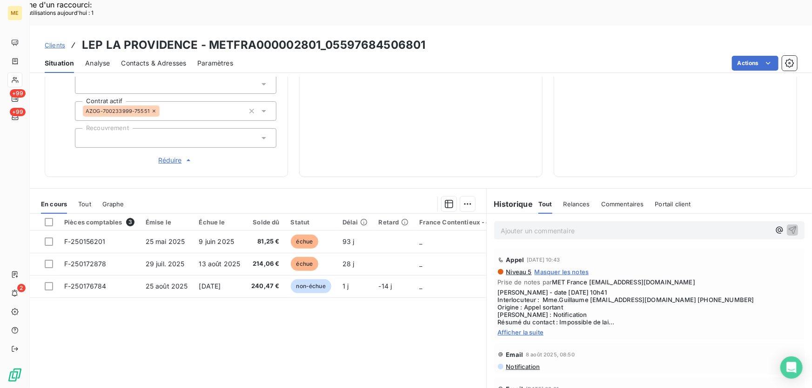
click at [599, 221] on div "Ajouter un commentaire ﻿" at bounding box center [649, 230] width 310 height 18
click at [599, 225] on p "Ajouter un commentaire ﻿" at bounding box center [634, 231] width 269 height 12
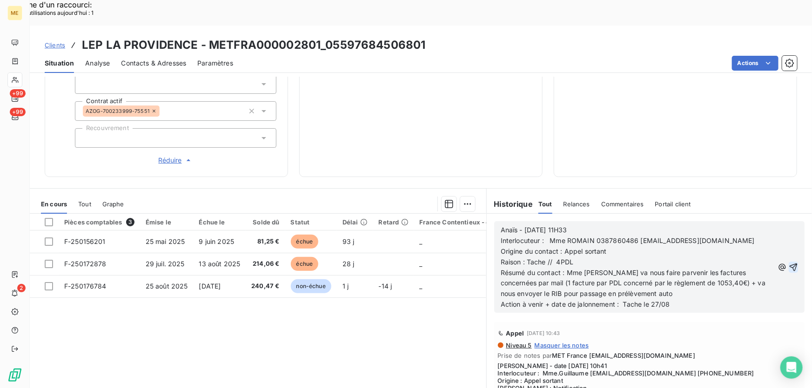
click at [788, 263] on icon "button" at bounding box center [792, 267] width 9 height 9
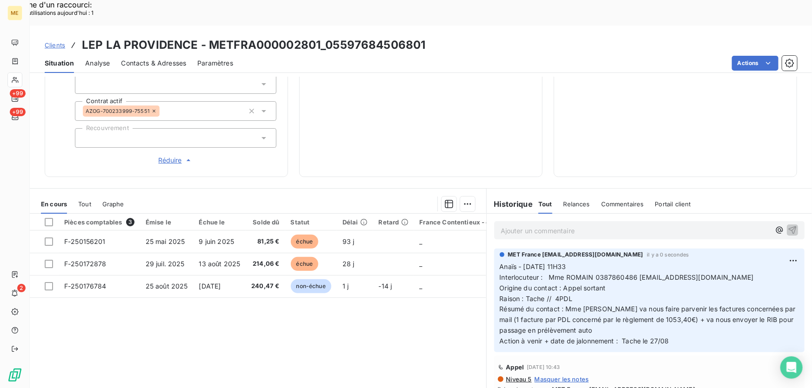
click at [55, 41] on span "Clients" at bounding box center [55, 44] width 20 height 7
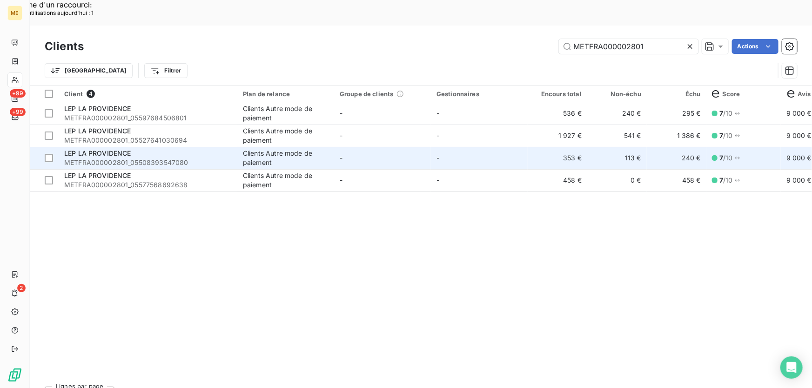
click at [410, 147] on td "-" at bounding box center [382, 158] width 97 height 22
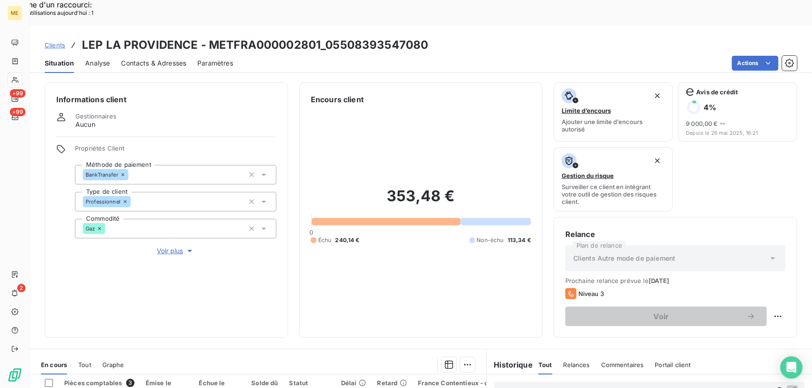
click at [172, 246] on span "Voir plus" at bounding box center [175, 250] width 37 height 9
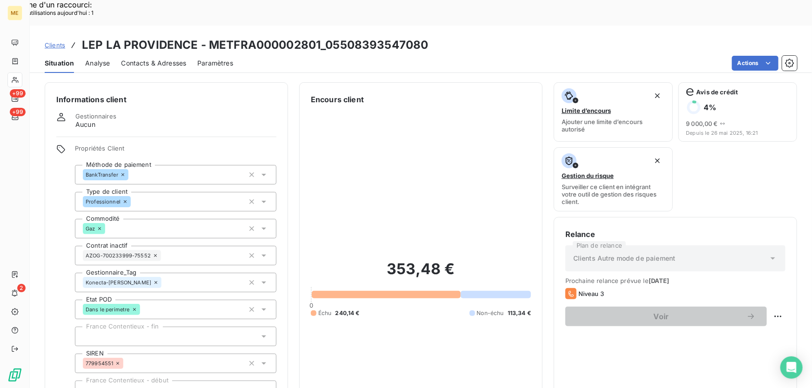
click at [153, 280] on icon at bounding box center [156, 283] width 6 height 6
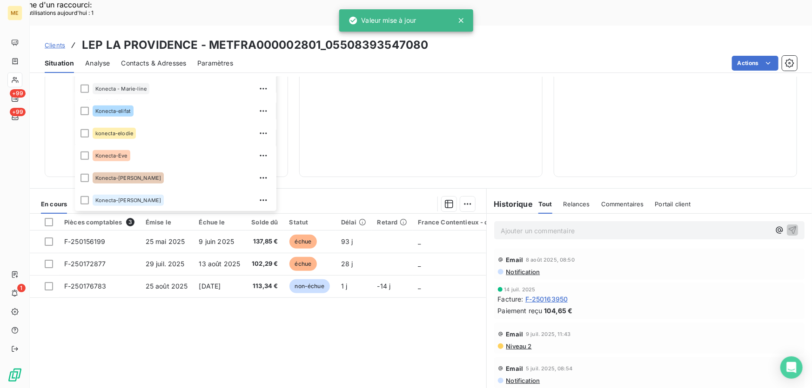
scroll to position [95, 0]
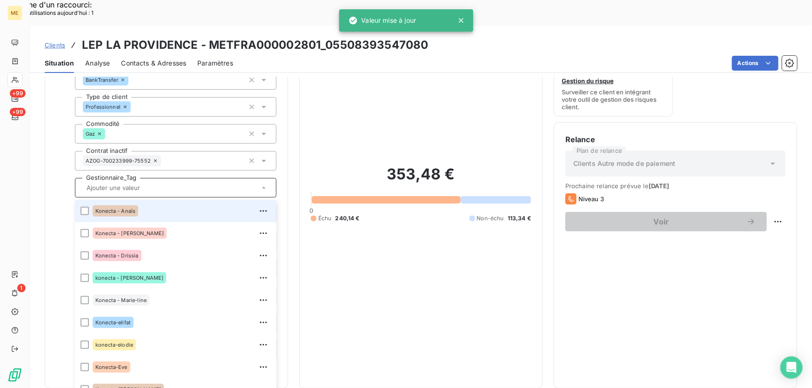
click at [149, 204] on div "Konecta - Anaïs" at bounding box center [182, 211] width 178 height 15
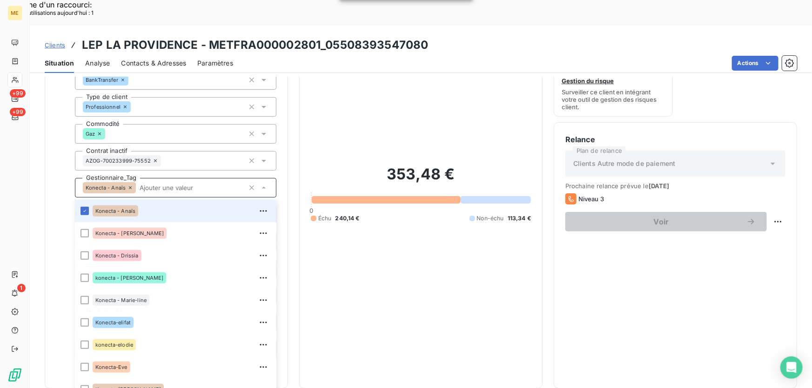
click at [151, 184] on input "text" at bounding box center [190, 188] width 108 height 8
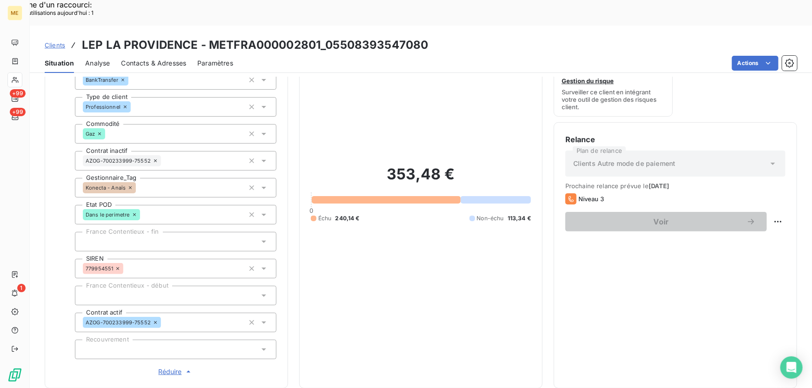
scroll to position [306, 0]
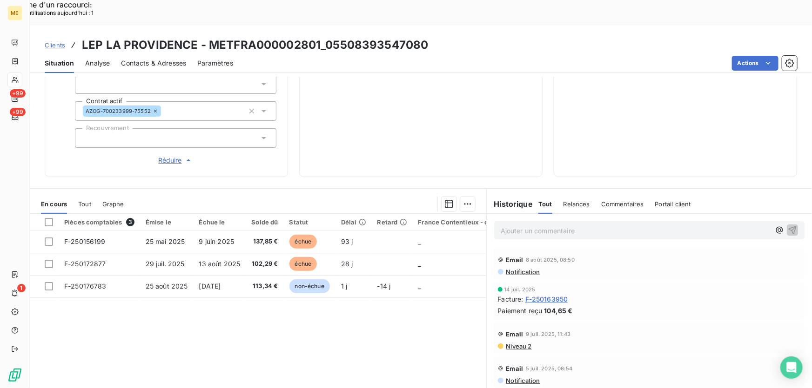
click at [512, 225] on p "Ajouter un commentaire ﻿" at bounding box center [634, 231] width 269 height 12
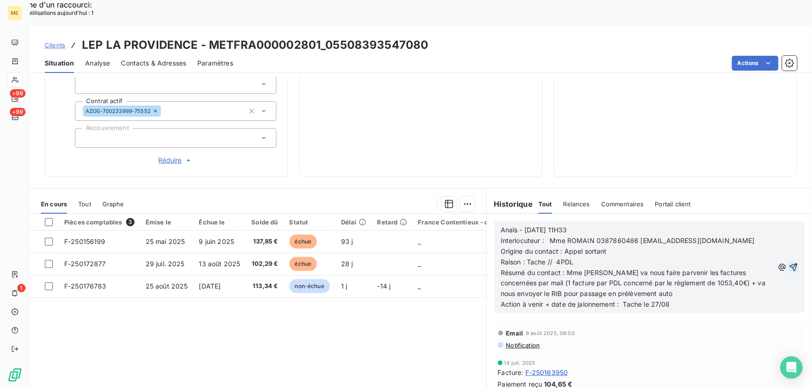
click at [788, 263] on icon "button" at bounding box center [792, 267] width 9 height 9
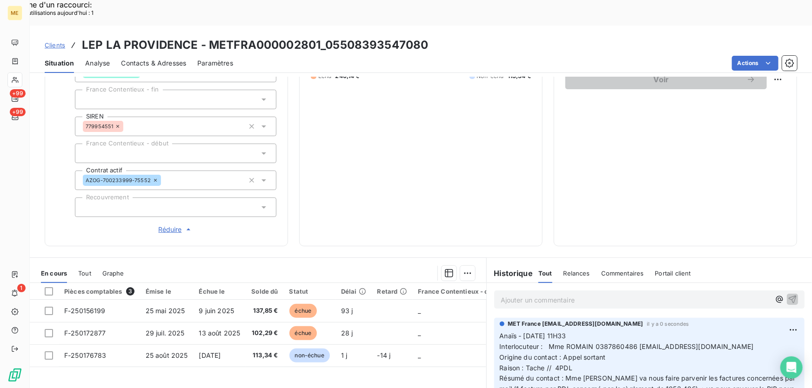
scroll to position [222, 0]
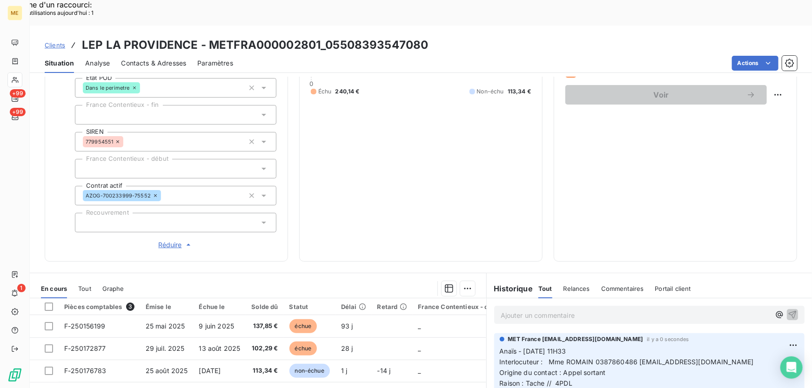
click at [50, 41] on span "Clients" at bounding box center [55, 44] width 20 height 7
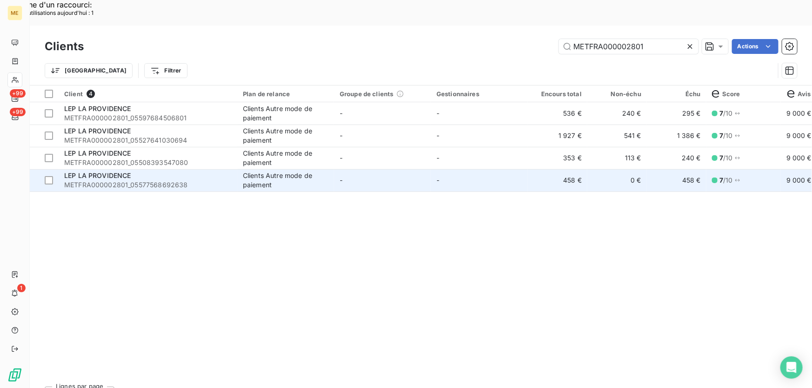
click at [380, 169] on td "-" at bounding box center [382, 180] width 97 height 22
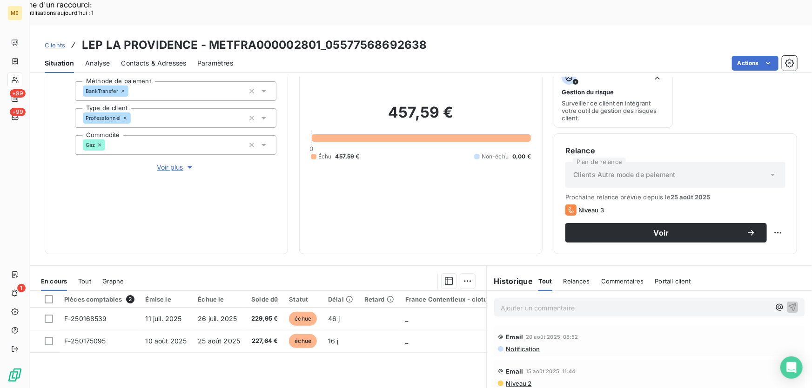
scroll to position [84, 0]
click at [592, 302] on p "Ajouter un commentaire ﻿" at bounding box center [634, 308] width 269 height 12
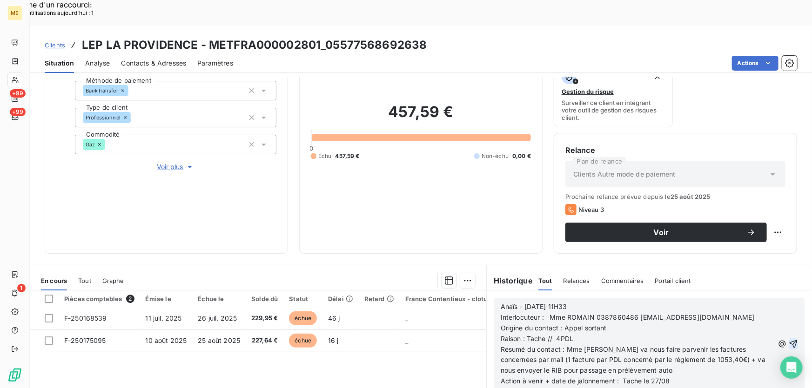
click at [789, 340] on icon "button" at bounding box center [793, 344] width 8 height 8
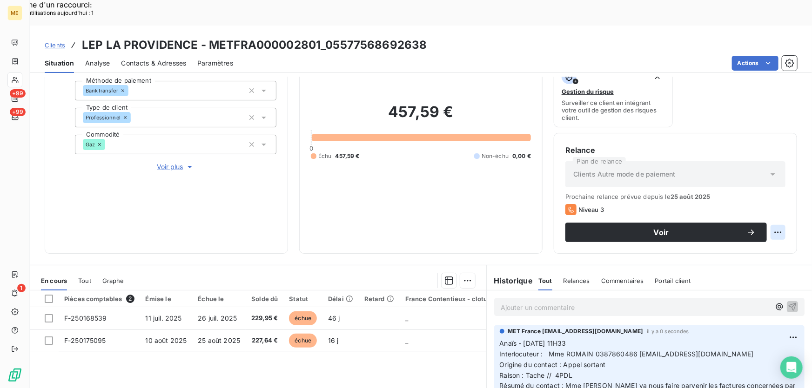
click at [765, 224] on div "Replanifier cette action" at bounding box center [733, 227] width 83 height 15
select select "7"
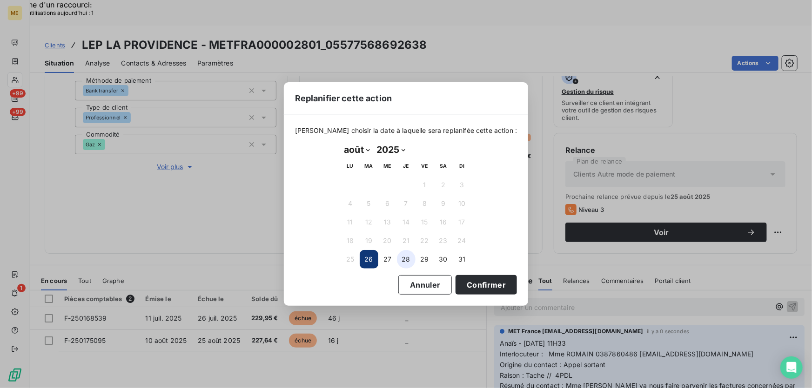
click at [404, 260] on button "28" at bounding box center [406, 259] width 19 height 19
click at [485, 283] on button "Confirmer" at bounding box center [485, 285] width 61 height 20
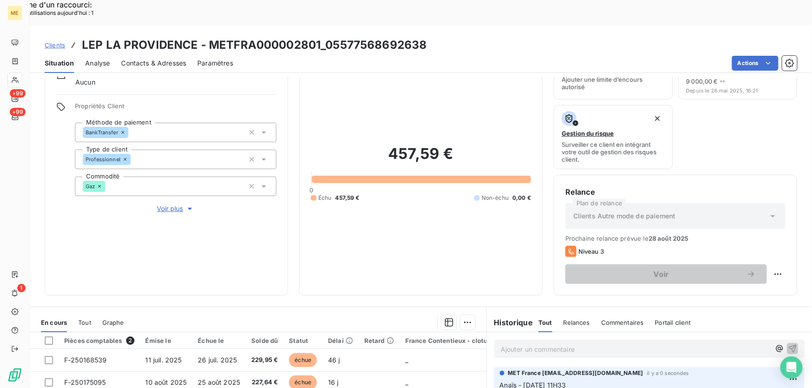
scroll to position [42, 0]
click at [169, 205] on span "Voir plus" at bounding box center [175, 209] width 37 height 9
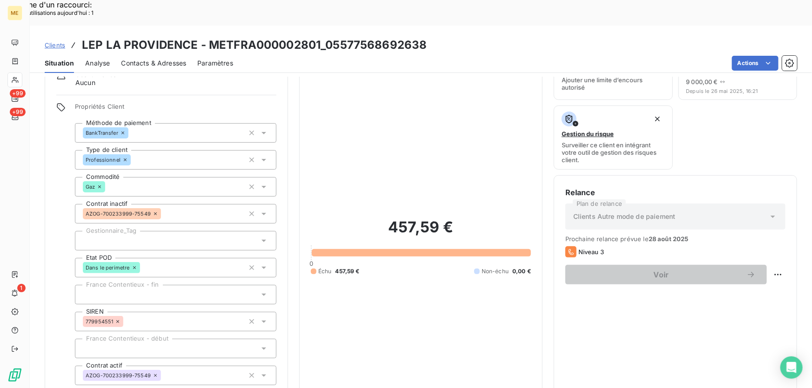
click at [161, 231] on div at bounding box center [175, 241] width 201 height 20
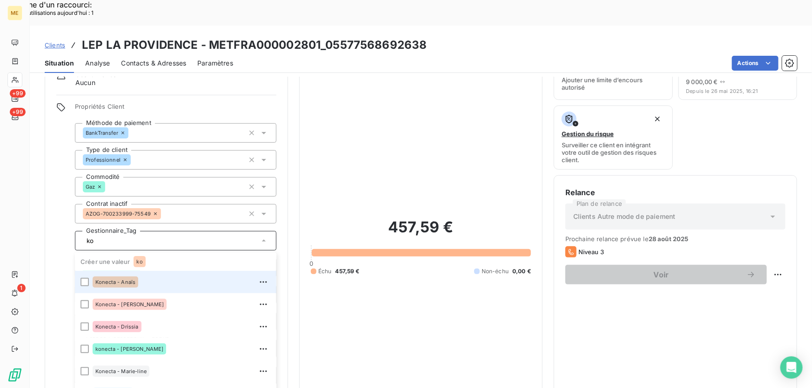
click at [145, 275] on div "Konecta - Anaïs" at bounding box center [182, 282] width 178 height 15
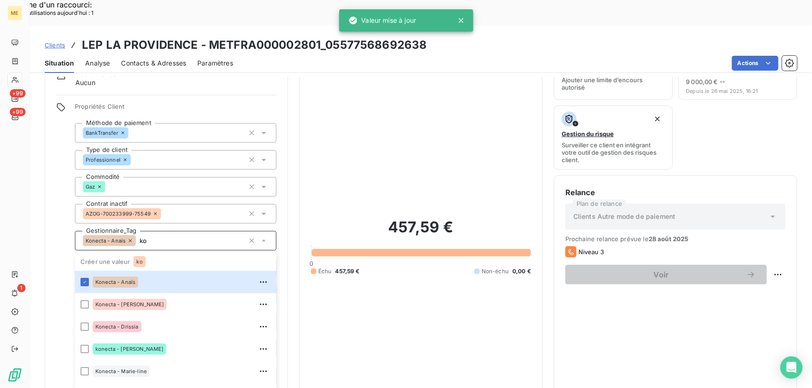
click at [148, 237] on input "ko" at bounding box center [190, 241] width 108 height 8
type input "ko"
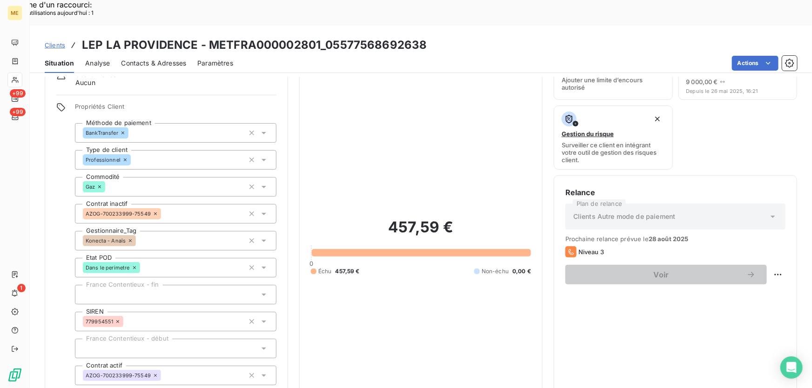
click at [398, 145] on div "457,59 € 0 Échu 457,59 € Non-échu 0,00 €" at bounding box center [421, 246] width 220 height 367
click at [62, 41] on span "Clients" at bounding box center [55, 44] width 20 height 7
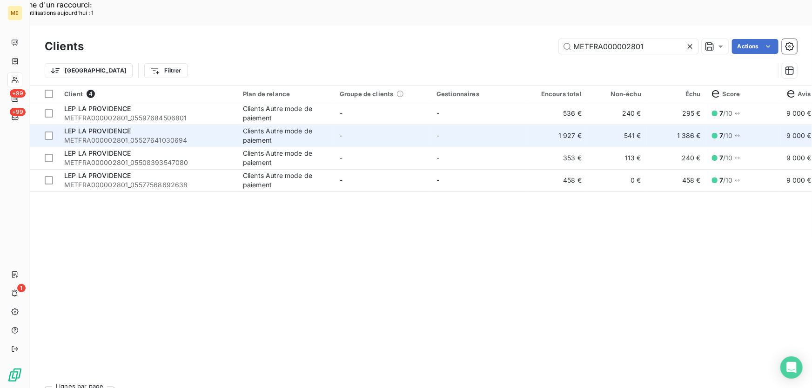
click at [406, 125] on td "-" at bounding box center [382, 136] width 97 height 22
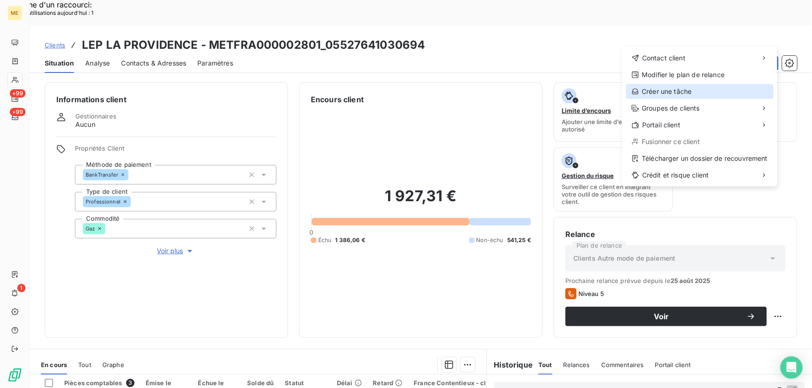
click at [688, 87] on div "Créer une tâche" at bounding box center [698, 91] width 147 height 15
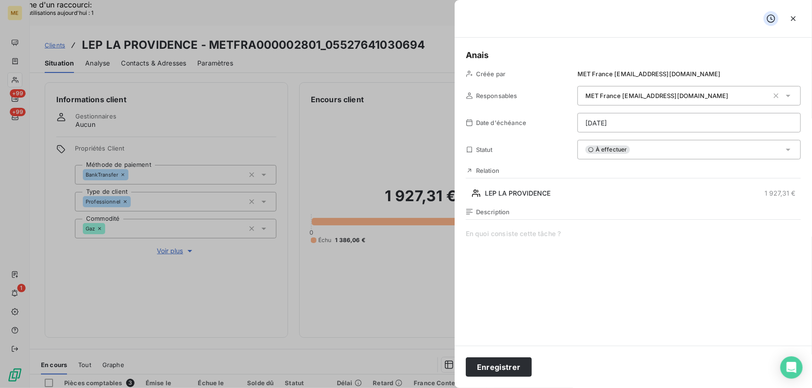
click at [563, 231] on span at bounding box center [633, 318] width 335 height 179
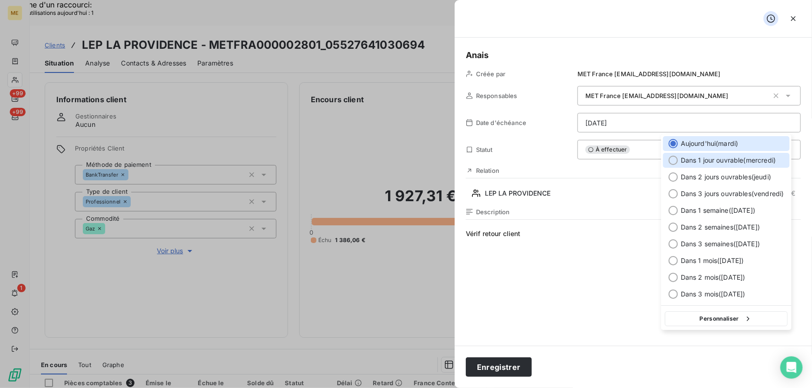
click at [693, 160] on span "Dans 1 jour ouvrable ( mercredi )" at bounding box center [727, 160] width 95 height 9
type input "27/08/2025"
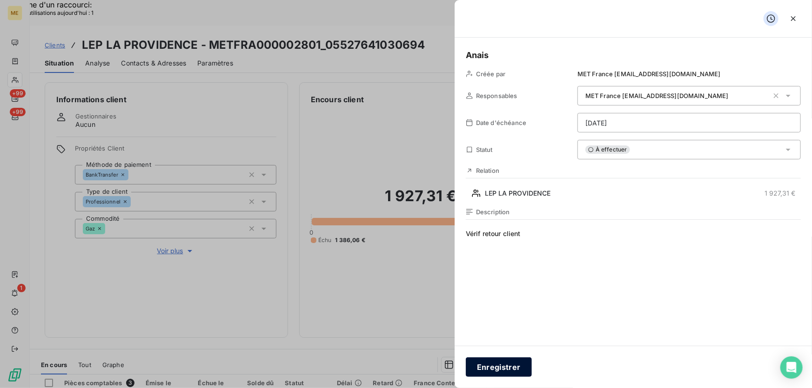
click at [509, 373] on button "Enregistrer" at bounding box center [499, 368] width 66 height 20
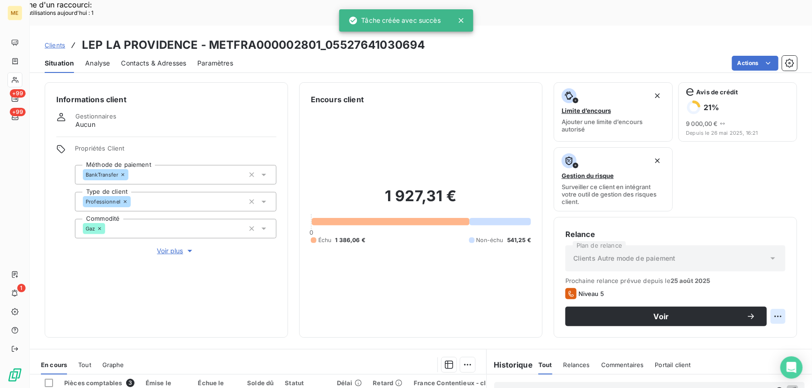
click at [763, 313] on div "Replanifier cette action" at bounding box center [733, 311] width 83 height 15
select select "7"
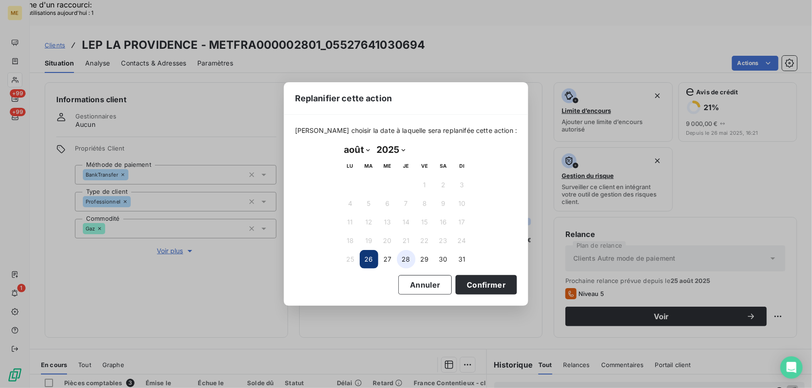
click at [405, 261] on button "28" at bounding box center [406, 259] width 19 height 19
click at [463, 289] on button "Confirmer" at bounding box center [485, 285] width 61 height 20
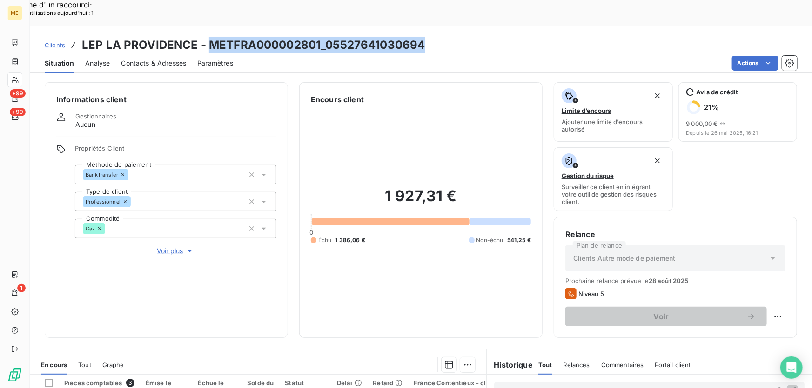
drag, startPoint x: 435, startPoint y: 17, endPoint x: 205, endPoint y: 23, distance: 230.3
click at [205, 37] on div "Clients LEP LA PROVIDENCE - METFRA000002801_05527641030694" at bounding box center [421, 45] width 782 height 17
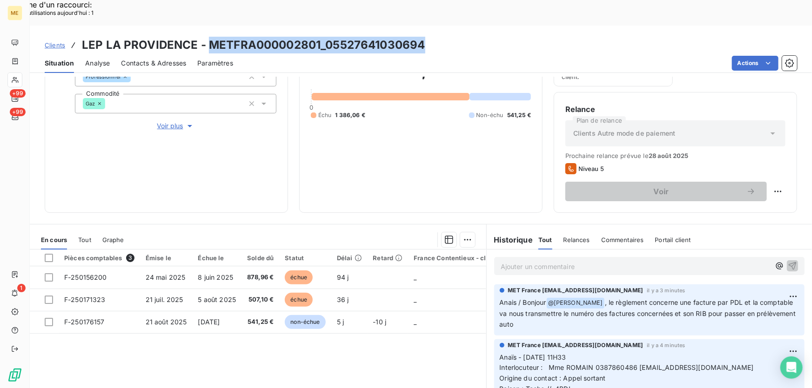
scroll to position [167, 0]
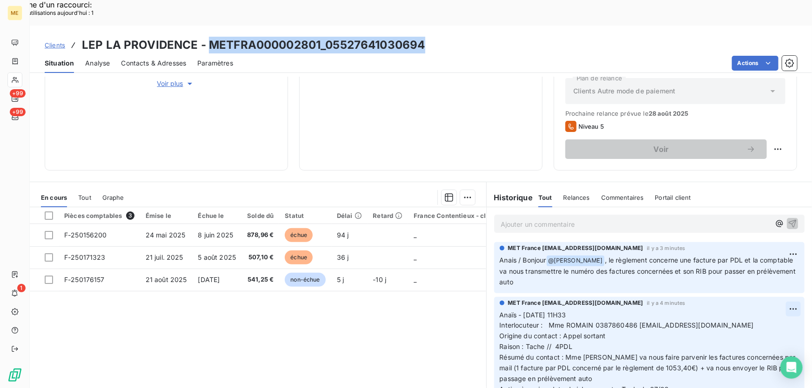
click at [746, 321] on div "Supprimer" at bounding box center [758, 320] width 52 height 15
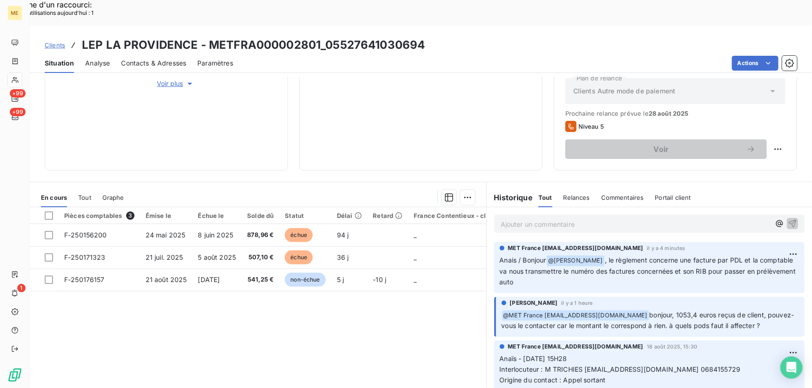
click at [780, 123] on div "Relance Plan de relance Clients Autre mode de paiement Prochaine relance prévue…" at bounding box center [674, 110] width 243 height 121
click at [763, 140] on div "Voir" at bounding box center [675, 150] width 220 height 20
click at [753, 146] on div "Replanifier cette action" at bounding box center [733, 143] width 83 height 15
select select "7"
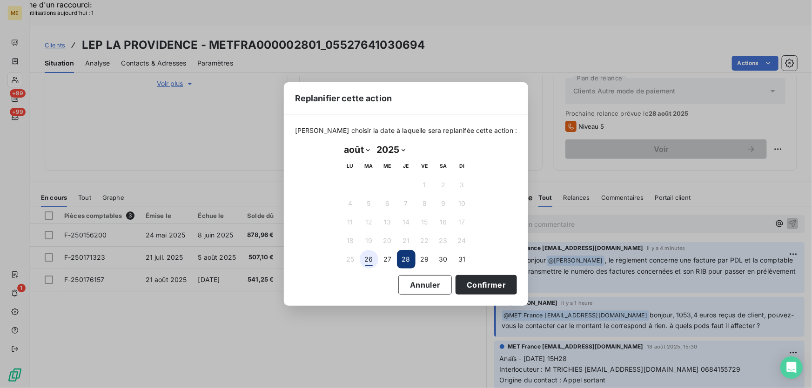
click at [371, 260] on button "26" at bounding box center [368, 259] width 19 height 19
click at [459, 282] on button "Confirmer" at bounding box center [485, 285] width 61 height 20
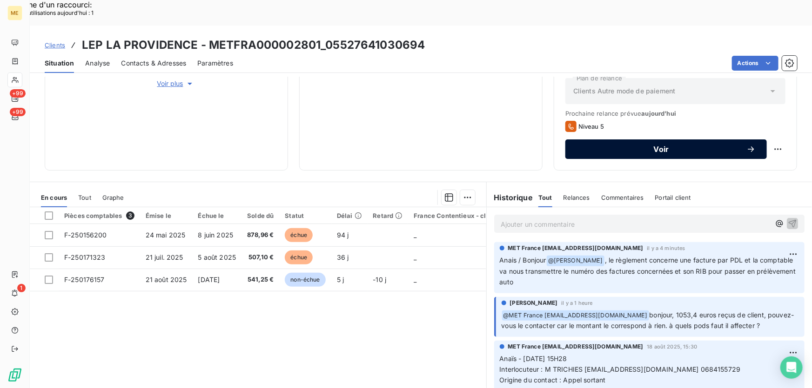
click at [666, 146] on span "Voir" at bounding box center [661, 149] width 170 height 7
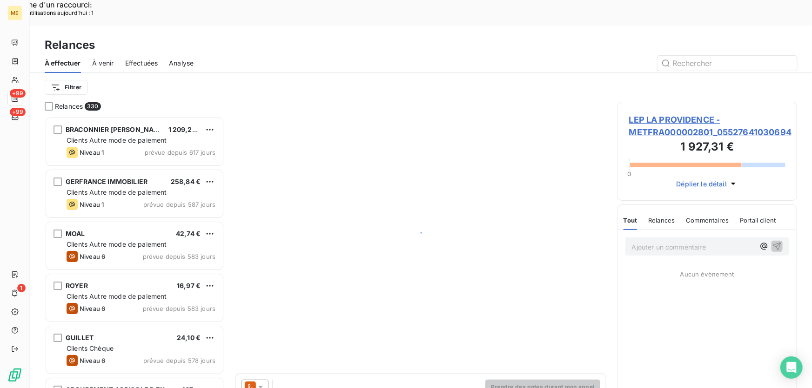
scroll to position [291, 173]
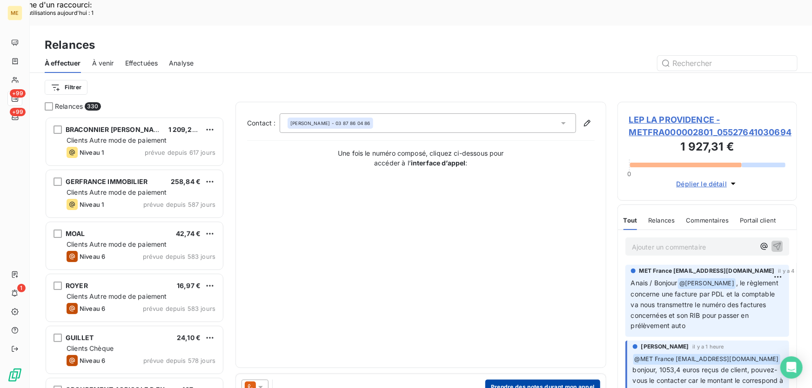
click at [505, 380] on button "Prendre des notes durant mon appel" at bounding box center [542, 387] width 115 height 15
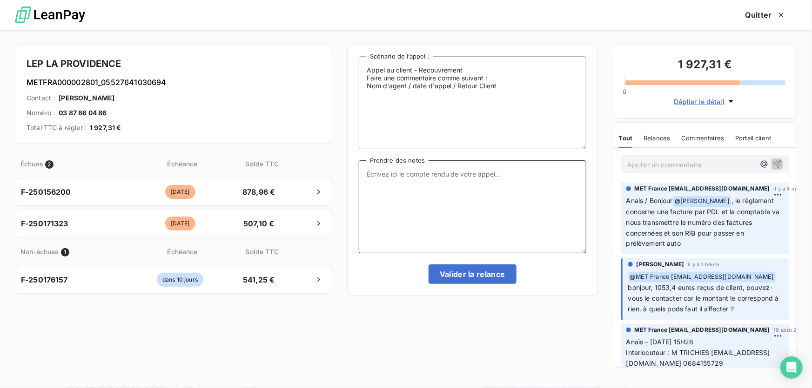
click at [436, 209] on textarea "Prendre des notes" at bounding box center [472, 206] width 227 height 93
paste textarea "METFRA000002801_05527641030694"
type textarea "METFRA000002801_05527641030694"
click at [452, 274] on button "Valider la relance" at bounding box center [472, 275] width 88 height 20
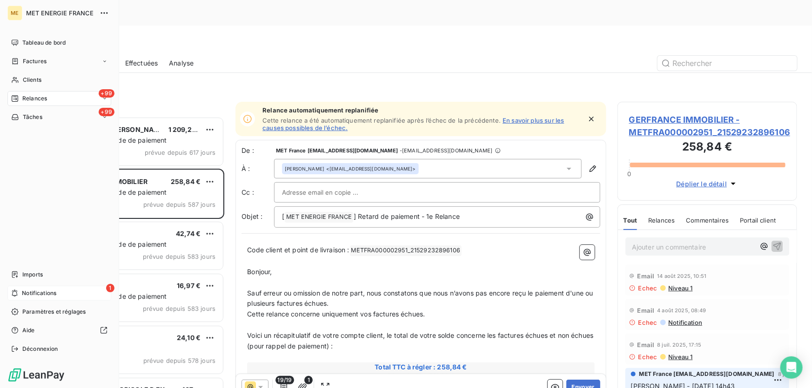
click at [38, 296] on span "Notifications" at bounding box center [39, 293] width 34 height 8
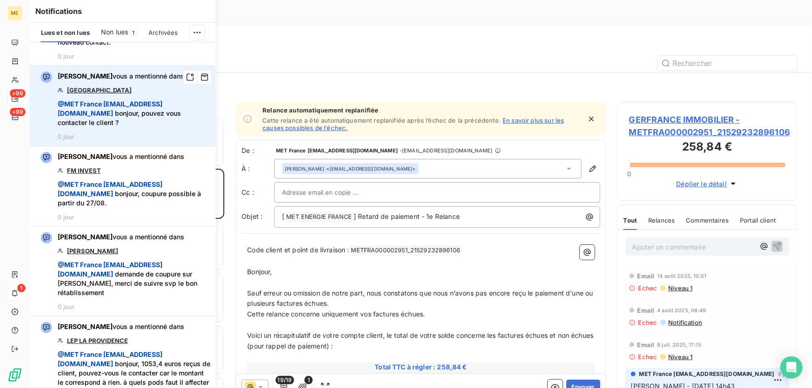
scroll to position [169, 0]
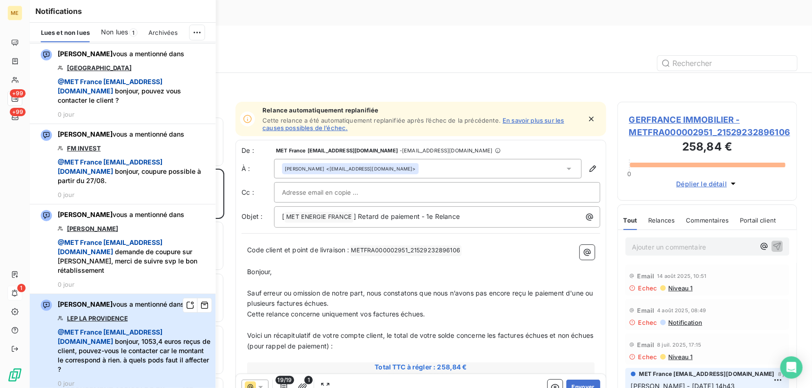
click at [157, 322] on div "Amélie Matray vous a mentionné dans LEP LA PROVIDENCE @ MET France met-france@r…" at bounding box center [134, 343] width 153 height 87
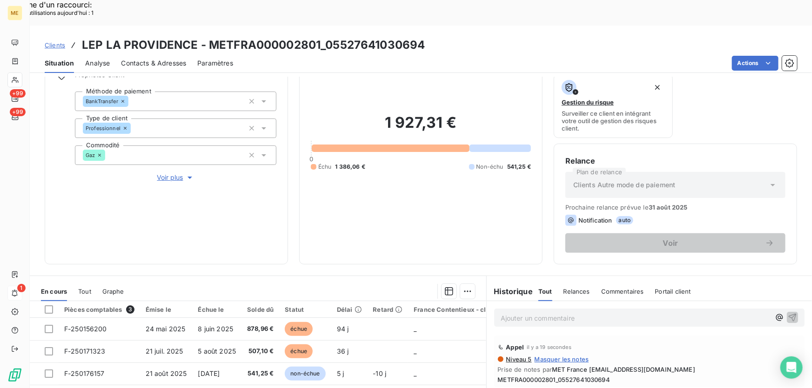
scroll to position [126, 0]
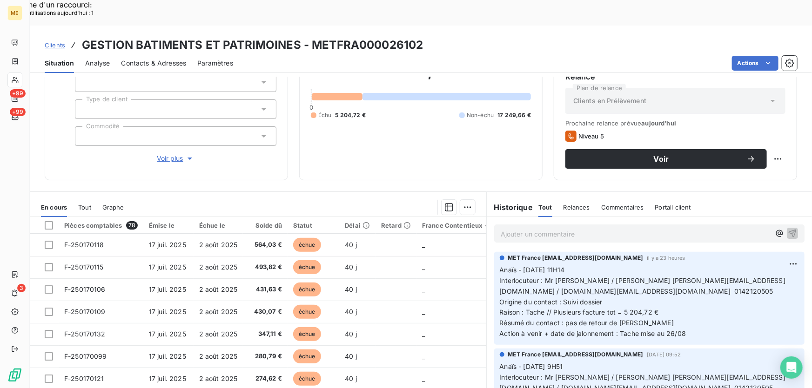
scroll to position [102, 0]
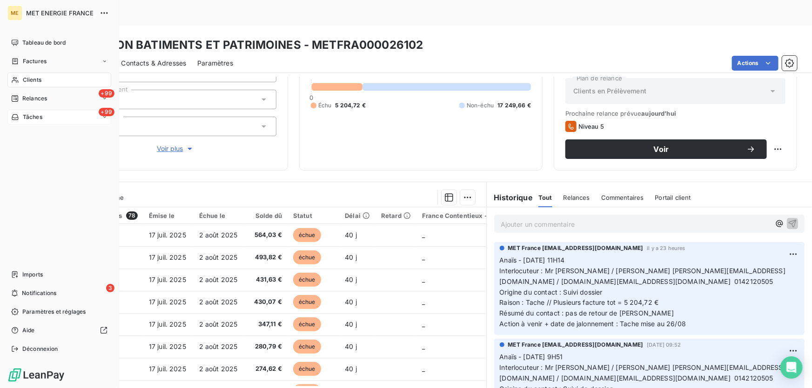
click at [20, 117] on div "Tâches" at bounding box center [26, 117] width 31 height 8
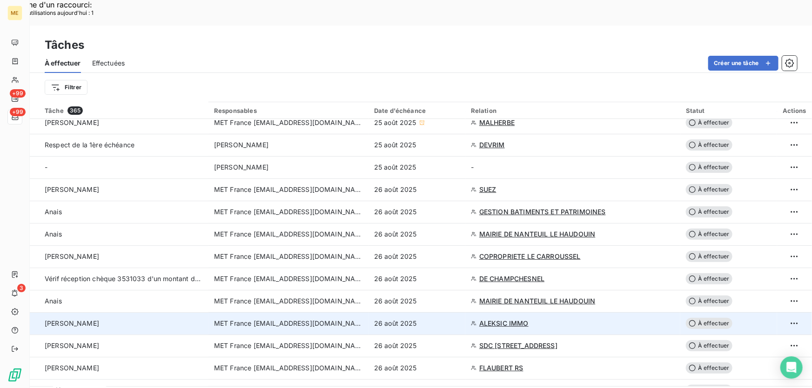
scroll to position [169, 0]
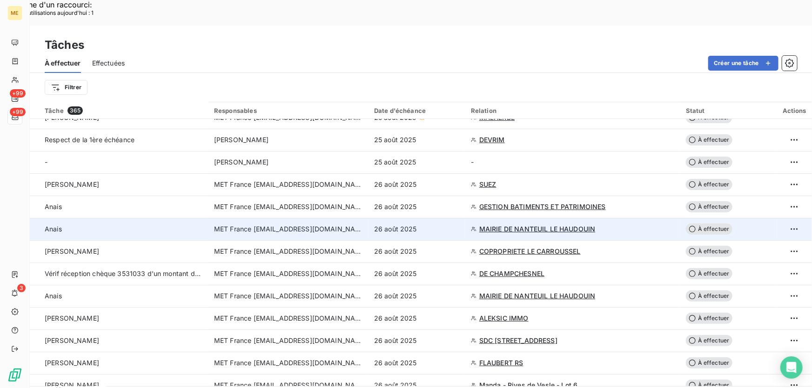
click at [512, 225] on span "MAIRIE DE NANTEUIL LE HAUDOUIN" at bounding box center [537, 229] width 116 height 9
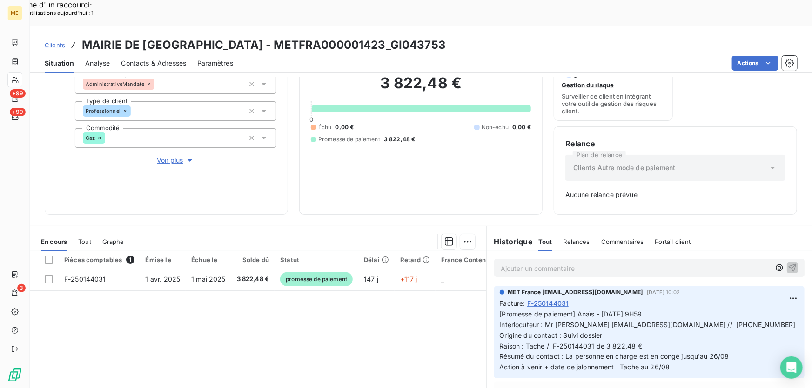
scroll to position [135, 0]
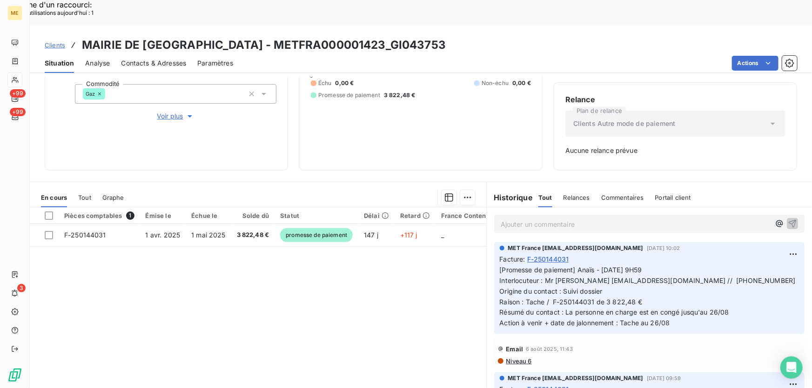
drag, startPoint x: 466, startPoint y: 21, endPoint x: 408, endPoint y: 22, distance: 57.7
click at [408, 37] on div "Clients MAIRIE DE NANTEUIL LE HAUDOUIN - METFRA000001423_GI043753" at bounding box center [421, 45] width 782 height 17
copy h3 "GI043753"
click at [693, 266] on span "[Promesse de paiement] Anaïs - [DATE] 9H59 Interlocuteur : Mr [PERSON_NAME] [EM…" at bounding box center [648, 296] width 298 height 61
copy span "Mr [PERSON_NAME] [EMAIL_ADDRESS][DOMAIN_NAME] // 0344883800"
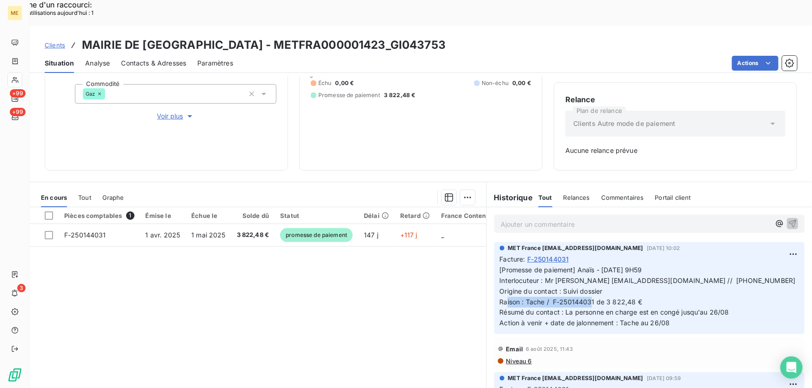
drag, startPoint x: 548, startPoint y: 276, endPoint x: 657, endPoint y: 273, distance: 108.4
click at [657, 273] on p "[Promesse de paiement] Anaïs - [DATE] 9H59 Interlocuteur : Mr [PERSON_NAME] [EM…" at bounding box center [648, 297] width 299 height 64
copy span "F-250144031 de 3 822,48 €"
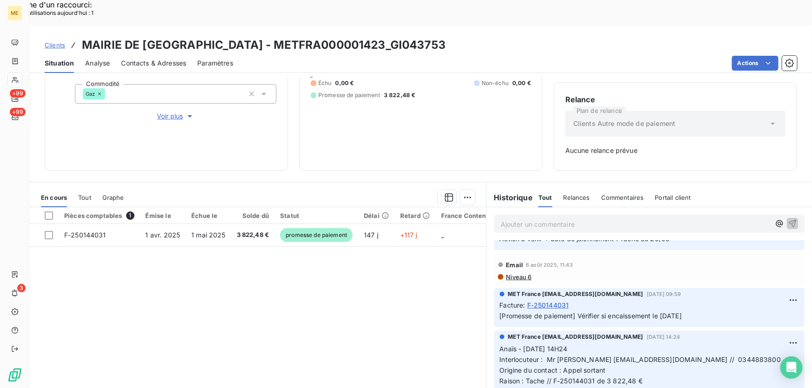
scroll to position [0, 0]
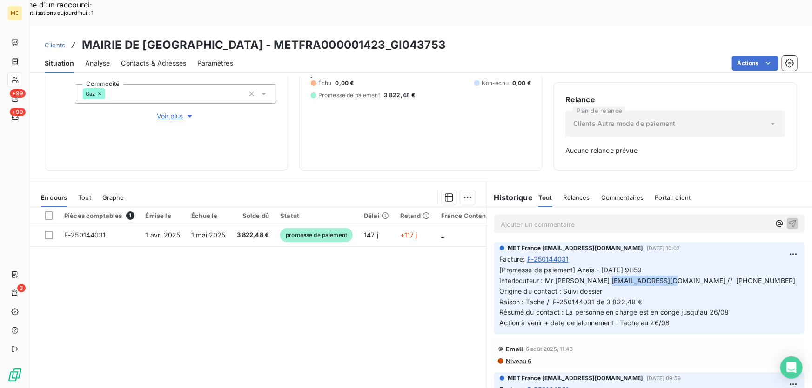
drag, startPoint x: 640, startPoint y: 256, endPoint x: 582, endPoint y: 256, distance: 57.7
click at [582, 266] on span "[Promesse de paiement] Anaïs - [DATE] 9H59 Interlocuteur : Mr [PERSON_NAME] [EM…" at bounding box center [648, 296] width 298 height 61
copy span "[EMAIL_ADDRESS][DOMAIN_NAME]"
click at [572, 219] on p "Ajouter un commentaire ﻿" at bounding box center [634, 225] width 269 height 12
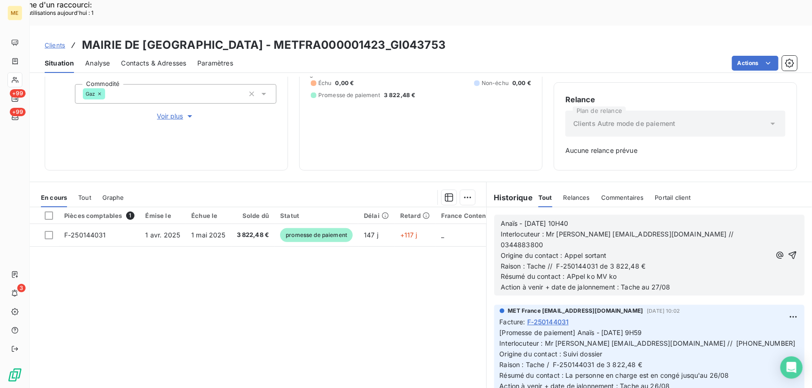
click at [786, 222] on div "Anaïs - [DATE] 10H40 Interlocuteur : Mr [PERSON_NAME] [EMAIL_ADDRESS][DOMAIN_NA…" at bounding box center [649, 255] width 310 height 81
click at [787, 250] on button "button" at bounding box center [792, 255] width 11 height 11
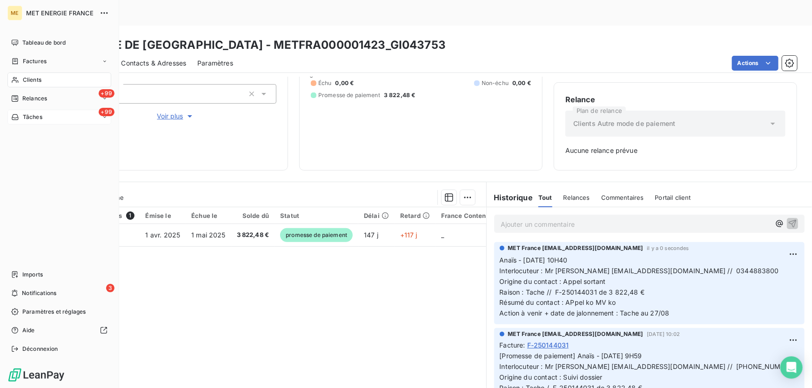
click at [31, 114] on span "Tâches" at bounding box center [33, 117] width 20 height 8
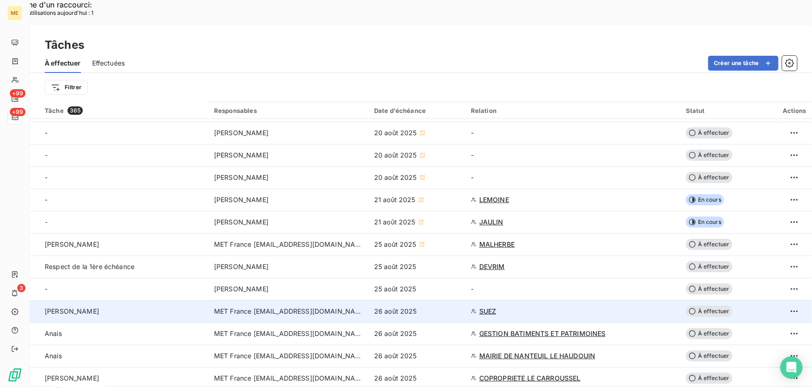
scroll to position [84, 0]
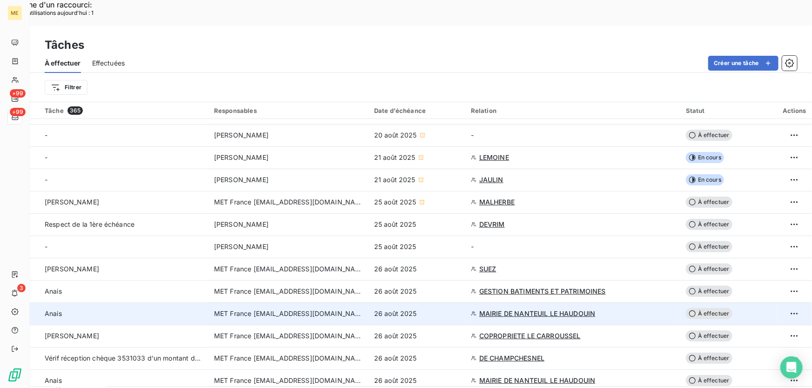
click at [451, 309] on div "26 août 2025" at bounding box center [417, 313] width 86 height 9
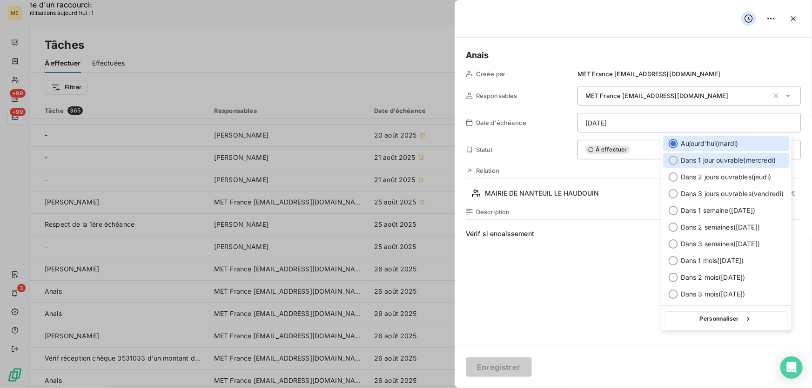
click at [690, 164] on span "Dans 1 jour ouvrable ( mercredi )" at bounding box center [727, 160] width 95 height 9
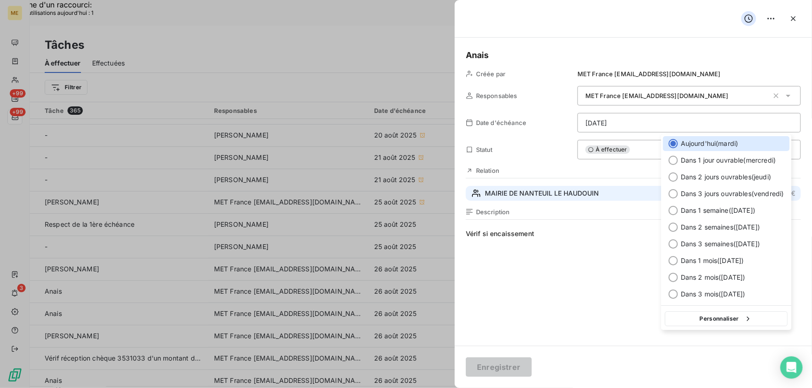
type input "[DATE]"
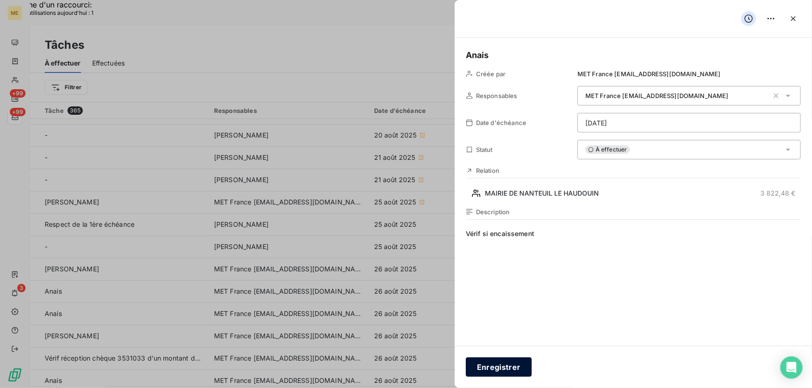
click at [507, 366] on button "Enregistrer" at bounding box center [499, 368] width 66 height 20
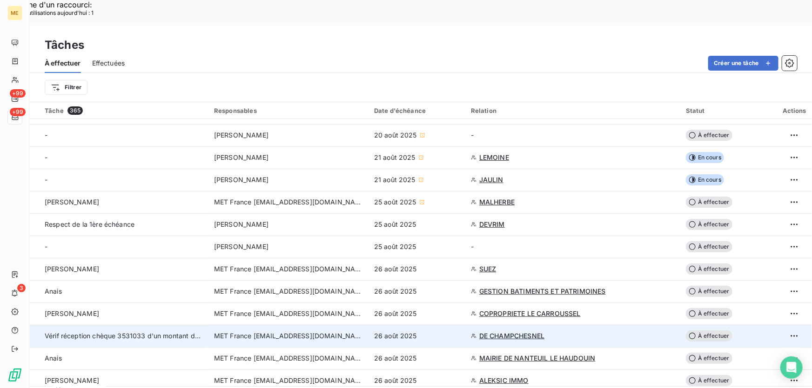
scroll to position [169, 0]
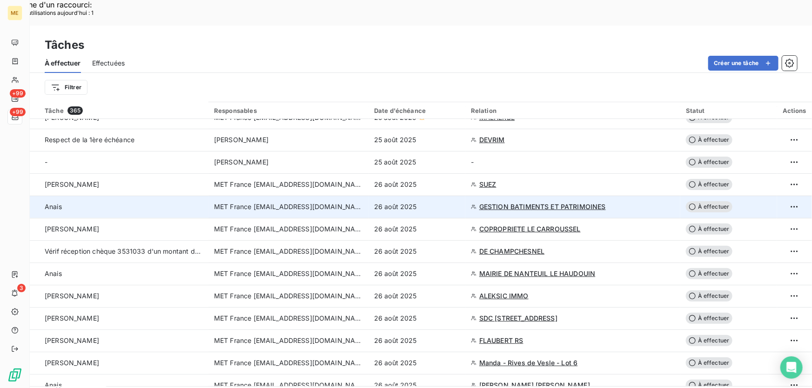
click at [446, 202] on div "26 août 2025" at bounding box center [417, 206] width 86 height 9
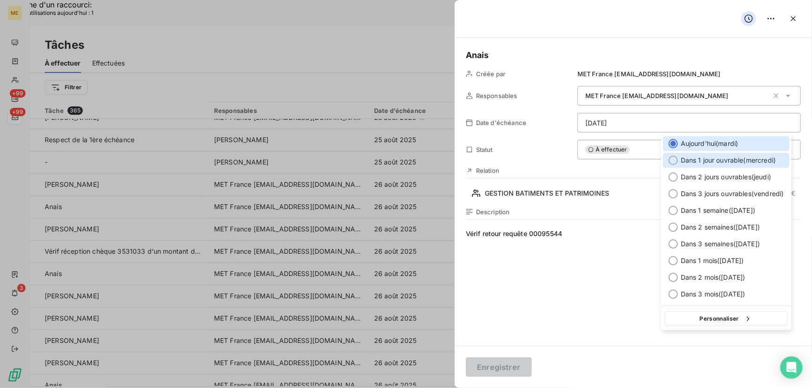
click at [727, 157] on span "Dans 1 jour ouvrable ( mercredi )" at bounding box center [727, 160] width 95 height 9
type input "[DATE]"
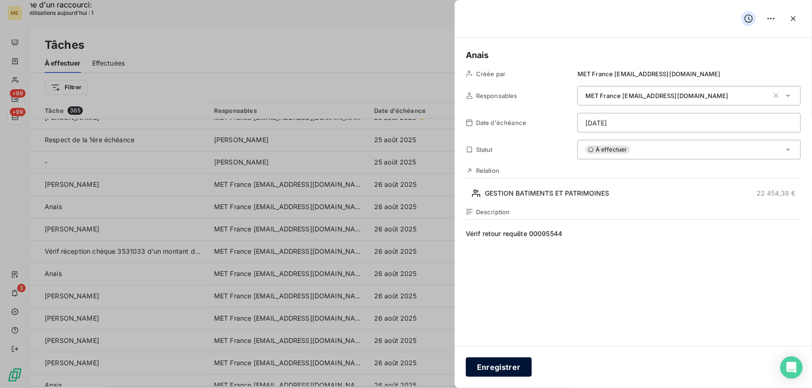
click at [504, 366] on button "Enregistrer" at bounding box center [499, 368] width 66 height 20
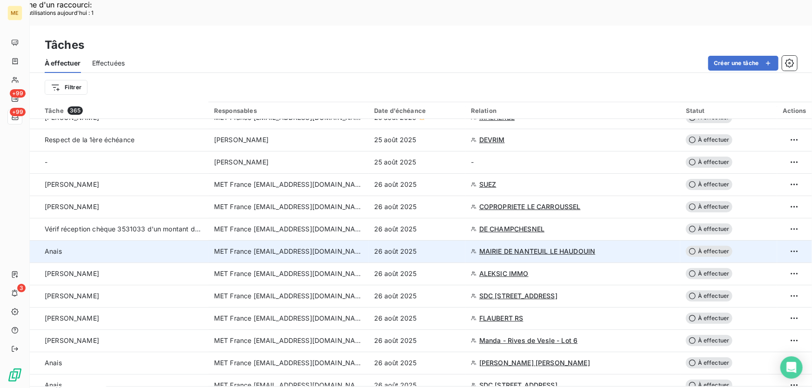
click at [438, 247] on div "26 août 2025" at bounding box center [417, 251] width 86 height 9
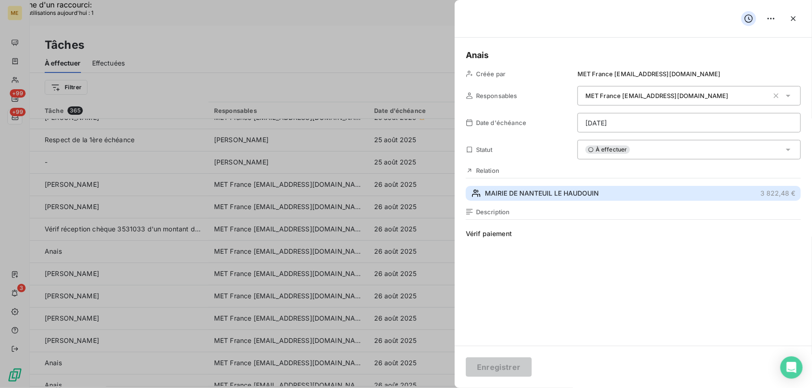
click at [584, 189] on span "MAIRIE DE NANTEUIL LE HAUDOUIN" at bounding box center [542, 193] width 114 height 9
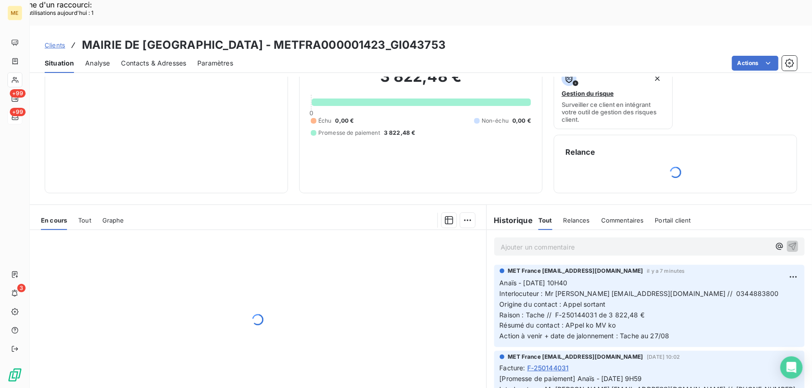
scroll to position [105, 0]
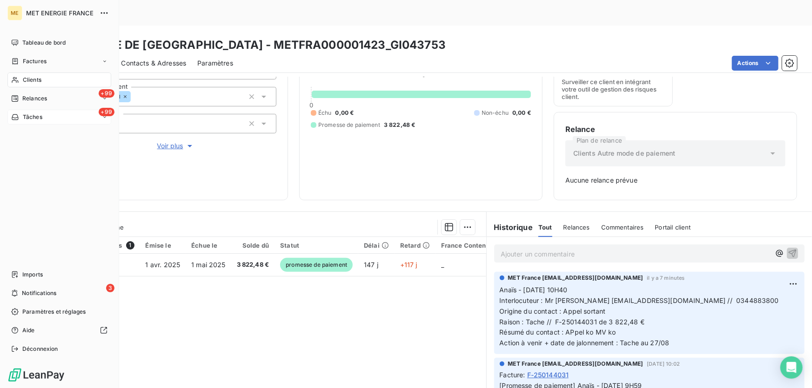
click at [21, 120] on div "Tâches" at bounding box center [26, 117] width 31 height 8
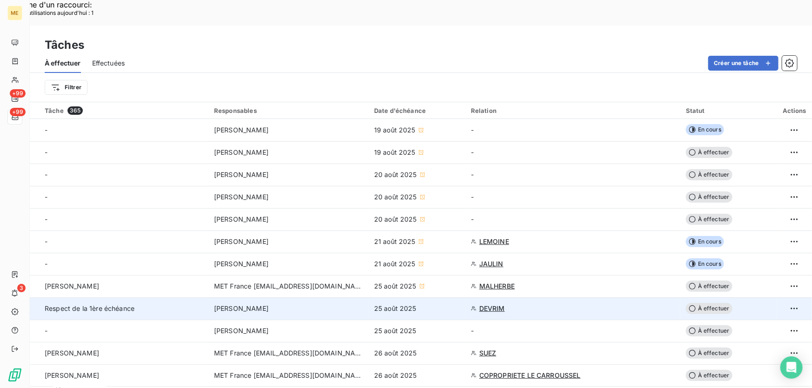
scroll to position [169, 0]
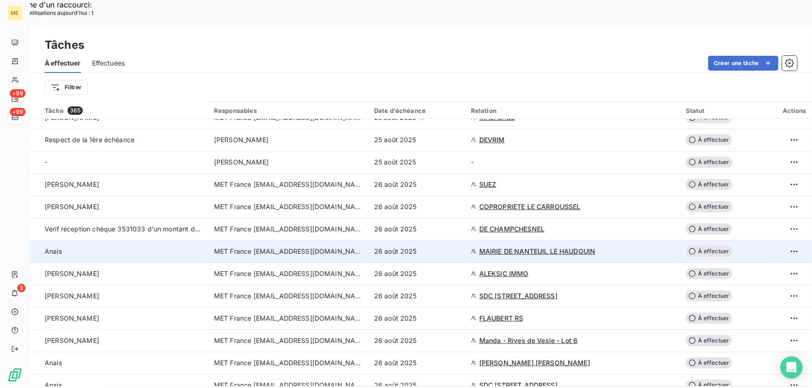
click at [435, 247] on div "26 août 2025" at bounding box center [417, 251] width 86 height 9
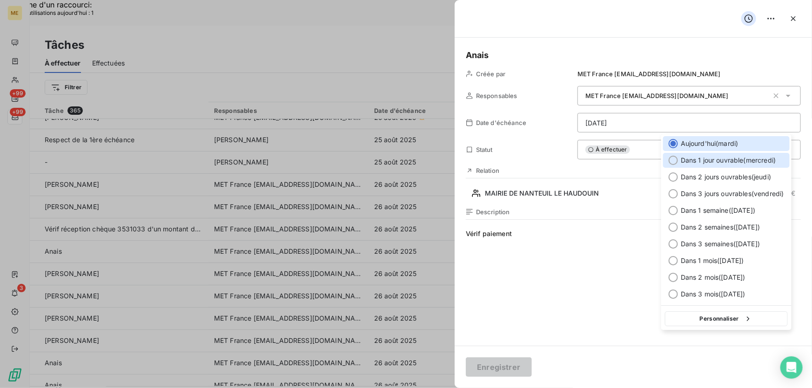
drag, startPoint x: 693, startPoint y: 157, endPoint x: 685, endPoint y: 173, distance: 17.5
click at [694, 157] on span "Dans 1 jour ouvrable ( mercredi )" at bounding box center [727, 160] width 95 height 9
type input "[DATE]"
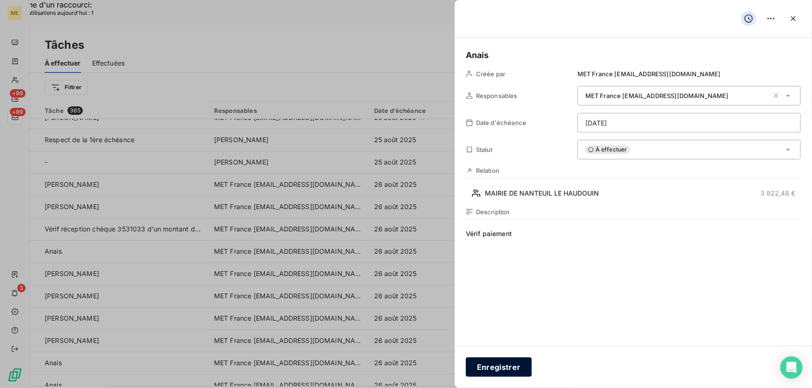
click at [505, 371] on button "Enregistrer" at bounding box center [499, 368] width 66 height 20
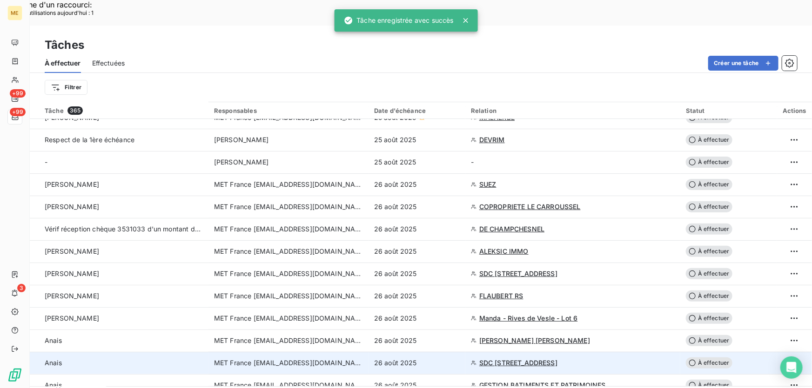
scroll to position [211, 0]
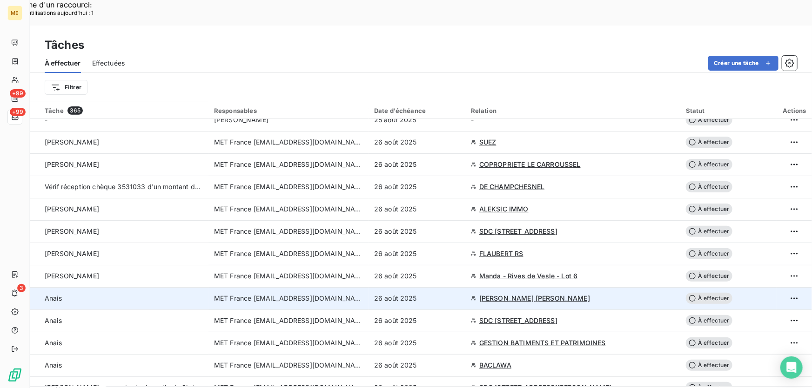
click at [441, 294] on div "26 août 2025" at bounding box center [417, 298] width 86 height 9
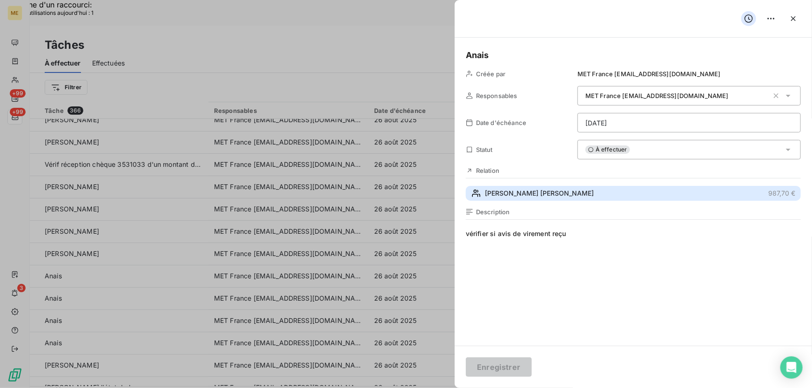
click at [516, 193] on span "[PERSON_NAME] [PERSON_NAME]" at bounding box center [539, 193] width 109 height 9
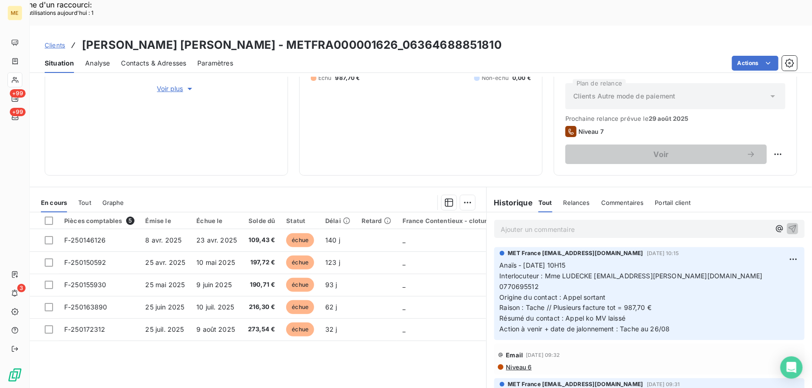
scroll to position [167, 0]
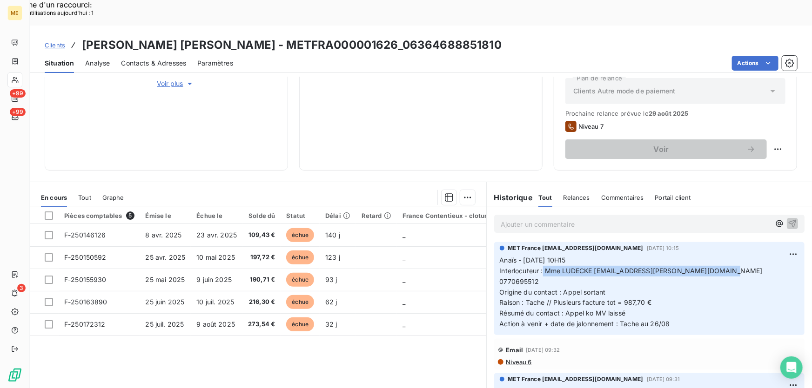
drag, startPoint x: 540, startPoint y: 246, endPoint x: 739, endPoint y: 246, distance: 199.0
click at [739, 255] on p "Anaïs - [DATE] 10H15 Interlocuteur : Mme LUDECKE [EMAIL_ADDRESS][PERSON_NAME][D…" at bounding box center [648, 292] width 299 height 74
click at [652, 266] on p "Anaïs - [DATE] 10H15 Interlocuteur : Mme LUDECKE [EMAIL_ADDRESS][PERSON_NAME][D…" at bounding box center [648, 292] width 299 height 74
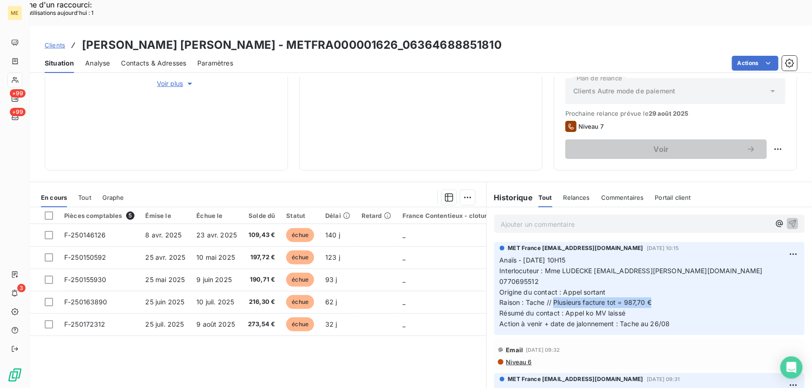
drag, startPoint x: 633, startPoint y: 268, endPoint x: 549, endPoint y: 267, distance: 83.7
click at [549, 267] on p "Anaïs - [DATE] 10H15 Interlocuteur : Mme LUDECKE [EMAIL_ADDRESS][PERSON_NAME][D…" at bounding box center [648, 292] width 299 height 74
copy span "Plusieurs facture tot = 987,70 €"
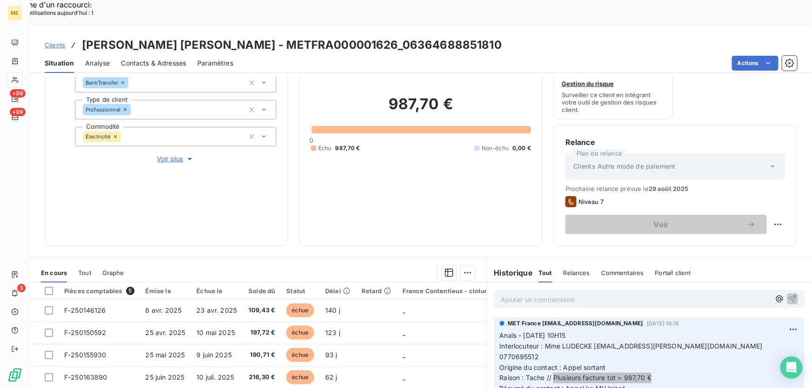
scroll to position [83, 0]
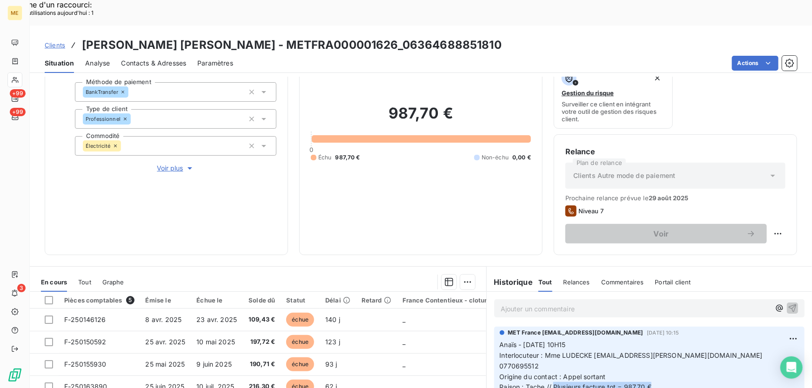
click at [172, 164] on span "Voir plus" at bounding box center [175, 168] width 37 height 9
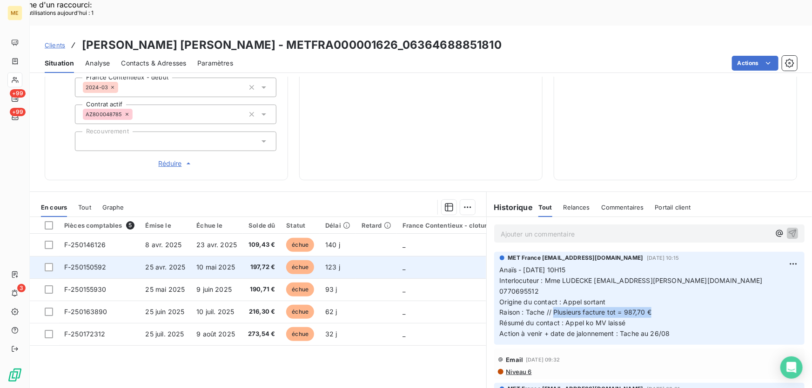
scroll to position [306, 0]
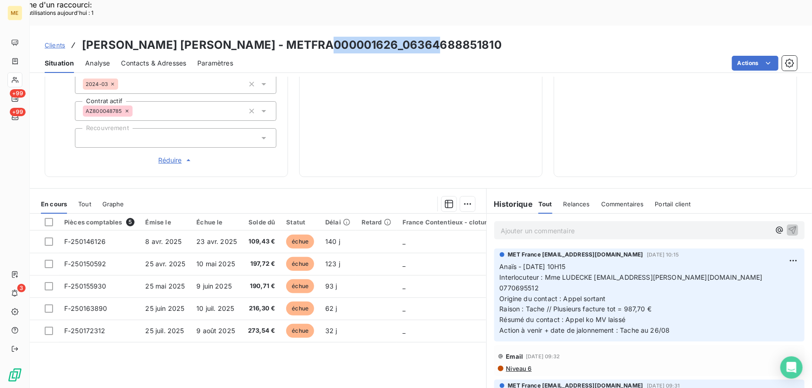
drag, startPoint x: 428, startPoint y: 18, endPoint x: 320, endPoint y: 20, distance: 108.4
click at [320, 37] on h3 "[PERSON_NAME] [PERSON_NAME] - METFRA000001626_06364688851810" at bounding box center [291, 45] width 419 height 17
copy h3 "METFRA000001626"
drag, startPoint x: 562, startPoint y: 276, endPoint x: 632, endPoint y: 278, distance: 69.8
click at [632, 278] on p "Anaïs - [DATE] 10H15 Interlocuteur : Mme LUDECKE [EMAIL_ADDRESS][PERSON_NAME][D…" at bounding box center [648, 299] width 299 height 74
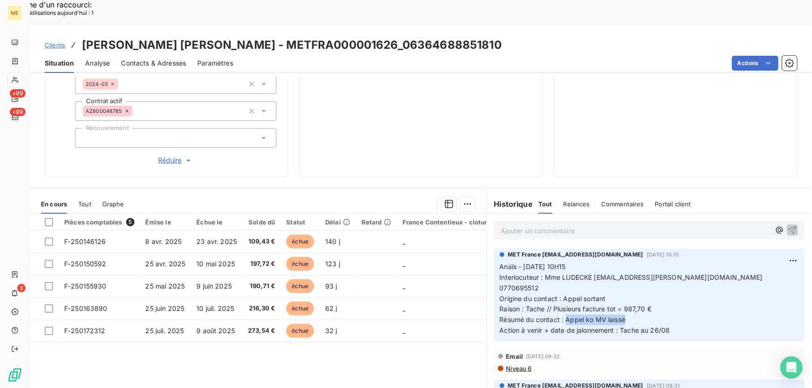
copy span "Appel ko MV laissé"
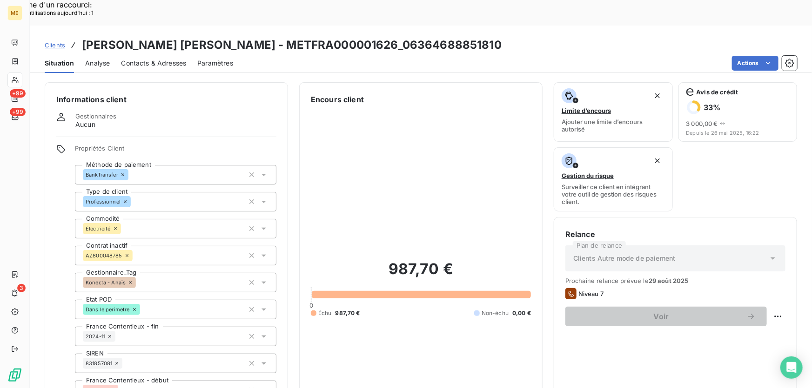
scroll to position [296, 0]
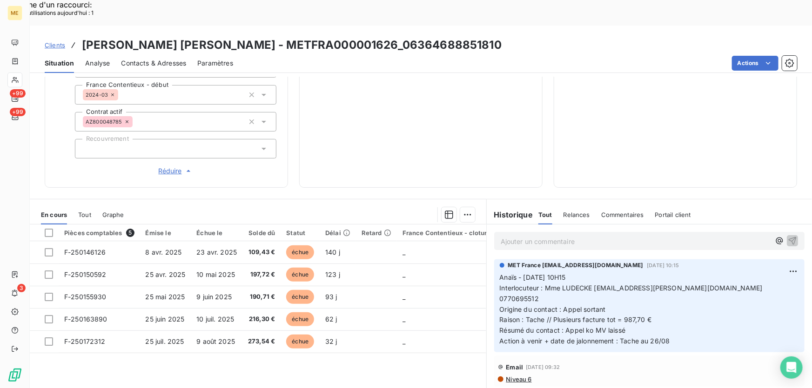
click at [652, 236] on p "Ajouter un commentaire ﻿" at bounding box center [634, 242] width 269 height 12
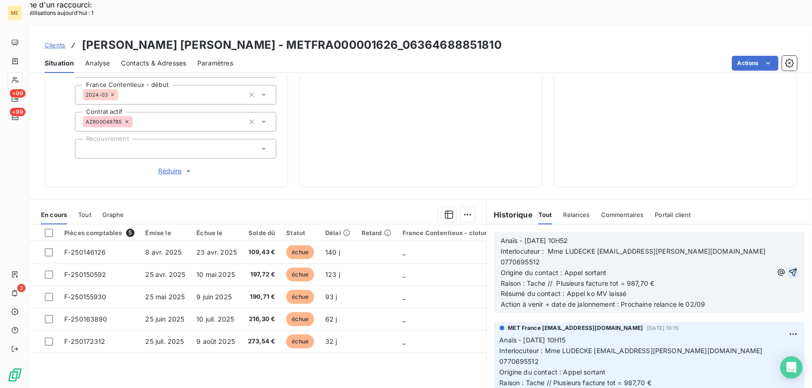
click at [788, 268] on icon "button" at bounding box center [792, 272] width 9 height 9
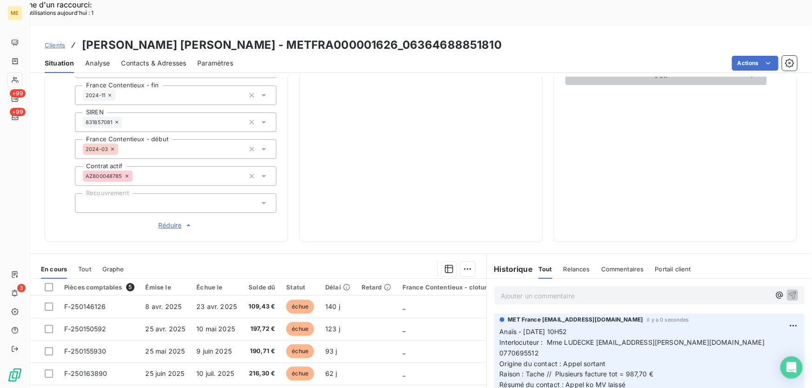
scroll to position [53, 0]
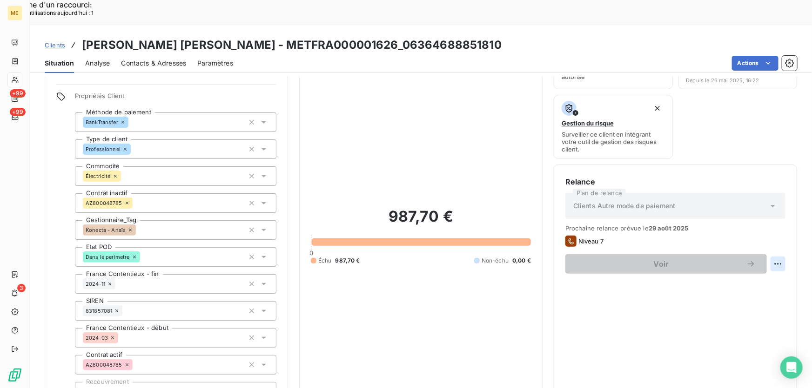
click at [761, 256] on div "Replanifier cette action" at bounding box center [733, 258] width 83 height 15
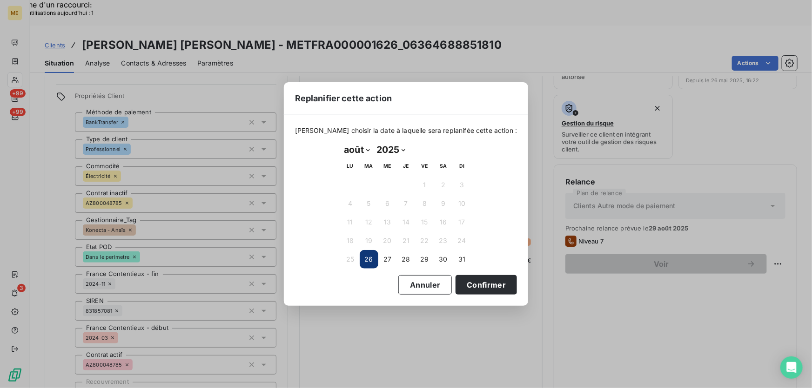
drag, startPoint x: 354, startPoint y: 149, endPoint x: 353, endPoint y: 156, distance: 7.0
click at [354, 149] on select "janvier février mars avril mai juin juillet août septembre octobre novembre déc…" at bounding box center [357, 149] width 32 height 15
select select "8"
click at [341, 142] on select "janvier février mars avril mai juin juillet août septembre octobre novembre déc…" at bounding box center [357, 149] width 32 height 15
click at [372, 183] on button "2" at bounding box center [368, 185] width 19 height 19
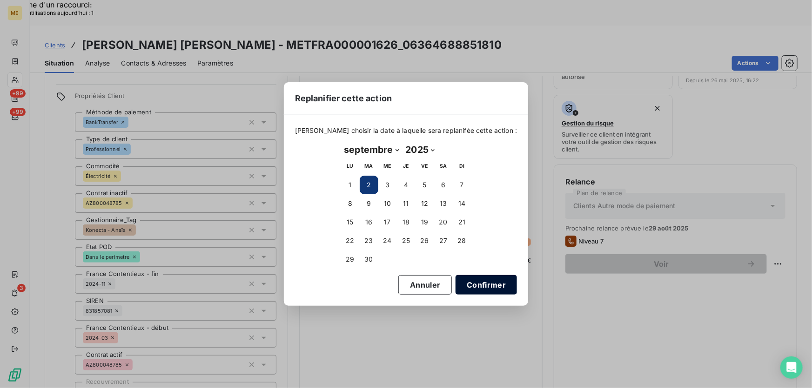
click at [487, 286] on button "Confirmer" at bounding box center [485, 285] width 61 height 20
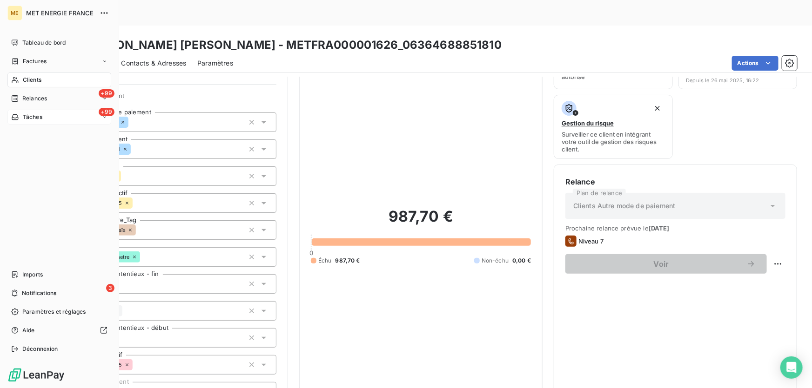
click at [37, 115] on span "Tâches" at bounding box center [33, 117] width 20 height 8
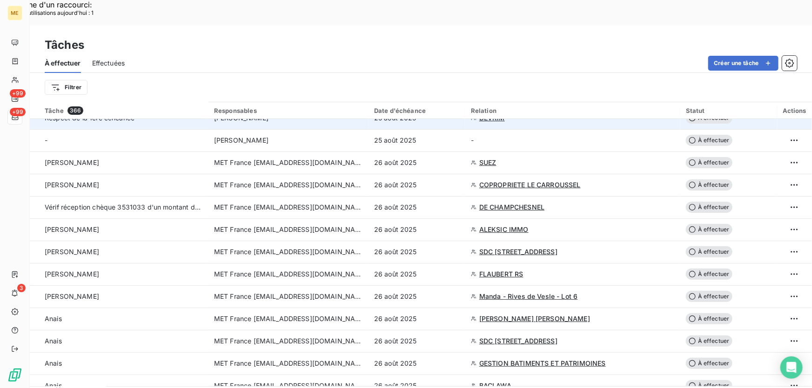
scroll to position [169, 0]
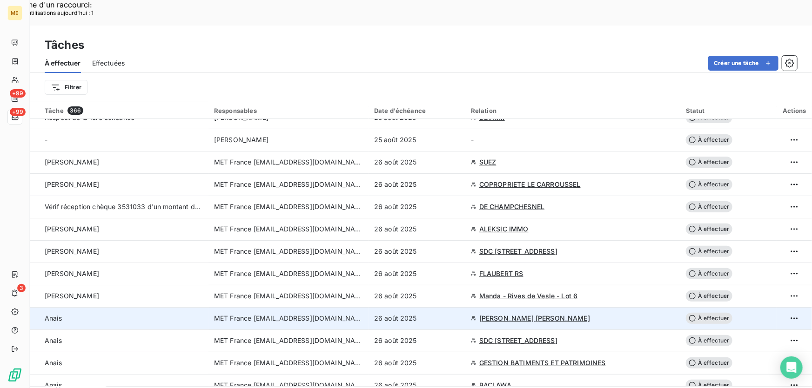
click at [436, 314] on div "26 août 2025" at bounding box center [417, 318] width 86 height 9
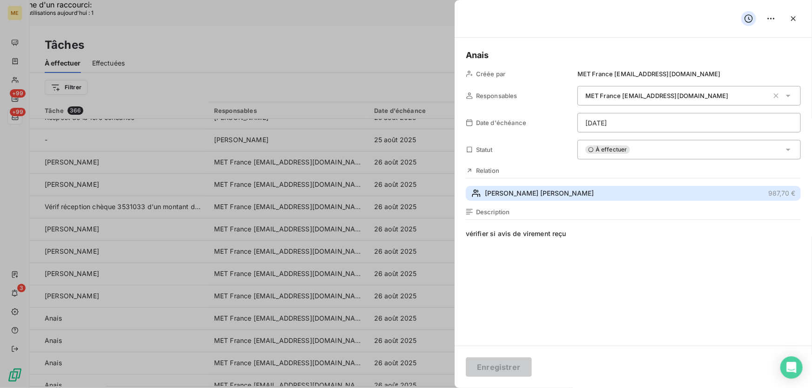
click at [629, 192] on button "[PERSON_NAME] [PERSON_NAME] 987,70 €" at bounding box center [633, 193] width 335 height 15
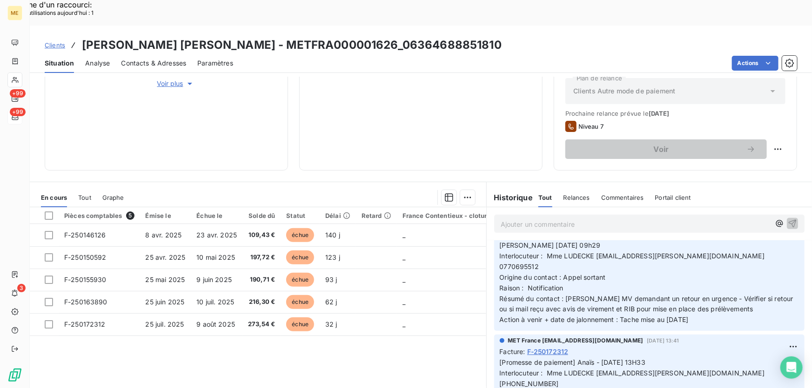
scroll to position [253, 0]
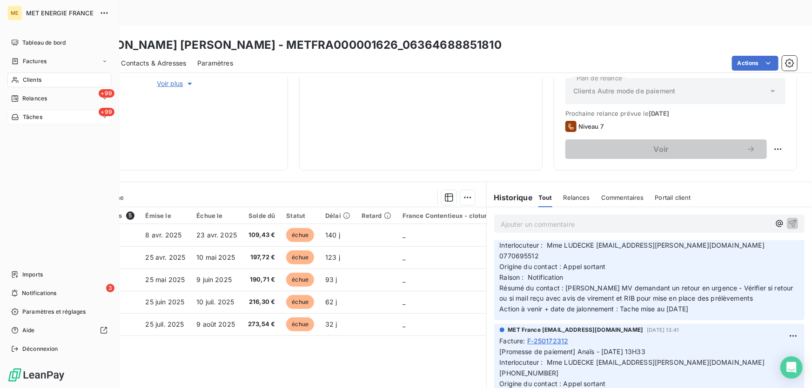
click at [37, 117] on span "Tâches" at bounding box center [33, 117] width 20 height 8
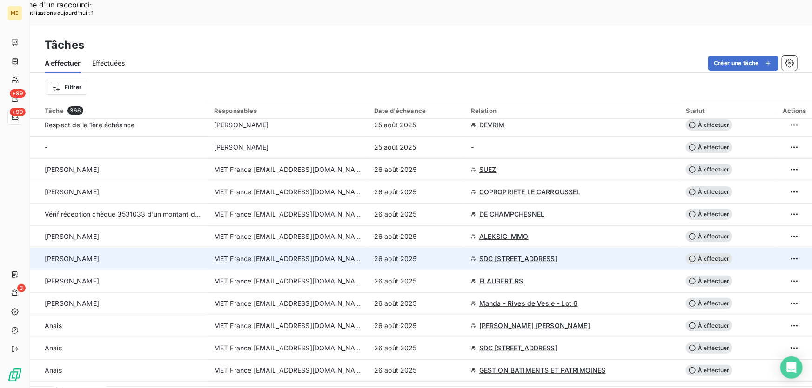
scroll to position [169, 0]
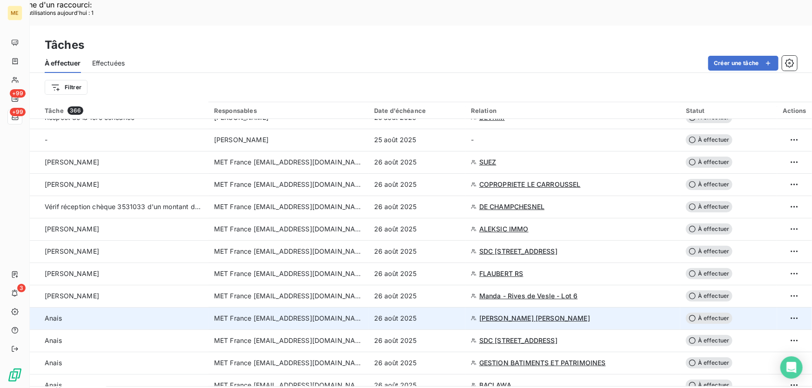
click at [438, 314] on div "26 août 2025" at bounding box center [417, 318] width 86 height 9
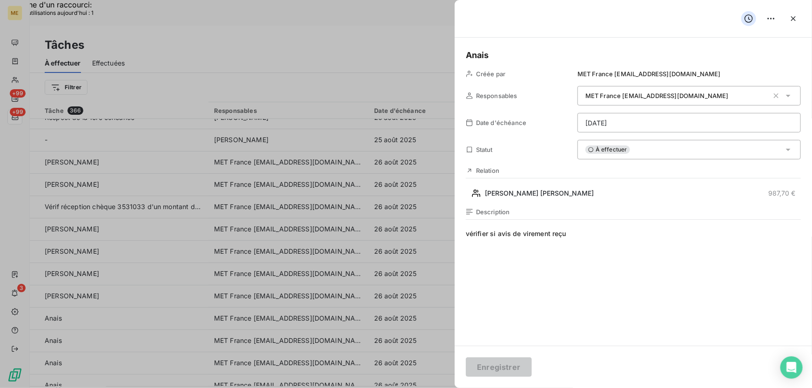
drag, startPoint x: 656, startPoint y: 148, endPoint x: 663, endPoint y: 159, distance: 12.8
click at [657, 149] on div "À effectuer" at bounding box center [688, 150] width 223 height 20
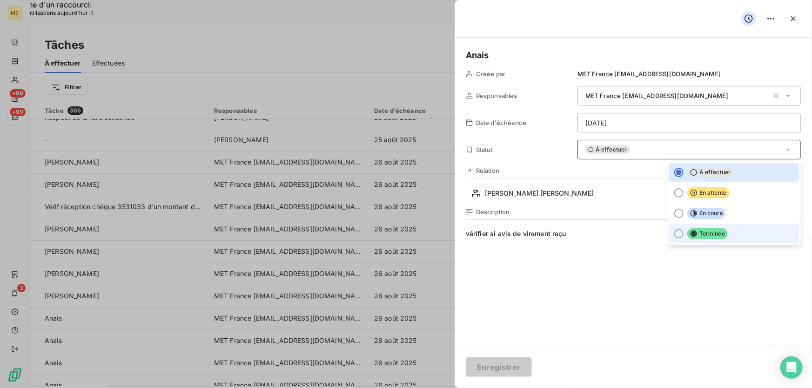
click at [692, 232] on span "Terminée" at bounding box center [707, 233] width 40 height 11
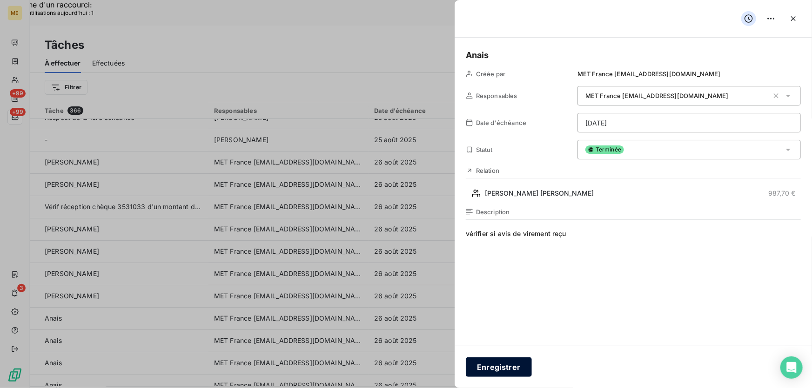
click at [507, 366] on button "Enregistrer" at bounding box center [499, 368] width 66 height 20
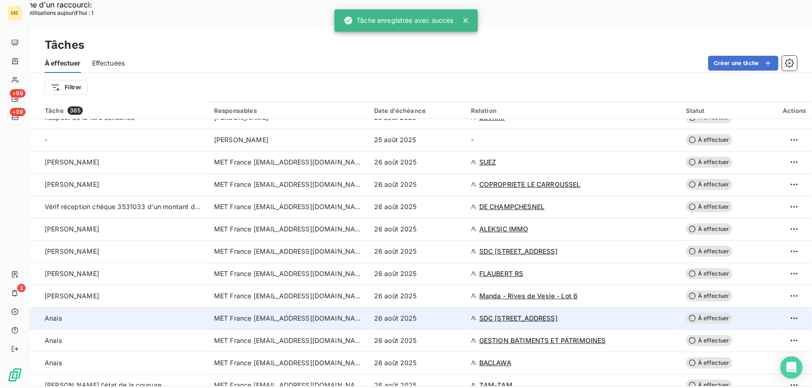
click at [440, 314] on div "26 août 2025" at bounding box center [417, 318] width 86 height 9
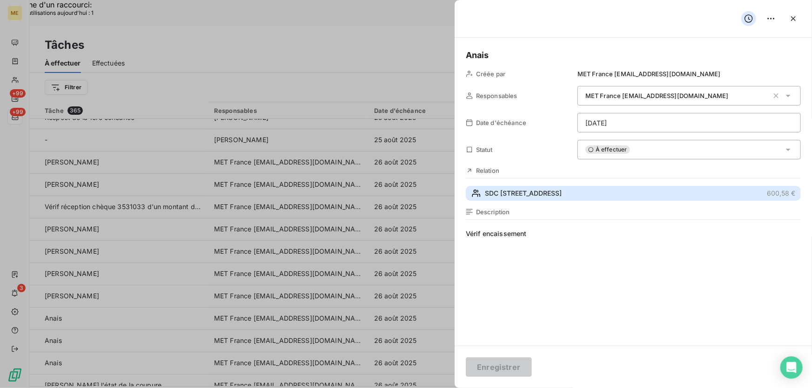
click at [556, 193] on span "SDC [STREET_ADDRESS]" at bounding box center [523, 193] width 77 height 9
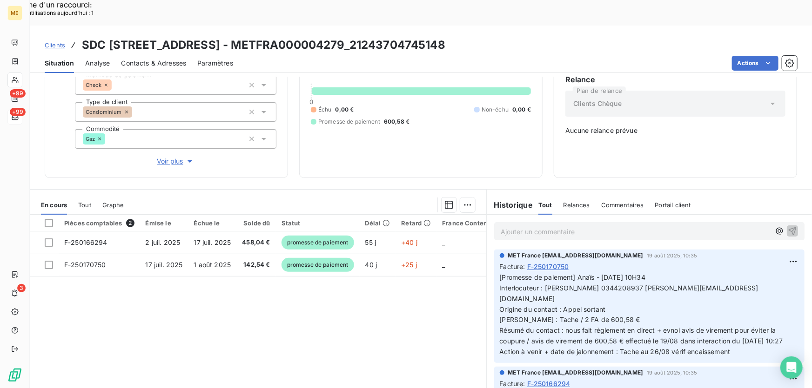
scroll to position [91, 0]
drag, startPoint x: 423, startPoint y: 17, endPoint x: 339, endPoint y: 22, distance: 84.3
click at [339, 37] on h3 "SDC 151 RUE DE L OISE - METFRA000004279_21243704745148" at bounding box center [263, 45] width 363 height 17
drag, startPoint x: 425, startPoint y: 19, endPoint x: 336, endPoint y: 25, distance: 88.6
click at [336, 37] on div "Clients SDC 151 RUE DE L OISE - METFRA000004279_21243704745148" at bounding box center [421, 45] width 782 height 17
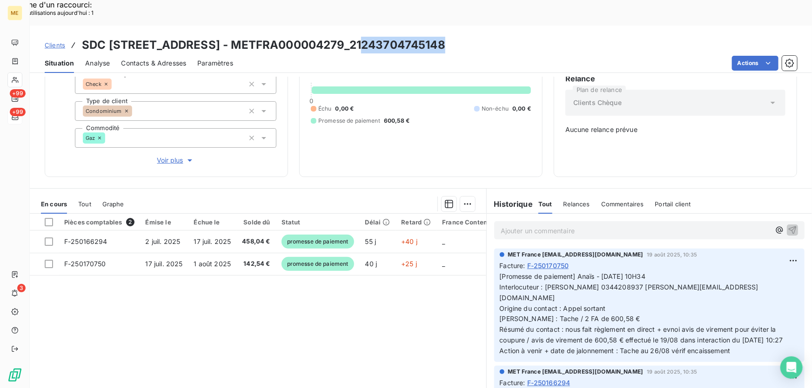
copy h3 "21243704745148"
click at [391, 56] on div "Actions" at bounding box center [520, 63] width 552 height 15
drag, startPoint x: 435, startPoint y: 18, endPoint x: 335, endPoint y: 17, distance: 100.0
click at [335, 37] on div "Clients SDC 151 RUE DE L OISE - METFRA000004279_21243704745148" at bounding box center [421, 45] width 782 height 17
copy h3 "21243704745148"
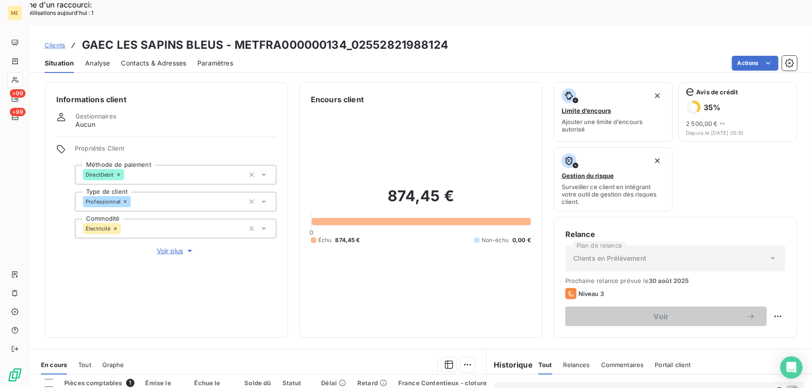
scroll to position [40, 0]
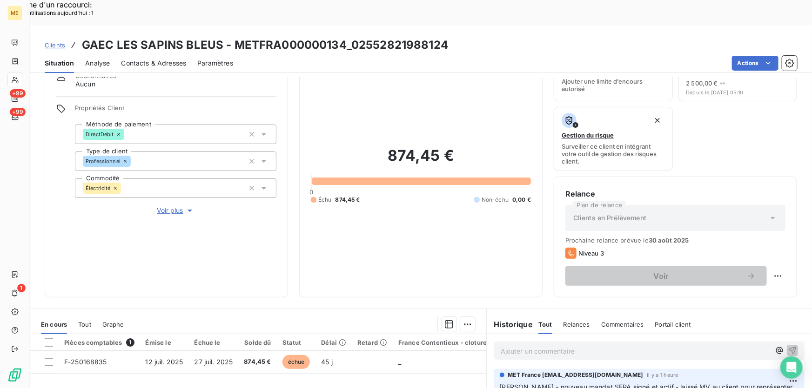
click at [49, 41] on span "Clients" at bounding box center [55, 44] width 20 height 7
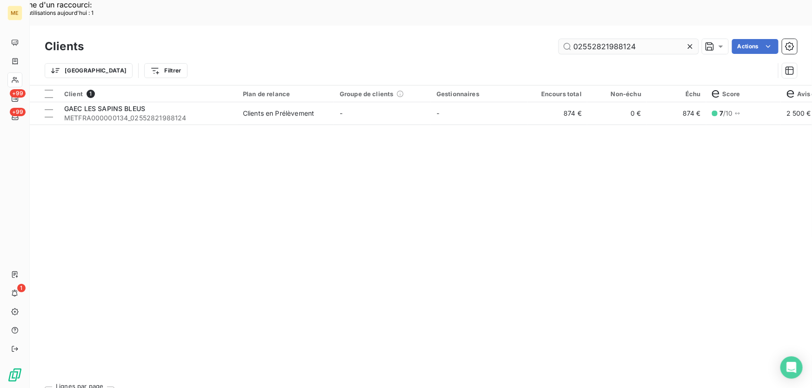
click at [617, 39] on input "02552821988124" at bounding box center [629, 46] width 140 height 15
click at [615, 39] on input "02552821988124" at bounding box center [629, 46] width 140 height 15
type input "05558610698452"
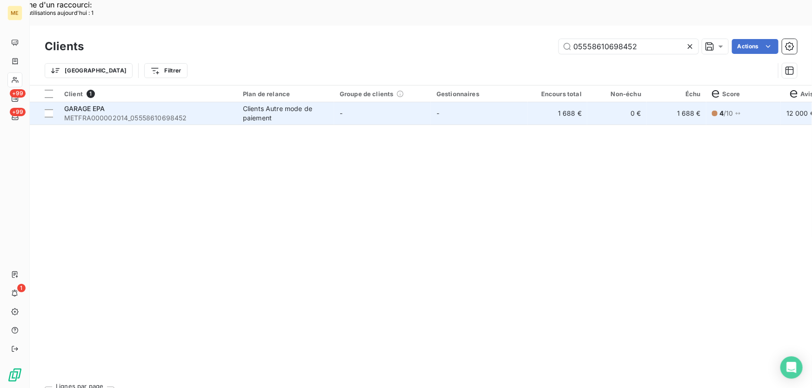
click at [363, 102] on td "-" at bounding box center [382, 113] width 97 height 22
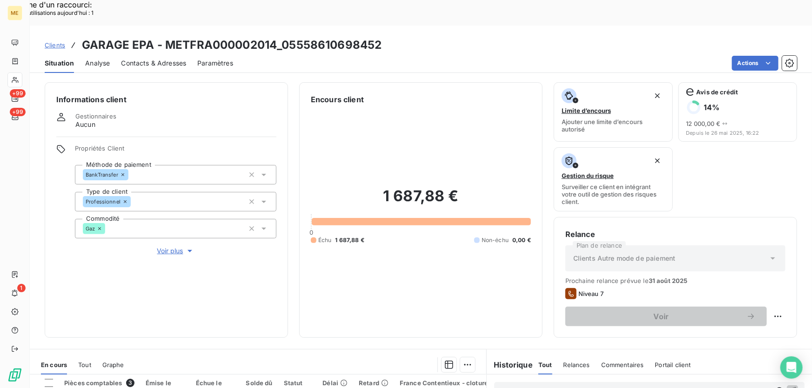
click at [167, 246] on span "Voir plus" at bounding box center [175, 250] width 37 height 9
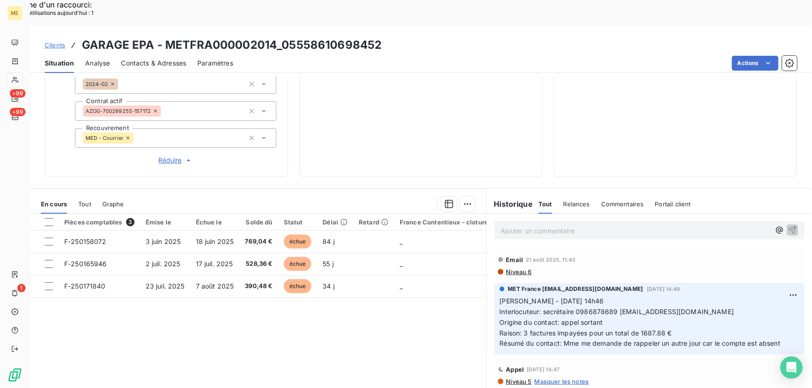
scroll to position [53, 0]
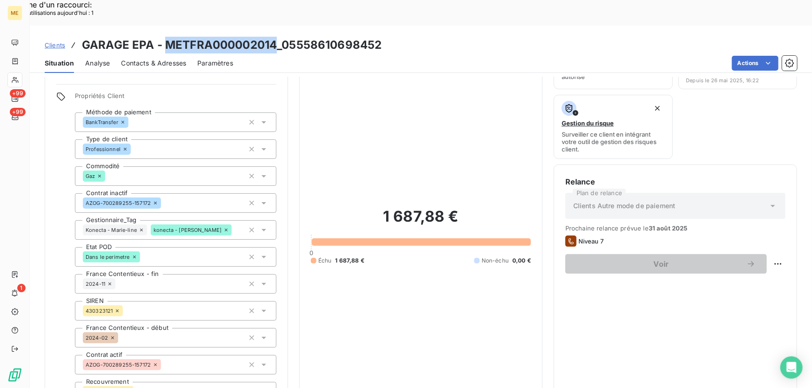
drag, startPoint x: 274, startPoint y: 18, endPoint x: 164, endPoint y: 21, distance: 110.3
click at [164, 37] on h3 "GARAGE EPA - METFRA000002014_05558610698452" at bounding box center [231, 45] width 299 height 17
copy h3 "METFRA000002014"
click at [48, 41] on span "Clients" at bounding box center [55, 44] width 20 height 7
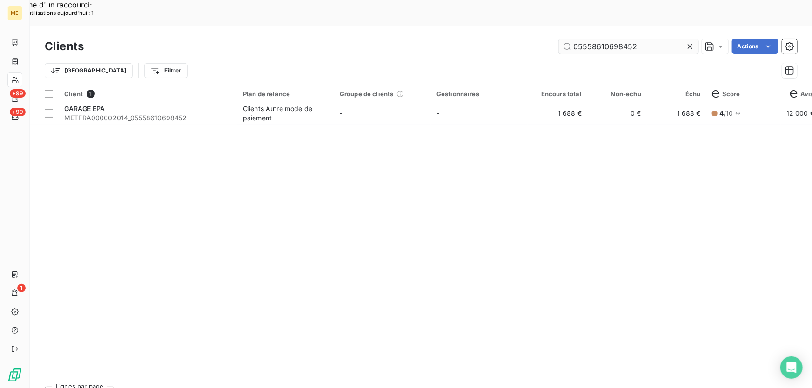
click at [581, 39] on input "05558610698452" at bounding box center [629, 46] width 140 height 15
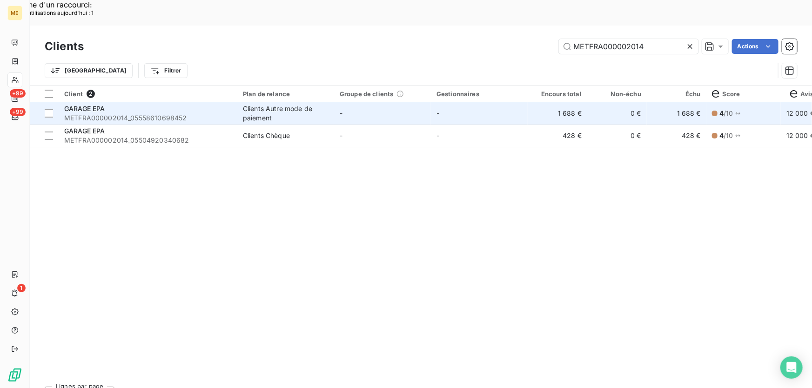
type input "METFRA000002014"
click at [387, 102] on td "-" at bounding box center [382, 113] width 97 height 22
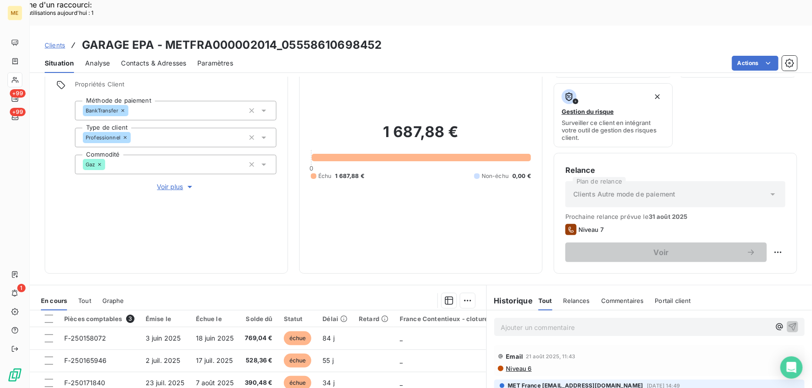
scroll to position [167, 0]
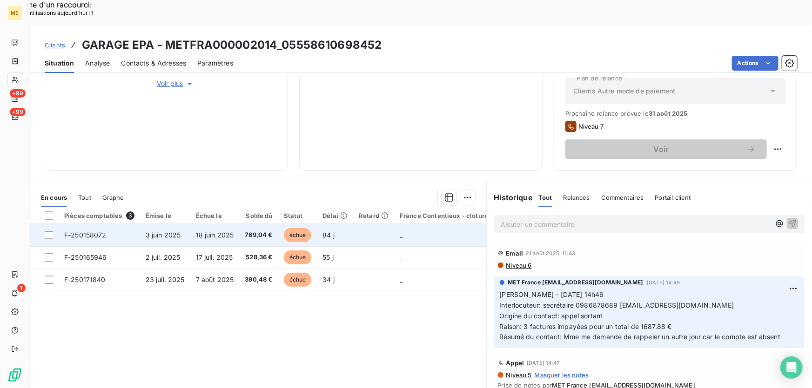
click at [348, 224] on td "84 j" at bounding box center [335, 235] width 36 height 22
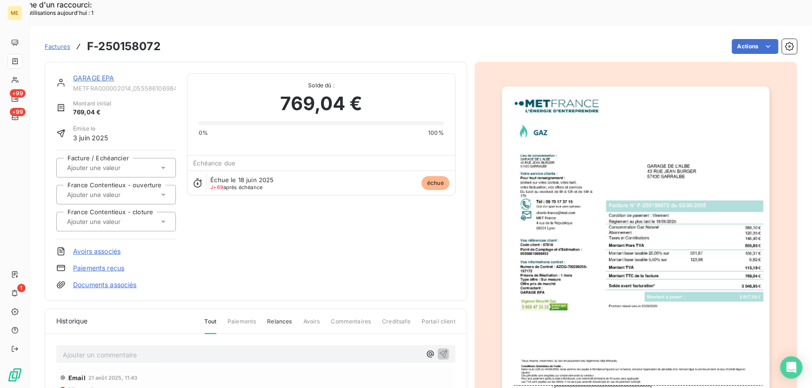
click at [100, 74] on link "GARAGE EPA" at bounding box center [93, 78] width 41 height 8
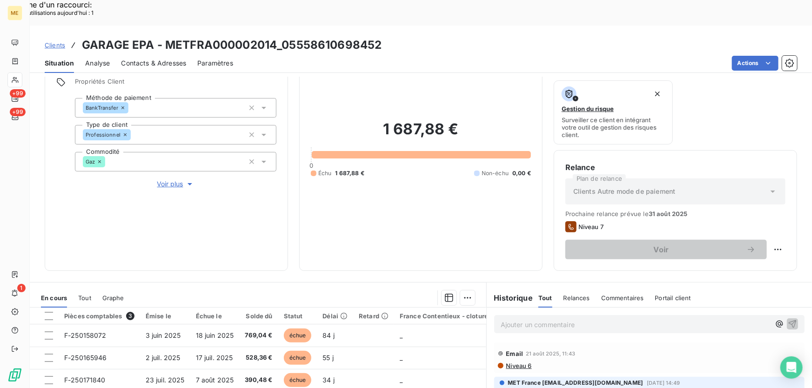
scroll to position [84, 0]
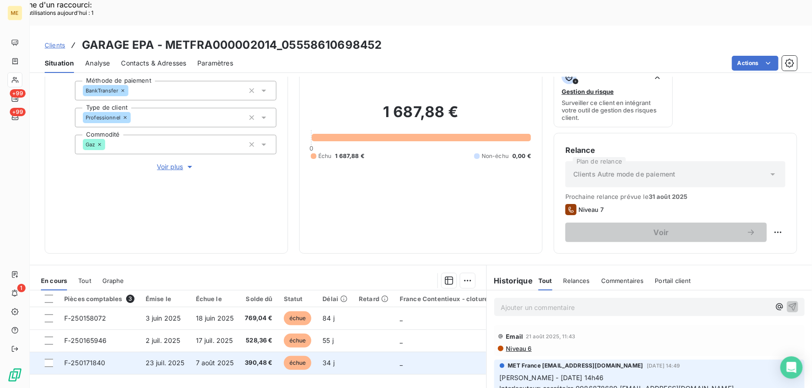
click at [350, 352] on td "34 j" at bounding box center [335, 363] width 36 height 22
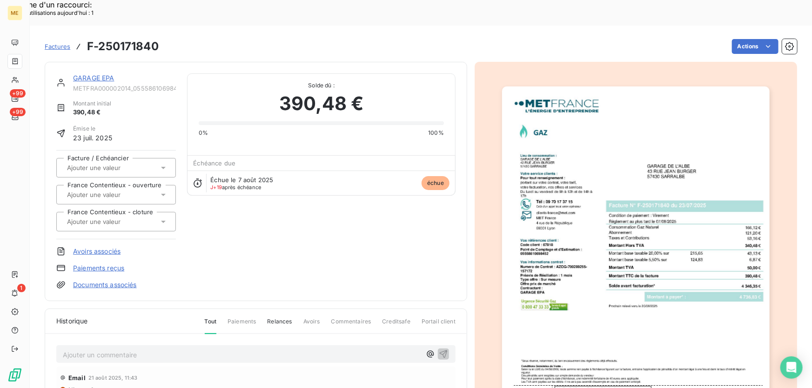
click at [81, 74] on link "GARAGE EPA" at bounding box center [93, 78] width 41 height 8
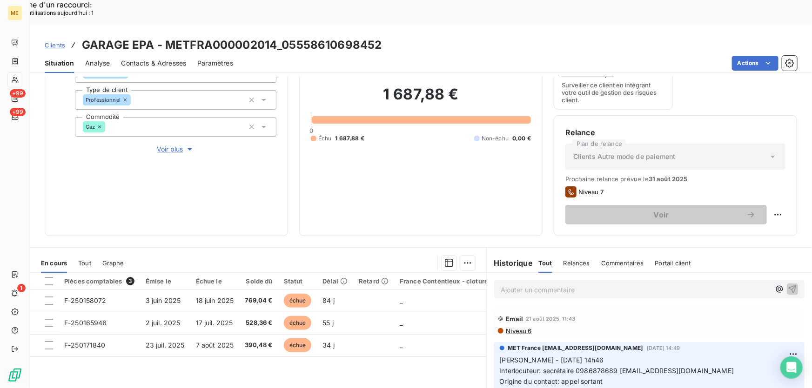
scroll to position [84, 0]
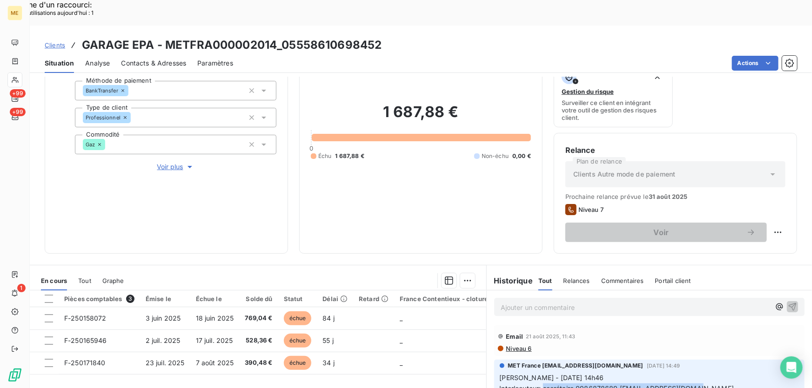
drag, startPoint x: 539, startPoint y: 363, endPoint x: 706, endPoint y: 366, distance: 167.4
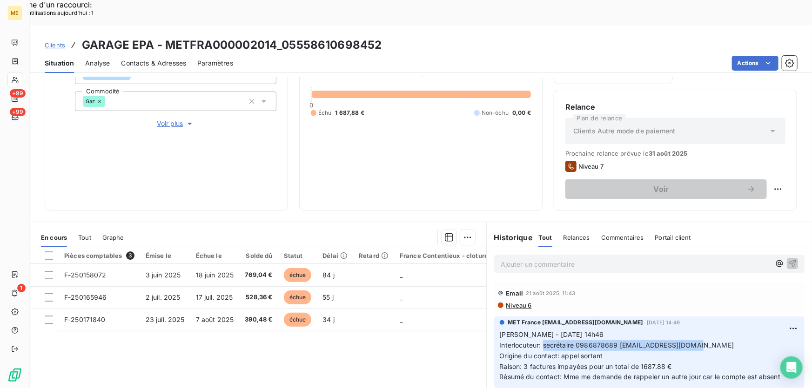
scroll to position [167, 0]
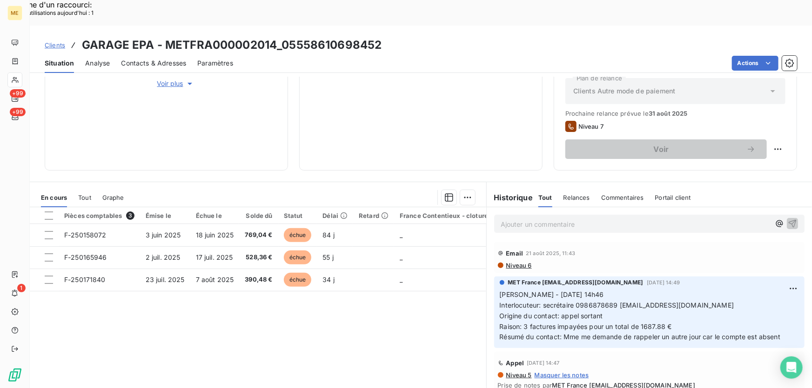
click at [643, 290] on p "Sylvain - 11/08/2025 - 14h46 Interlocuteur: secrétaire 0986878689 AUTO.TIMEPA@G…" at bounding box center [648, 316] width 299 height 53
drag, startPoint x: 616, startPoint y: 279, endPoint x: 709, endPoint y: 280, distance: 92.5
click at [709, 290] on p "Sylvain - 11/08/2025 - 14h46 Interlocuteur: secrétaire 0986878689 AUTO.TIMEPA@G…" at bounding box center [648, 316] width 299 height 53
click at [707, 290] on p "Sylvain - 11/08/2025 - 14h46 Interlocuteur: secrétaire 0986878689 AUTO.TIMEPA@G…" at bounding box center [648, 316] width 299 height 53
drag, startPoint x: 703, startPoint y: 280, endPoint x: 616, endPoint y: 284, distance: 87.0
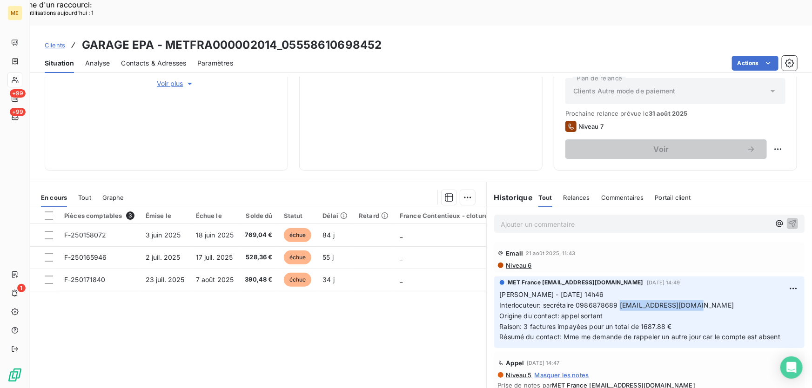
click at [616, 301] on span "Interlocuteur: secrétaire 0986878689 AUTO.TIMEPA@GMAIL.COM" at bounding box center [616, 305] width 234 height 8
drag, startPoint x: 612, startPoint y: 280, endPoint x: 574, endPoint y: 284, distance: 38.3
click at [574, 301] on span "Interlocuteur: secrétaire 0986878689 AUTO.TIMEPA@GMAIL.COM" at bounding box center [616, 305] width 234 height 8
copy span "0986878689"
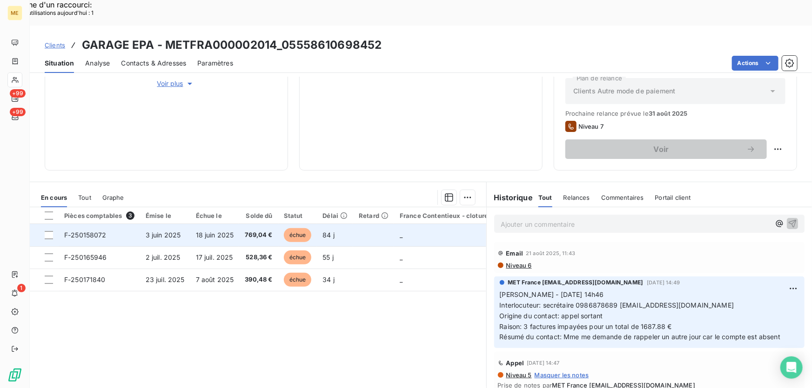
click at [348, 224] on td "84 j" at bounding box center [335, 235] width 36 height 22
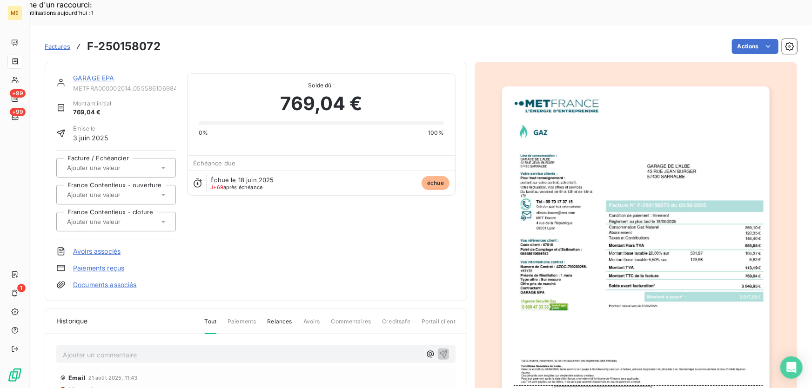
click at [82, 74] on link "GARAGE EPA" at bounding box center [93, 78] width 41 height 8
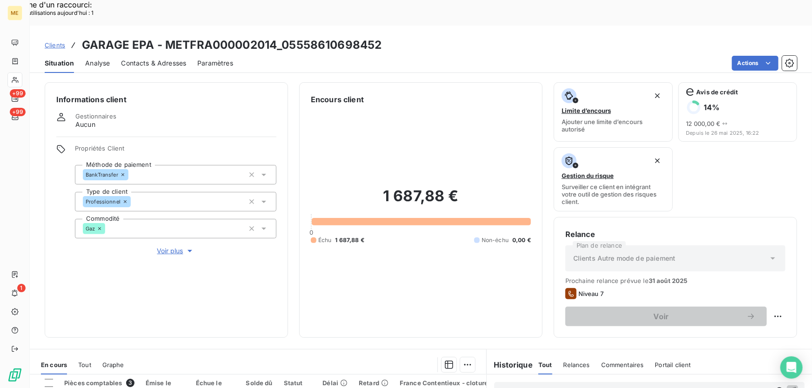
click at [151, 53] on div "Contacts & Adresses" at bounding box center [153, 63] width 65 height 20
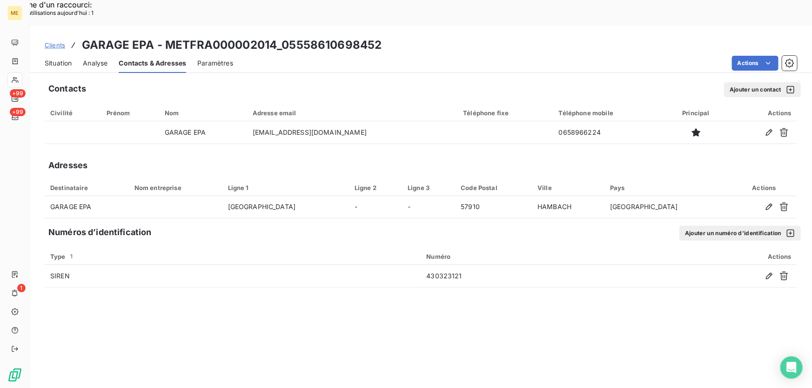
click at [52, 59] on span "Situation" at bounding box center [58, 63] width 27 height 9
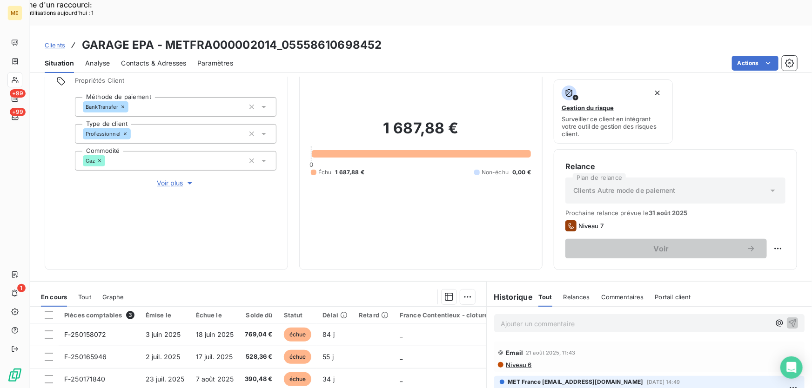
scroll to position [167, 0]
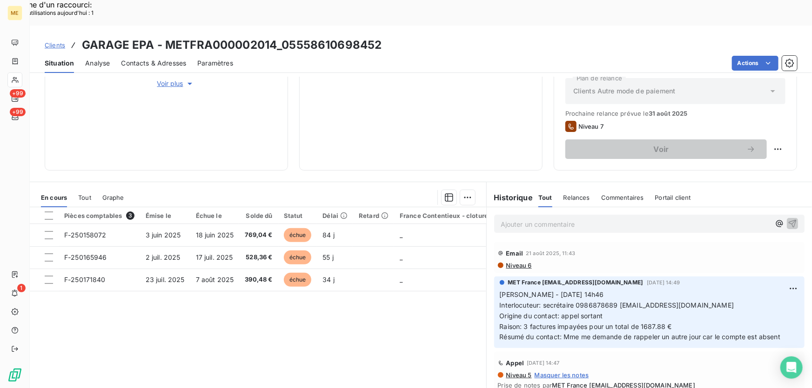
click at [359, 313] on div "Pièces comptables 3 Émise le Échue le Solde dû Statut Délai Retard France Conte…" at bounding box center [258, 296] width 456 height 179
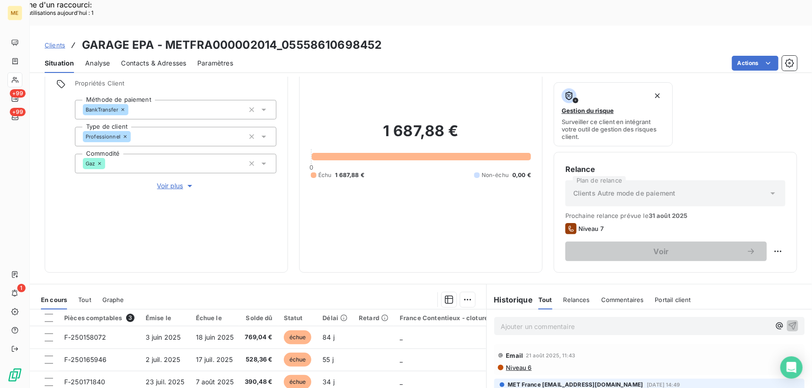
scroll to position [0, 0]
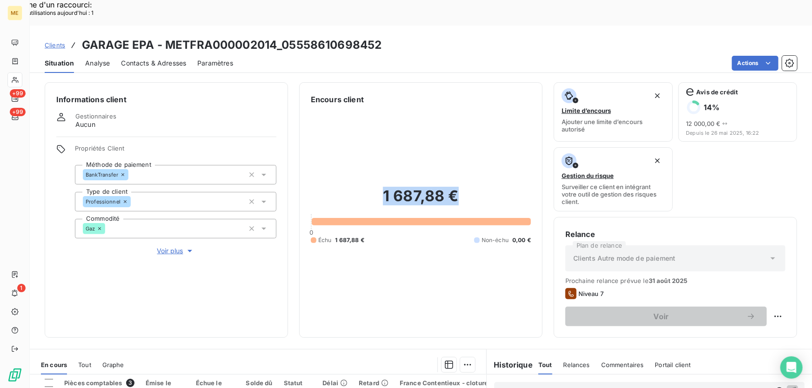
drag, startPoint x: 458, startPoint y: 177, endPoint x: 378, endPoint y: 173, distance: 79.6
click at [378, 187] on h2 "1 687,88 €" at bounding box center [421, 201] width 220 height 28
copy h2 "1 687,88 €"
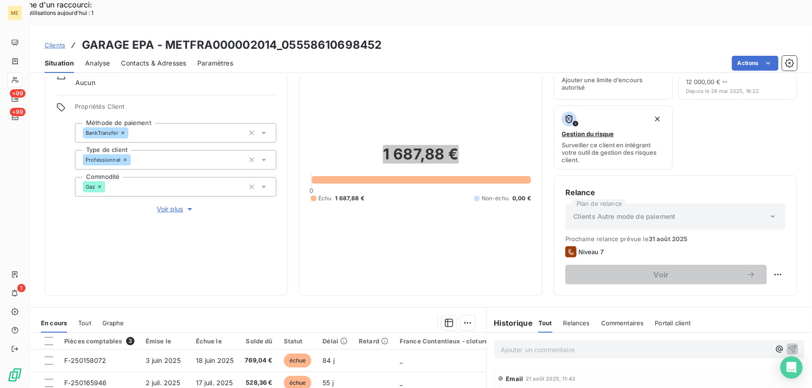
scroll to position [84, 0]
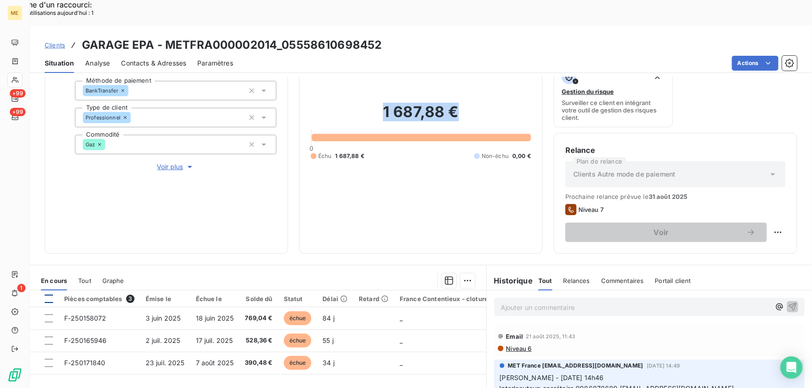
click at [49, 295] on div at bounding box center [49, 299] width 8 height 8
click at [756, 226] on div "Replanifier cette action" at bounding box center [733, 227] width 83 height 15
select select "7"
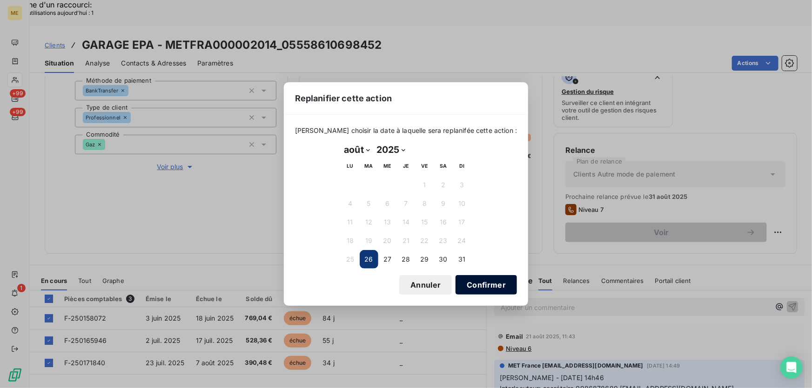
click at [470, 288] on button "Confirmer" at bounding box center [485, 285] width 61 height 20
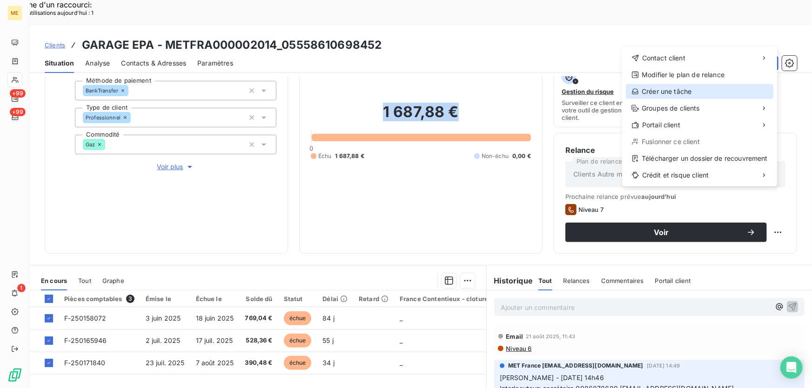
click at [702, 93] on div "Créer une tâche" at bounding box center [698, 91] width 147 height 15
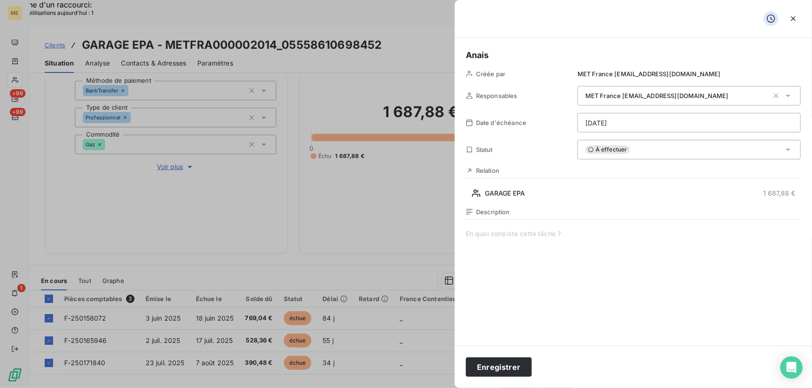
click at [558, 243] on span at bounding box center [633, 318] width 335 height 179
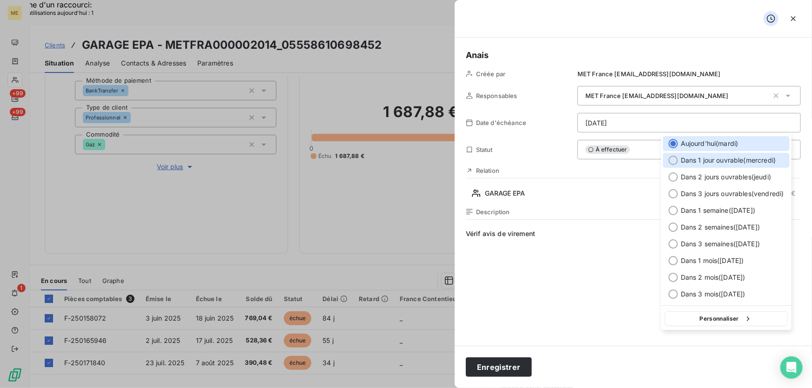
click at [706, 160] on span "Dans 1 jour ouvrable ( mercredi )" at bounding box center [727, 160] width 95 height 9
type input "27/08/2025"
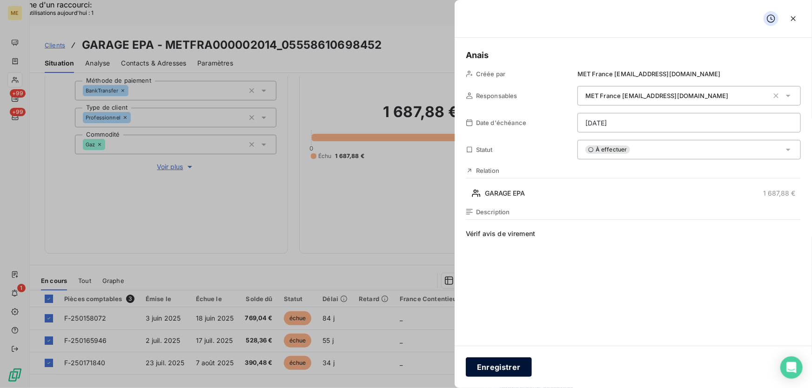
click at [499, 370] on button "Enregistrer" at bounding box center [499, 368] width 66 height 20
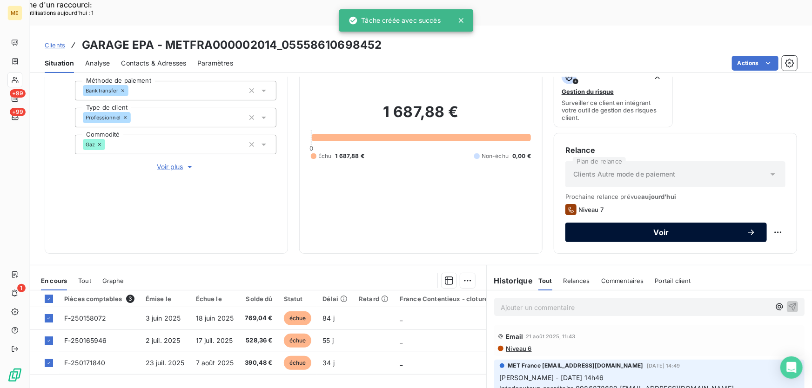
click at [713, 223] on button "Voir" at bounding box center [665, 233] width 201 height 20
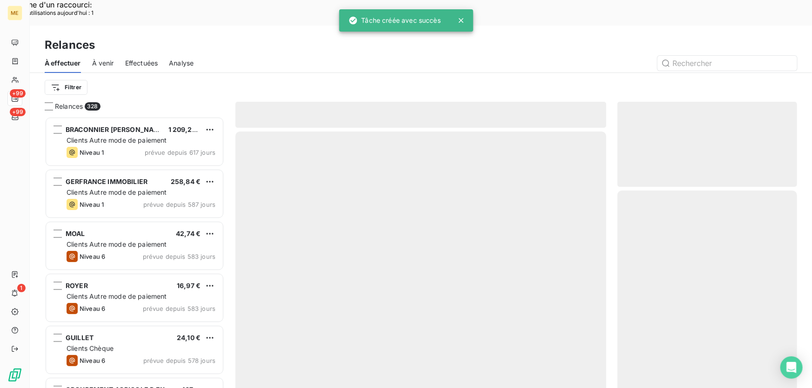
scroll to position [291, 173]
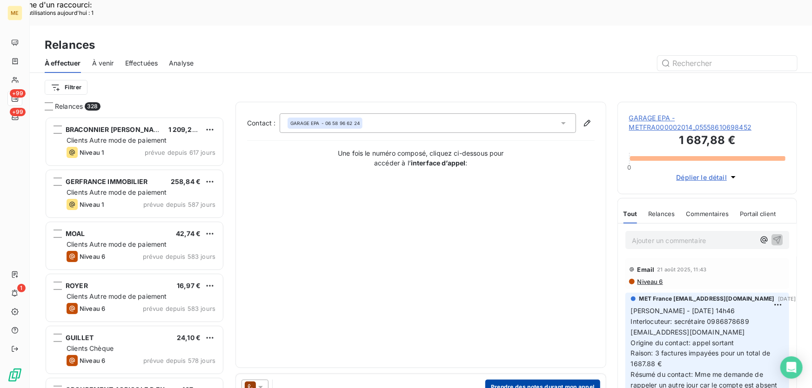
click at [519, 380] on button "Prendre des notes durant mon appel" at bounding box center [542, 387] width 115 height 15
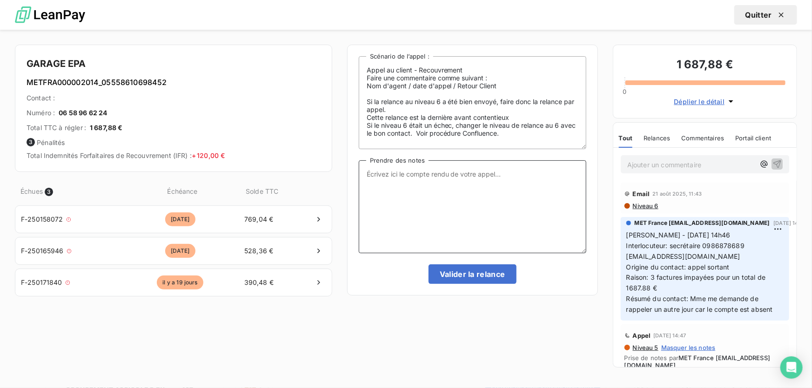
click at [441, 207] on textarea "Prendre des notes" at bounding box center [472, 206] width 227 height 93
paste textarea "Anaïs - 25/08/2025 - 15H38 Interlocuteur : Mr TIMUR garagedelalbe@gmail.com 098…"
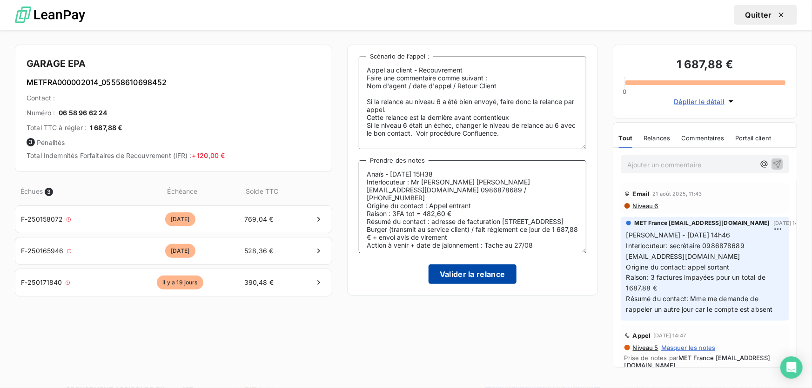
type textarea "Anaïs - 25/08/2025 - 15H38 Interlocuteur : Mr TIMUR garagedelalbe@gmail.com 098…"
click at [447, 270] on button "Valider la relance" at bounding box center [472, 275] width 88 height 20
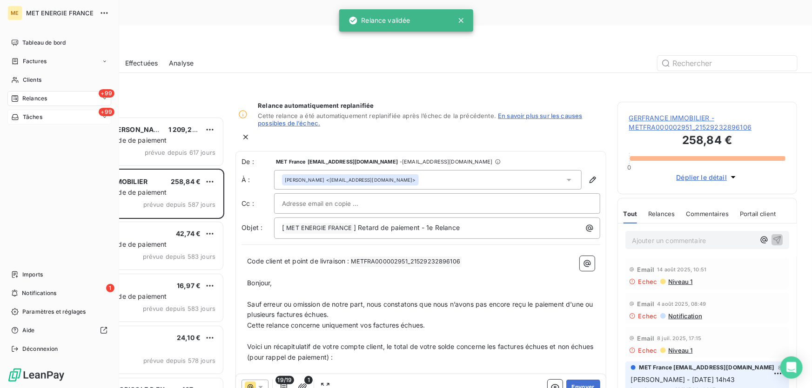
click at [31, 116] on span "Tâches" at bounding box center [33, 117] width 20 height 8
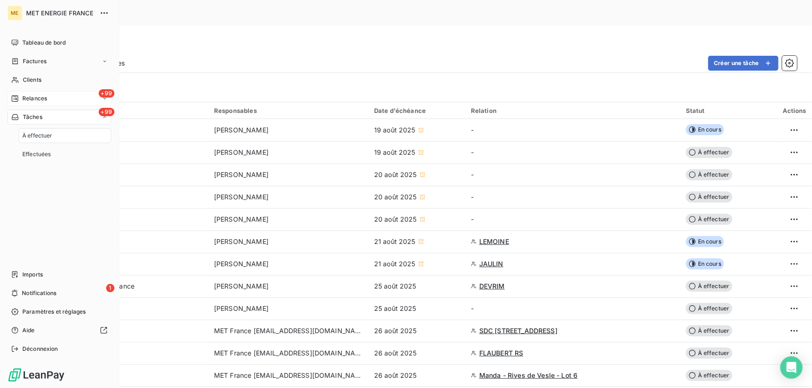
click at [36, 98] on span "Relances" at bounding box center [34, 98] width 25 height 8
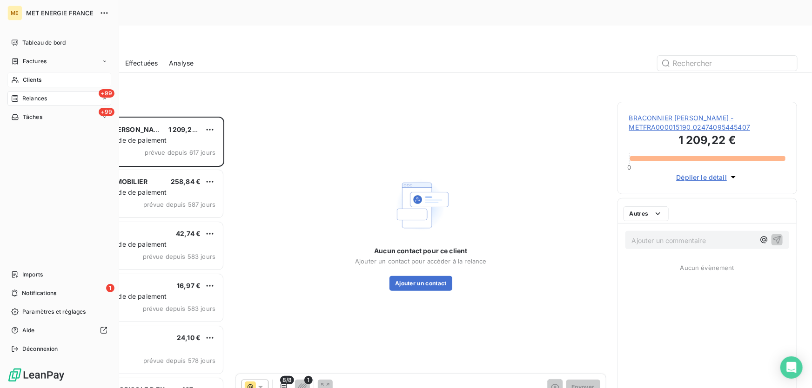
click at [35, 78] on span "Clients" at bounding box center [32, 80] width 19 height 8
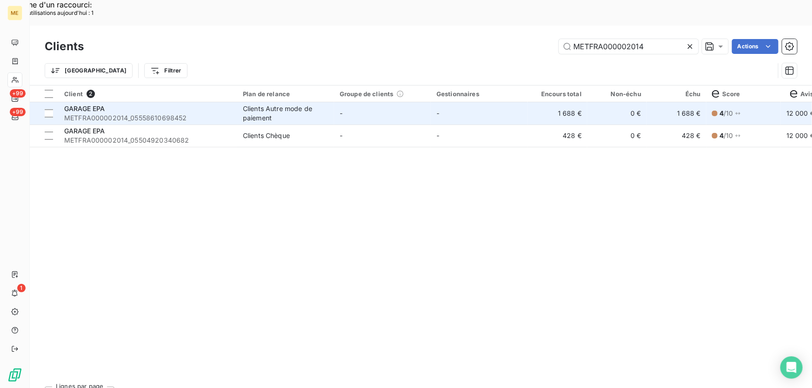
click at [360, 102] on td "-" at bounding box center [382, 113] width 97 height 22
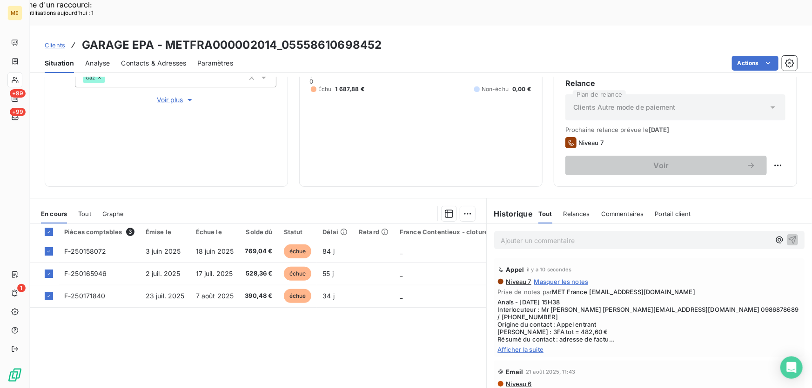
scroll to position [167, 0]
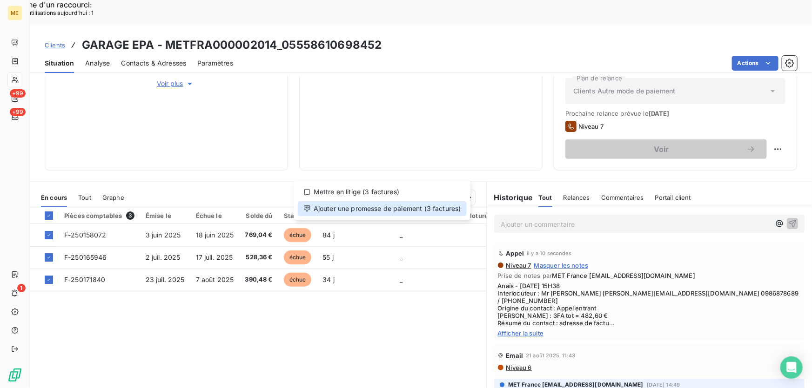
click at [406, 211] on div "Ajouter une promesse de paiement (3 factures)" at bounding box center [382, 208] width 169 height 15
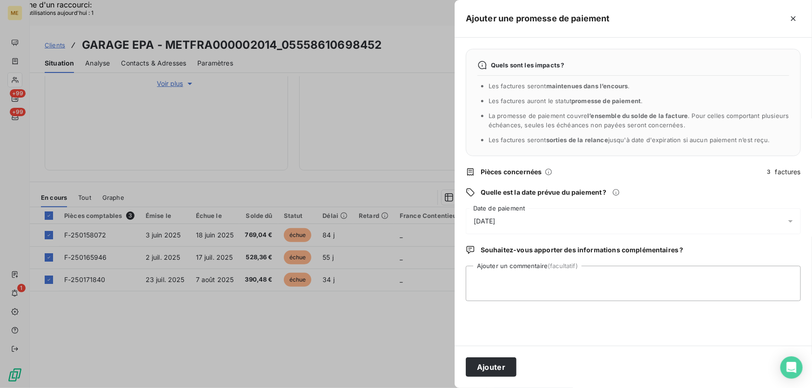
click at [576, 222] on div "27/08/2025" at bounding box center [633, 221] width 335 height 26
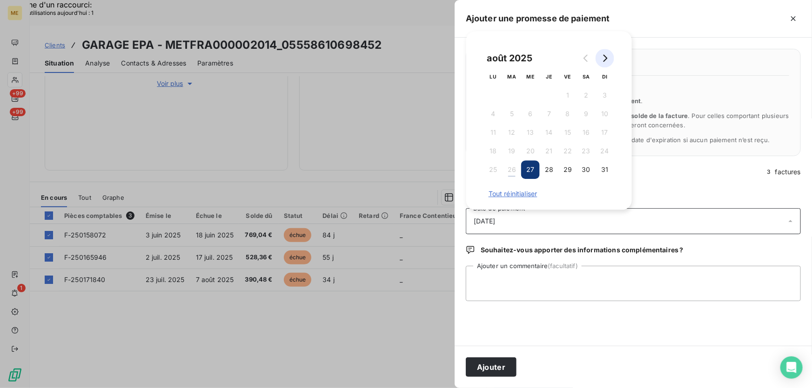
click at [607, 53] on button "Go to next month" at bounding box center [604, 58] width 19 height 19
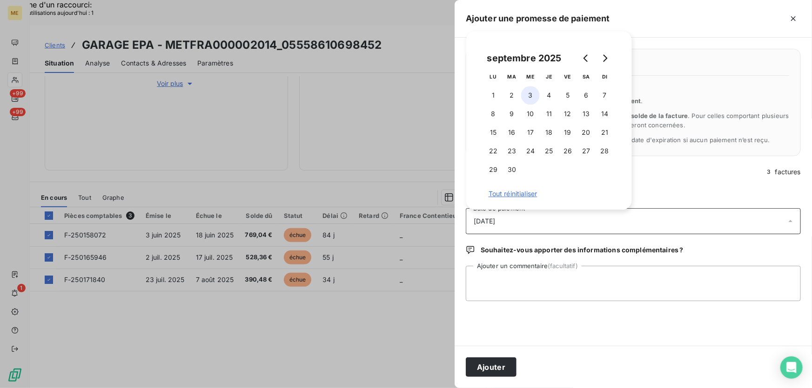
click at [534, 100] on button "3" at bounding box center [530, 95] width 19 height 19
click at [532, 283] on textarea "Ajouter un commentaire (facultatif)" at bounding box center [633, 283] width 335 height 35
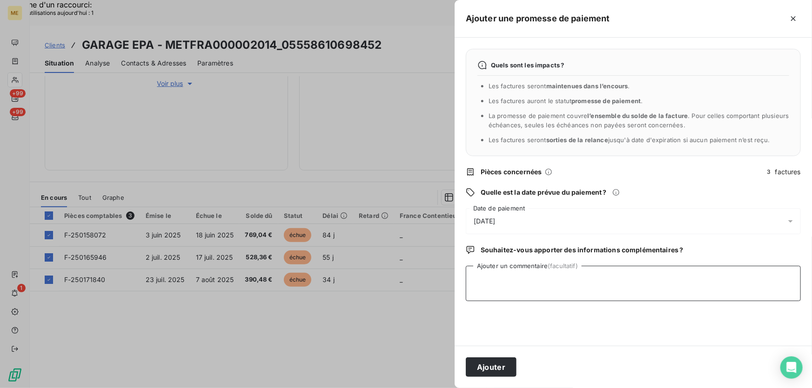
paste textarea "Anaïs - 25/08/2025 - 15H38 Interlocuteur : Mr TIMUR garagedelalbe@gmail.com 098…"
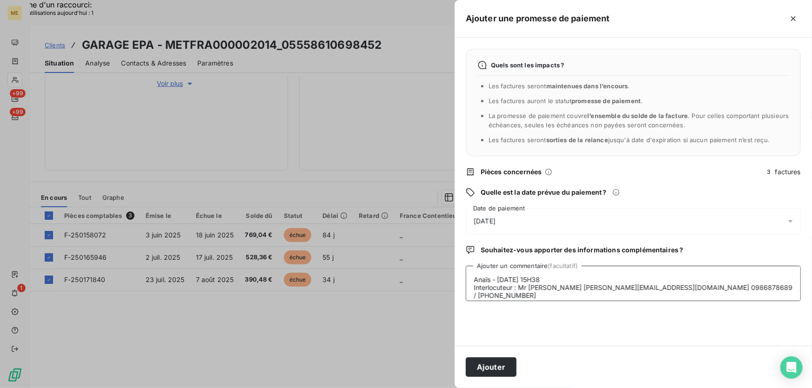
scroll to position [39, 0]
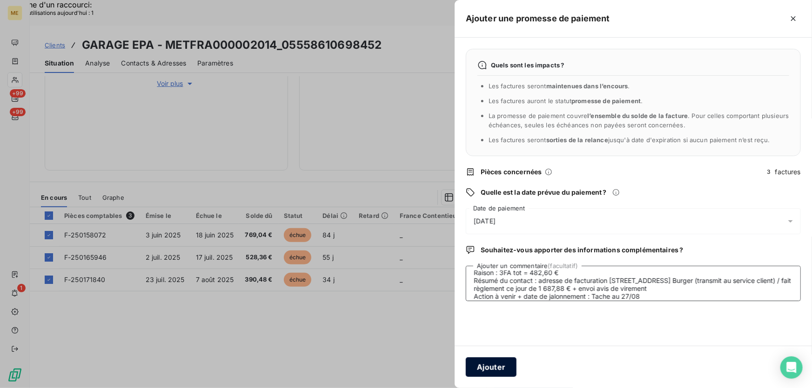
type textarea "Anaïs - 25/08/2025 - 15H38 Interlocuteur : Mr TIMUR garagedelalbe@gmail.com 098…"
click at [489, 369] on button "Ajouter" at bounding box center [491, 368] width 51 height 20
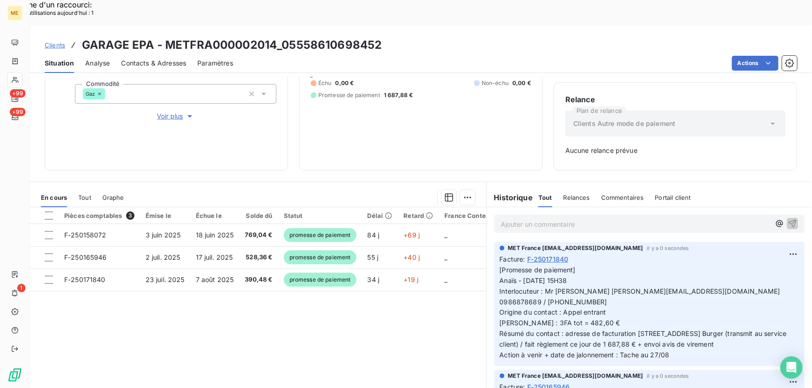
scroll to position [0, 0]
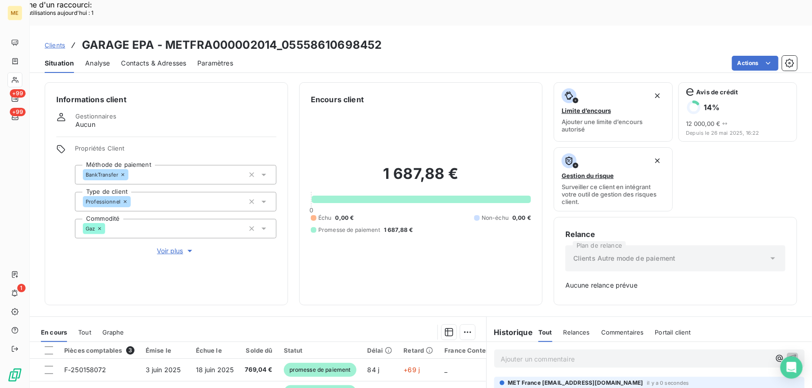
click at [163, 37] on h3 "GARAGE EPA - METFRA000002014_05558610698452" at bounding box center [231, 45] width 299 height 17
copy h3 "METFRA000002014"
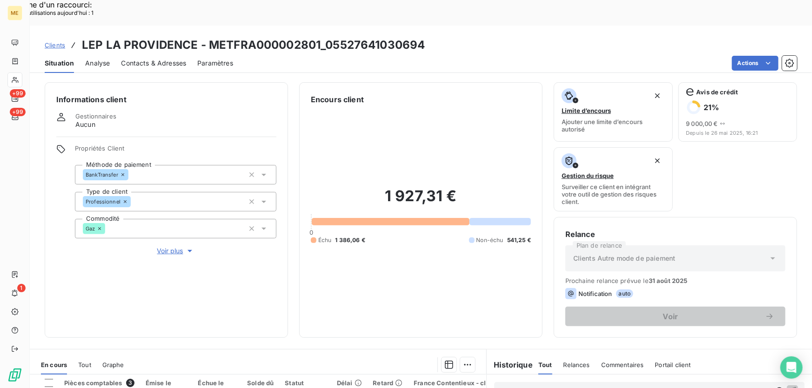
scroll to position [126, 0]
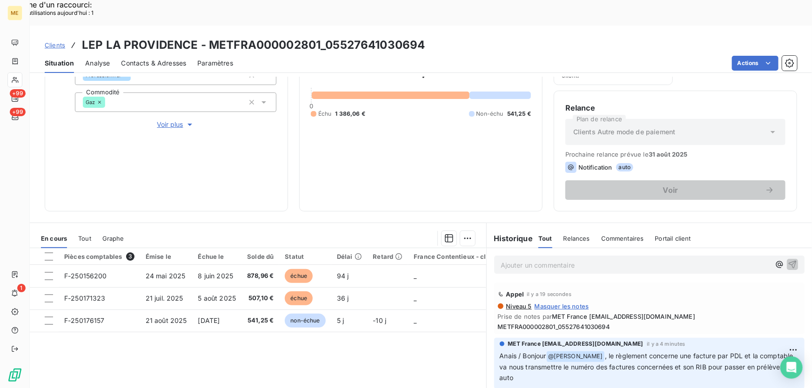
click at [595, 323] on span "METFRA000002801_05527641030694" at bounding box center [649, 326] width 303 height 7
click at [639, 259] on p "Ajouter un commentaire ﻿" at bounding box center [634, 265] width 269 height 12
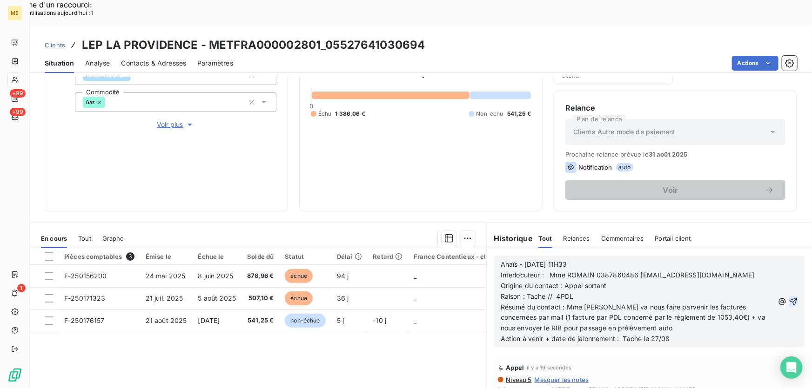
click at [788, 297] on icon "button" at bounding box center [792, 301] width 9 height 9
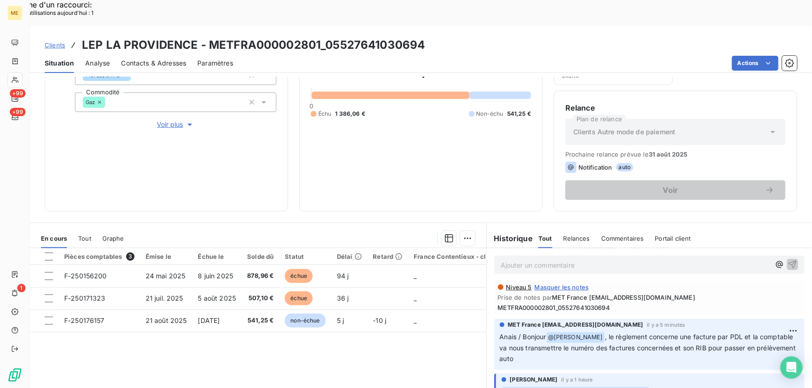
click at [591, 304] on span "METFRA000002801_05527641030694" at bounding box center [649, 307] width 303 height 7
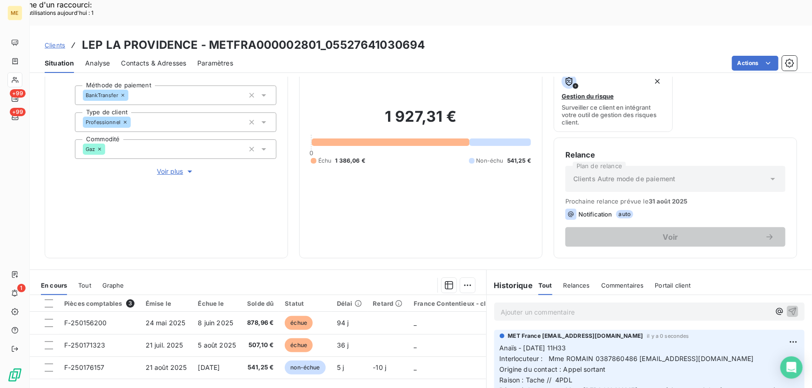
scroll to position [0, 0]
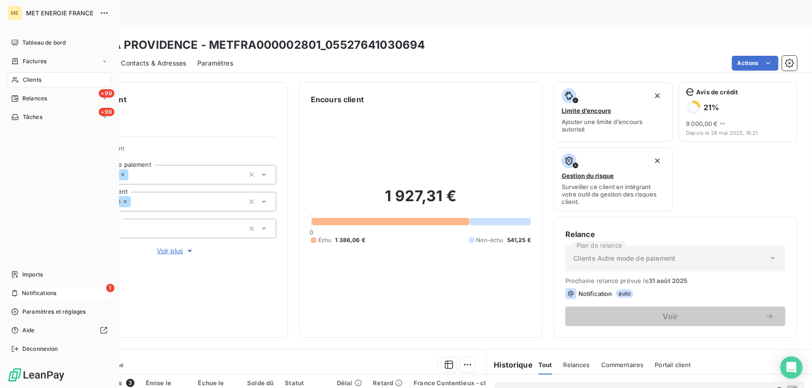
click at [20, 296] on div "1 Notifications" at bounding box center [59, 293] width 104 height 15
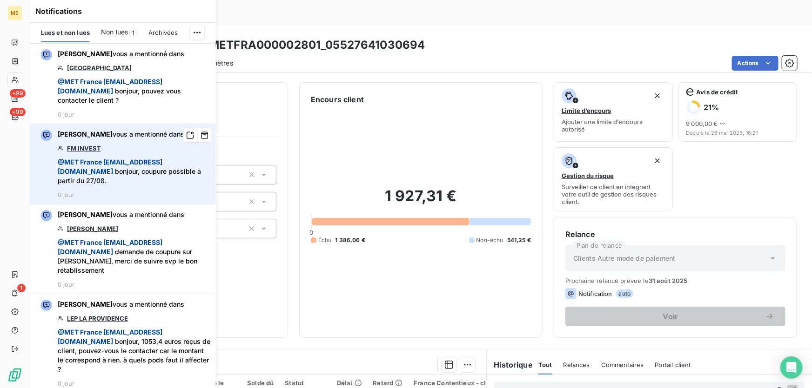
scroll to position [211, 0]
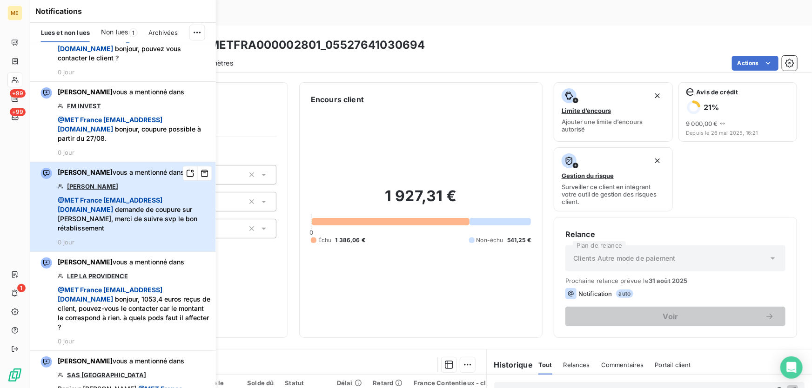
click at [128, 214] on span "@ MET [GEOGRAPHIC_DATA] [EMAIL_ADDRESS][DOMAIN_NAME] demande de coupure sur [PE…" at bounding box center [134, 214] width 153 height 37
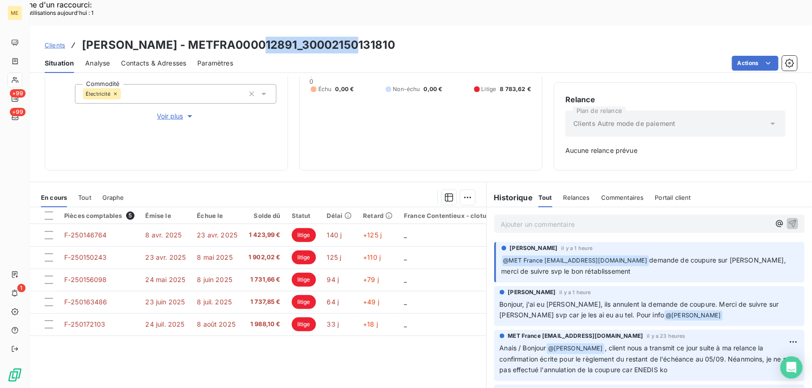
drag, startPoint x: 348, startPoint y: 21, endPoint x: 253, endPoint y: 27, distance: 94.6
click at [253, 37] on div "Clients [PERSON_NAME] - METFRA000012891_30002150131810" at bounding box center [421, 45] width 782 height 17
copy h3 "30002150131810"
click at [317, 37] on h3 "[PERSON_NAME] - METFRA000012891_30002150131810" at bounding box center [238, 45] width 313 height 17
drag, startPoint x: 341, startPoint y: 19, endPoint x: 251, endPoint y: 20, distance: 89.8
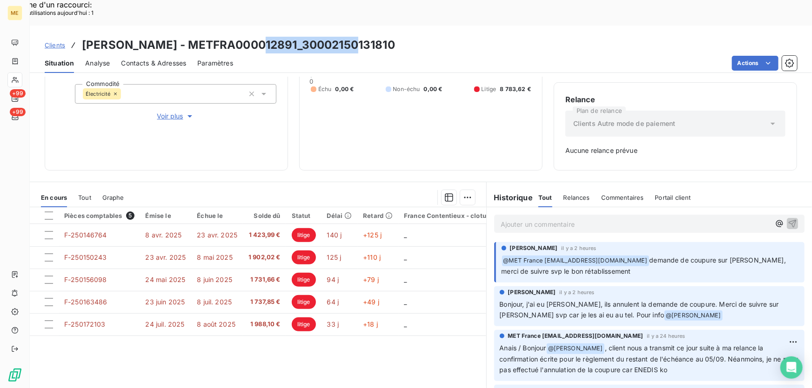
click at [251, 37] on h3 "[PERSON_NAME] - METFRA000012891_30002150131810" at bounding box center [238, 45] width 313 height 17
copy h3 "30002150131810"
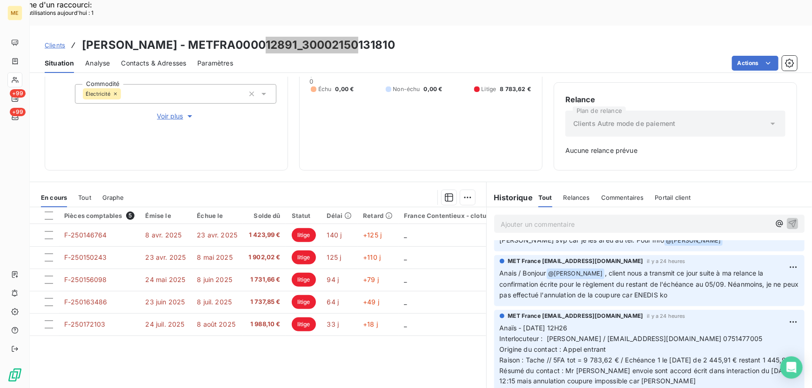
scroll to position [84, 0]
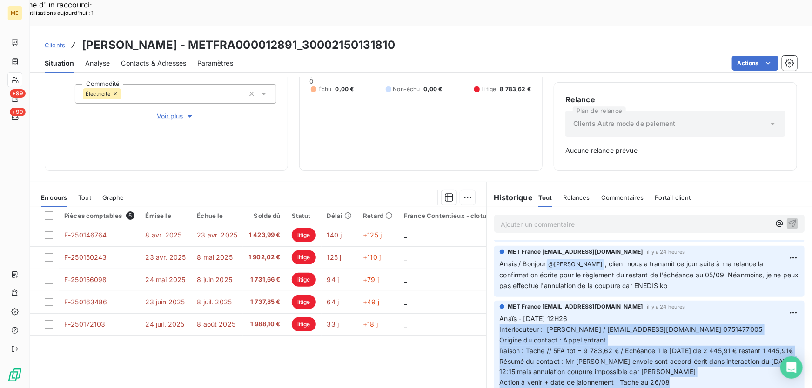
drag, startPoint x: 495, startPoint y: 305, endPoint x: 679, endPoint y: 367, distance: 194.4
click at [679, 367] on div "MET France [EMAIL_ADDRESS][DOMAIN_NAME] il y a 24 heures Anaïs - [DATE] 12H26 I…" at bounding box center [649, 353] width 310 height 104
copy p "Interlocuteur : [PERSON_NAME] / [EMAIL_ADDRESS][DOMAIN_NAME] [PHONE_NUMBER] Ori…"
click at [702, 337] on p "Anaïs - [DATE] 12H26 Interlocuteur : [PERSON_NAME] / [EMAIL_ADDRESS][DOMAIN_NAM…" at bounding box center [648, 356] width 299 height 85
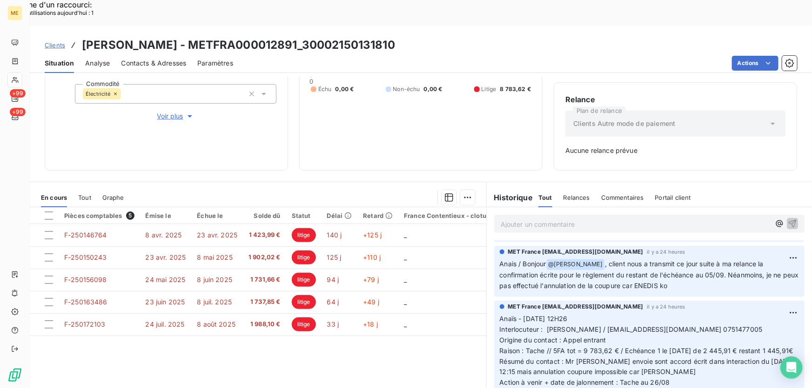
click at [690, 358] on span "Résumé du contact : Mr [PERSON_NAME] envoie sont accord écrit dans interaction …" at bounding box center [646, 367] width 295 height 19
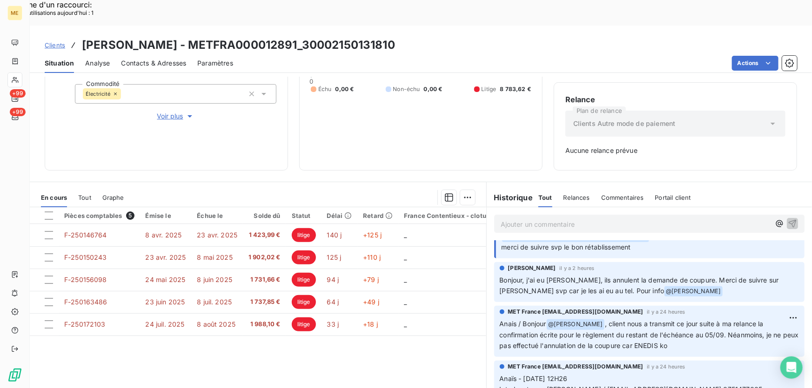
scroll to position [0, 0]
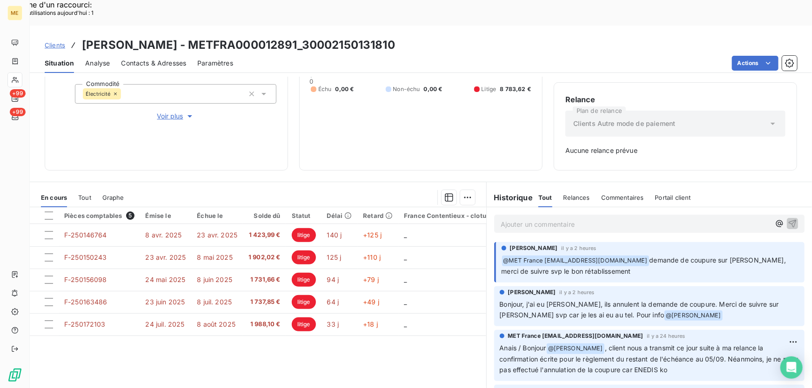
click at [583, 219] on p "Ajouter un commentaire ﻿" at bounding box center [634, 225] width 269 height 12
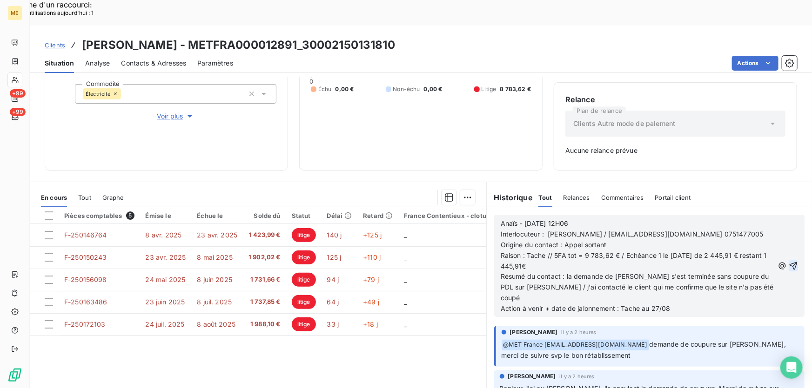
click at [789, 262] on icon "button" at bounding box center [793, 266] width 8 height 8
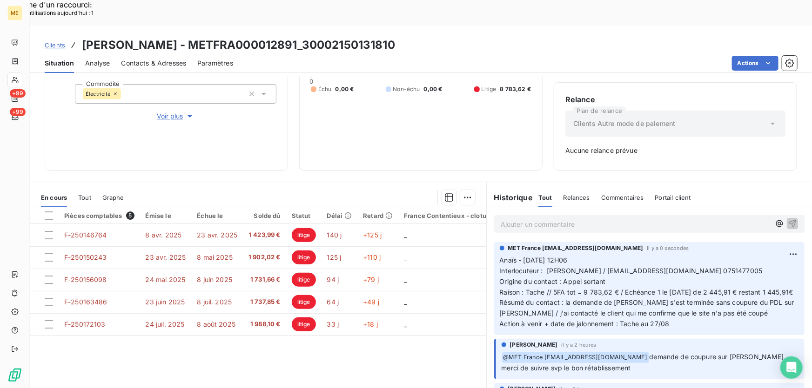
click at [584, 219] on p "Ajouter un commentaire ﻿" at bounding box center [634, 225] width 269 height 12
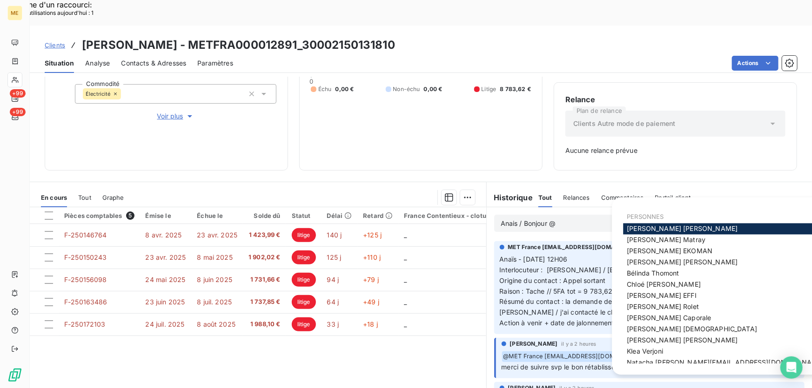
click at [652, 352] on span "[PERSON_NAME]" at bounding box center [644, 352] width 36 height 8
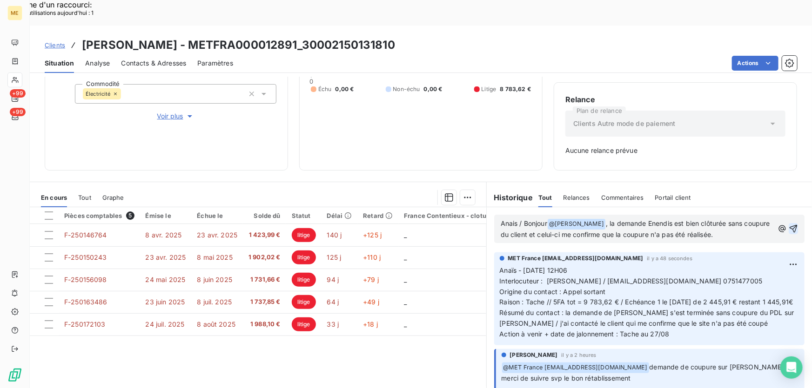
click at [647, 220] on span ", la demande Enendis est bien clôturée sans coupure du client et celui-ci me co…" at bounding box center [635, 229] width 271 height 19
click at [717, 219] on p "Anais / Bonjour @ Klea Verjoni ﻿ , la demande Enedis est bien clôturée sans cou…" at bounding box center [636, 230] width 273 height 22
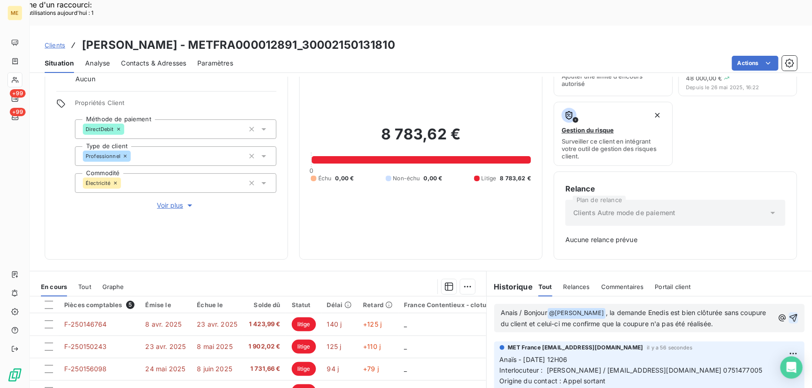
scroll to position [135, 0]
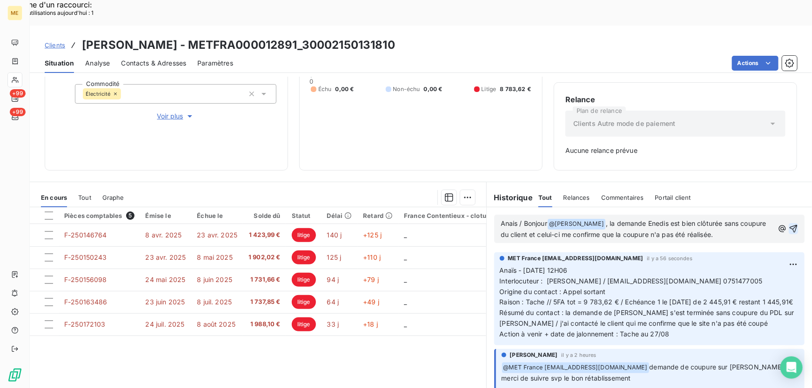
click at [788, 224] on icon "button" at bounding box center [792, 228] width 9 height 9
